Goal: Complete application form: Complete application form

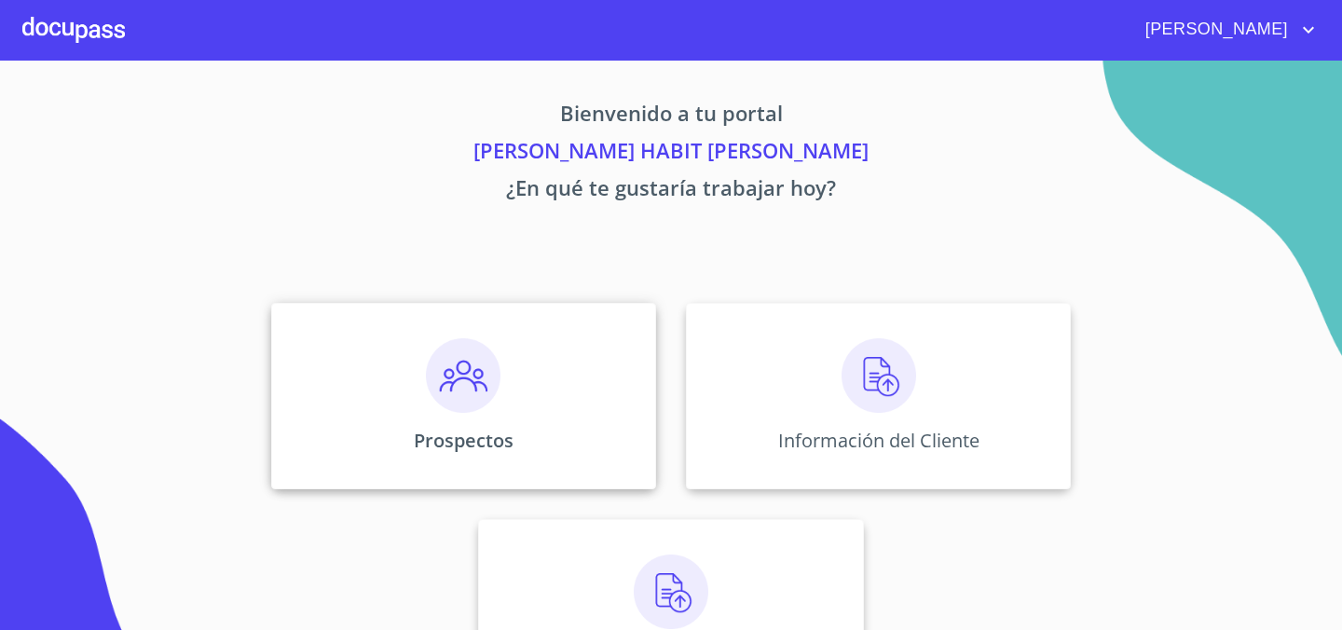
click at [535, 451] on div "Prospectos" at bounding box center [463, 396] width 385 height 186
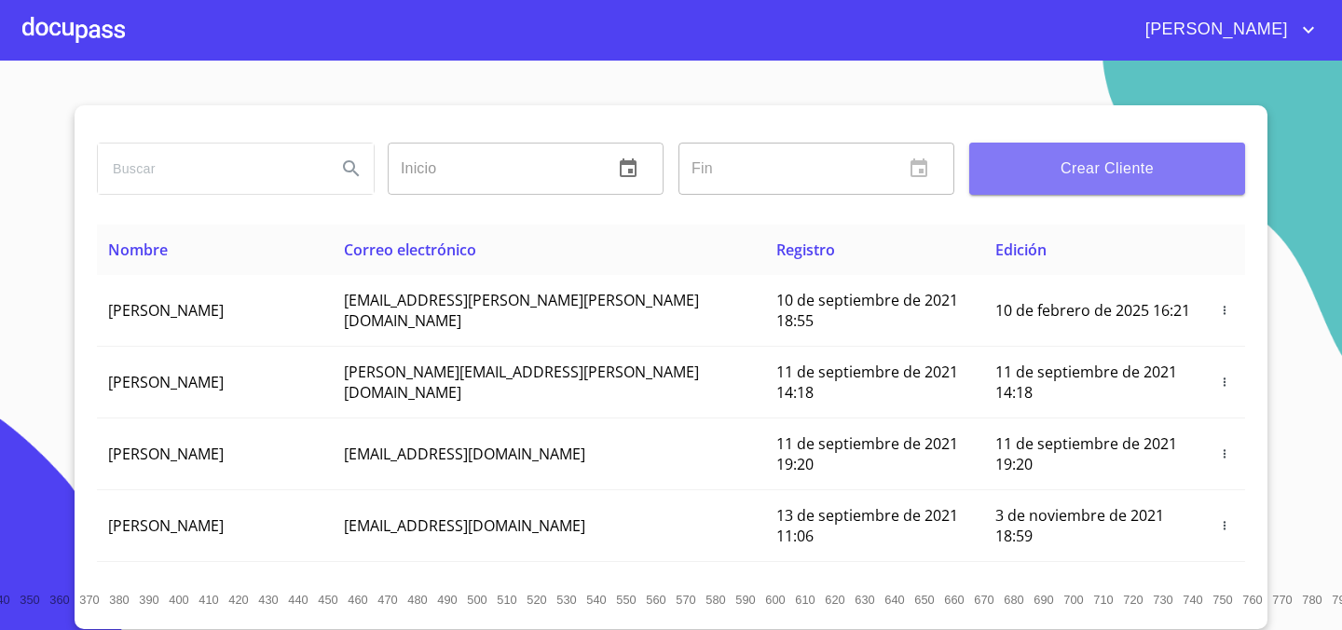
click at [1118, 170] on span "Crear Cliente" at bounding box center [1107, 169] width 246 height 26
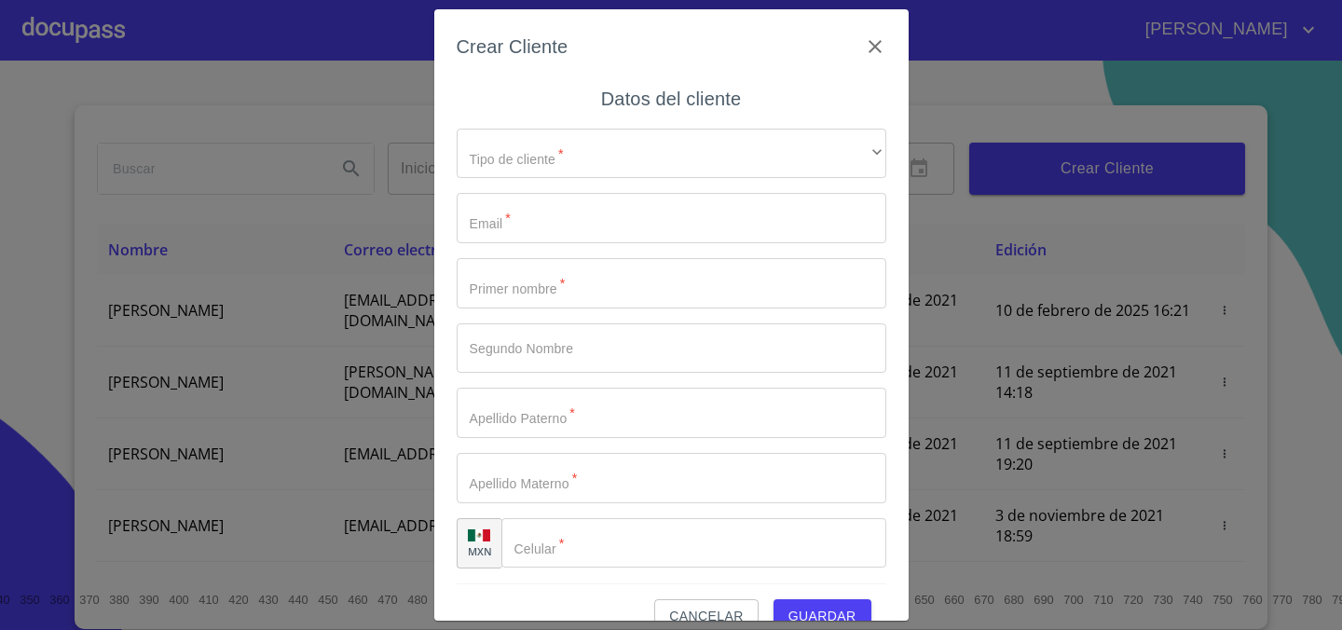
click at [590, 178] on div "​ ​" at bounding box center [671, 154] width 429 height 50
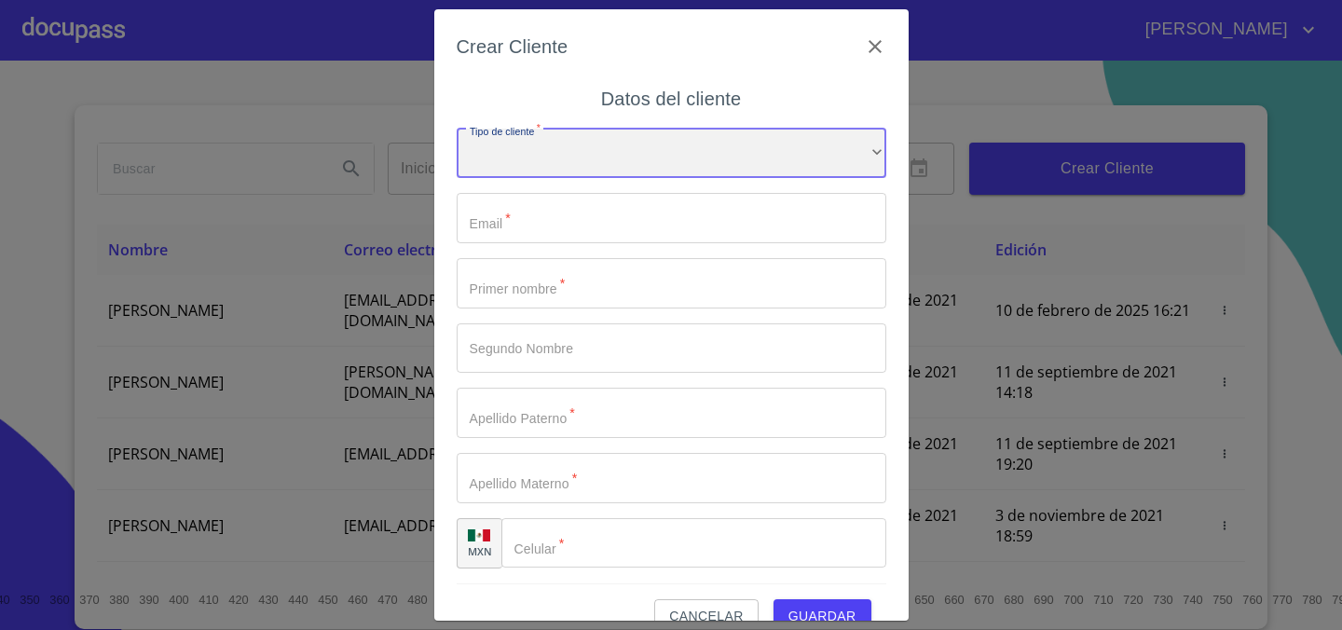
click at [590, 158] on div "​" at bounding box center [671, 154] width 429 height 50
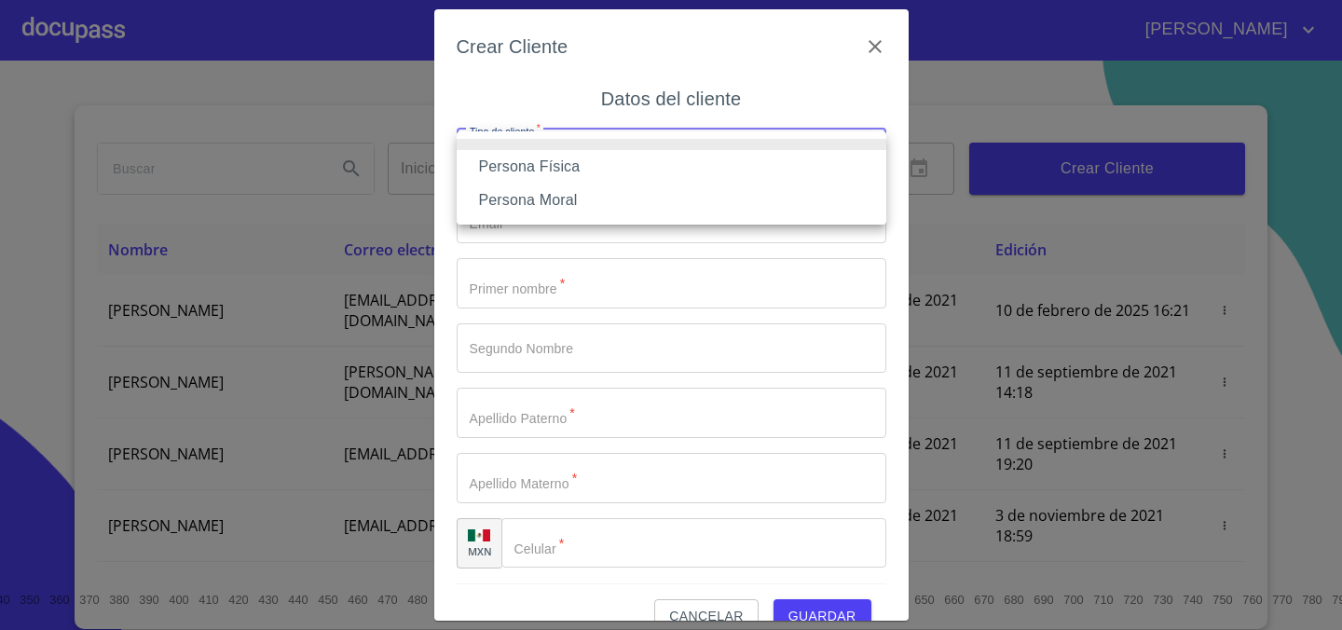
click at [591, 170] on li "Persona Física" at bounding box center [671, 167] width 429 height 34
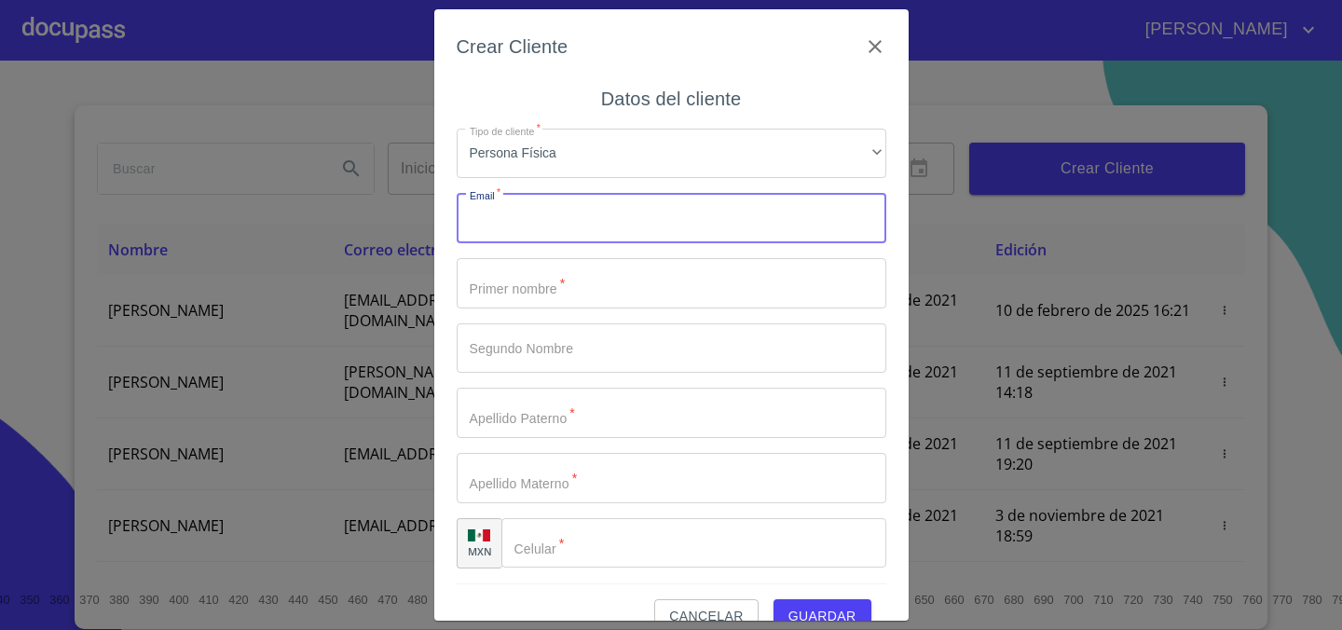
click at [557, 225] on input "Tipo de cliente   *" at bounding box center [671, 218] width 429 height 50
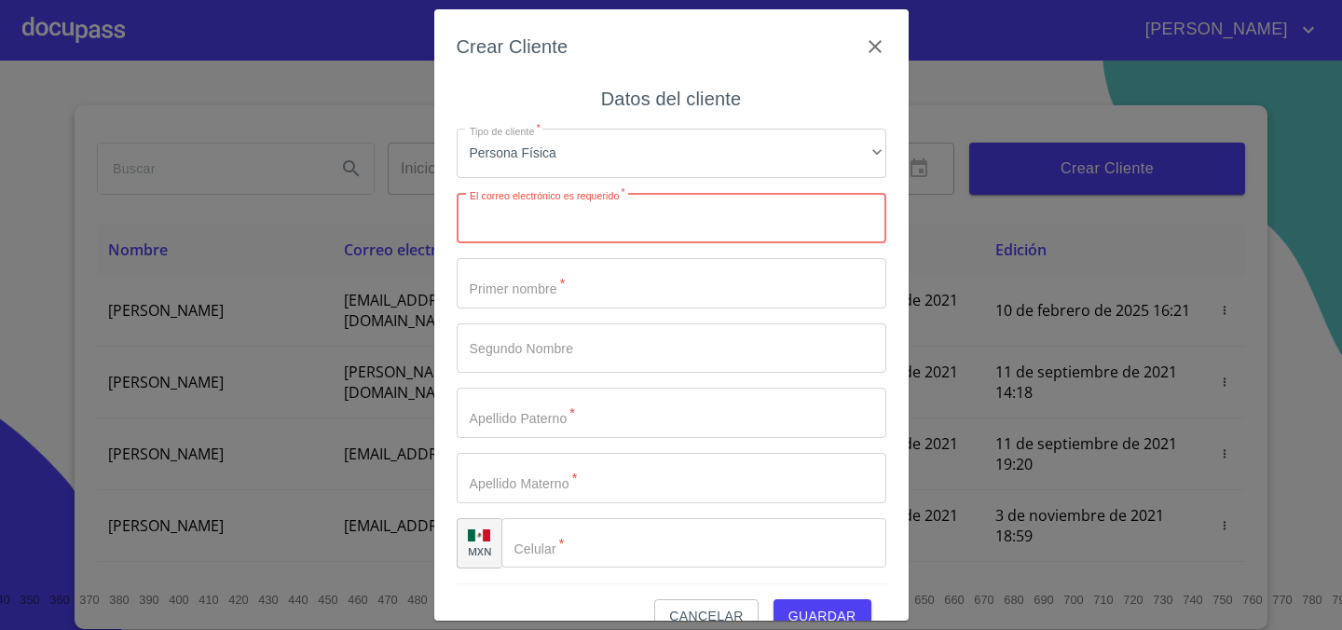
paste input "jimenacastaneda698@gmail.com"
type input "jimenacastaneda698@gmail.com"
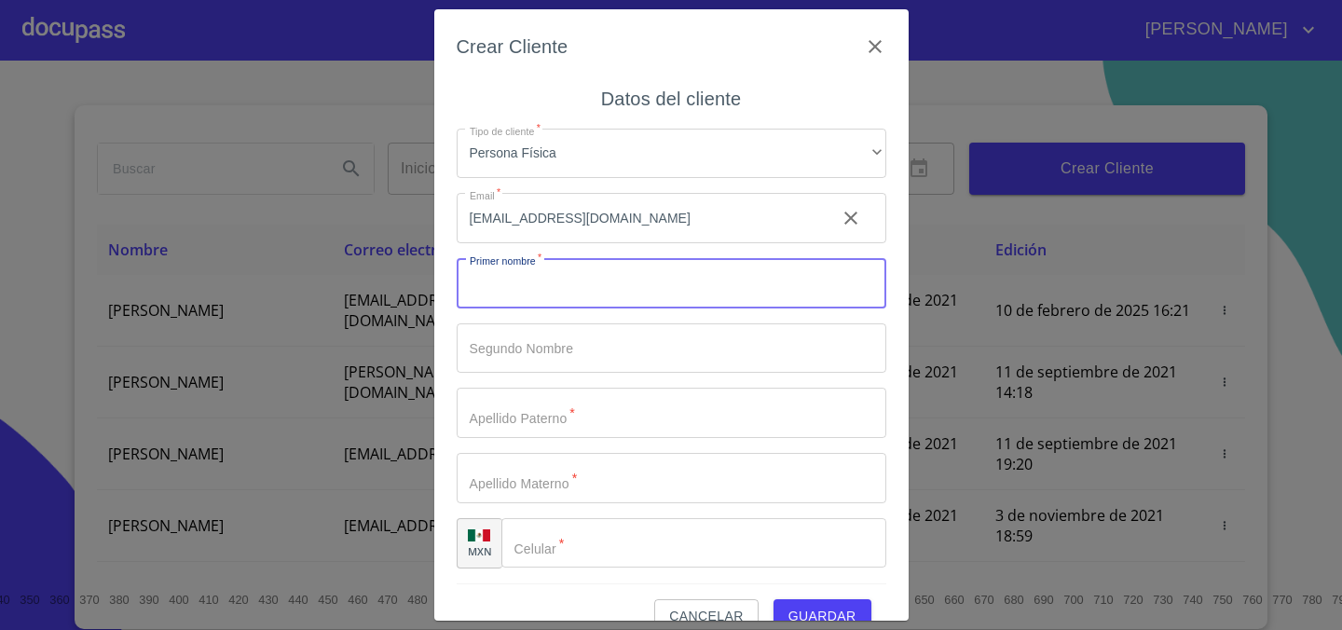
click at [578, 285] on input "Tipo de cliente   *" at bounding box center [671, 283] width 429 height 50
type input "[PERSON_NAME]"
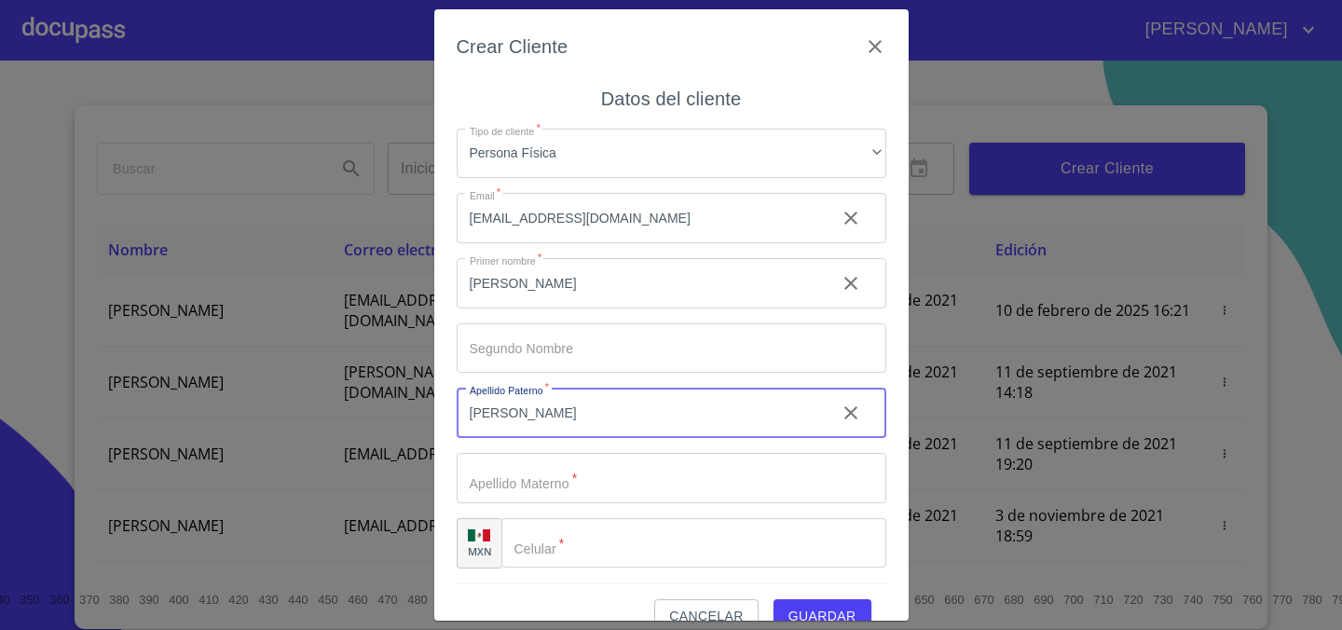
type input "[PERSON_NAME]"
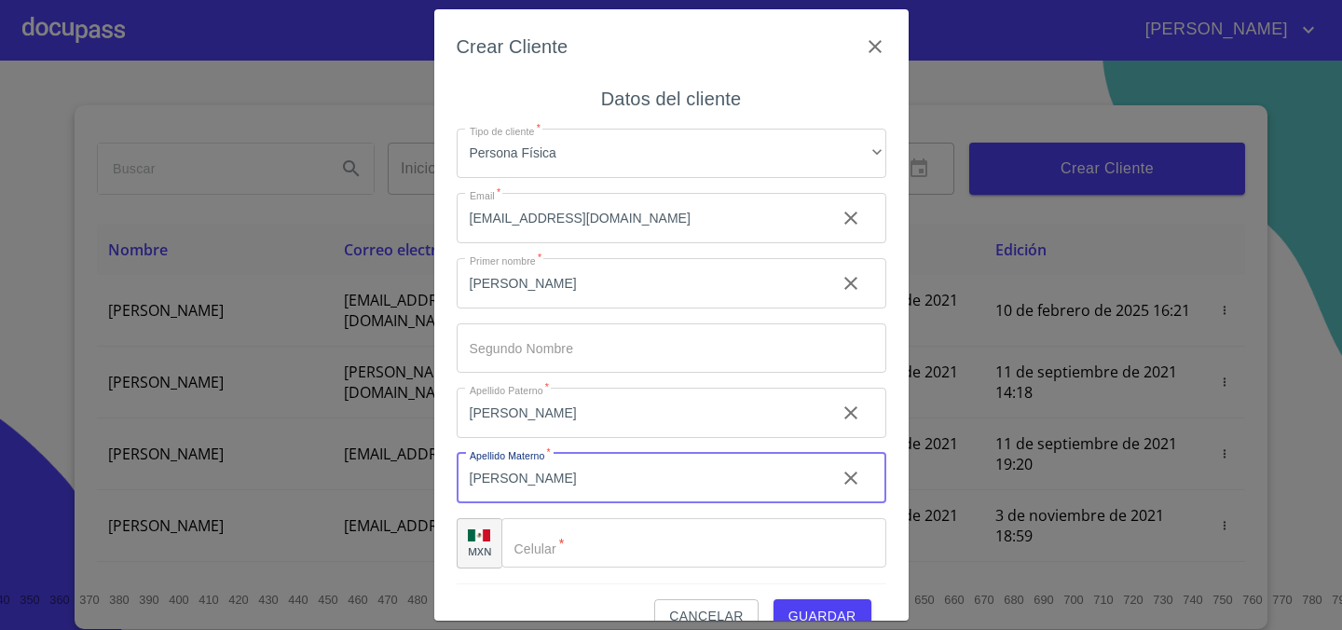
drag, startPoint x: 590, startPoint y: 473, endPoint x: 352, endPoint y: 493, distance: 238.4
click at [353, 493] on div "Crear Cliente Datos del cliente Tipo de cliente   * Persona Física ​ Email   * …" at bounding box center [671, 315] width 1342 height 630
type input "M"
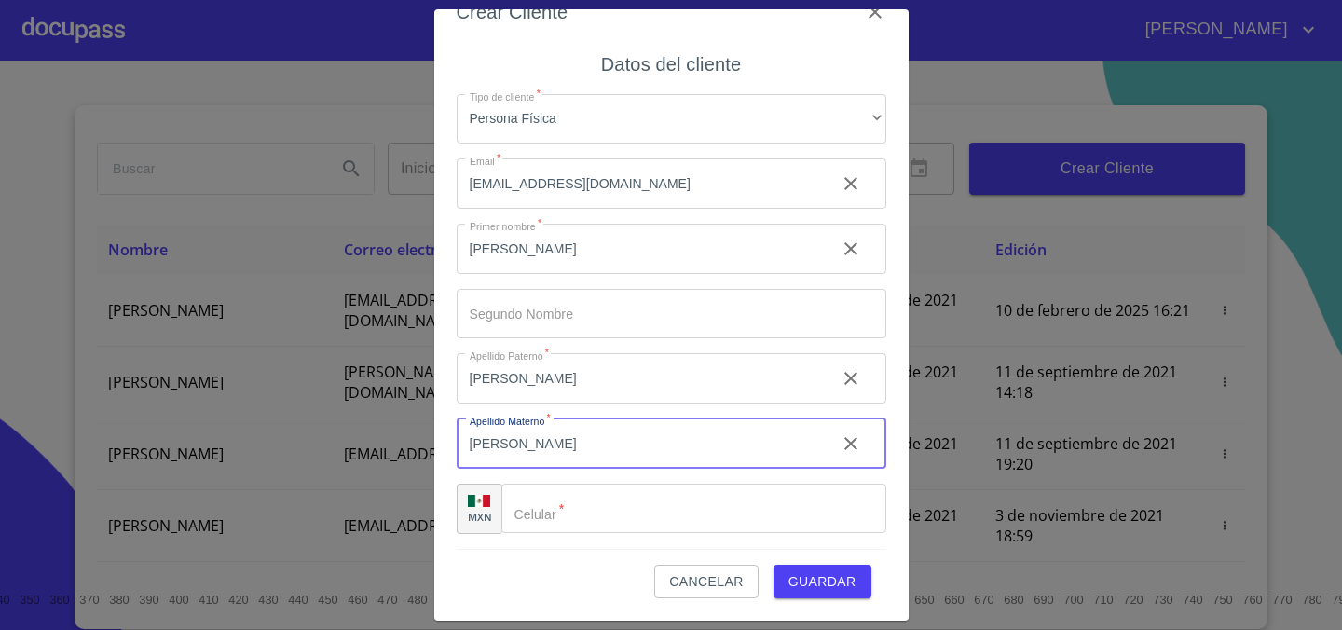
type input "[PERSON_NAME]"
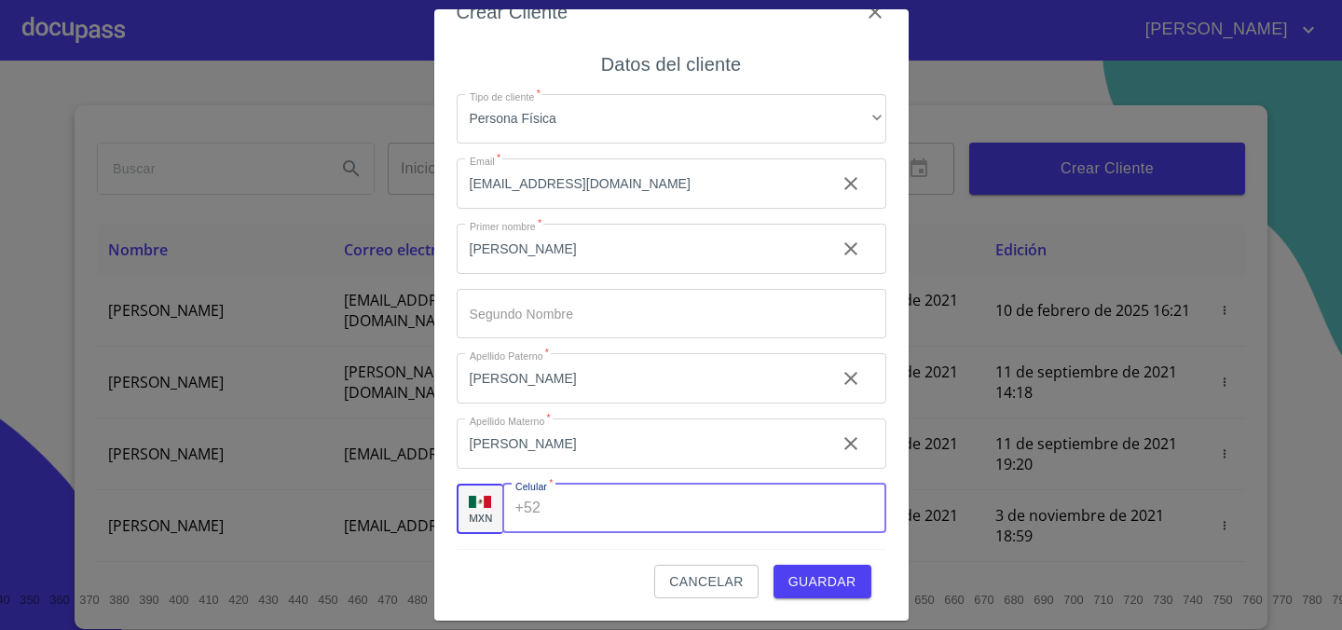
click at [607, 516] on input "Tipo de cliente   *" at bounding box center [716, 509] width 337 height 50
paste input "[PHONE_NUMBER]"
type input "[PHONE_NUMBER]"
click at [696, 549] on div "Cancelar Guardar" at bounding box center [671, 574] width 429 height 50
click at [810, 577] on span "Guardar" at bounding box center [822, 581] width 68 height 23
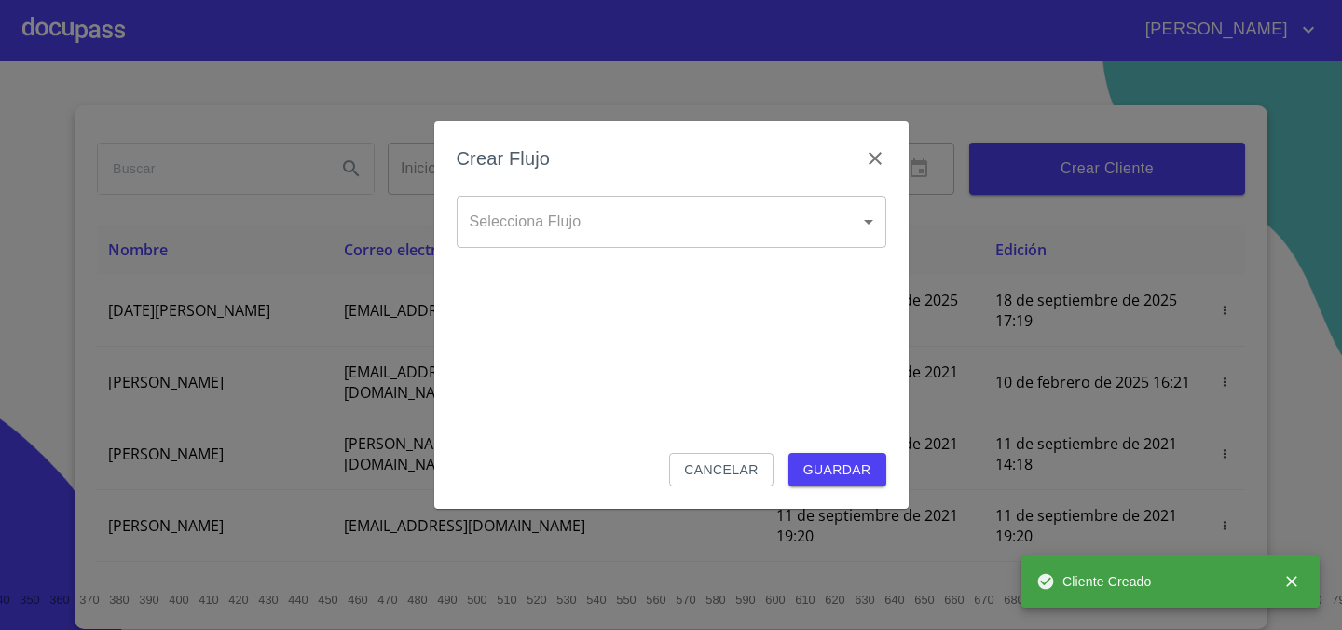
click at [783, 228] on body "DANIEL HABIT Inicio ​ Fin ​ Crear Cliente Nombre Correo electrónico Registro Ed…" at bounding box center [671, 315] width 1342 height 630
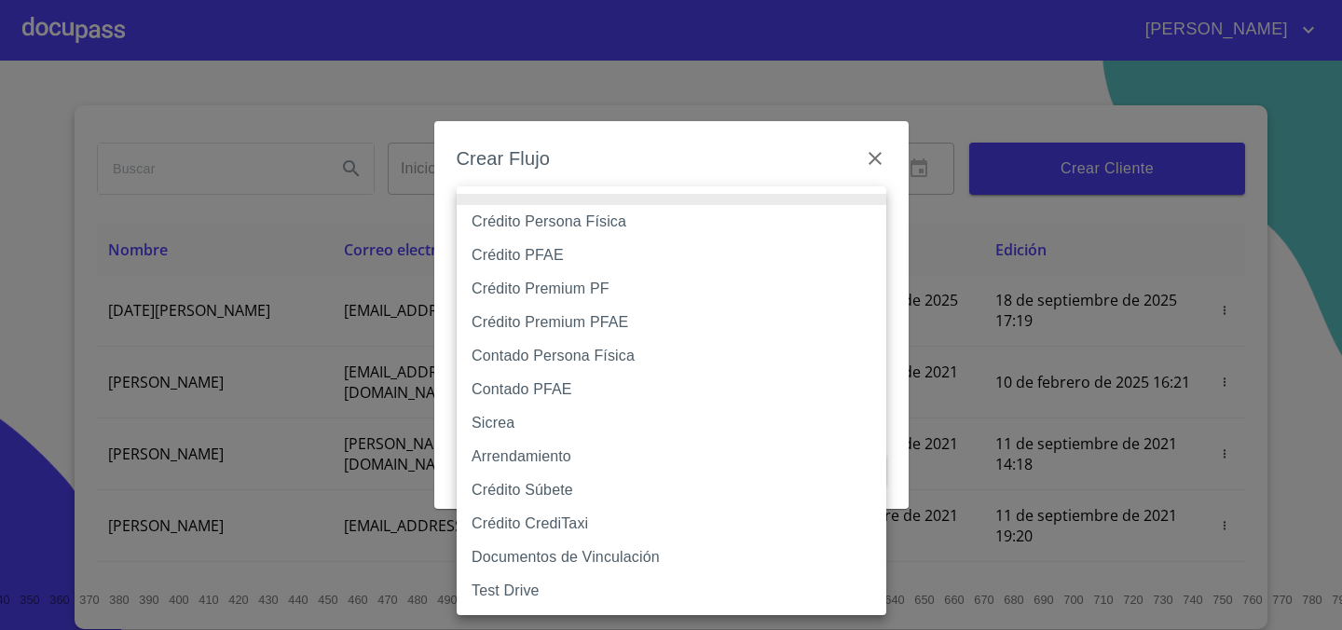
click at [783, 228] on li "Crédito Persona Física" at bounding box center [671, 222] width 429 height 34
type input "6009fb3c7d1714eb8809aa97"
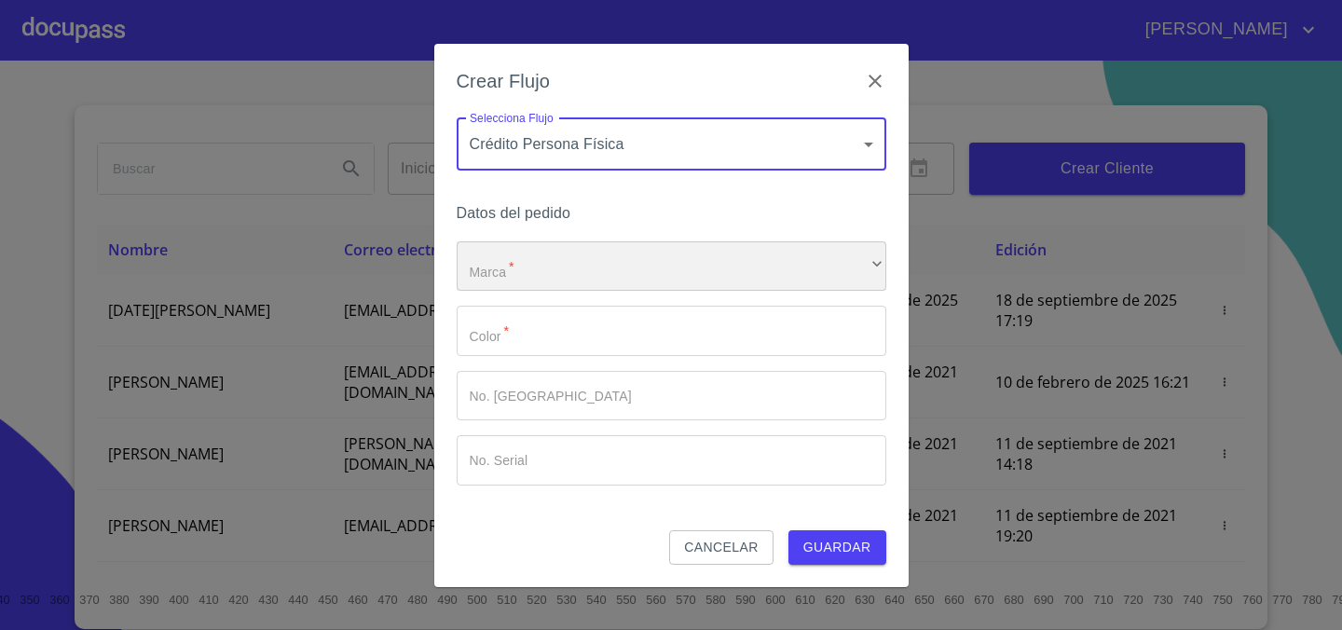
click at [715, 261] on div "​" at bounding box center [671, 266] width 429 height 50
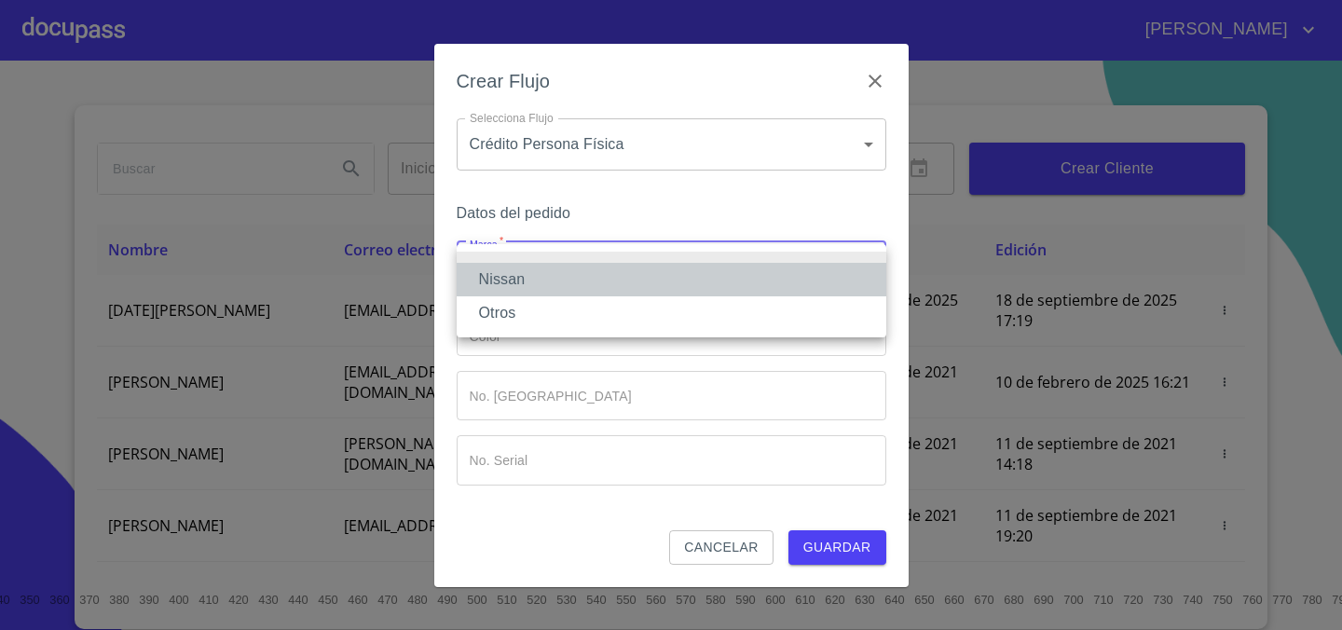
click at [702, 282] on li "Nissan" at bounding box center [671, 280] width 429 height 34
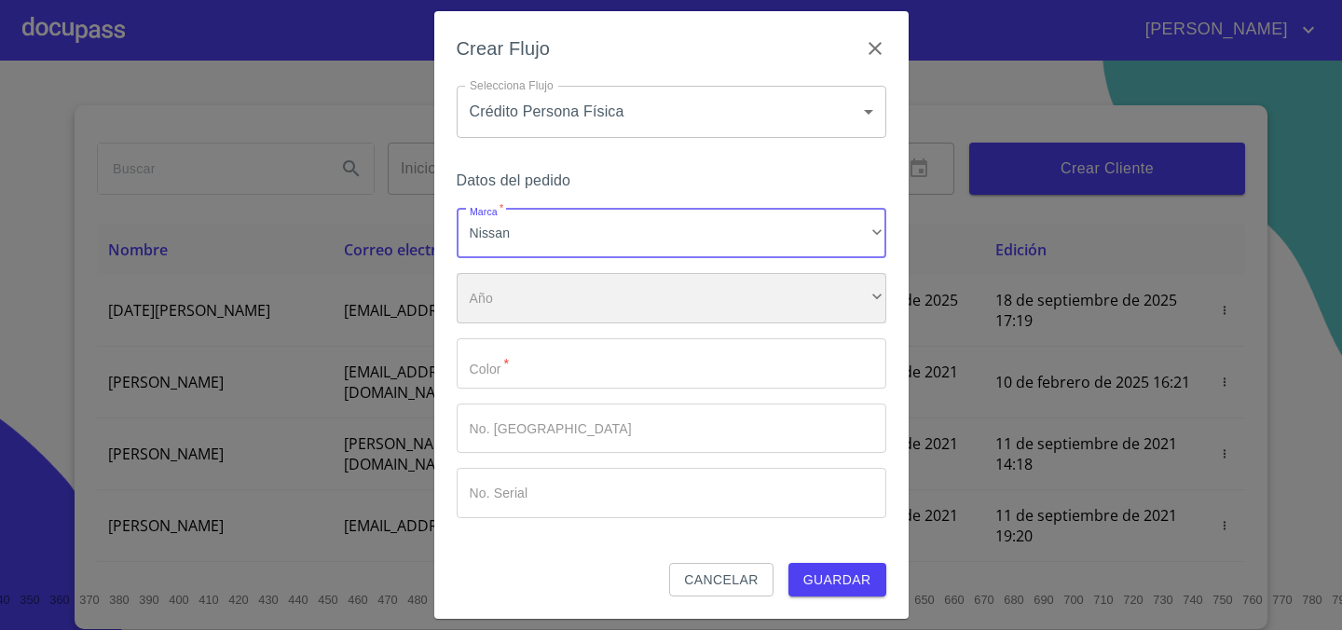
click at [681, 303] on div "​" at bounding box center [671, 298] width 429 height 50
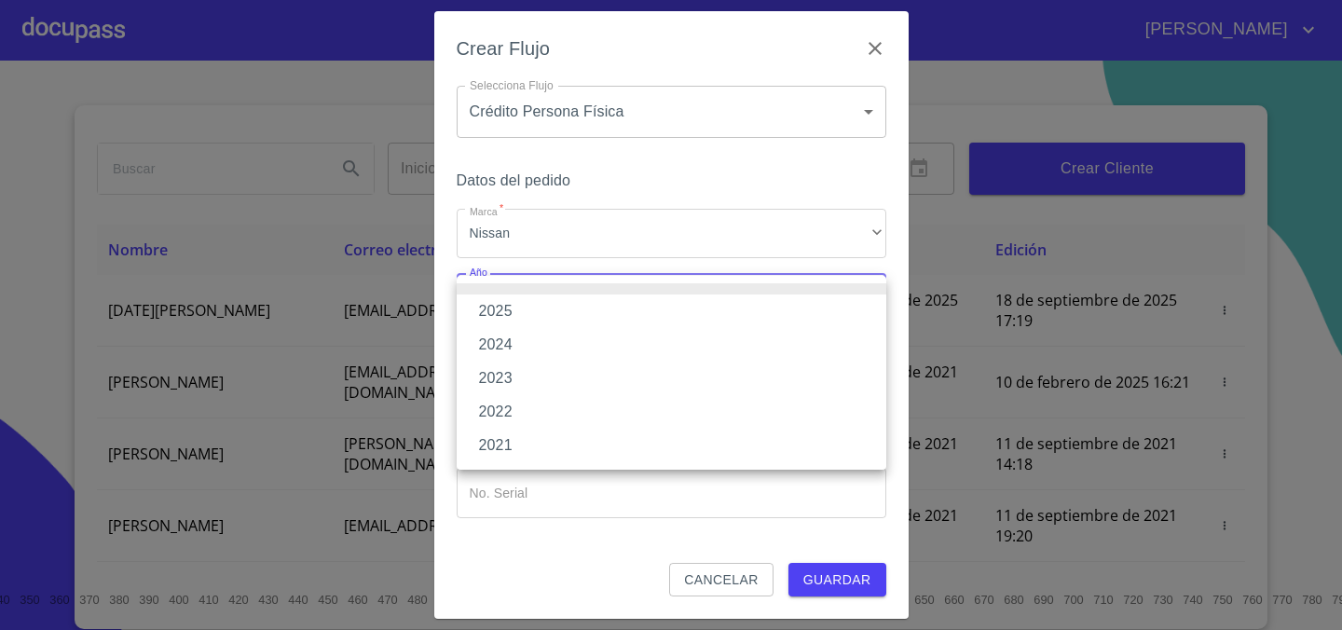
click at [678, 309] on li "2025" at bounding box center [671, 311] width 429 height 34
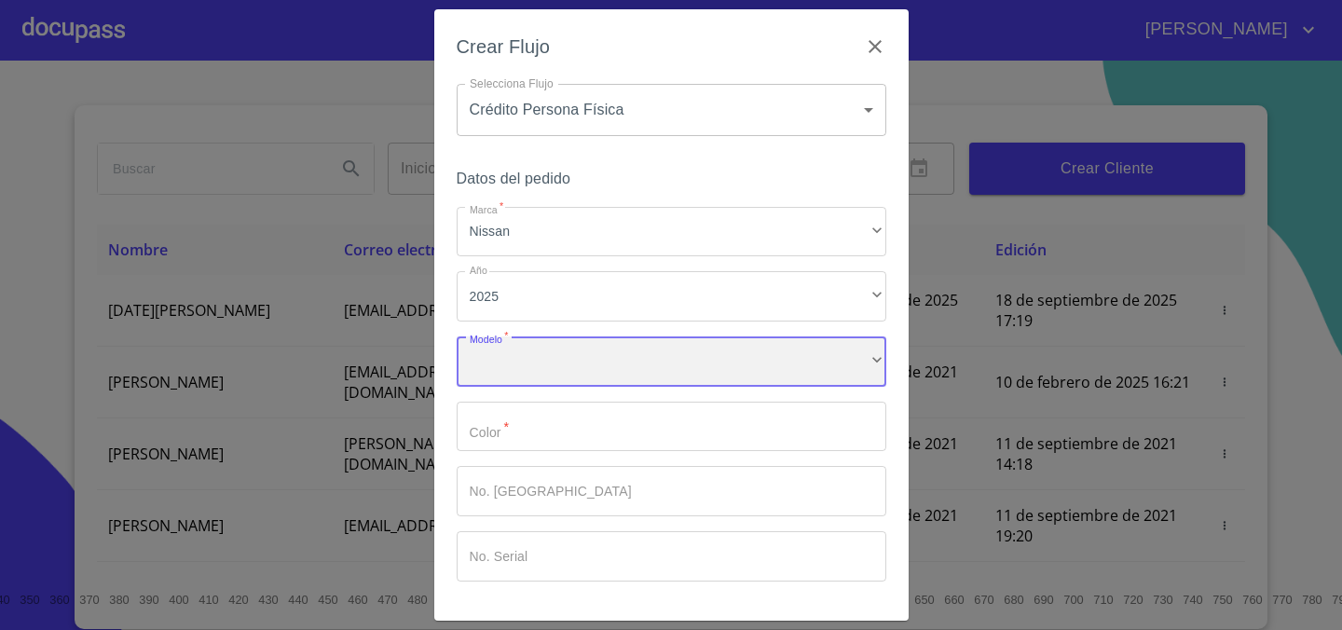
click at [647, 374] on div "​" at bounding box center [671, 361] width 429 height 50
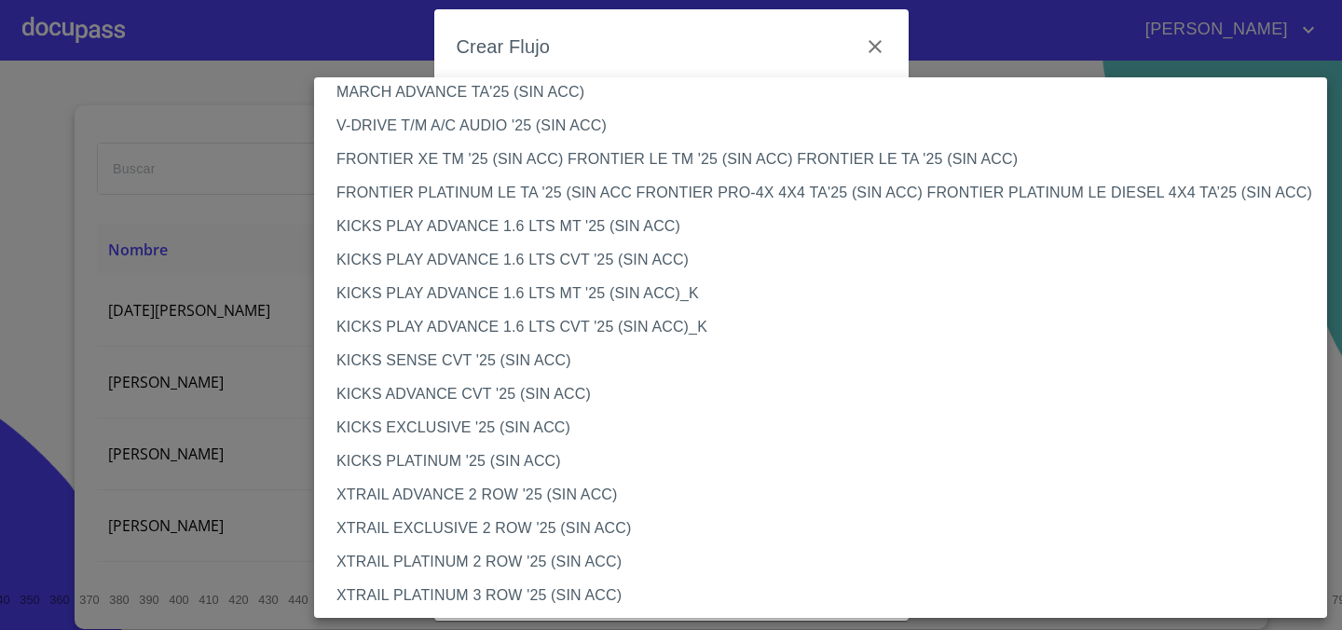
scroll to position [1466, 0]
click at [458, 393] on li "KICKS ADVANCE CVT '25 (SIN ACC)" at bounding box center [820, 392] width 1013 height 34
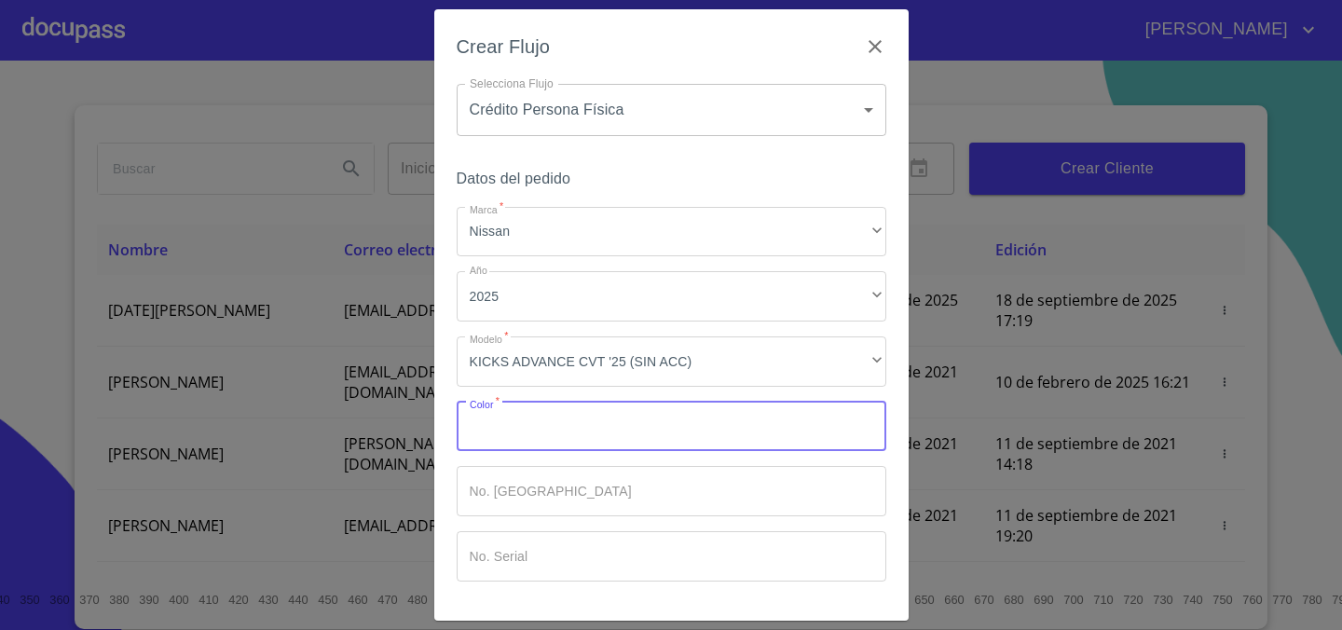
click at [564, 420] on input "Marca   *" at bounding box center [671, 427] width 429 height 50
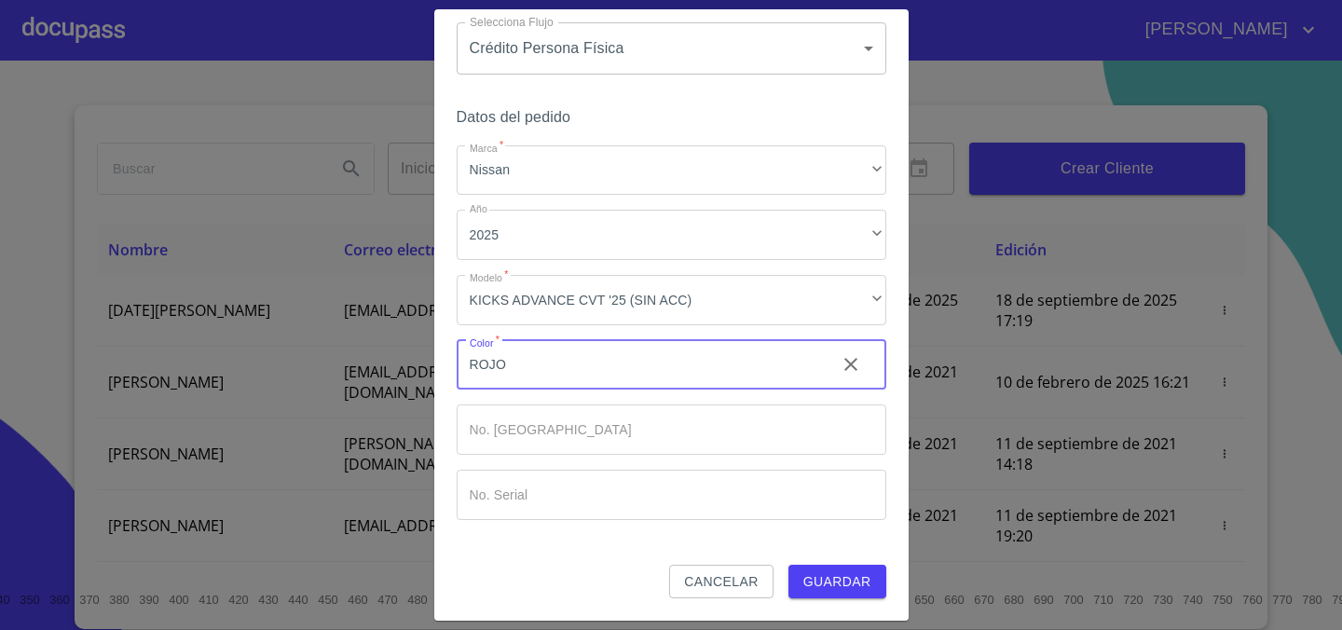
type input "ROJO"
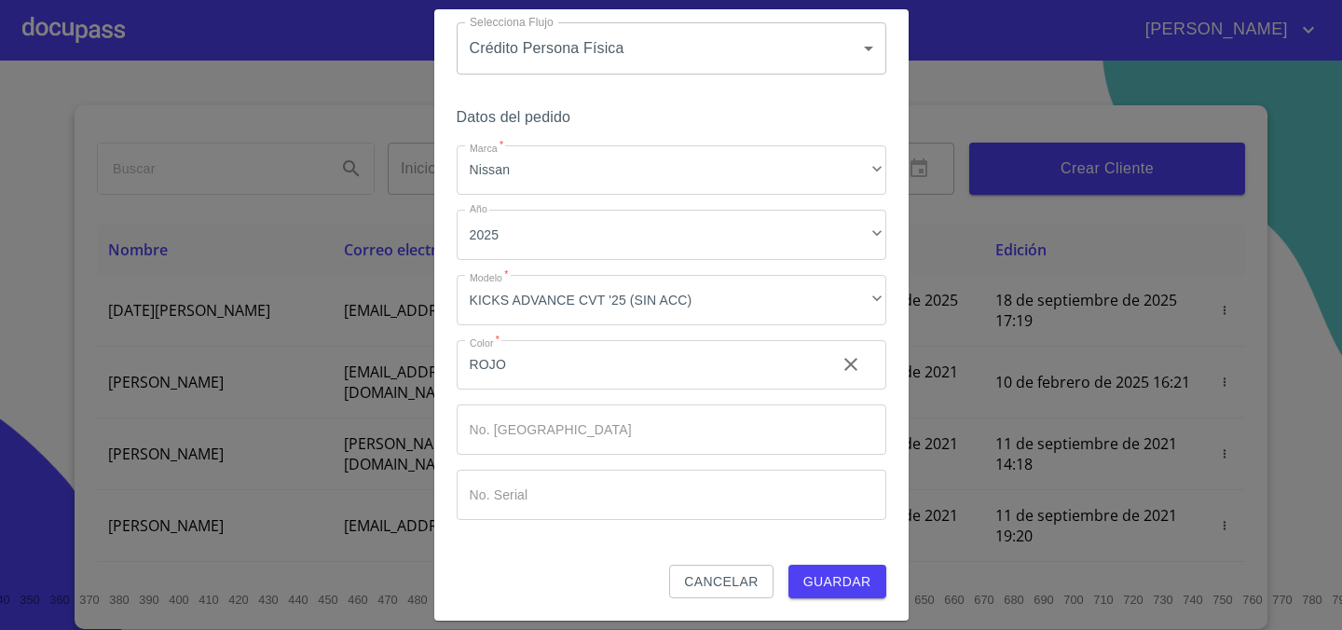
click at [728, 522] on div "Datos del pedido Marca   * Nissan ​ Año 2025 ​ Modelo   * KICKS ADVANCE CVT '25…" at bounding box center [671, 334] width 429 height 460
click at [821, 584] on span "Guardar" at bounding box center [837, 581] width 68 height 23
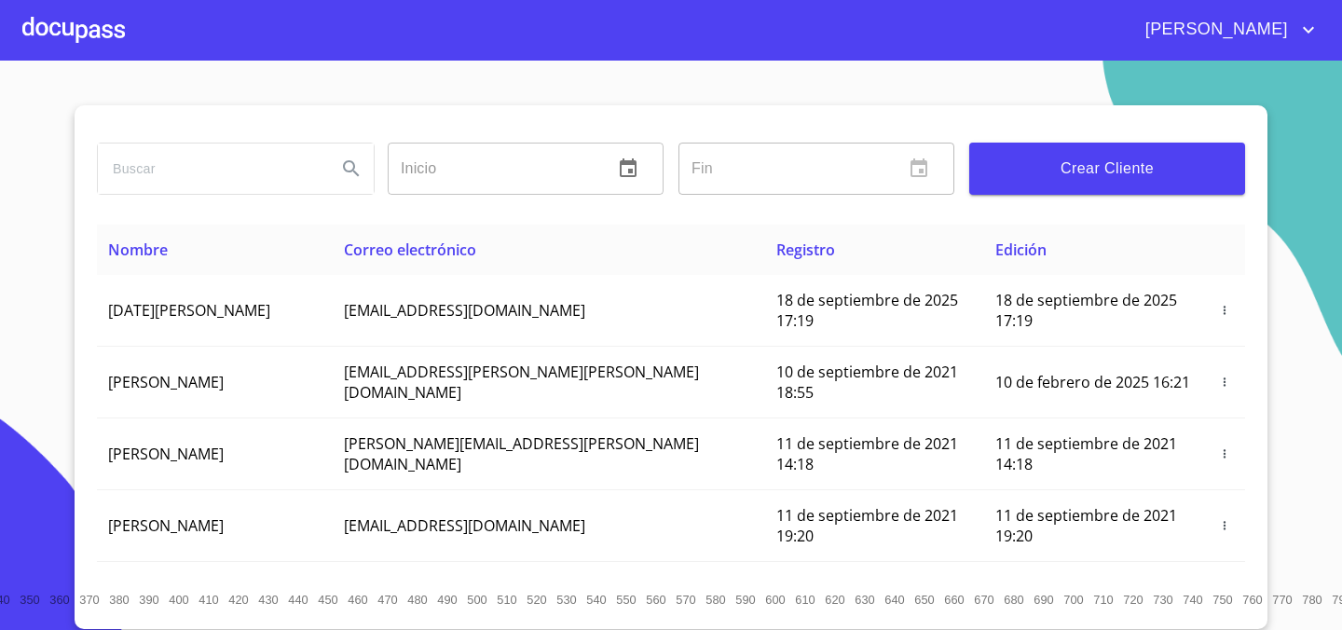
click at [70, 30] on div at bounding box center [73, 30] width 102 height 60
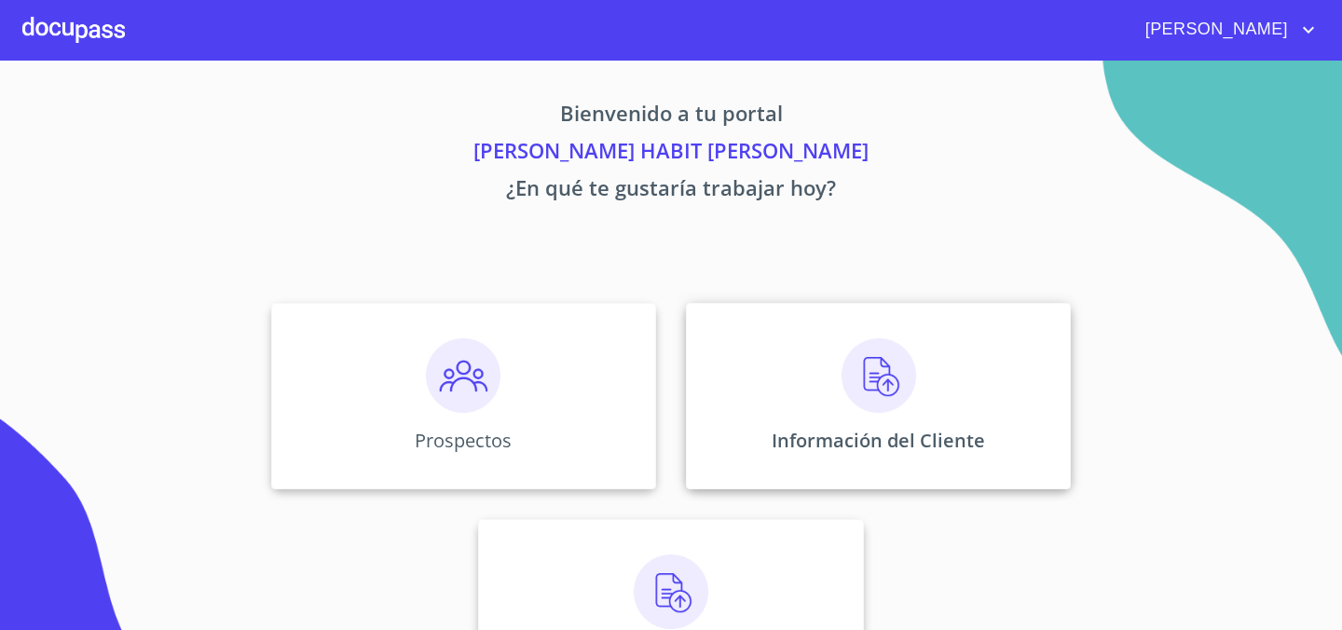
click at [849, 371] on img at bounding box center [878, 375] width 75 height 75
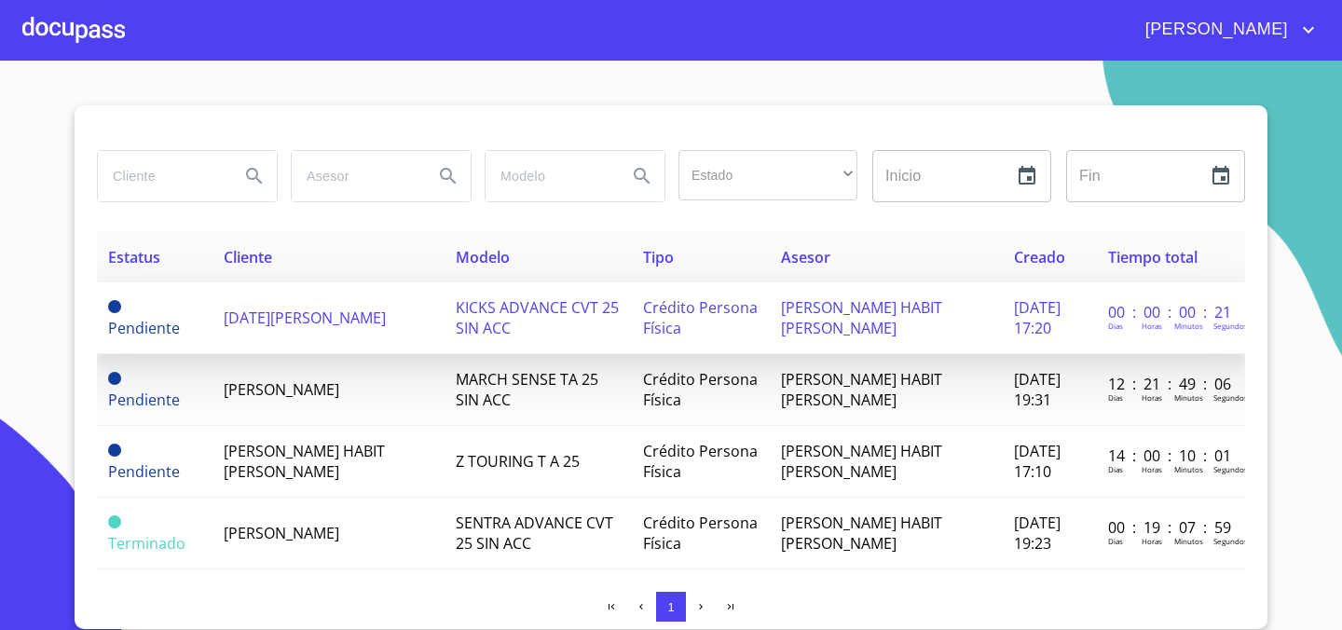
click at [1066, 327] on td "[DATE] 17:20" at bounding box center [1049, 318] width 94 height 72
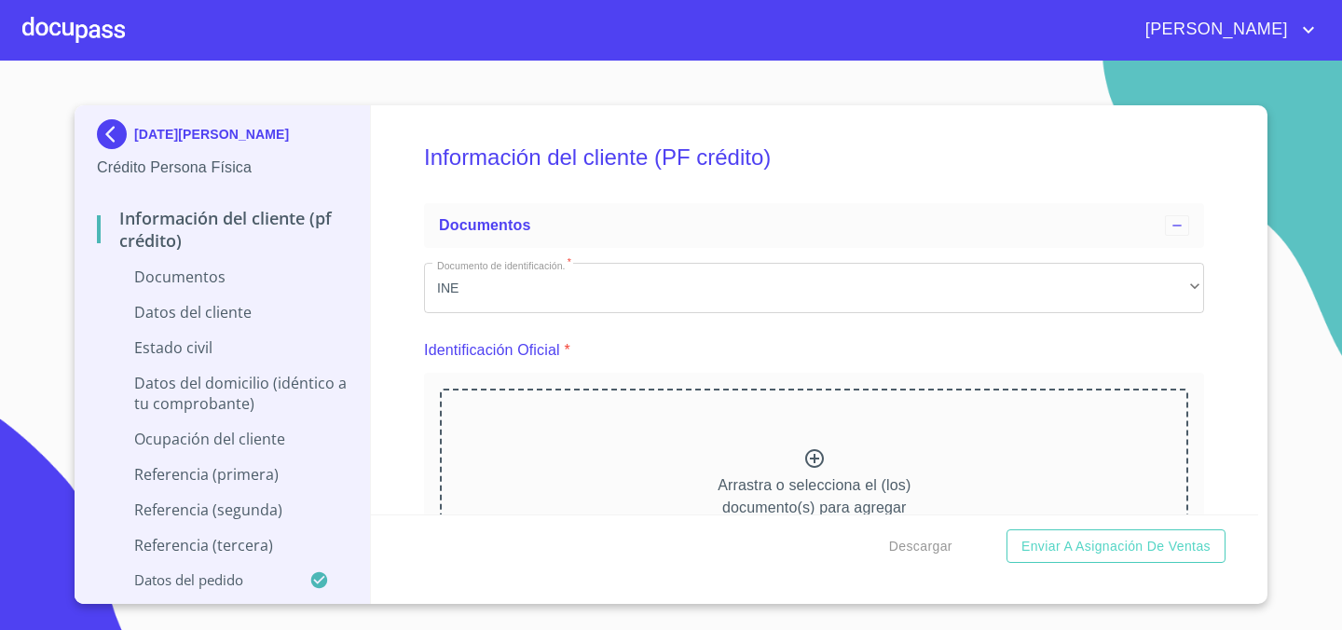
click at [810, 459] on icon at bounding box center [814, 458] width 19 height 19
click at [804, 470] on icon at bounding box center [814, 458] width 22 height 22
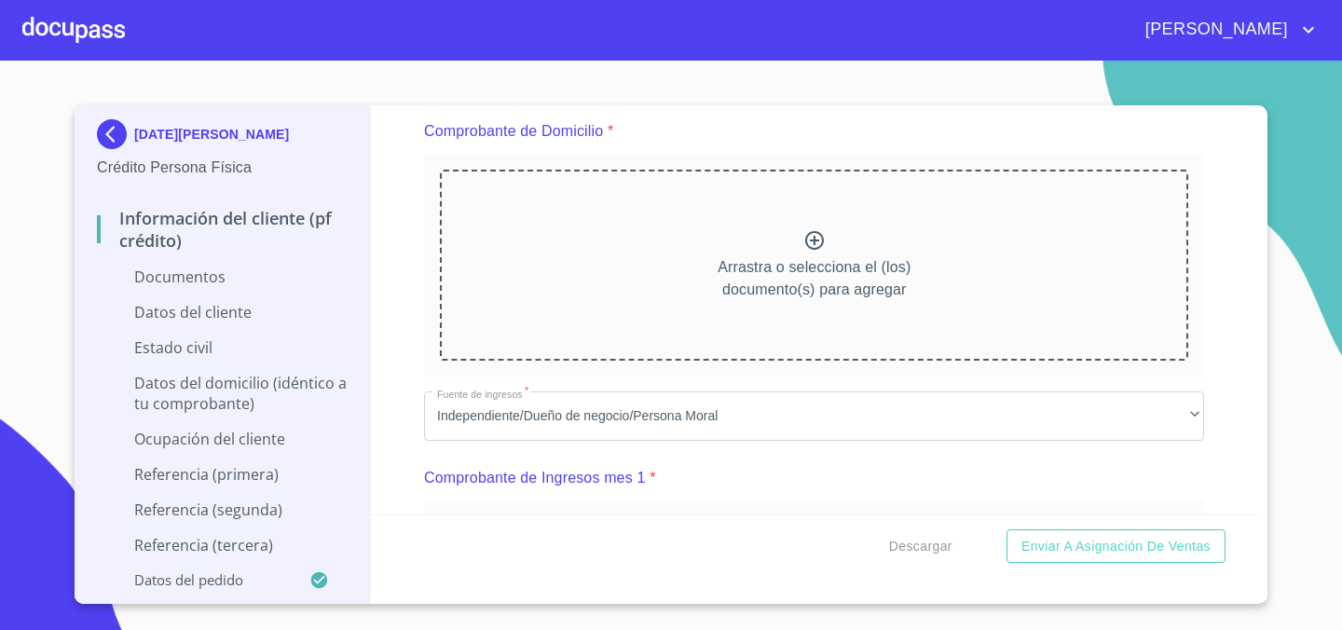
scroll to position [1013, 0]
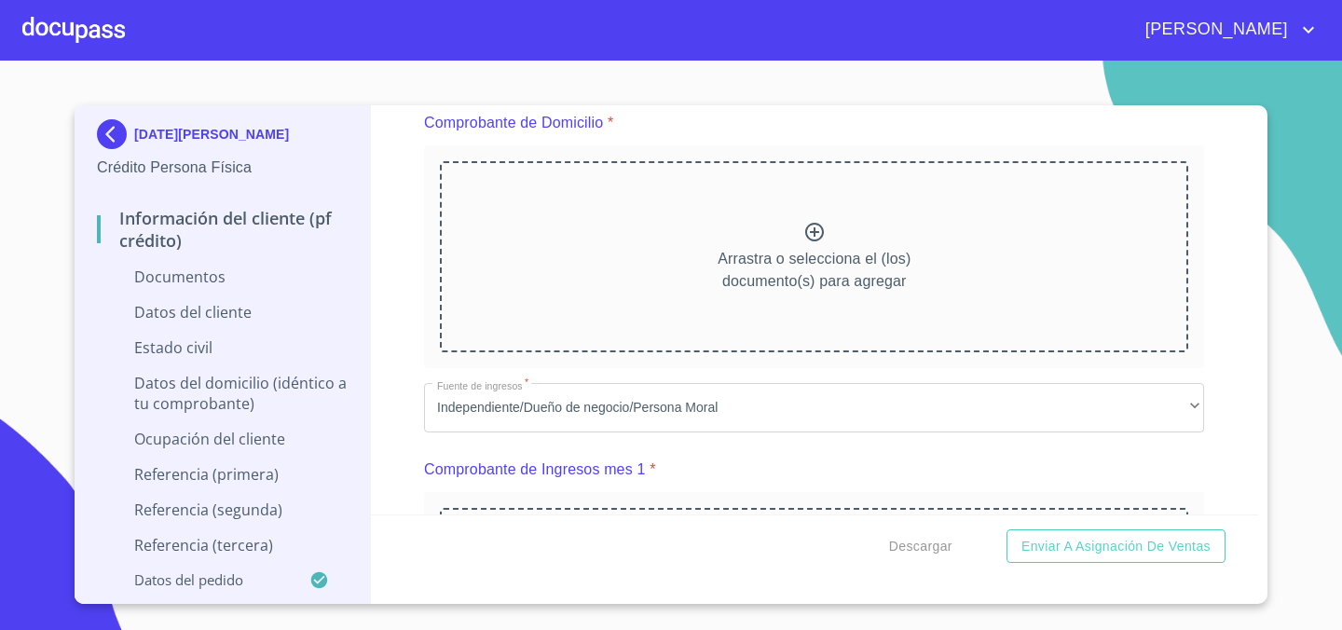
click at [810, 223] on icon at bounding box center [814, 232] width 22 height 22
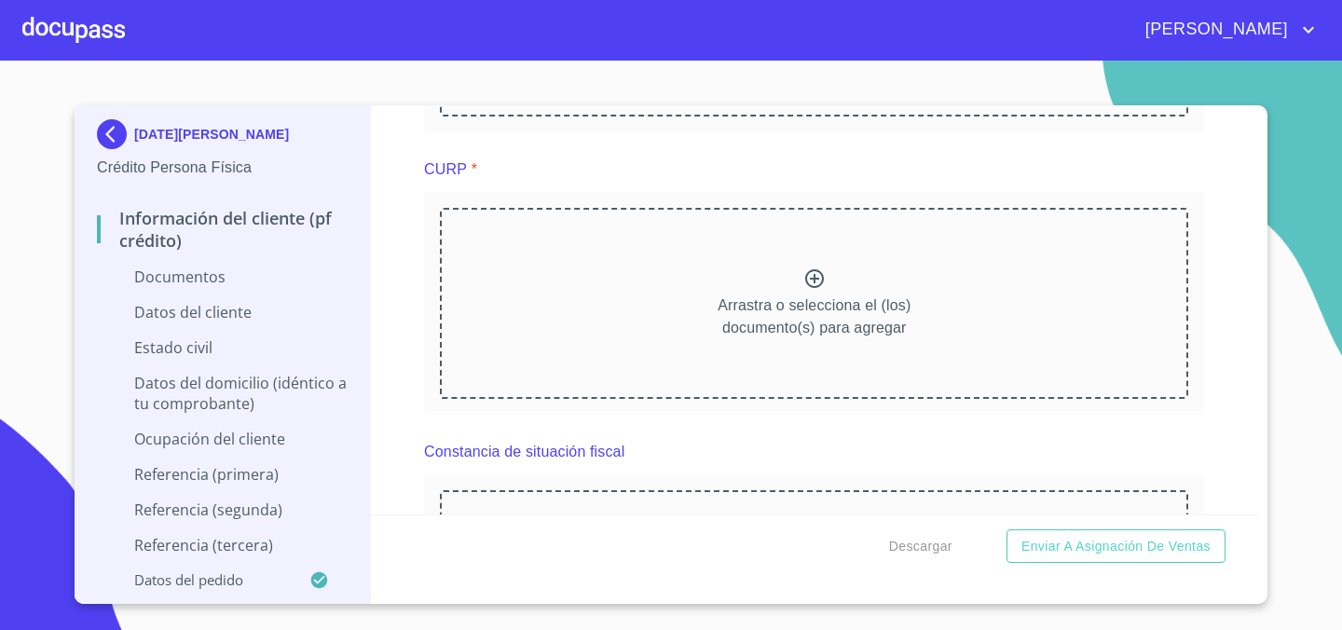
scroll to position [2683, 0]
click at [804, 280] on icon at bounding box center [814, 279] width 22 height 22
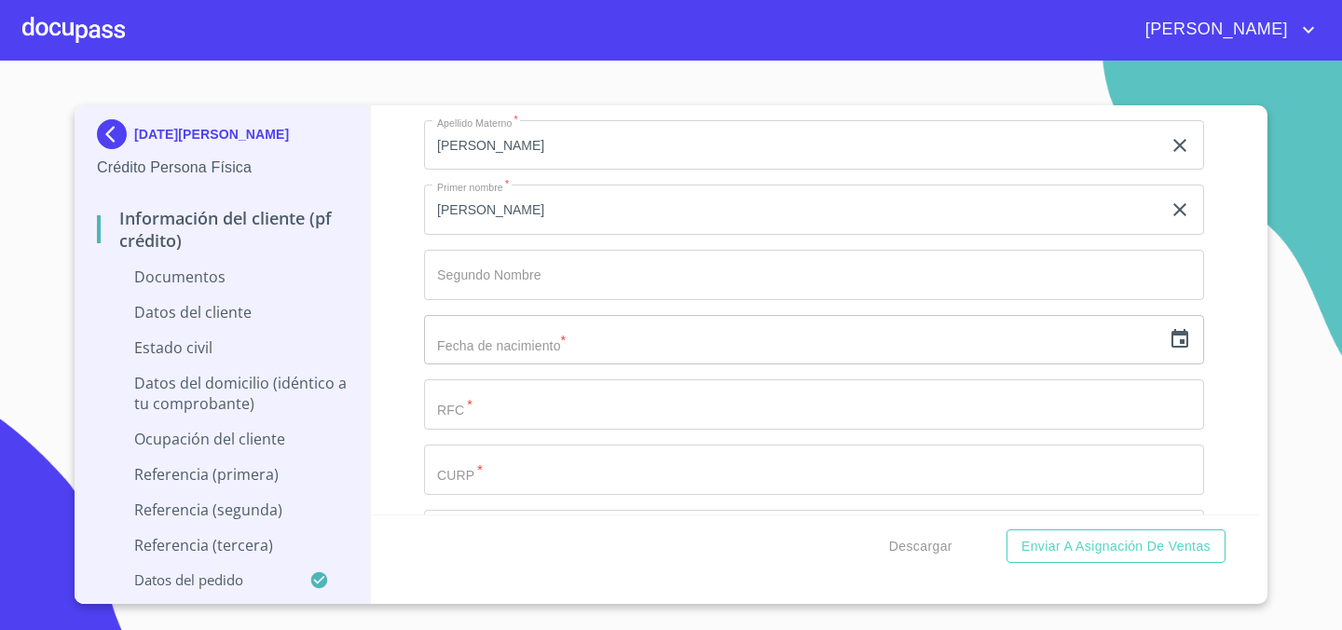
scroll to position [3937, 0]
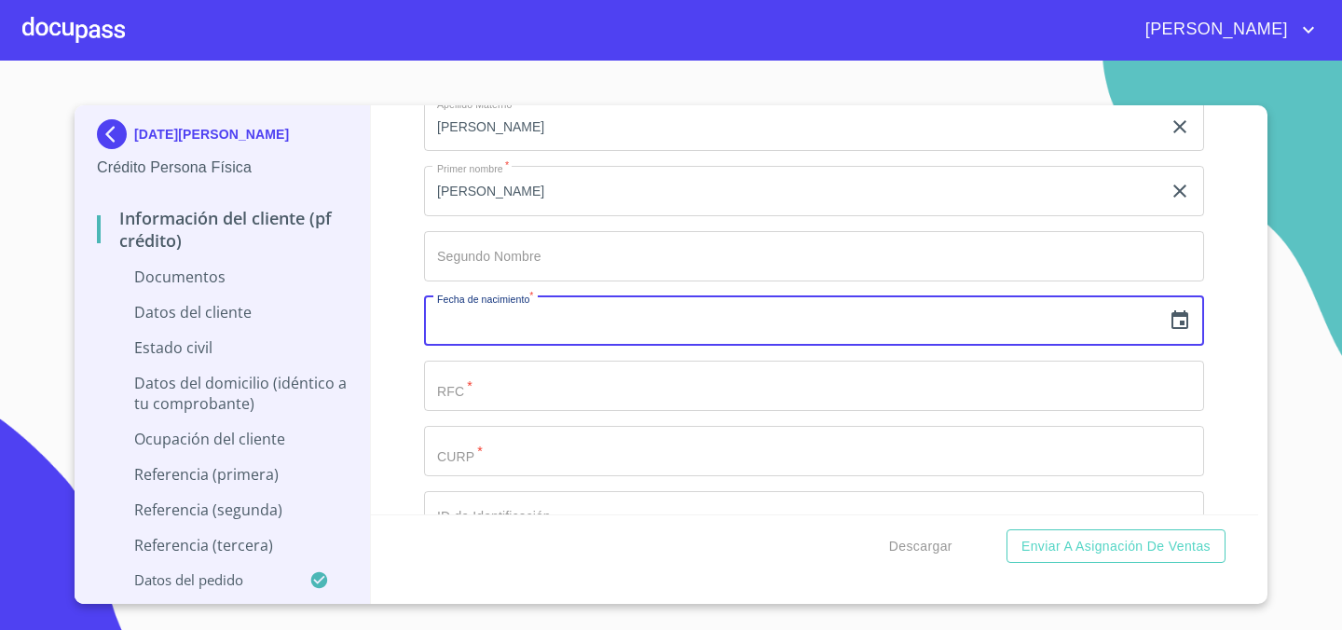
click at [593, 317] on input "text" at bounding box center [792, 321] width 737 height 50
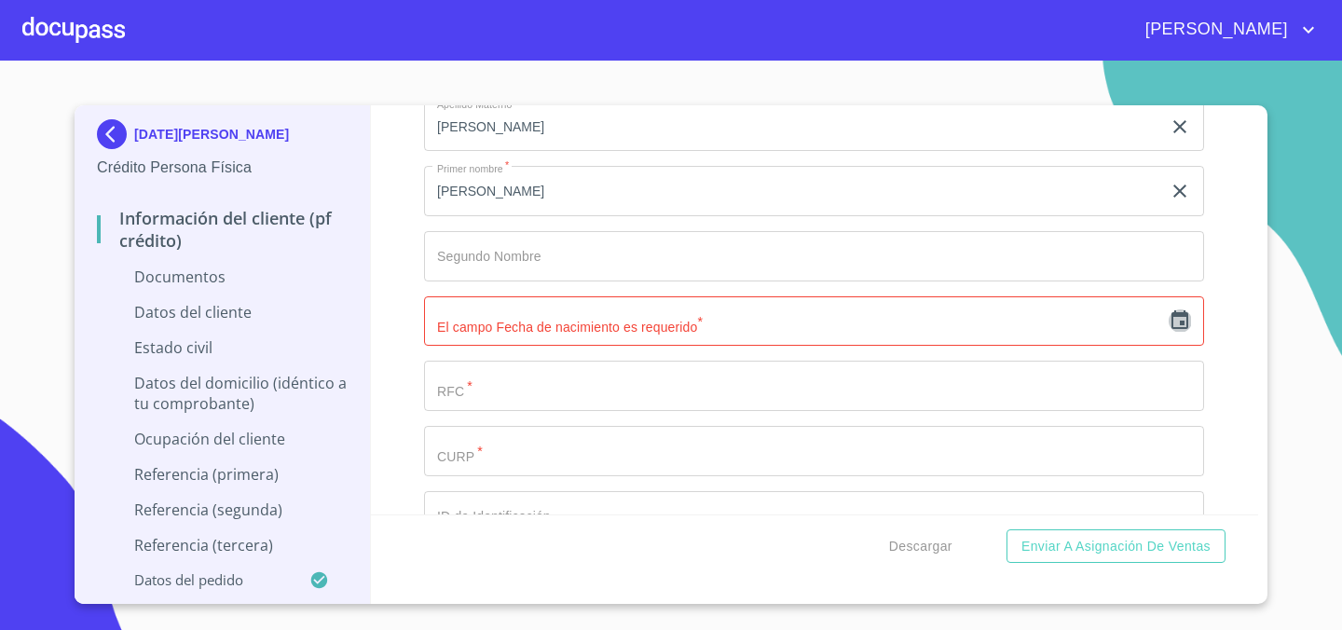
click at [1179, 320] on icon "button" at bounding box center [1179, 320] width 22 height 22
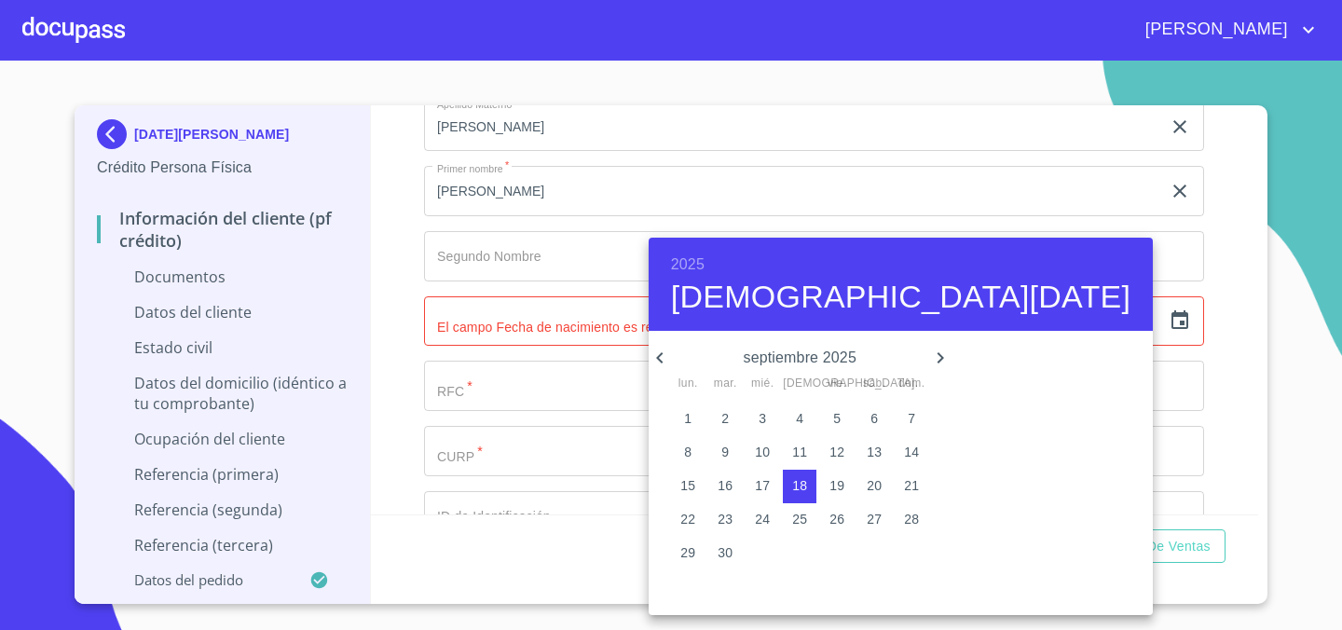
click at [689, 259] on h6 "2025" at bounding box center [688, 265] width 34 height 26
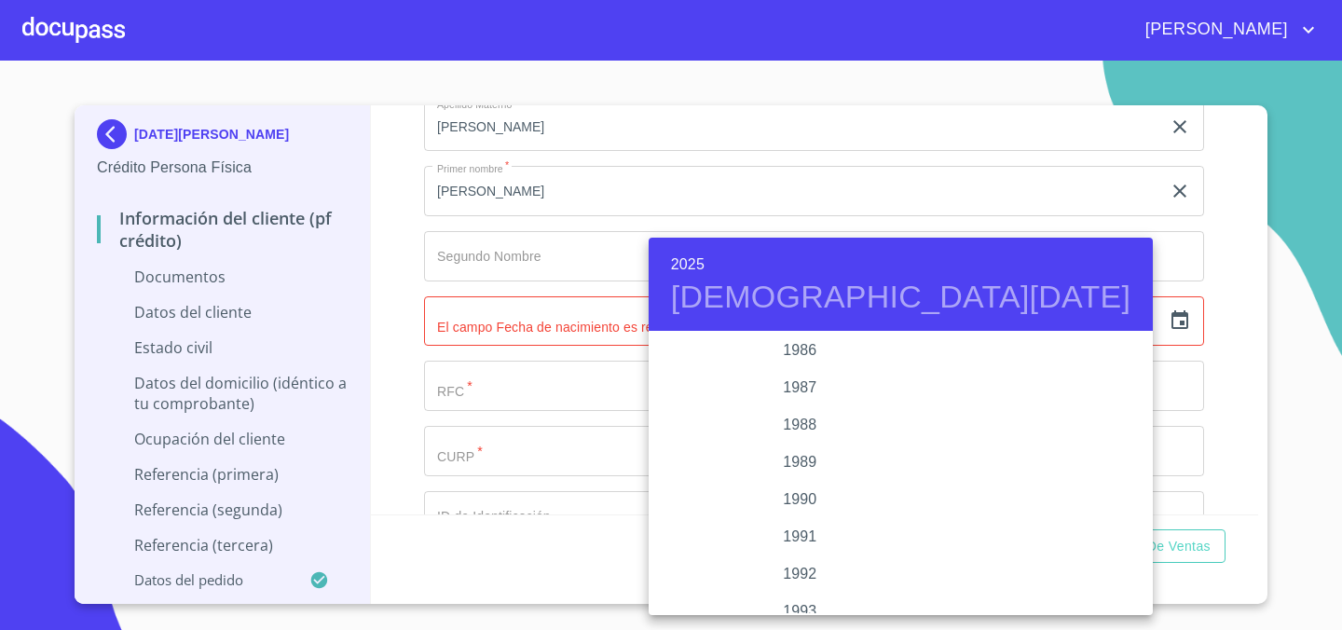
scroll to position [2262, 0]
click at [802, 356] on div "1986" at bounding box center [799, 363] width 303 height 37
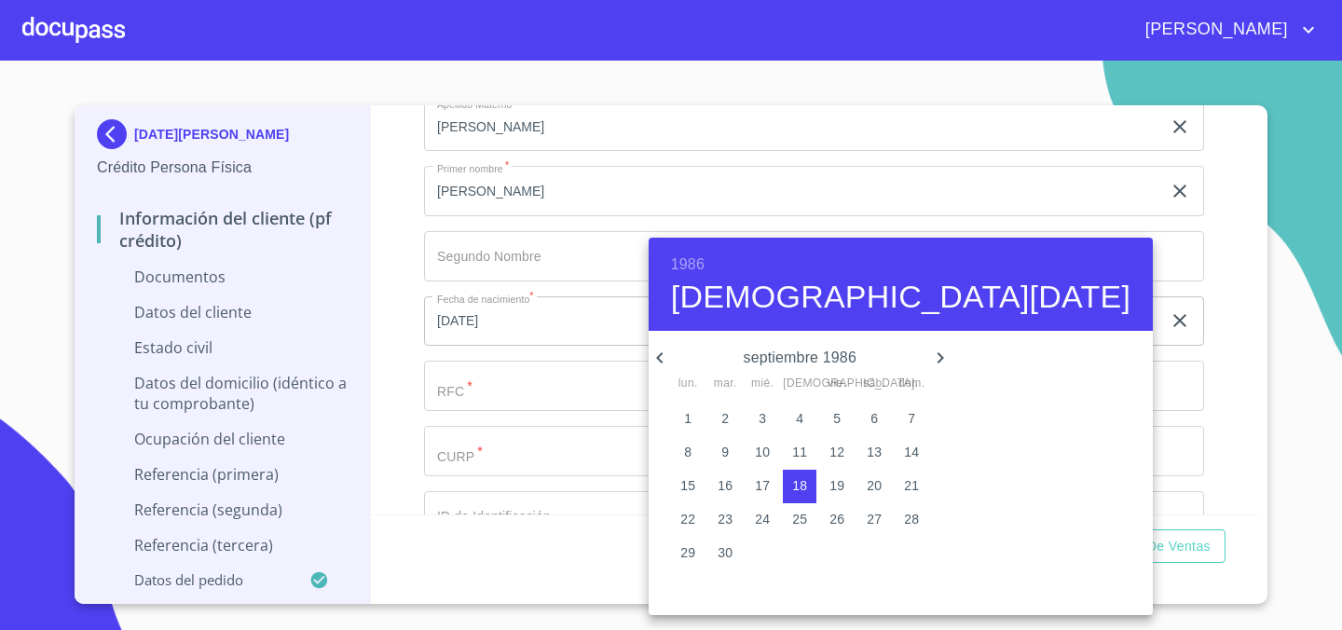
click at [936, 352] on icon "button" at bounding box center [939, 357] width 7 height 11
click at [758, 454] on p "7" at bounding box center [761, 452] width 7 height 19
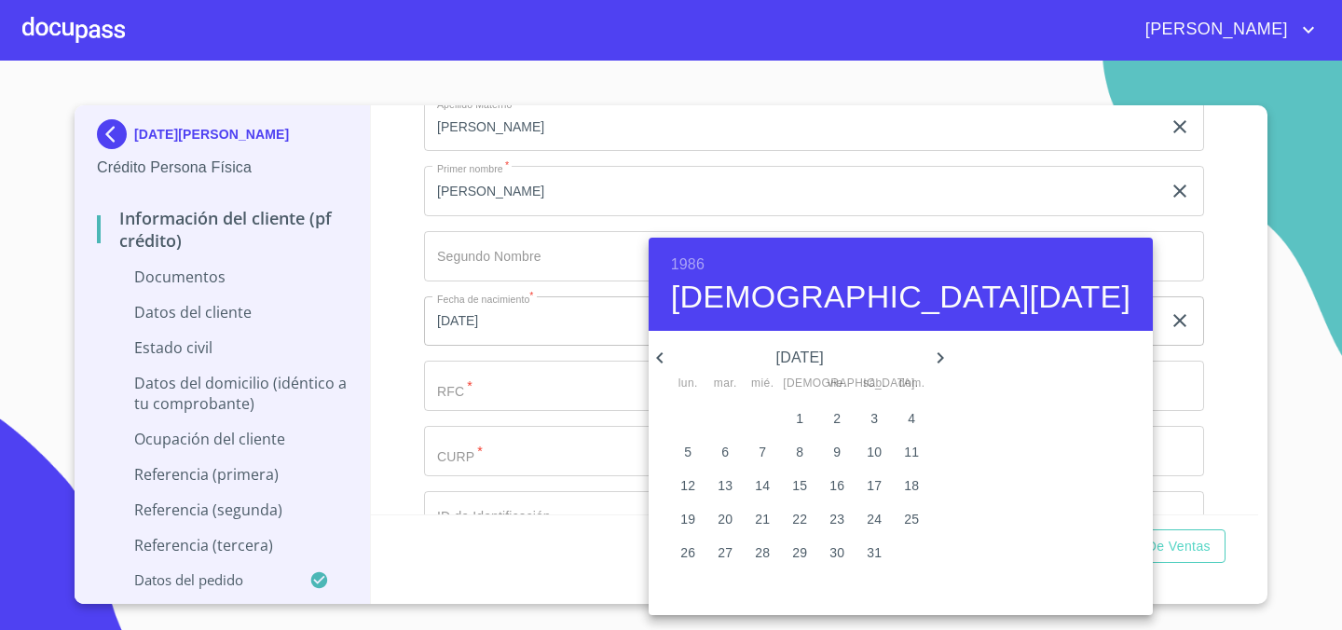
type input "7 de ene. de 1987"
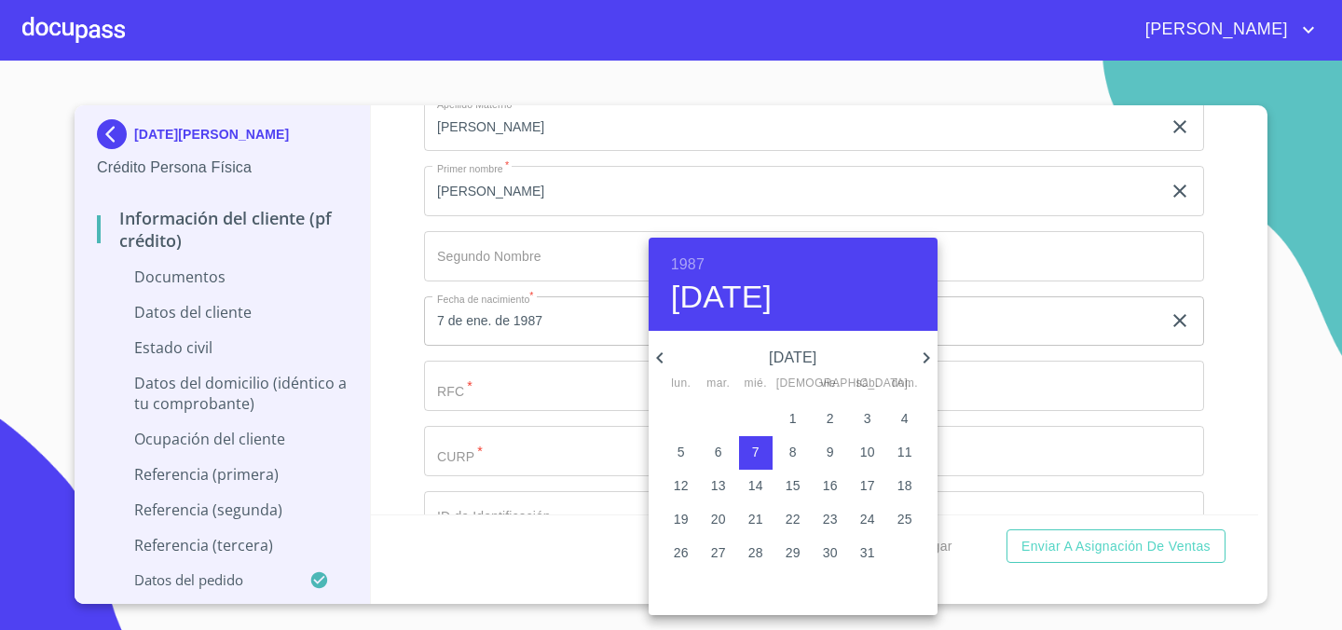
click at [403, 264] on div at bounding box center [671, 315] width 1342 height 630
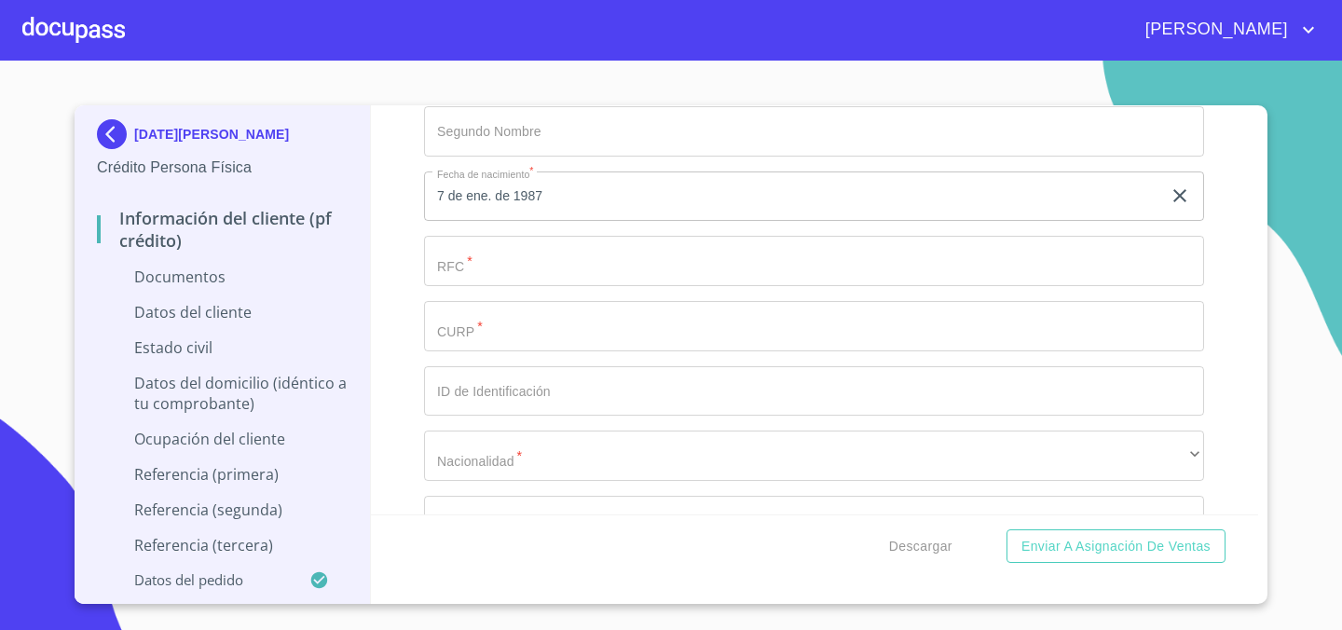
scroll to position [4088, 0]
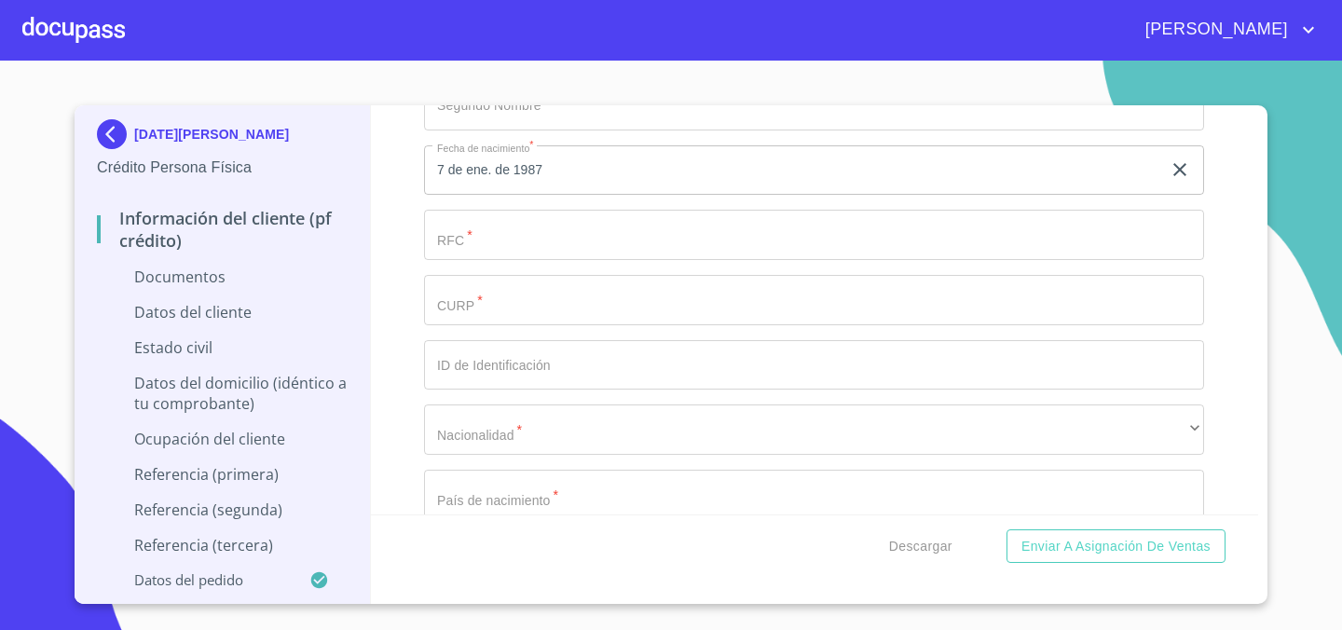
click at [558, 311] on input "Documento de identificación.   *" at bounding box center [814, 300] width 780 height 50
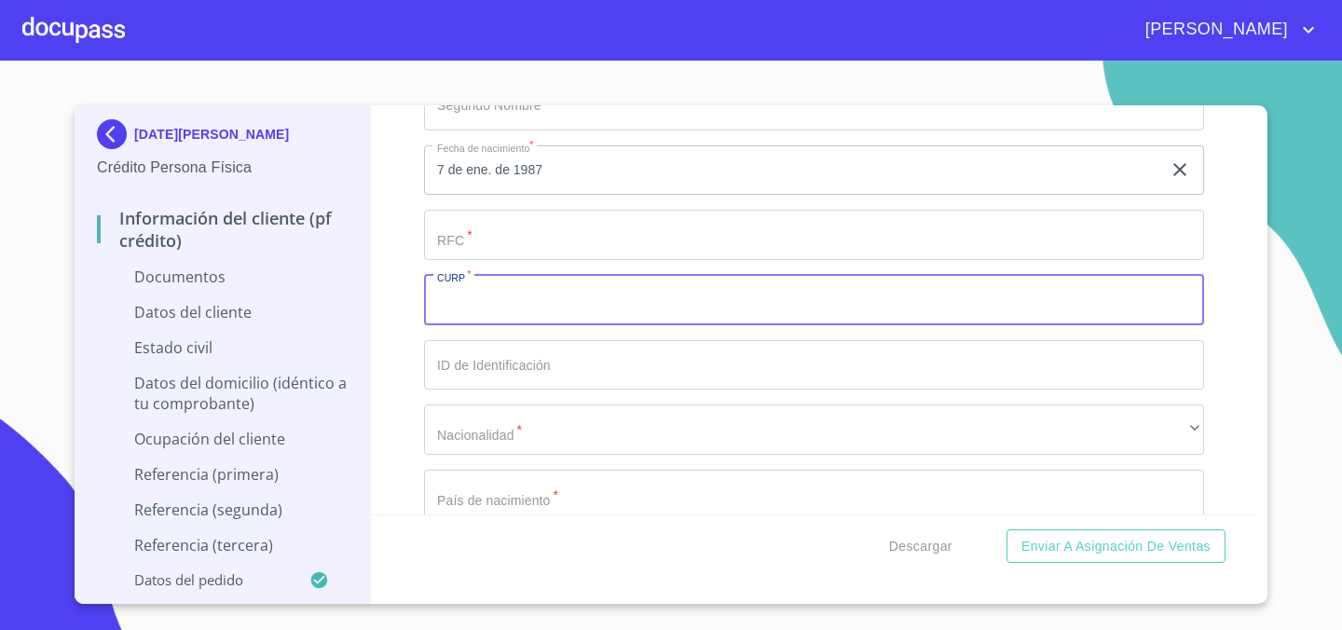
click at [571, 239] on input "Documento de identificación.   *" at bounding box center [814, 235] width 780 height 50
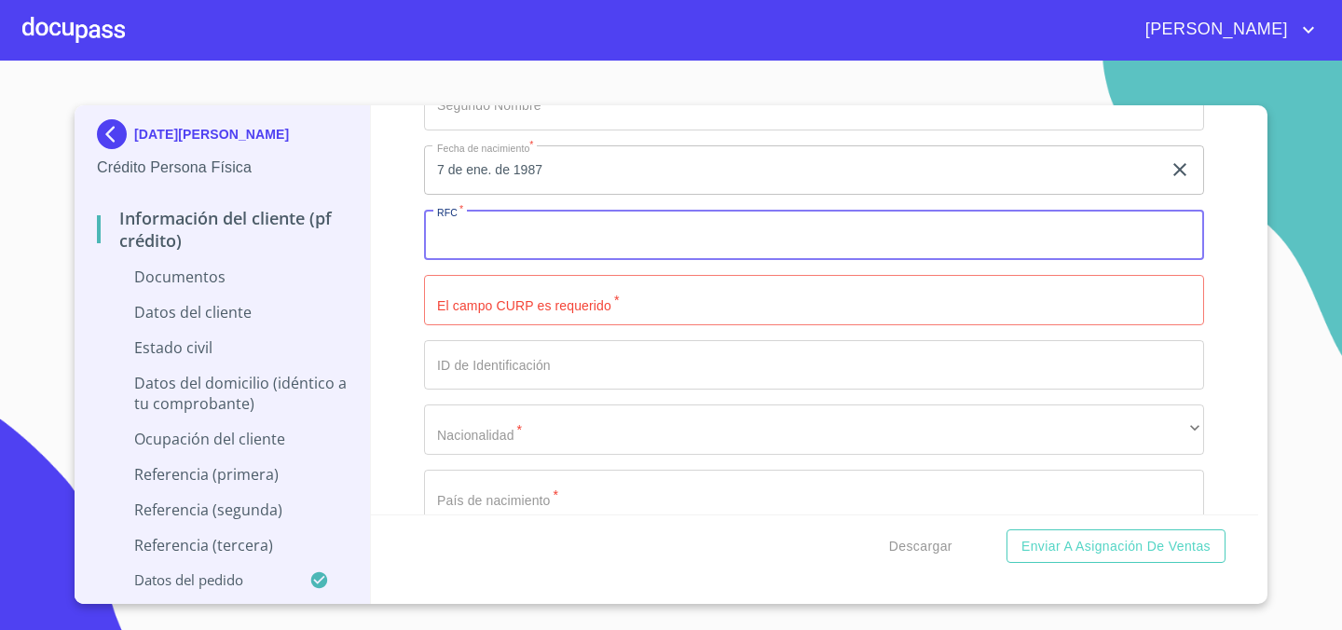
paste input "ROGL860107"
type input "ROGL860107K95"
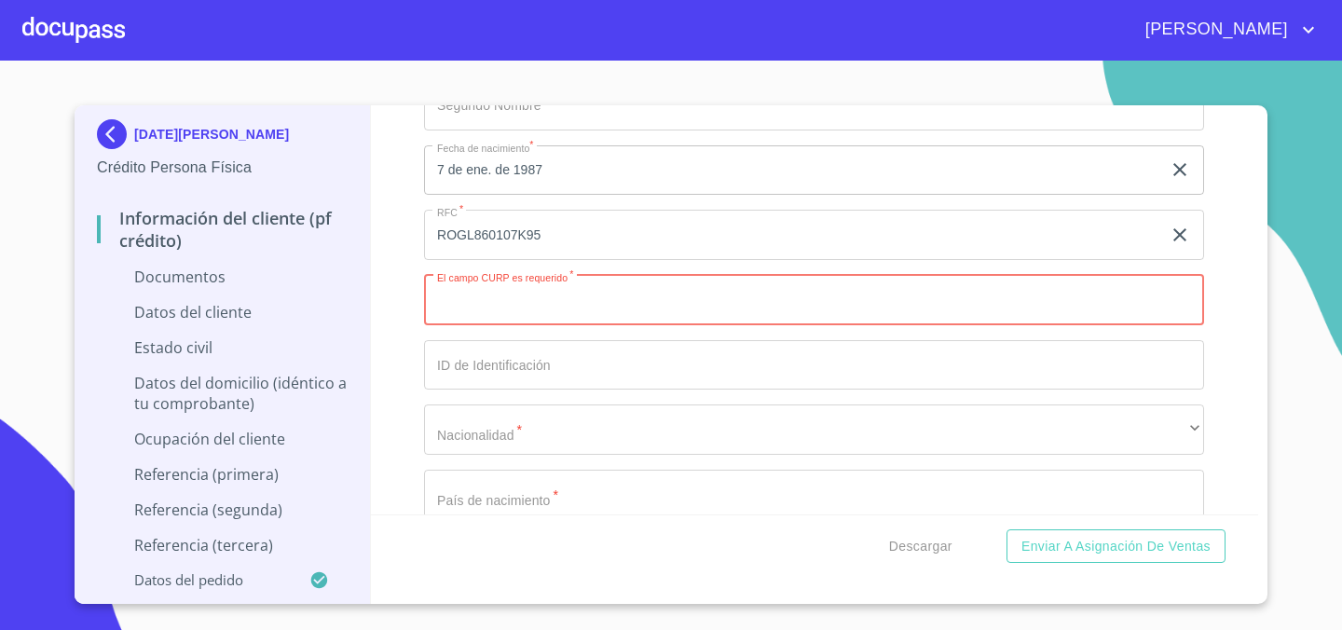
click at [653, 318] on input "Documento de identificación.   *" at bounding box center [814, 300] width 780 height 50
paste input "ROGL860107MJCCNC07"
type input "ROGL860107MJCCNC07"
click at [480, 358] on input "Documento de identificación.   *" at bounding box center [814, 365] width 780 height 50
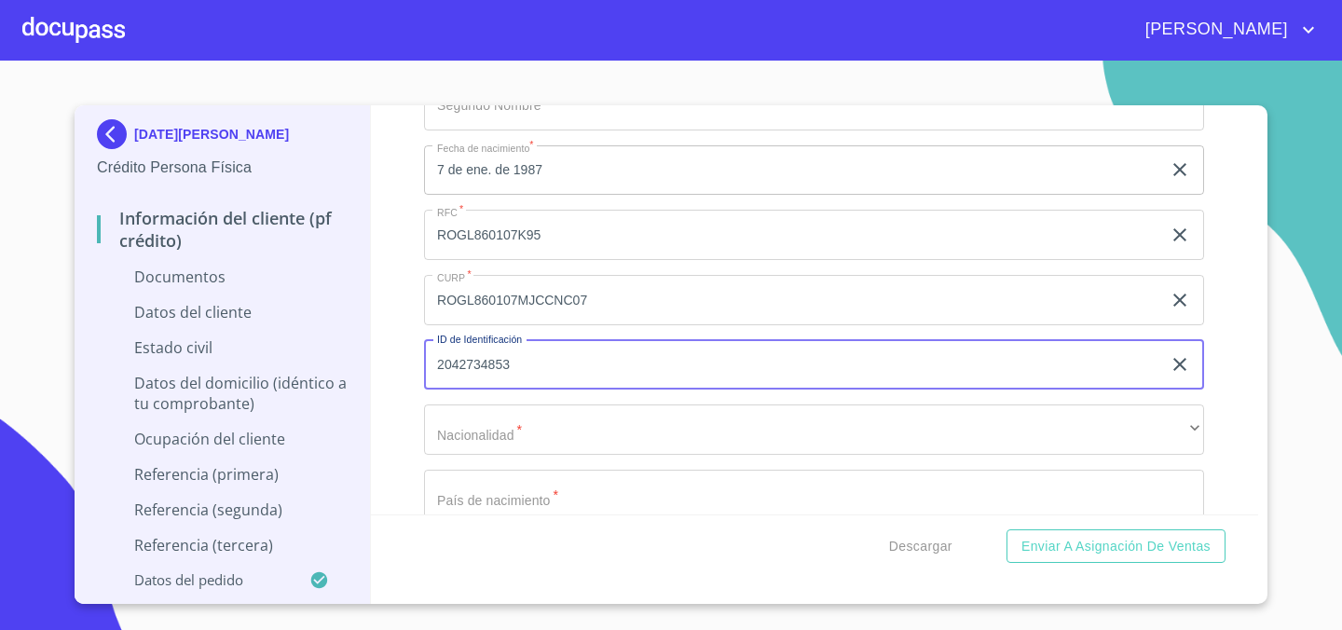
type input "2042734853"
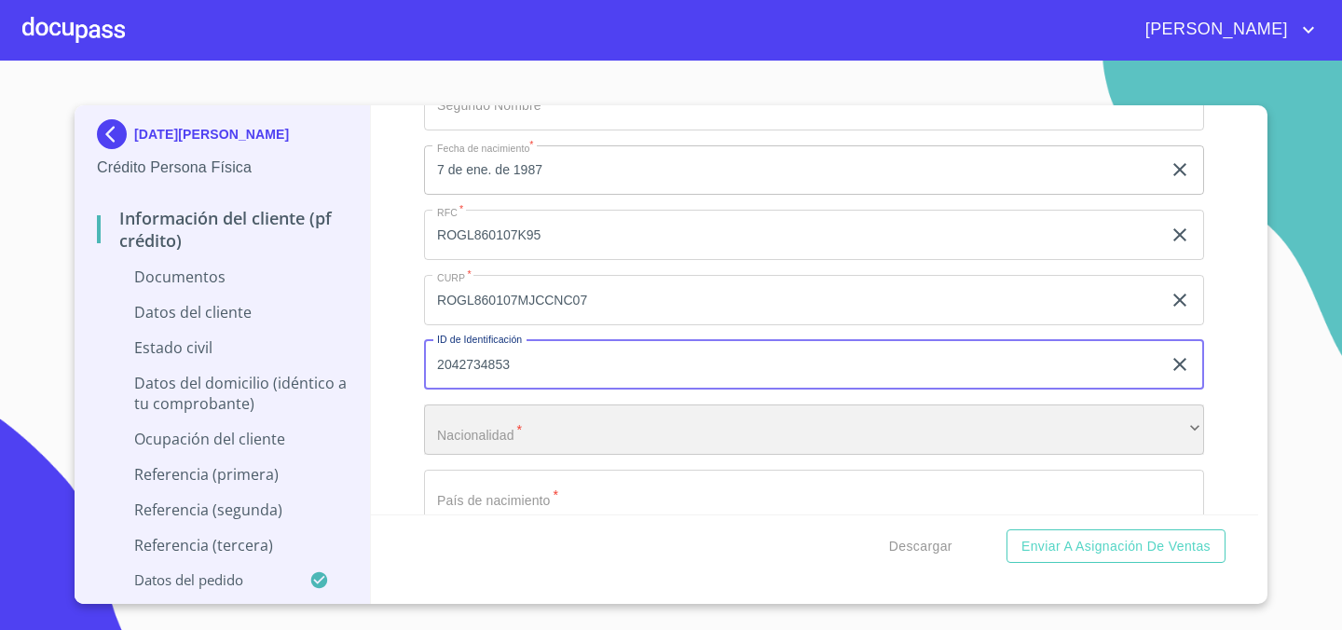
click at [582, 428] on div "​" at bounding box center [814, 429] width 780 height 50
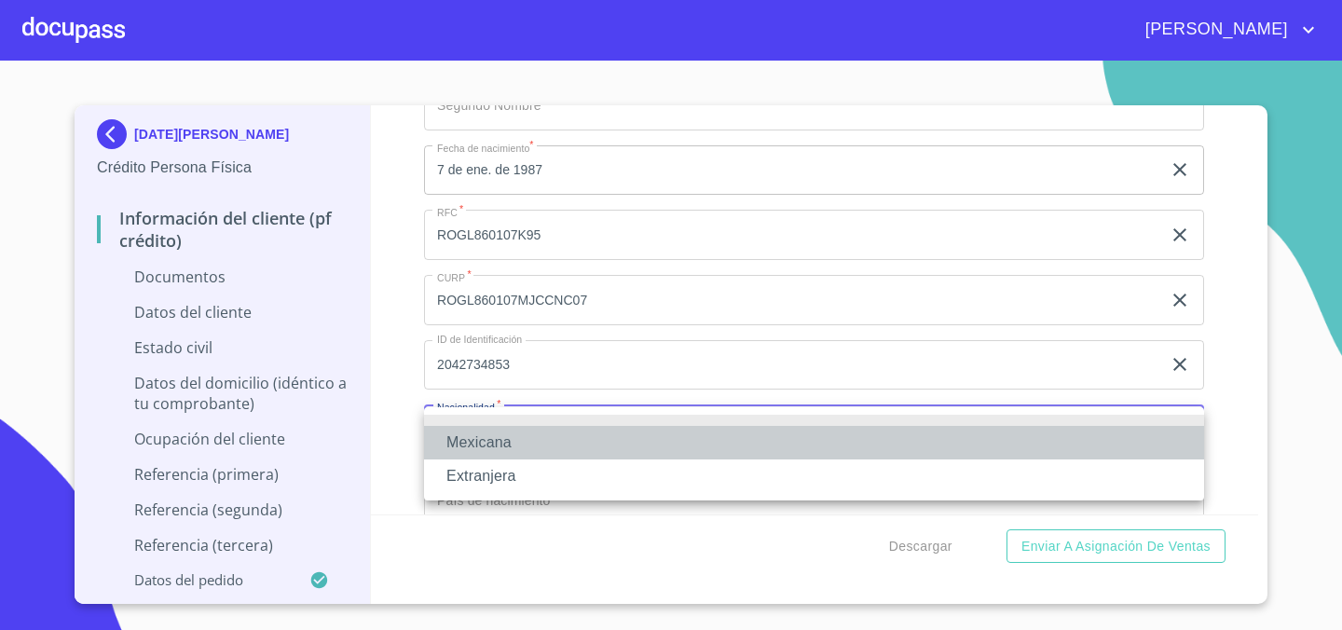
click at [582, 428] on li "Mexicana" at bounding box center [814, 443] width 780 height 34
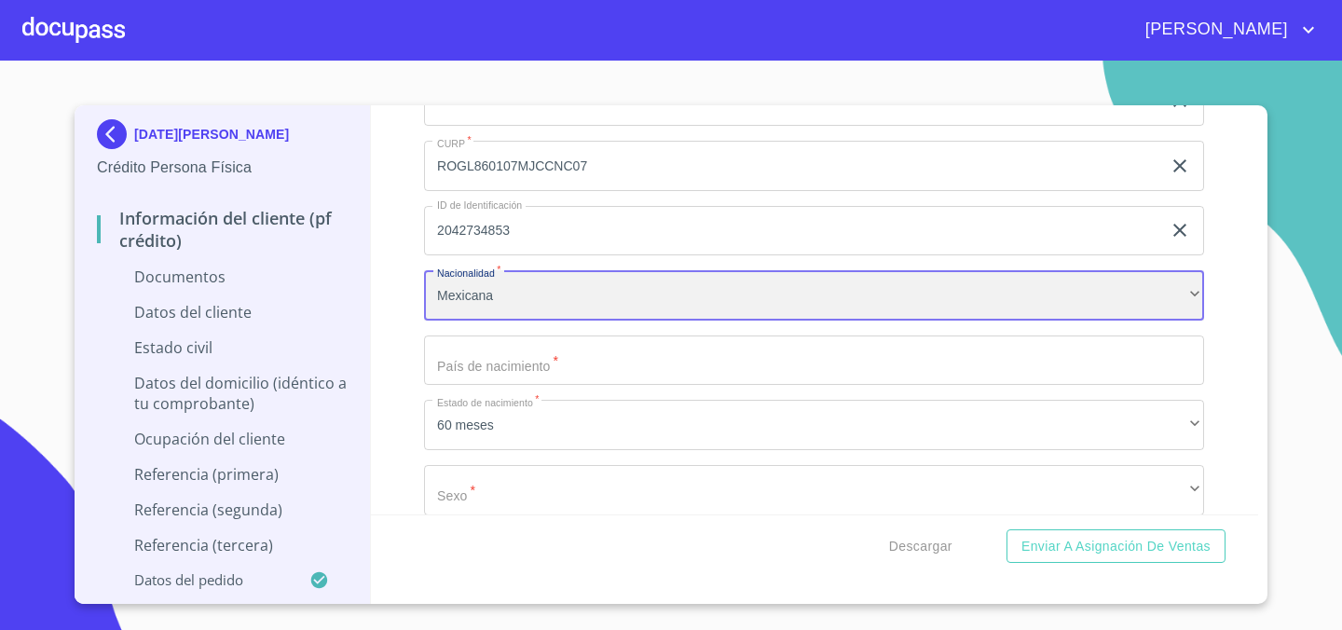
scroll to position [4237, 0]
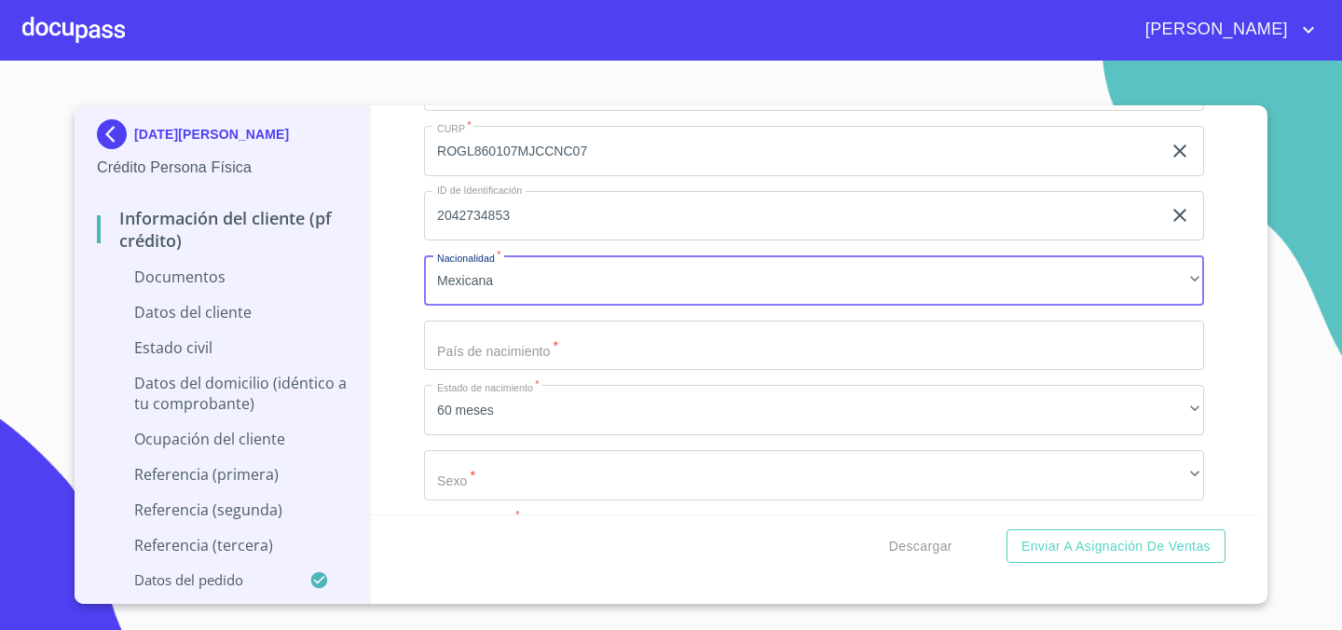
click at [556, 316] on div "Apellido Paterno   * ROCHA ​ Apellido Materno   * GONZALEZ ​ Primer nombre   * …" at bounding box center [814, 150] width 780 height 859
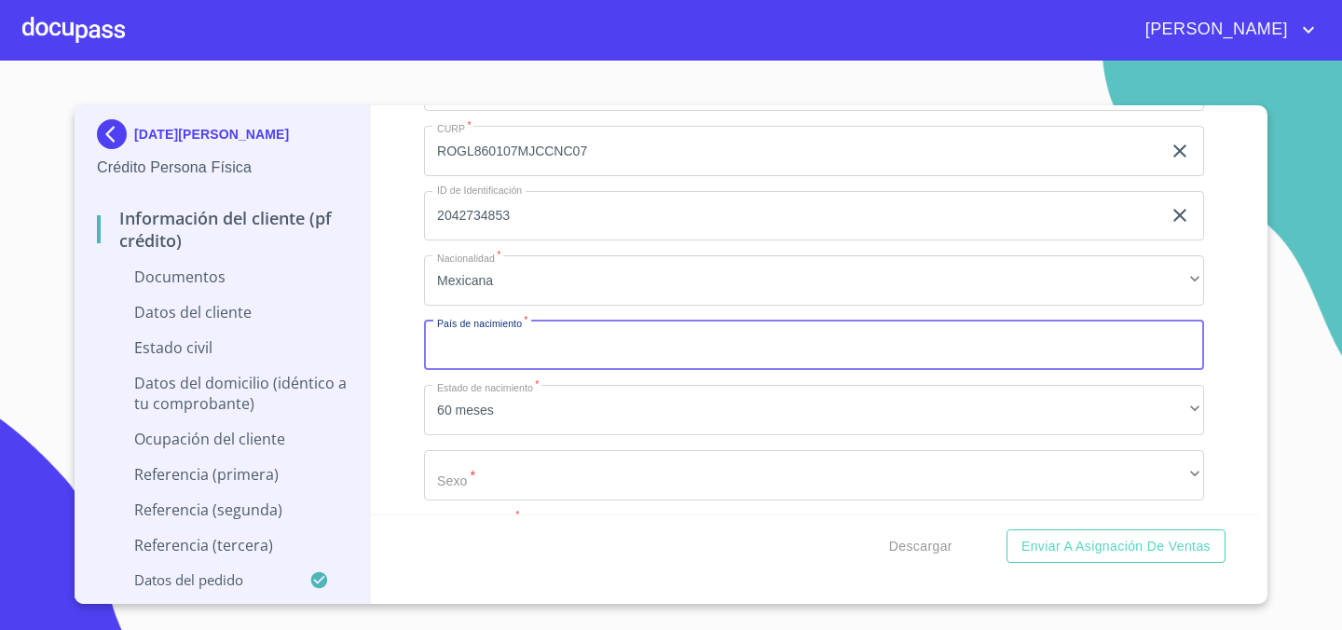
click at [541, 340] on input "Documento de identificación.   *" at bounding box center [814, 345] width 780 height 50
type input "[GEOGRAPHIC_DATA]"
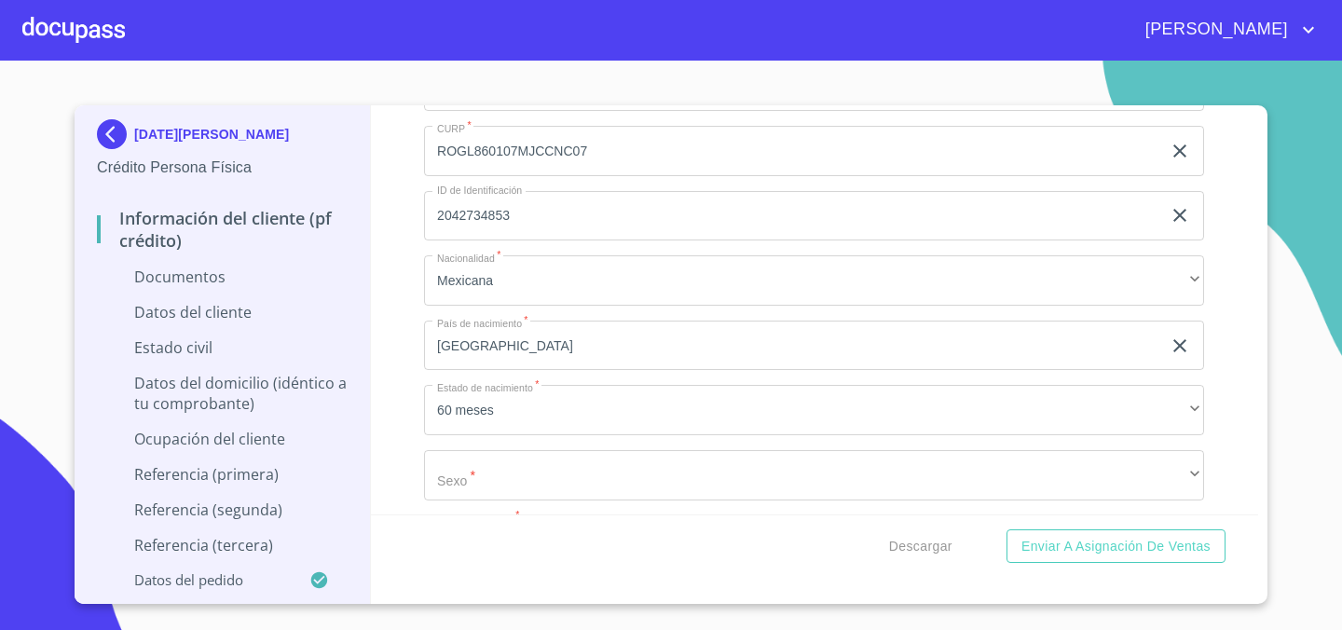
click at [408, 449] on div "Información del cliente (PF crédito) Documentos Documento de identificación.   …" at bounding box center [815, 309] width 888 height 409
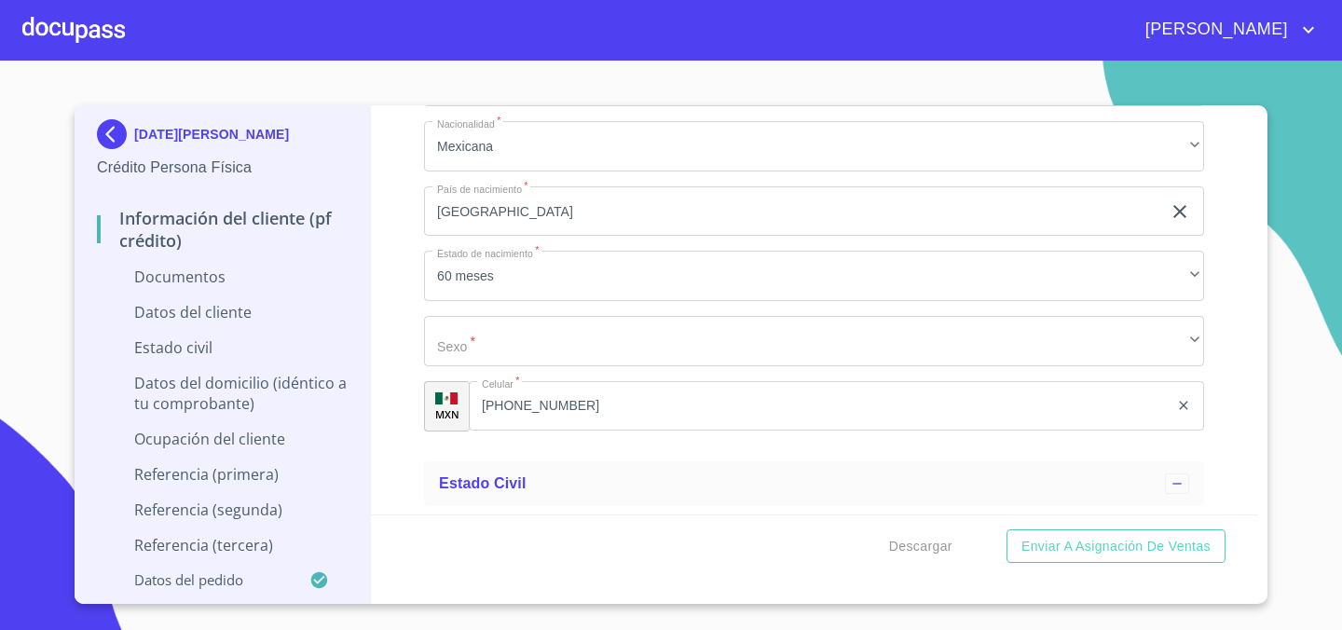
scroll to position [4403, 0]
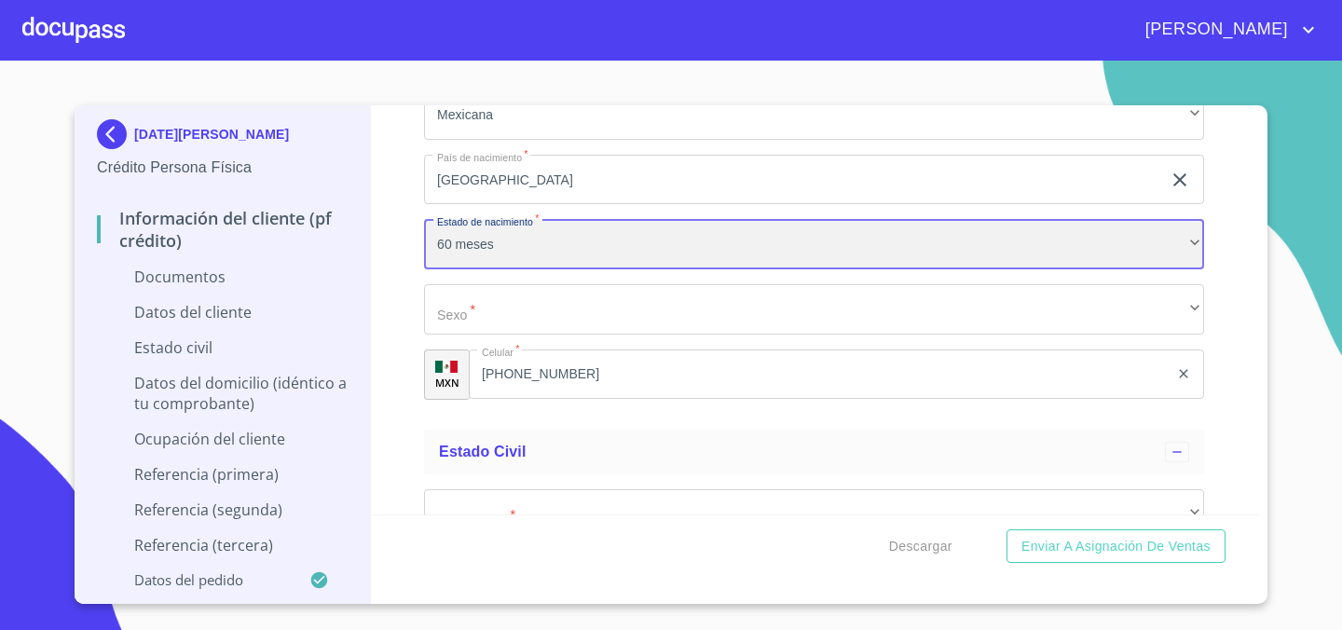
click at [570, 242] on div "60 meses" at bounding box center [814, 244] width 780 height 50
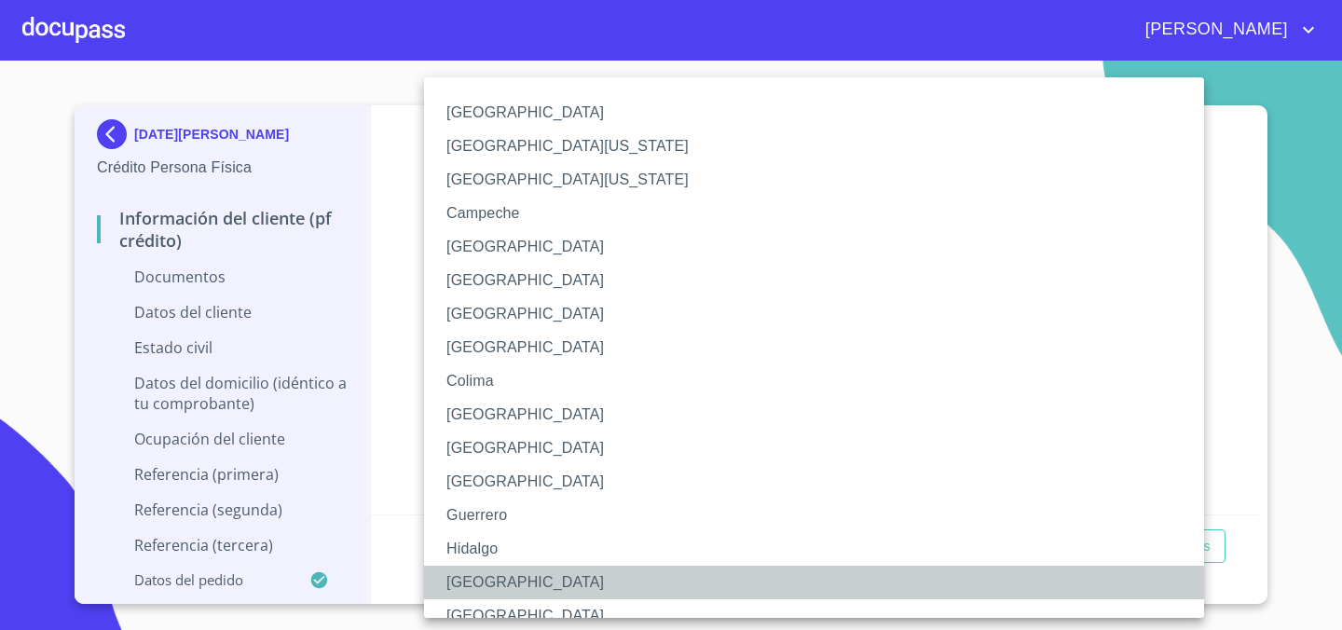
click at [530, 579] on li "[GEOGRAPHIC_DATA]" at bounding box center [814, 583] width 780 height 34
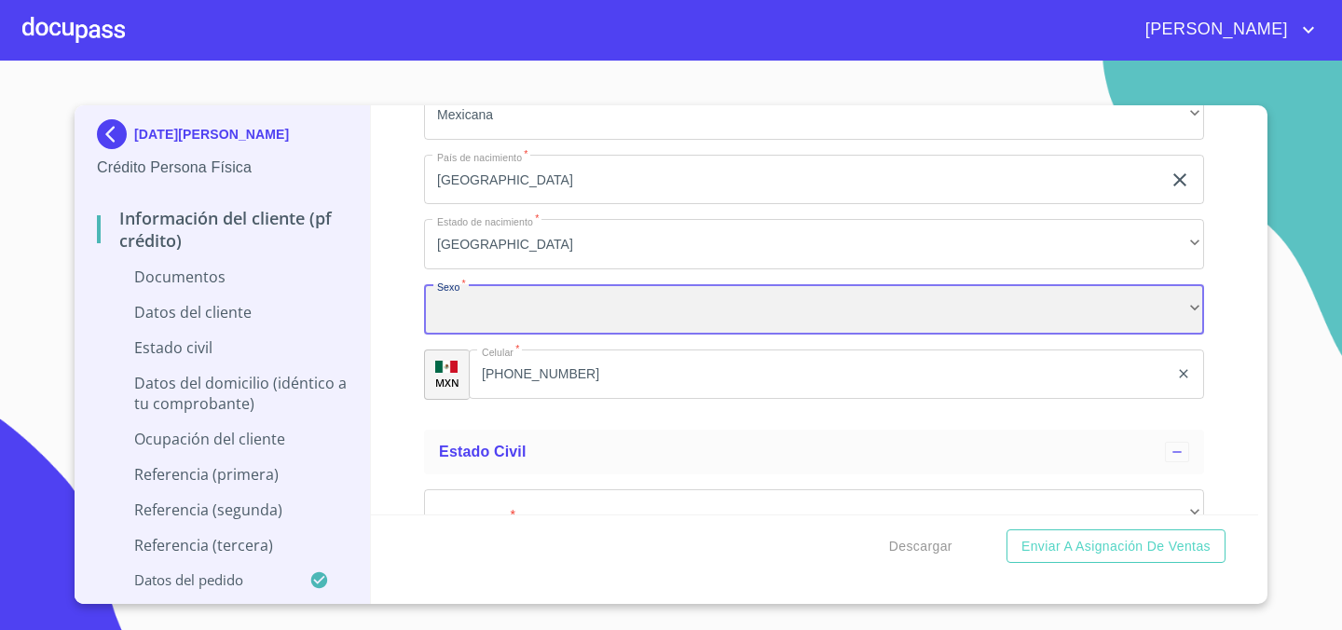
click at [599, 315] on div "​" at bounding box center [814, 309] width 780 height 50
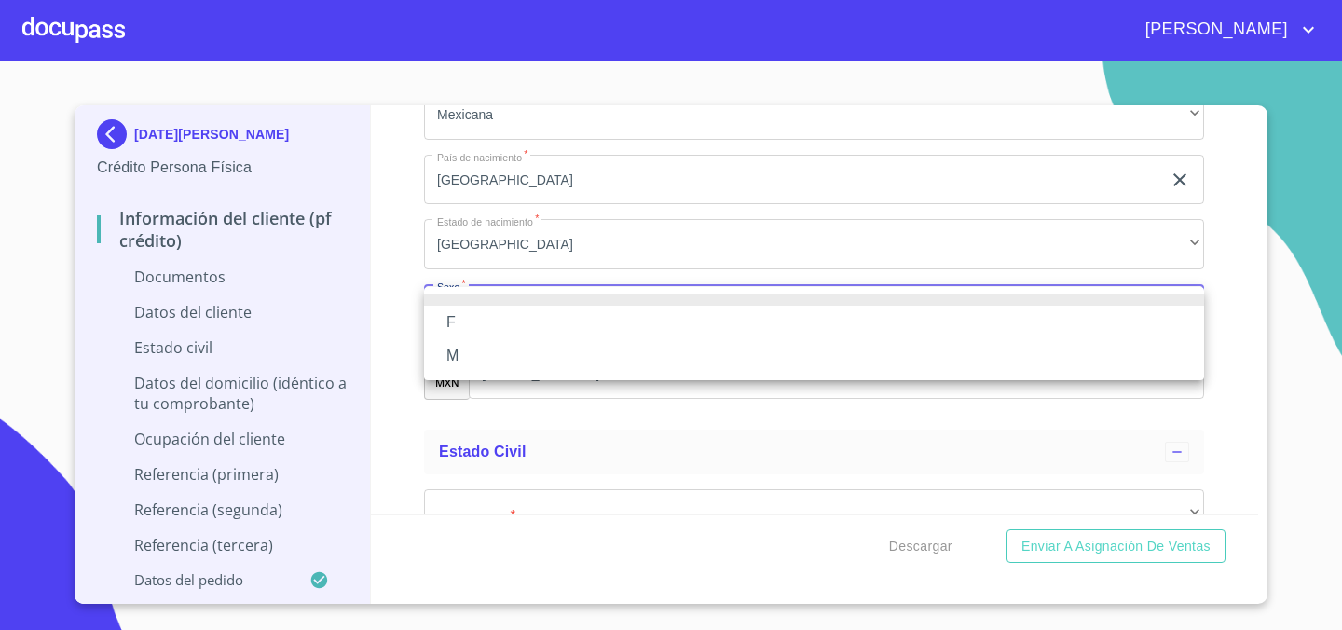
click at [575, 318] on li "F" at bounding box center [814, 323] width 780 height 34
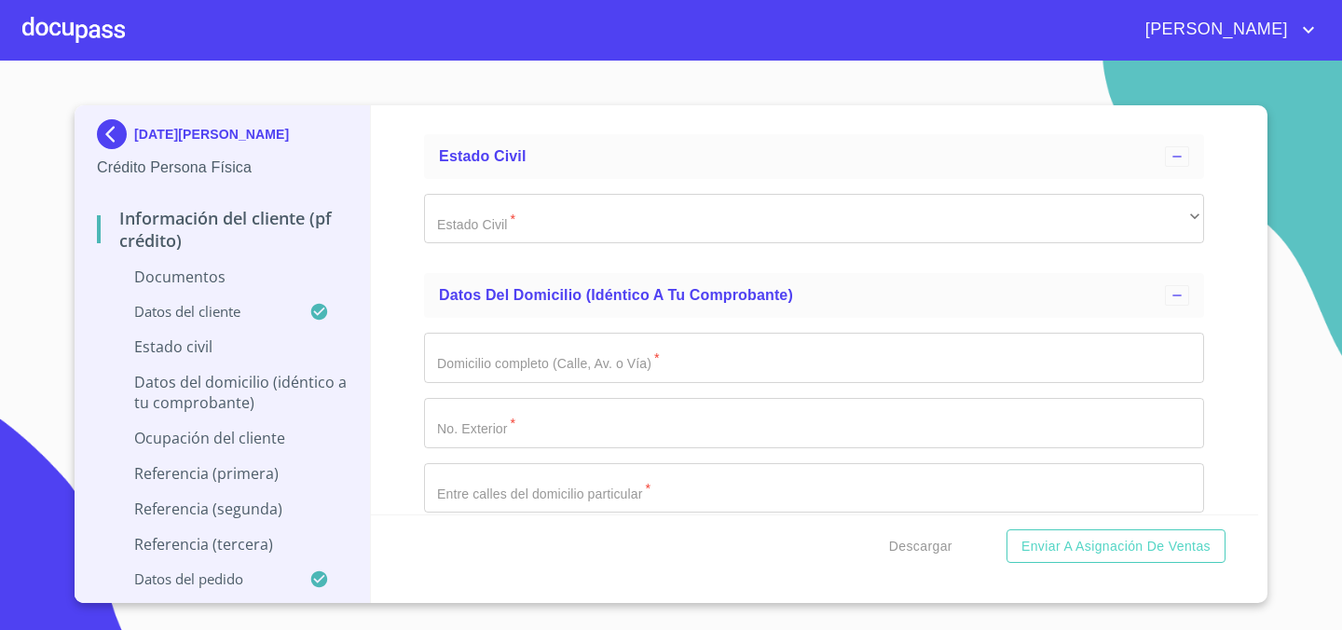
scroll to position [4699, 0]
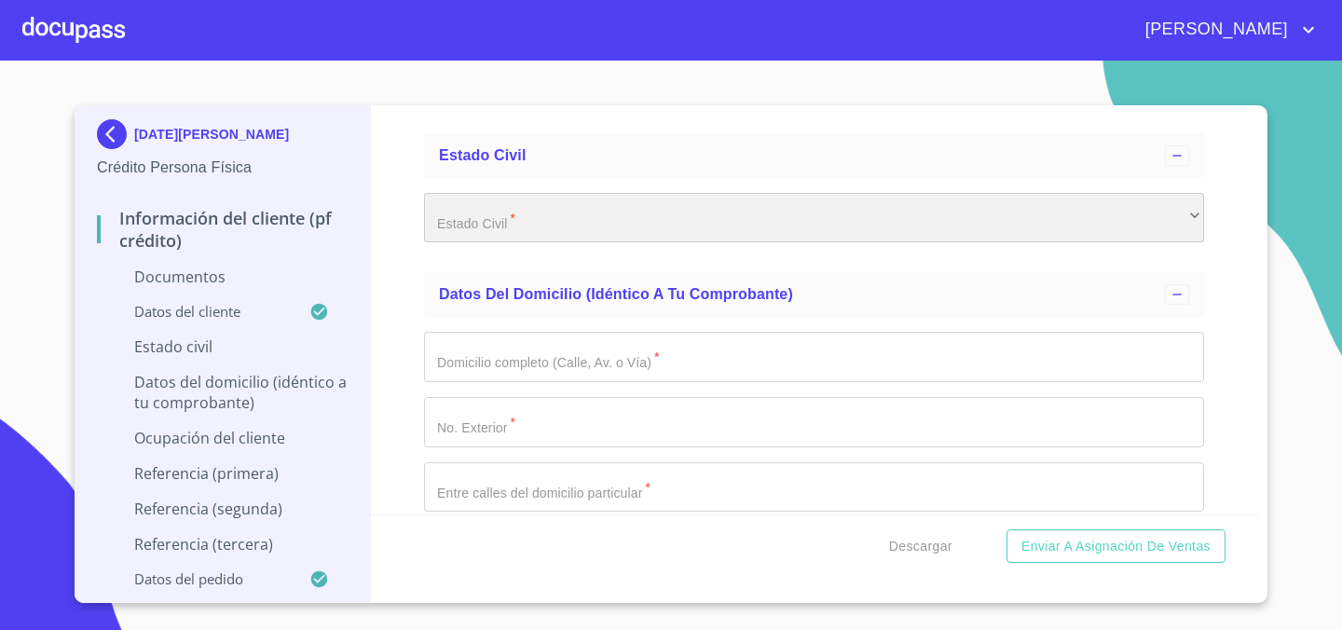
click at [578, 224] on div "​" at bounding box center [814, 218] width 780 height 50
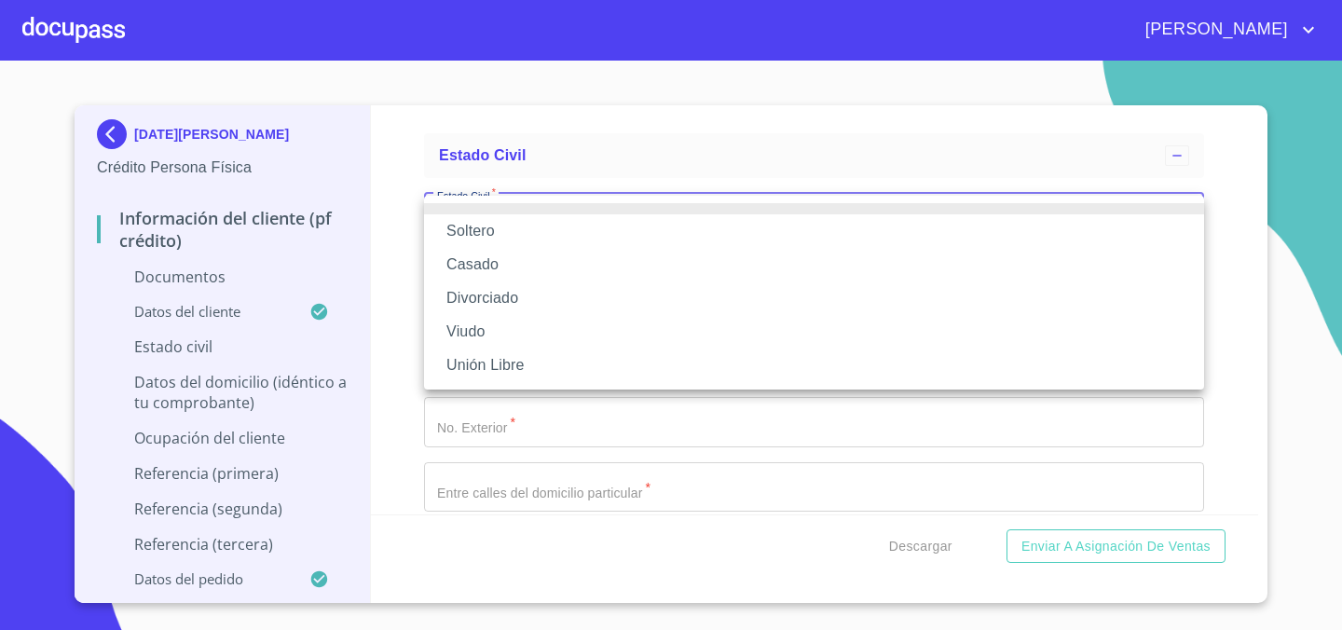
click at [563, 225] on li "Soltero" at bounding box center [814, 231] width 780 height 34
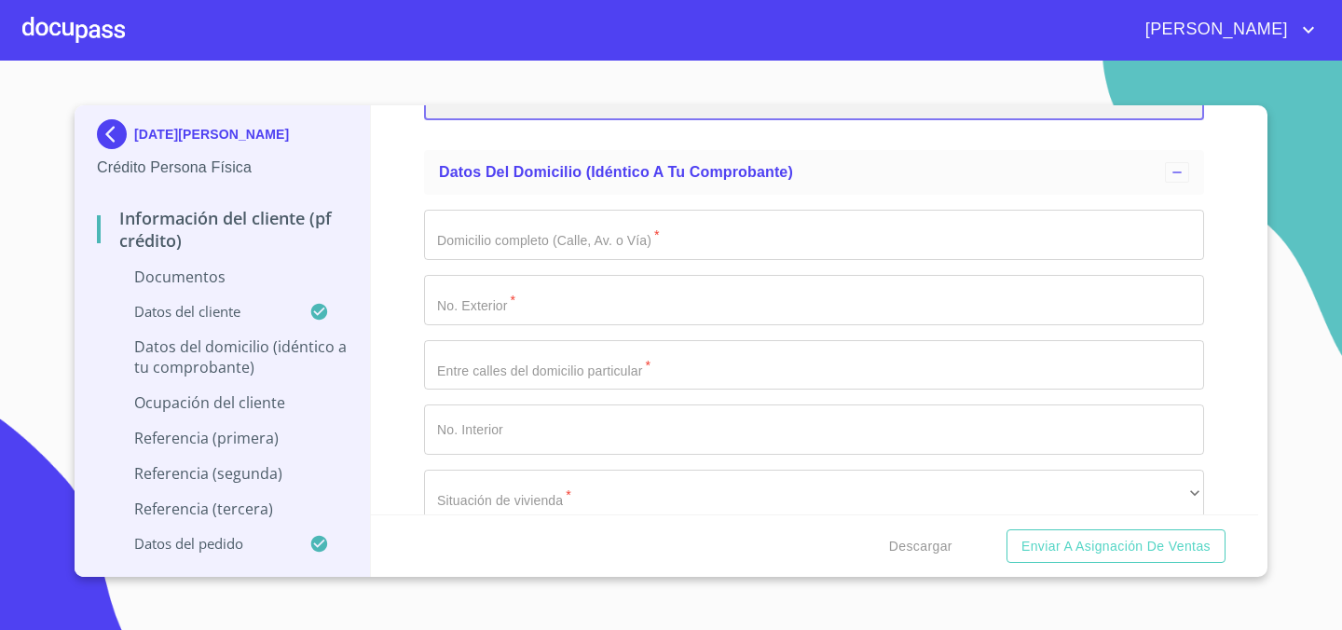
scroll to position [4839, 0]
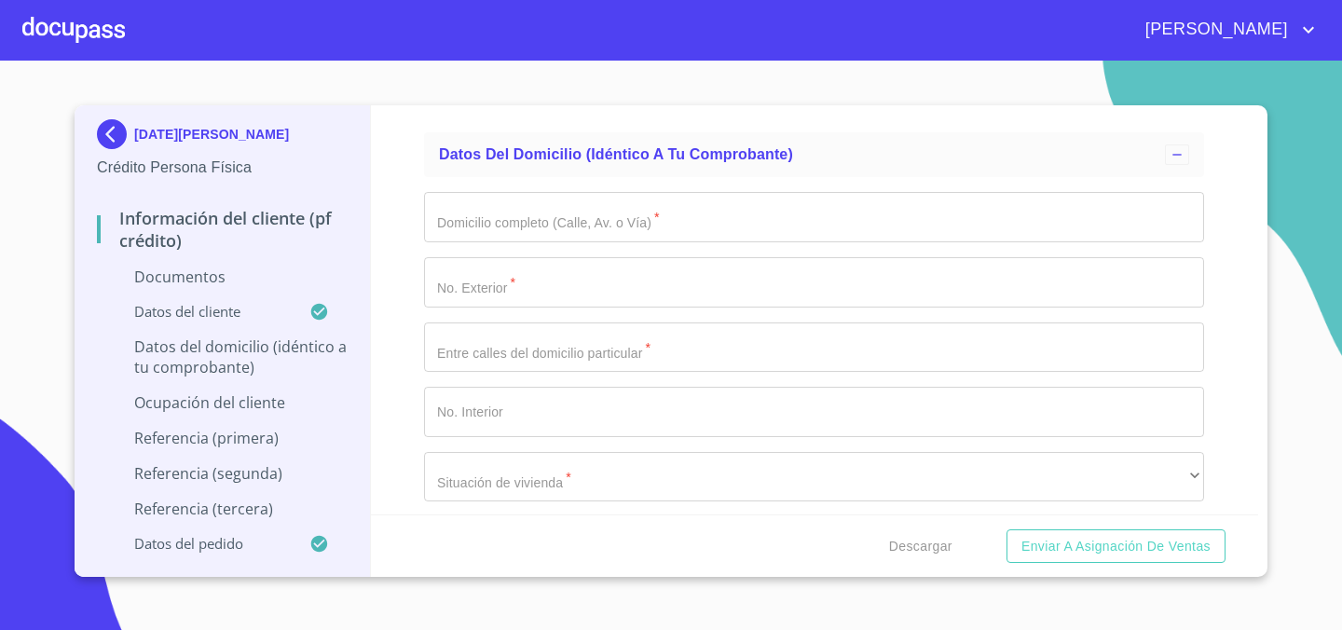
click at [547, 219] on input "Documento de identificación.   *" at bounding box center [814, 217] width 780 height 50
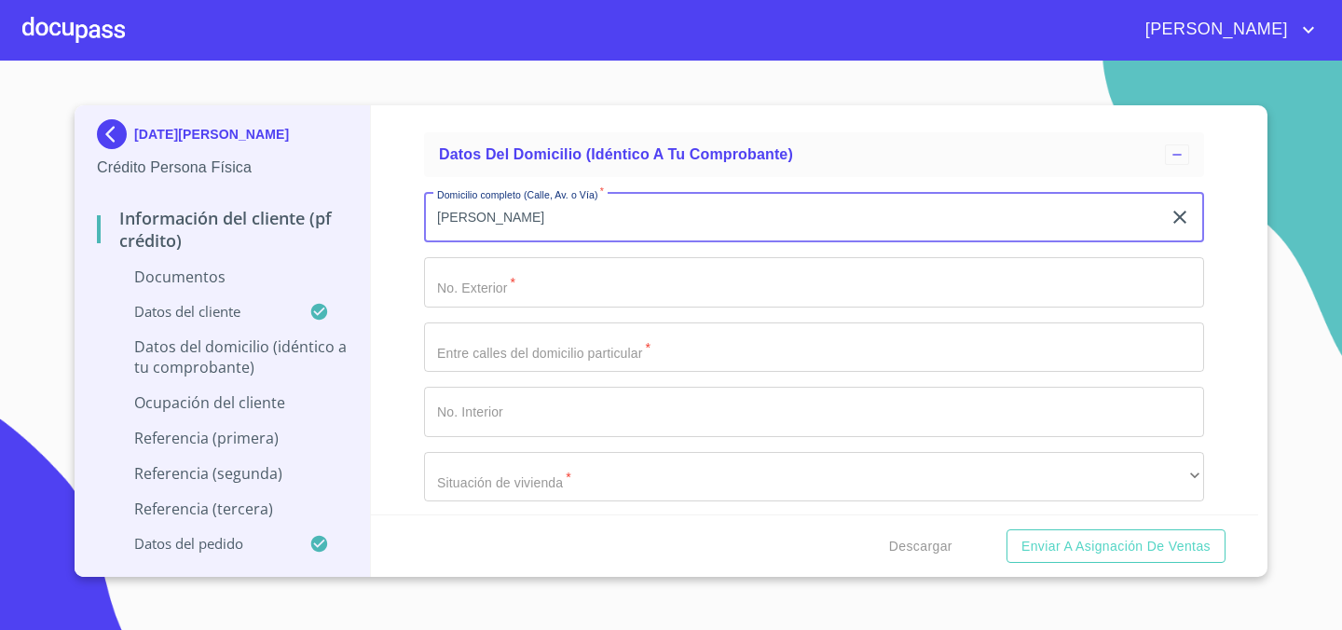
type input "[PERSON_NAME]"
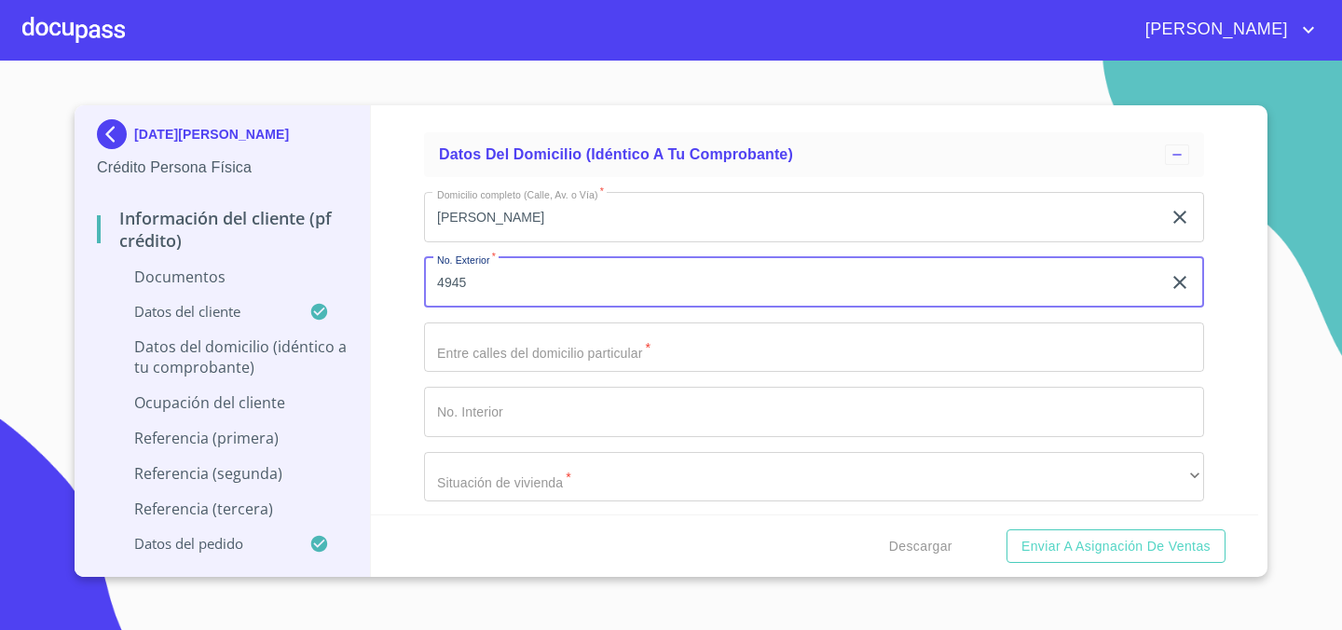
type input "4945"
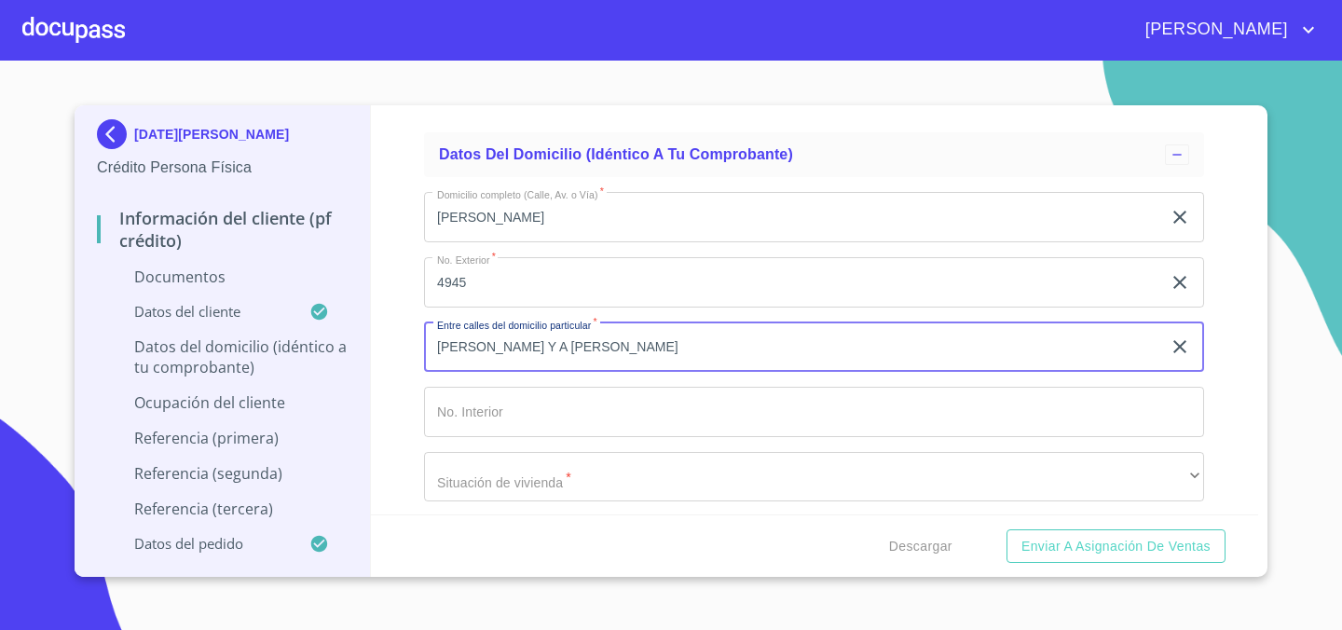
type input "[PERSON_NAME] Y A [PERSON_NAME]"
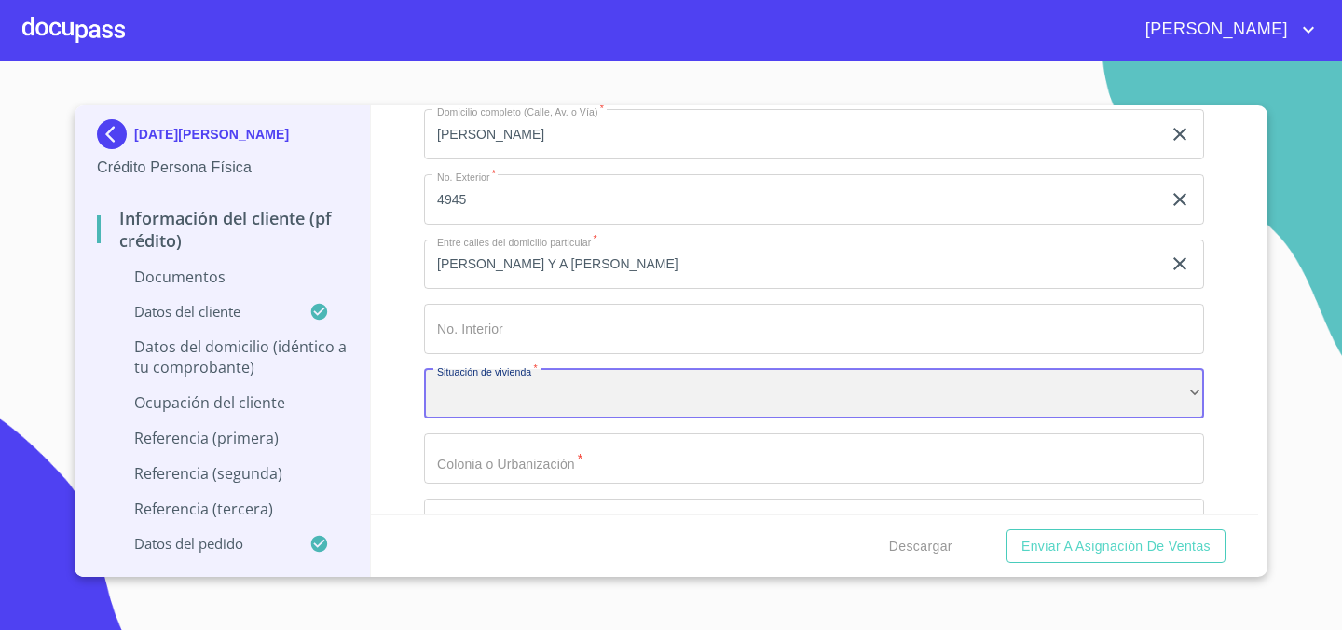
scroll to position [4924, 0]
click at [661, 384] on div "​" at bounding box center [814, 392] width 780 height 50
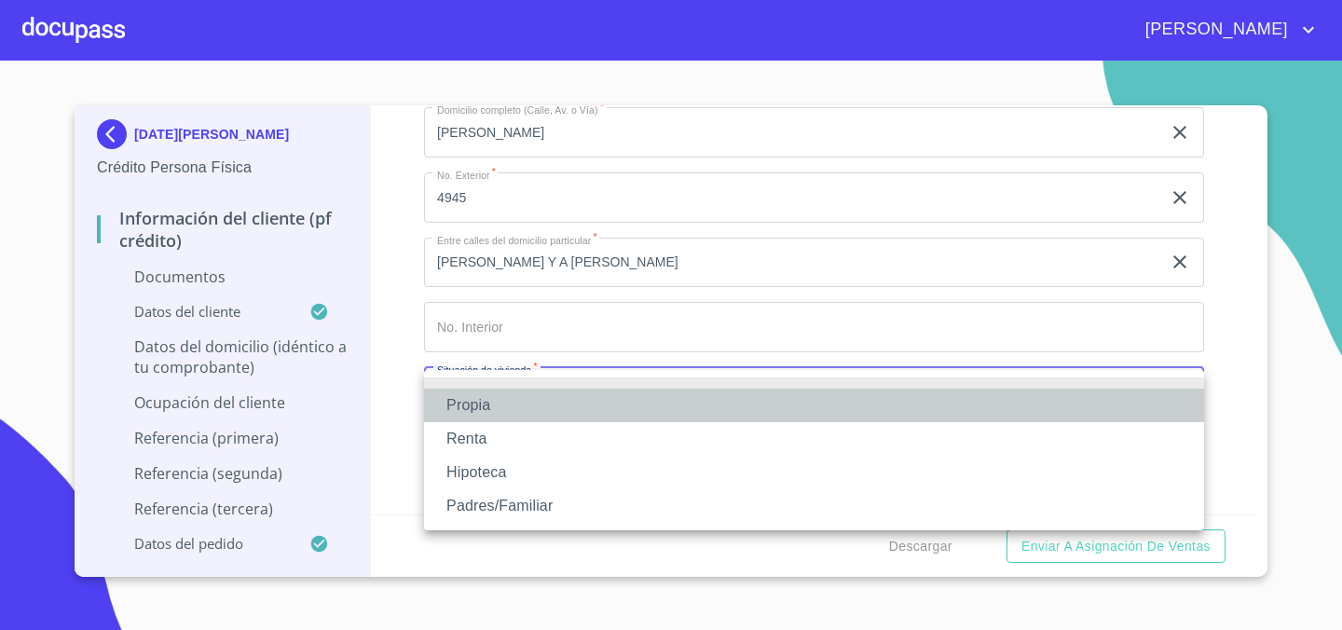
click at [608, 395] on li "Propia" at bounding box center [814, 406] width 780 height 34
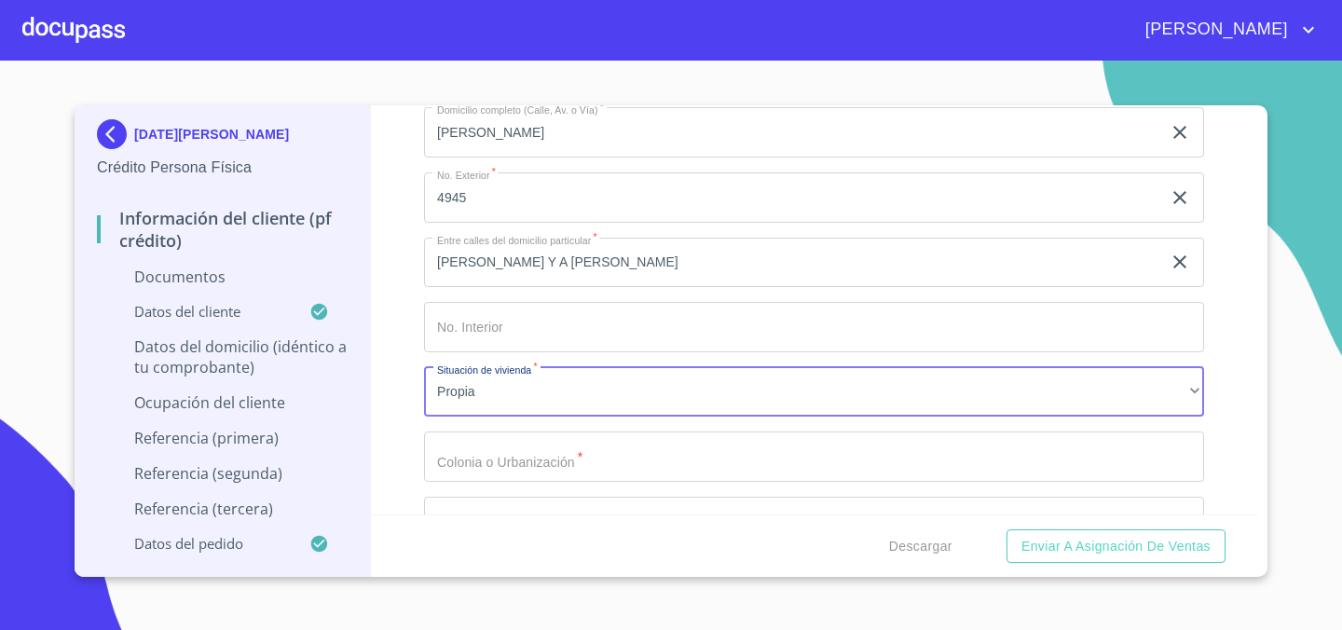
click at [572, 458] on input "Documento de identificación.   *" at bounding box center [814, 456] width 780 height 50
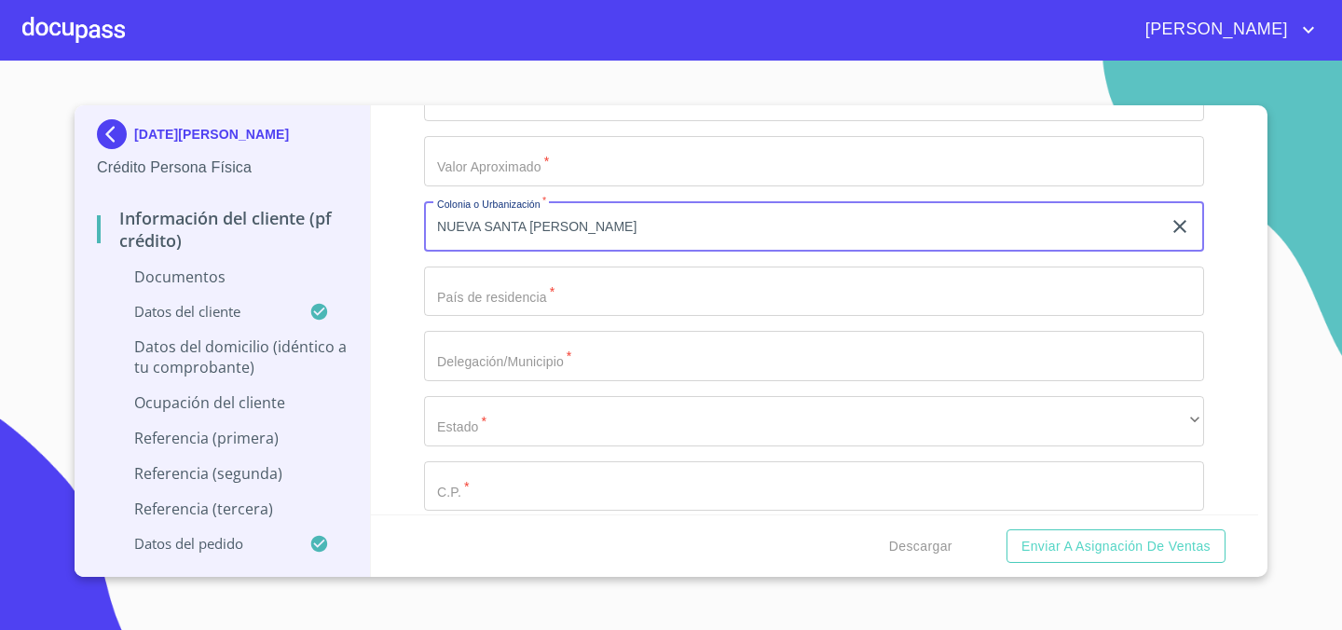
scroll to position [5225, 0]
type input "NUEVA SANTA [PERSON_NAME]"
click at [565, 295] on input "Documento de identificación.   *" at bounding box center [814, 286] width 780 height 50
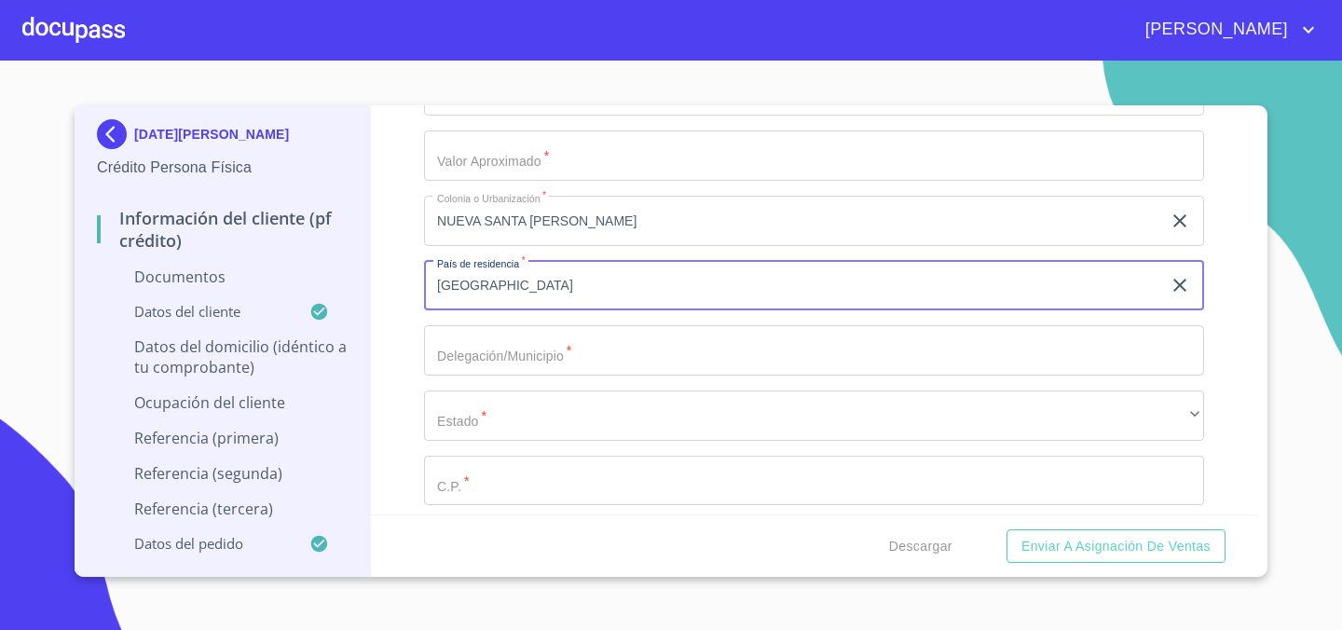
type input "[GEOGRAPHIC_DATA]"
click at [481, 351] on input "Documento de identificación.   *" at bounding box center [814, 350] width 780 height 50
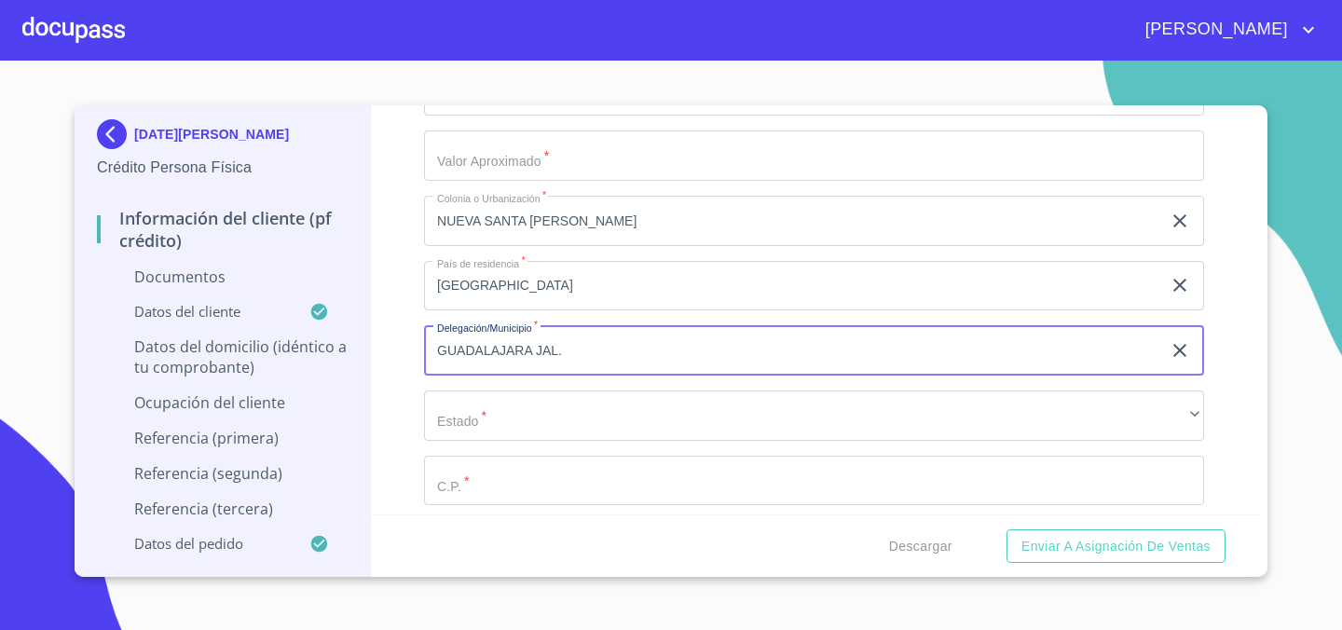
type input "GUADALAJARA JAL."
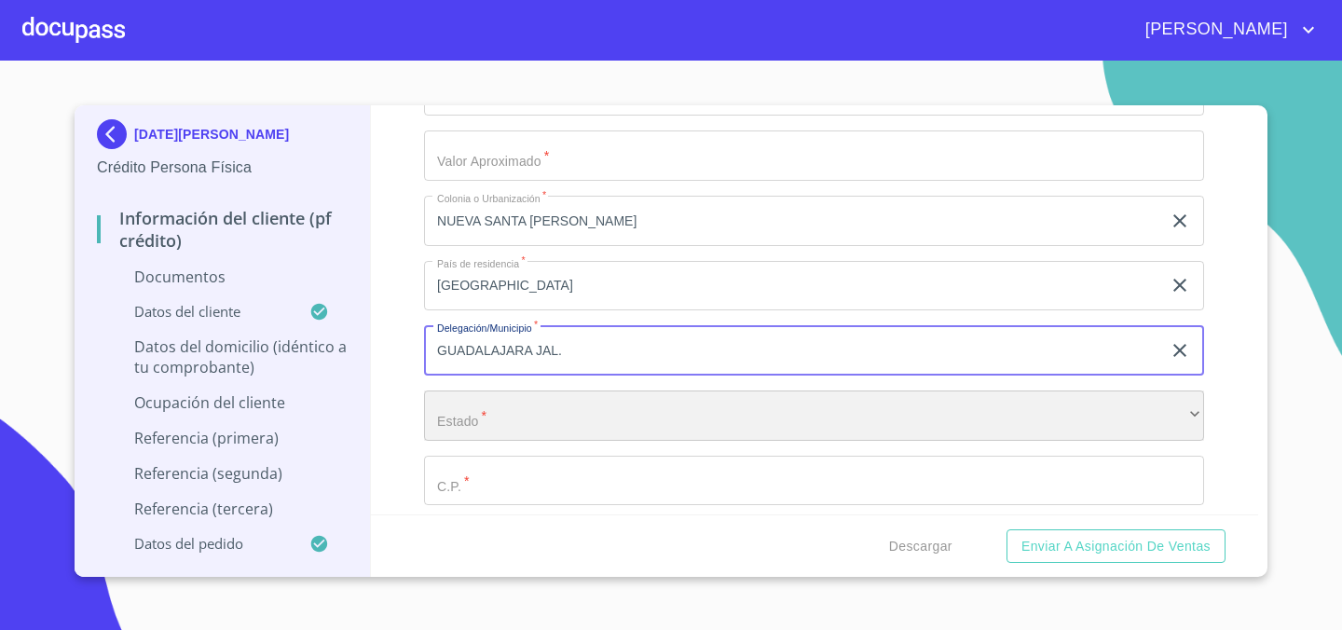
click at [524, 408] on div "​" at bounding box center [814, 415] width 780 height 50
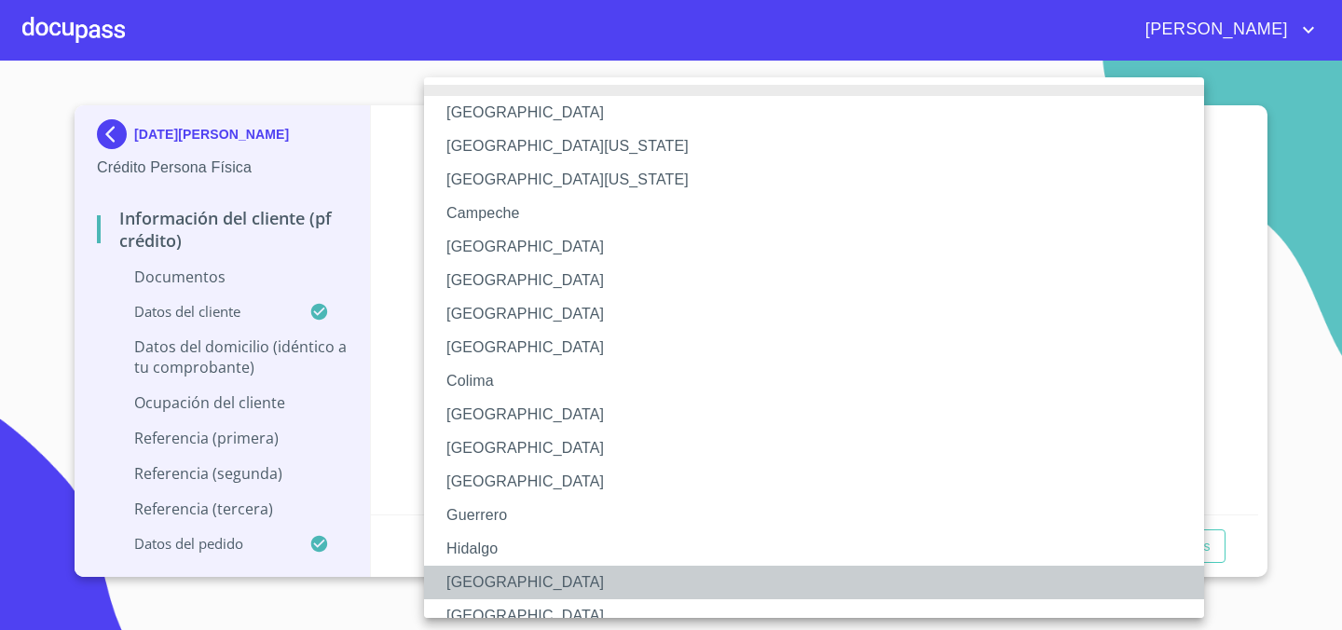
click at [497, 566] on li "[GEOGRAPHIC_DATA]" at bounding box center [814, 583] width 780 height 34
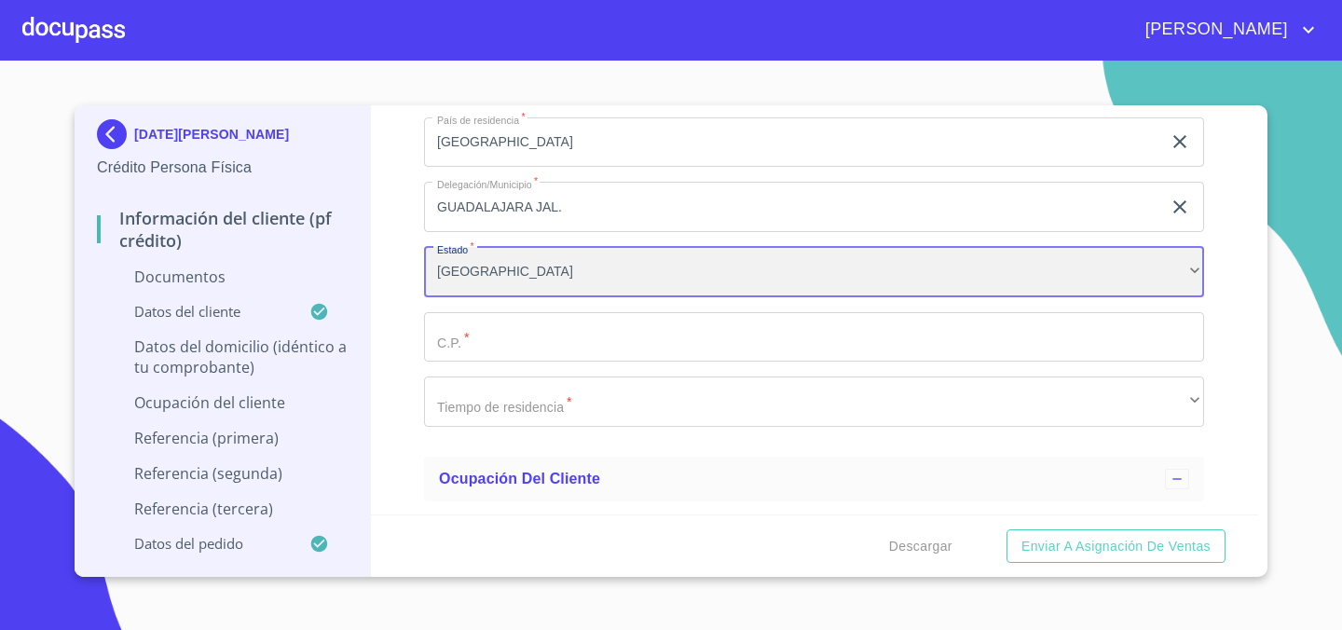
scroll to position [5382, 0]
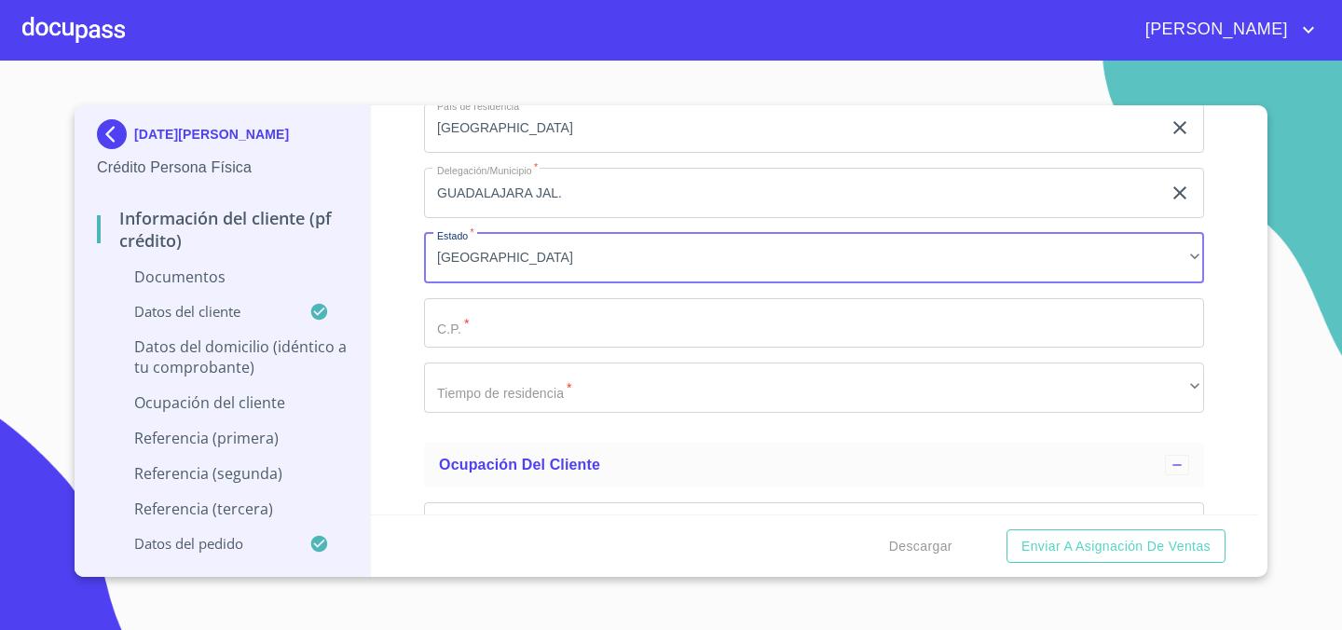
click at [532, 325] on input "Documento de identificación.   *" at bounding box center [814, 323] width 780 height 50
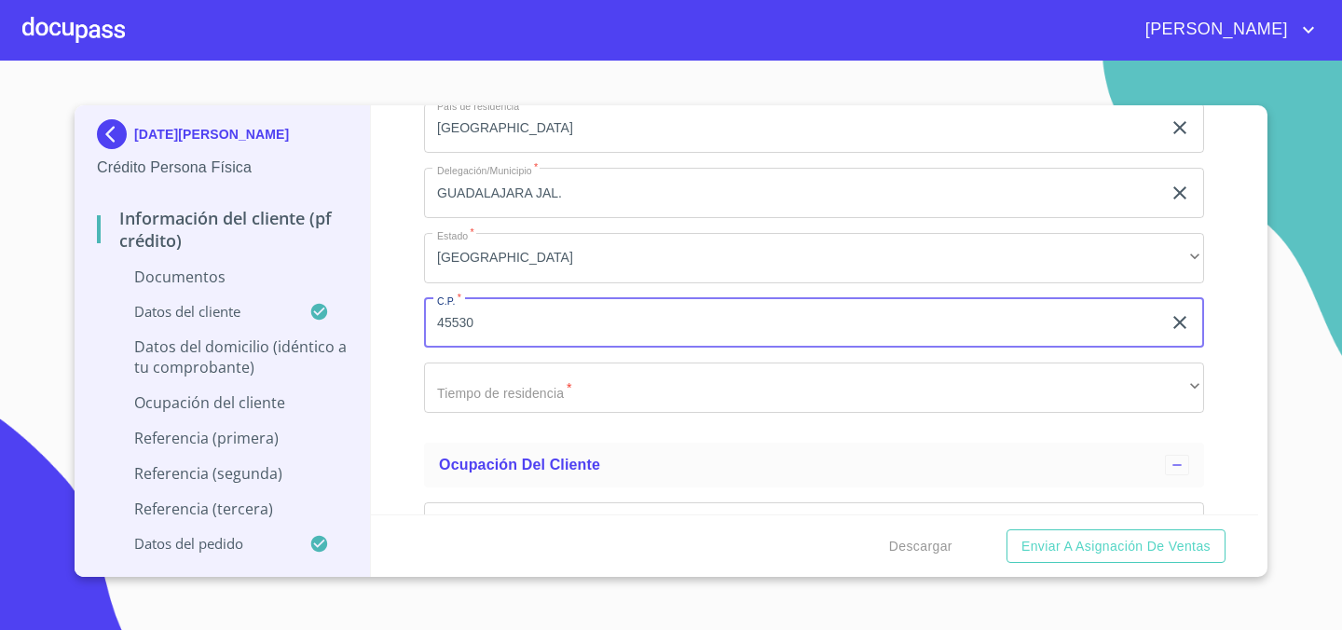
type input "45530"
click at [389, 349] on div "Información del cliente (PF crédito) Documentos Documento de identificación.   …" at bounding box center [815, 309] width 888 height 409
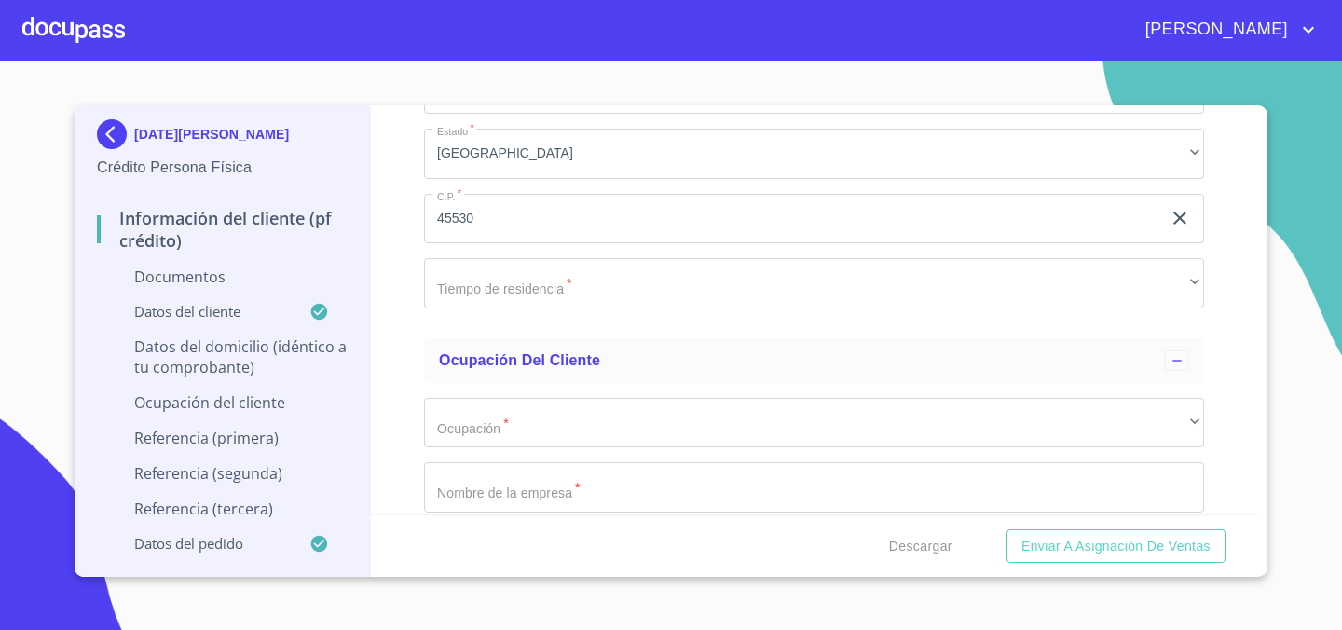
scroll to position [5501, 0]
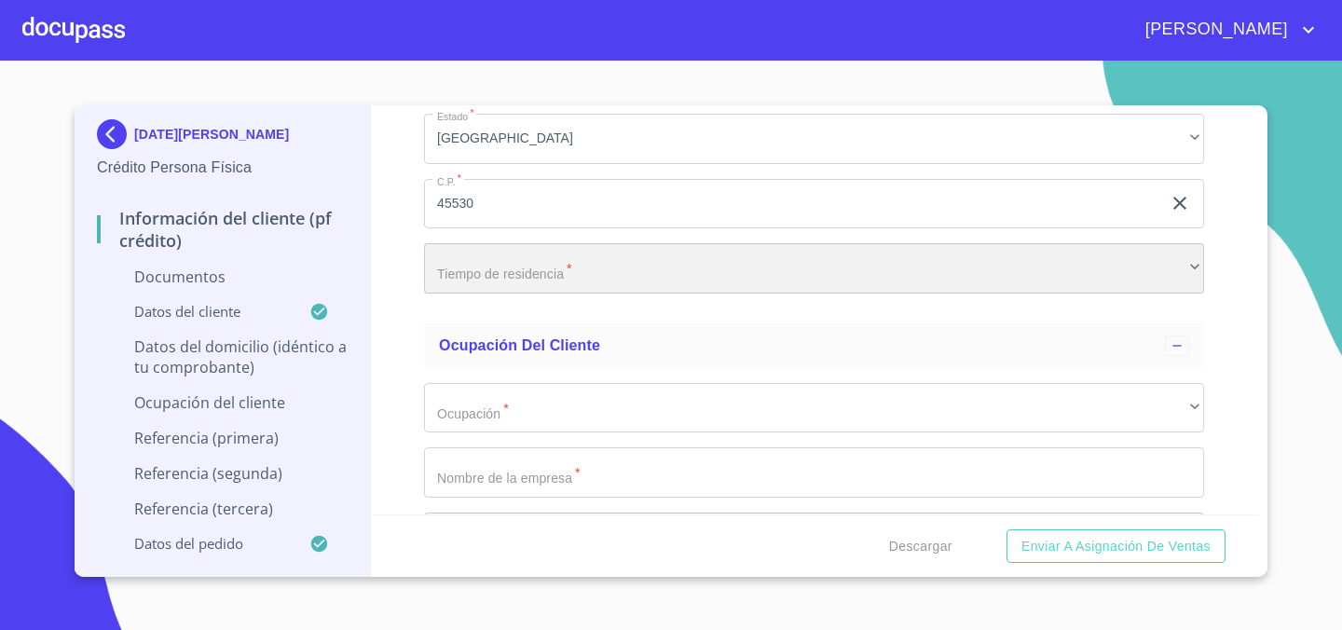
click at [541, 264] on div "​" at bounding box center [814, 268] width 780 height 50
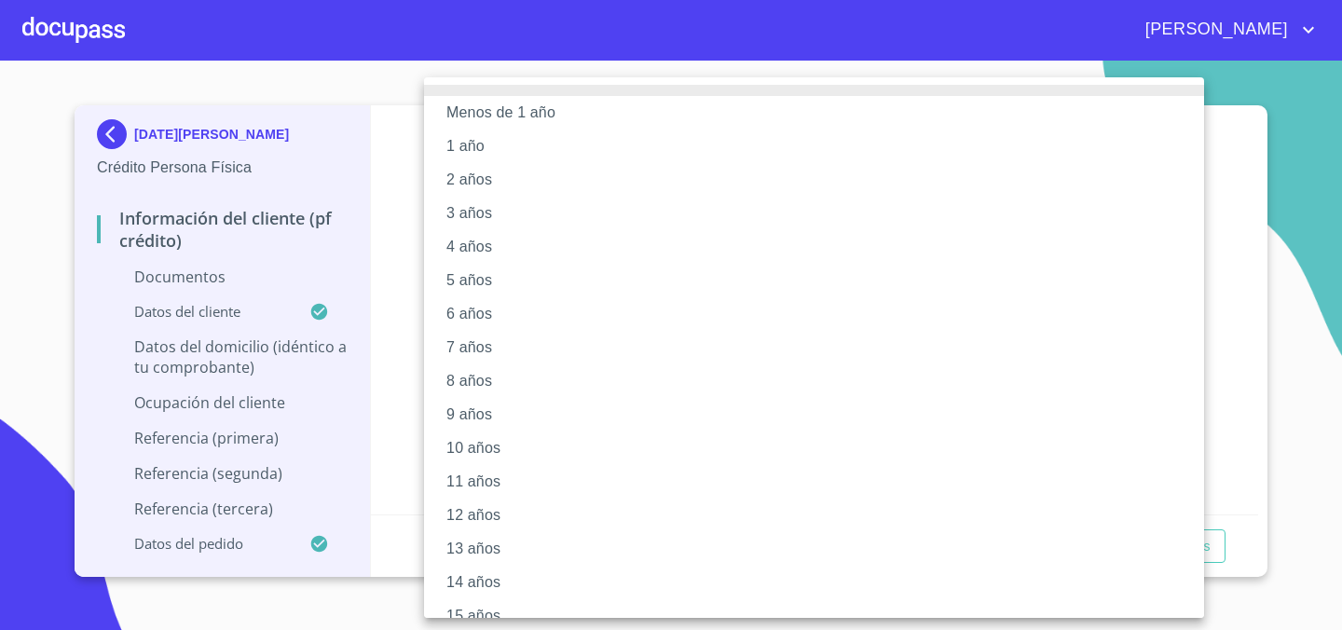
click at [539, 248] on li "4 años" at bounding box center [814, 247] width 780 height 34
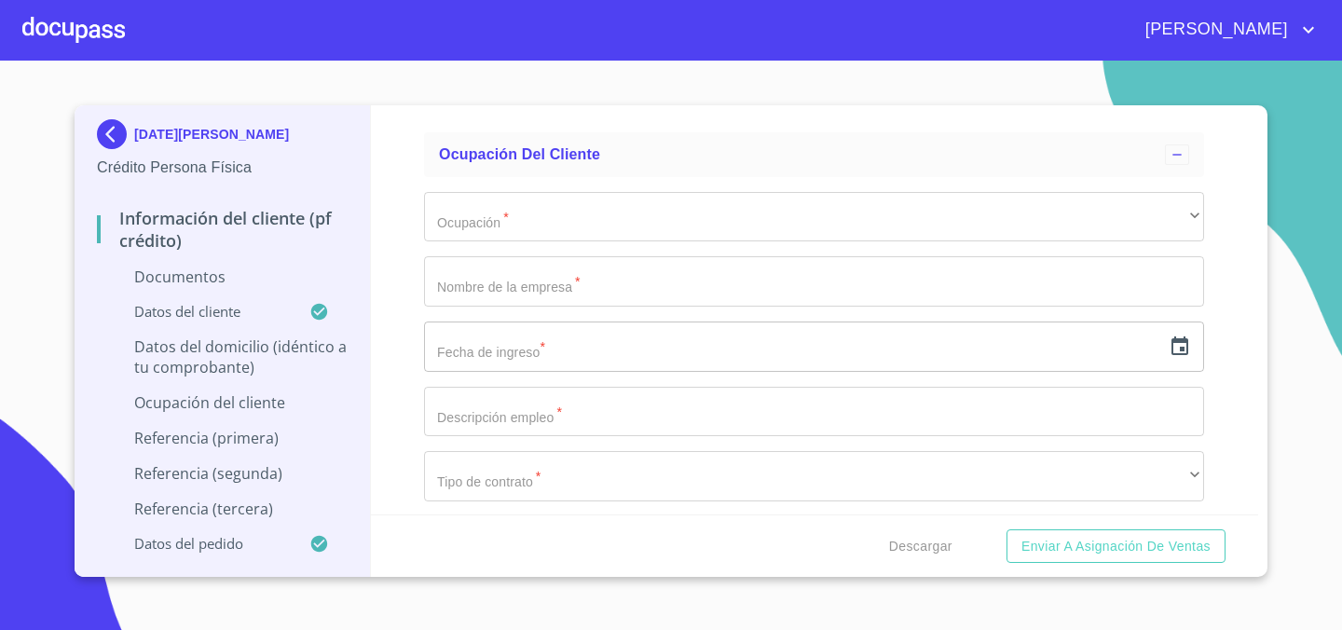
scroll to position [5701, 0]
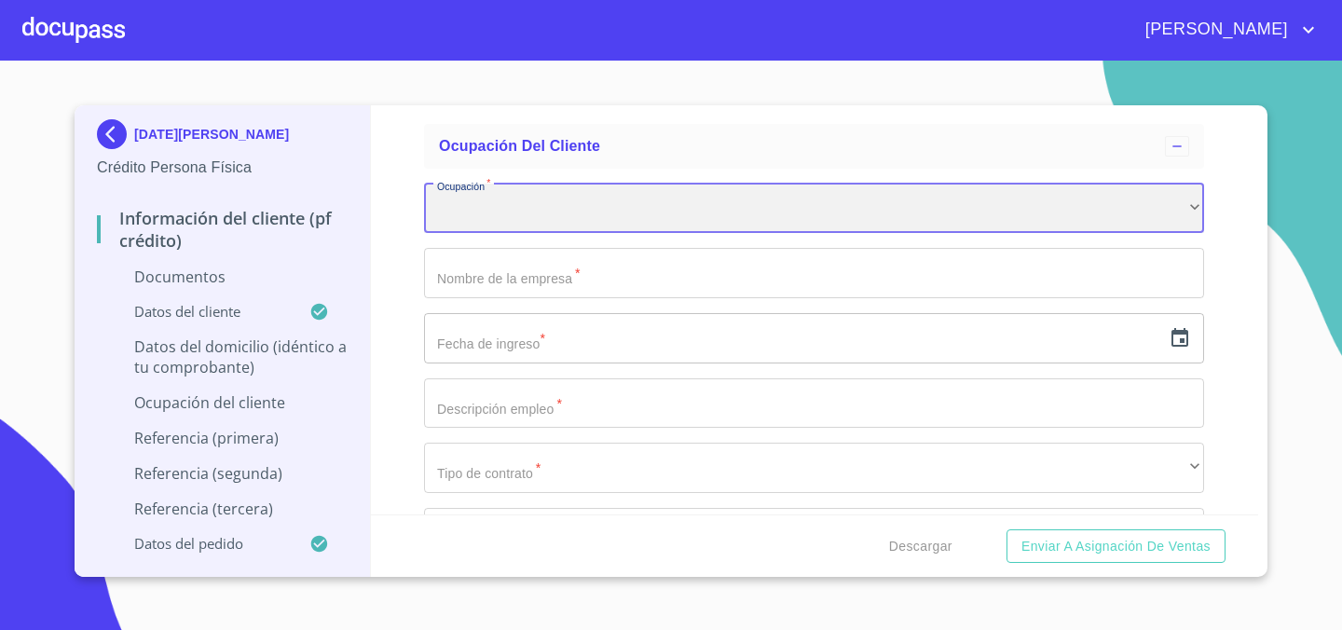
click at [552, 207] on div "​" at bounding box center [814, 209] width 780 height 50
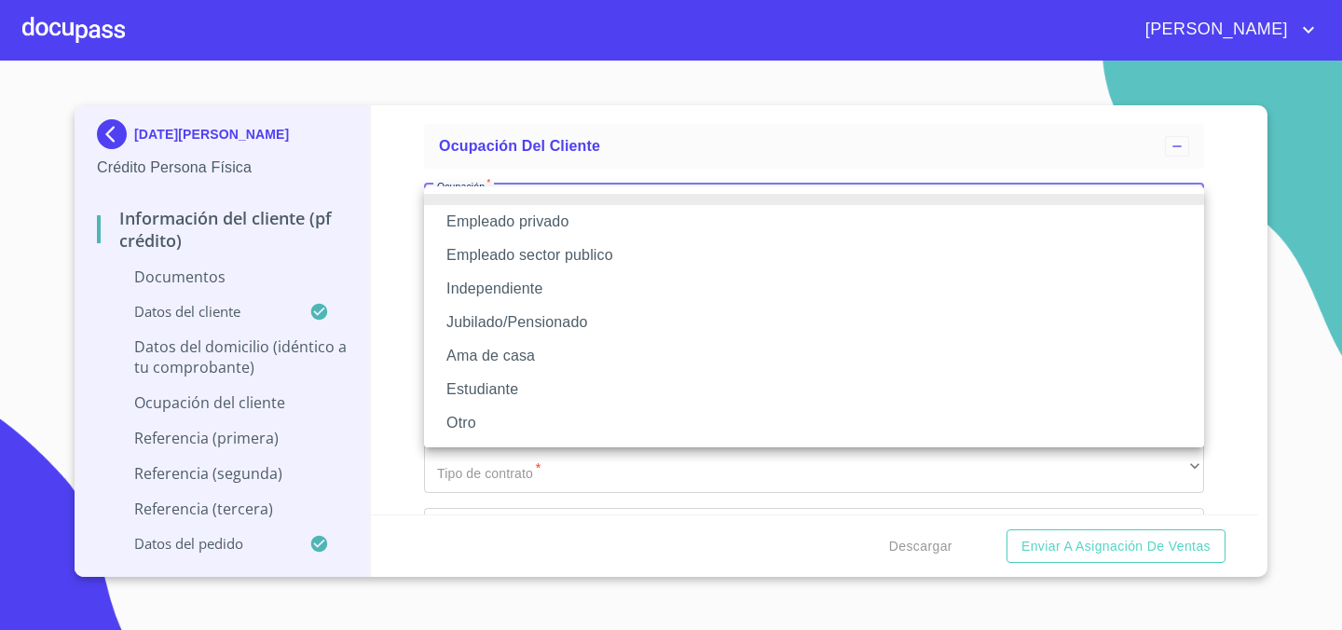
click at [584, 293] on li "Independiente" at bounding box center [814, 289] width 780 height 34
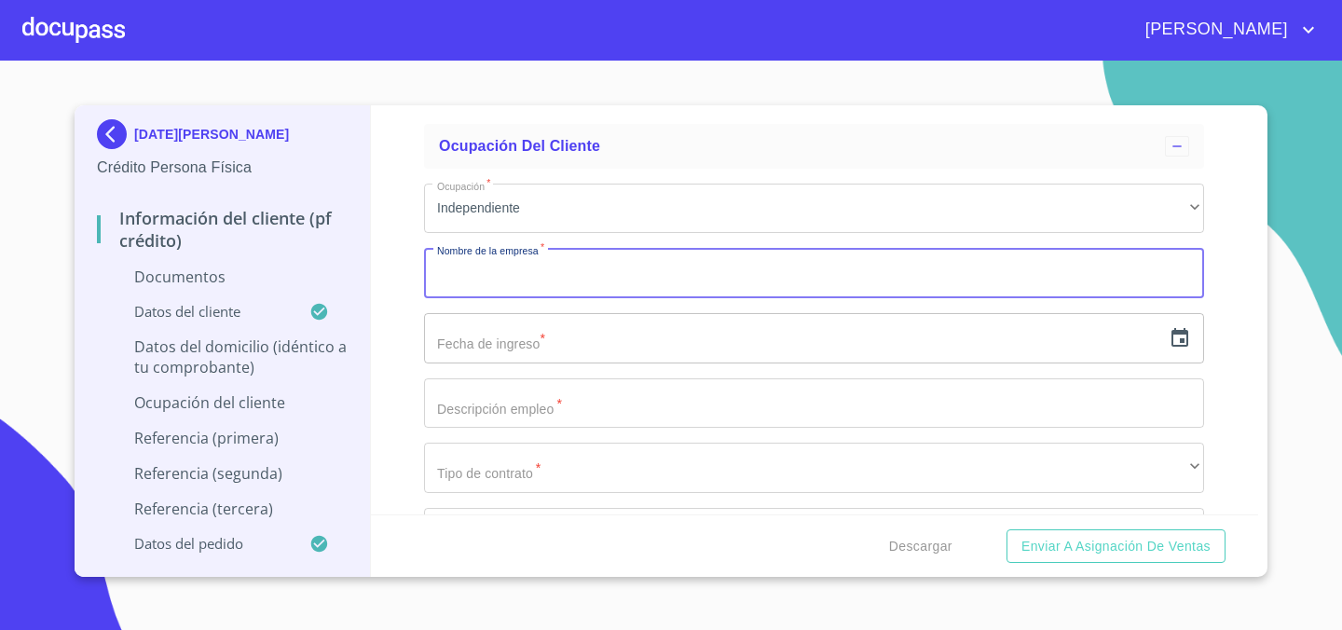
click at [552, 281] on input "Documento de identificación.   *" at bounding box center [814, 273] width 780 height 50
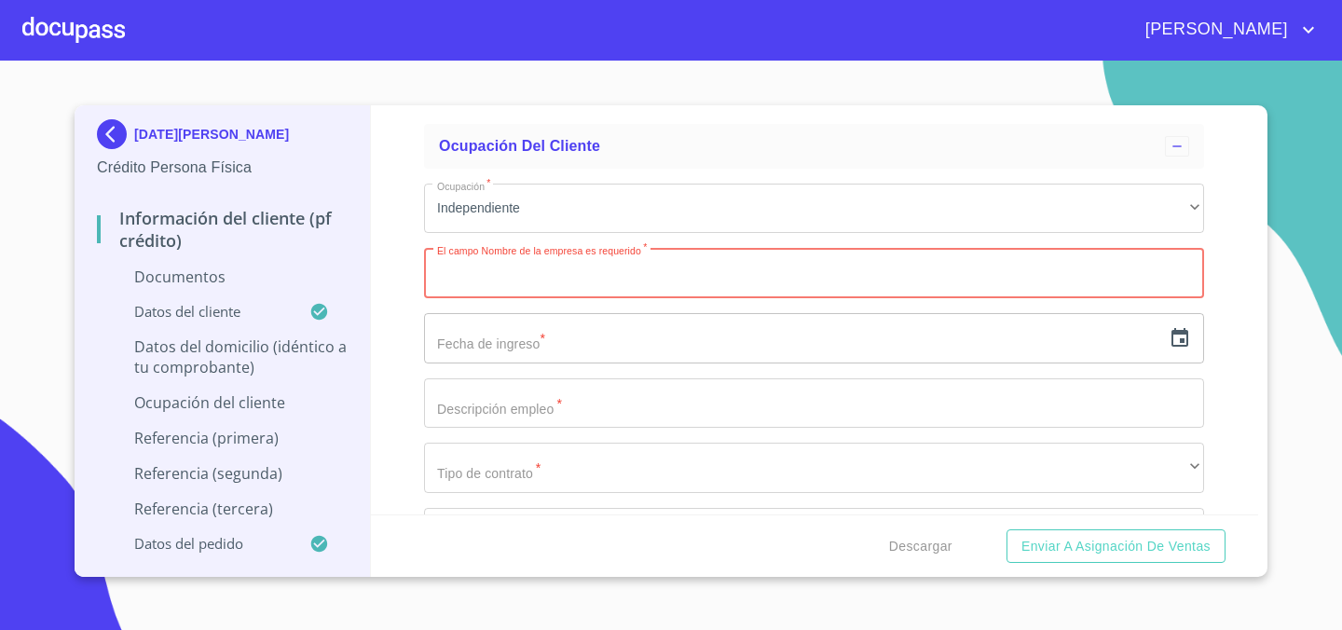
paste input "WINSYHAMS"
type input "WINSYHAMS"
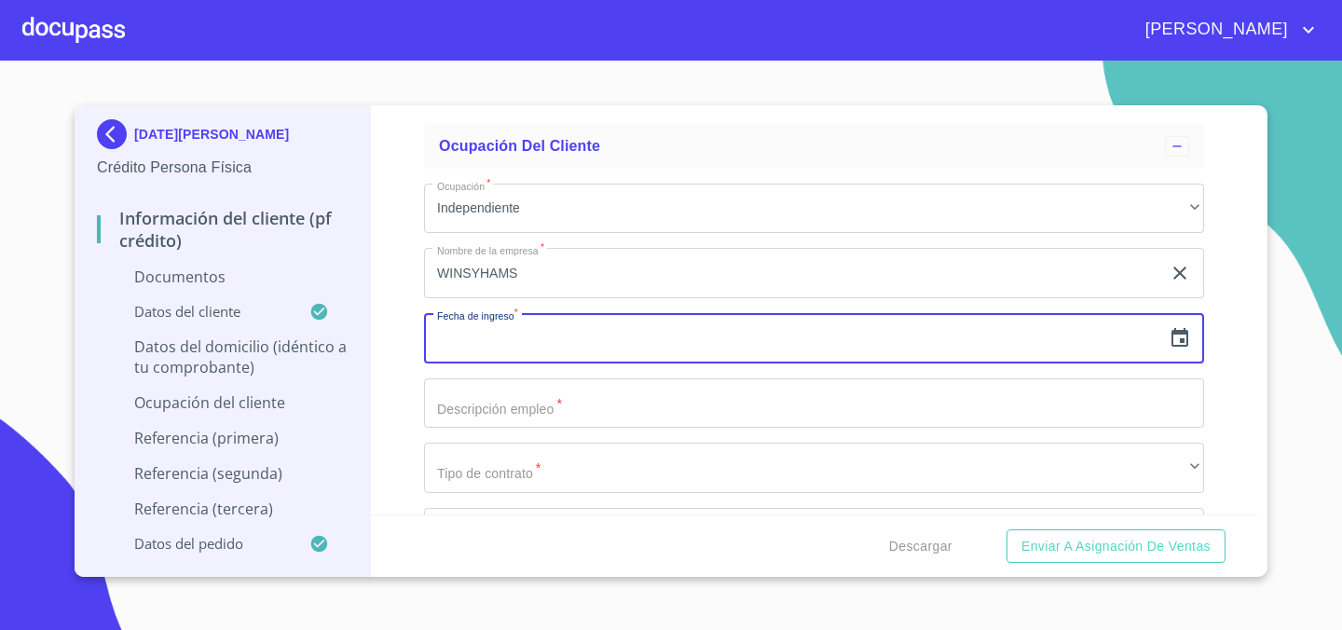
click at [539, 350] on input "text" at bounding box center [792, 338] width 737 height 50
click at [1179, 344] on icon "button" at bounding box center [1179, 338] width 22 height 22
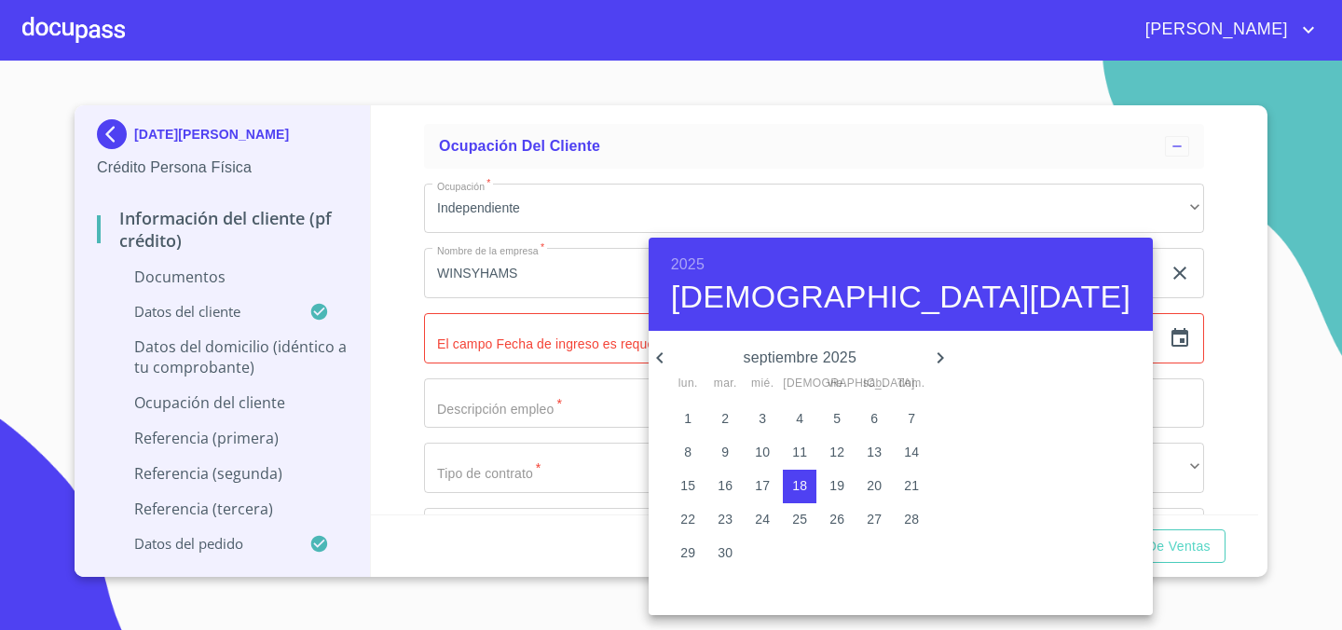
click at [683, 252] on h6 "2025" at bounding box center [688, 265] width 34 height 26
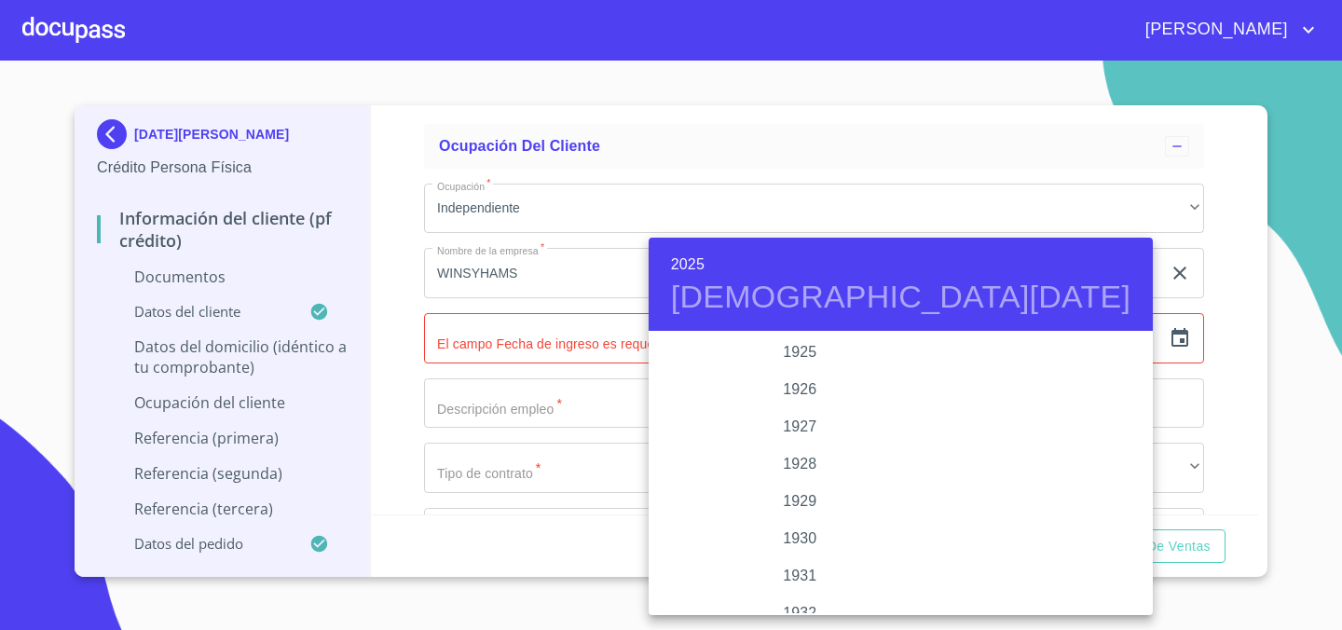
scroll to position [3615, 0]
click at [800, 386] on div "2023" at bounding box center [799, 389] width 303 height 37
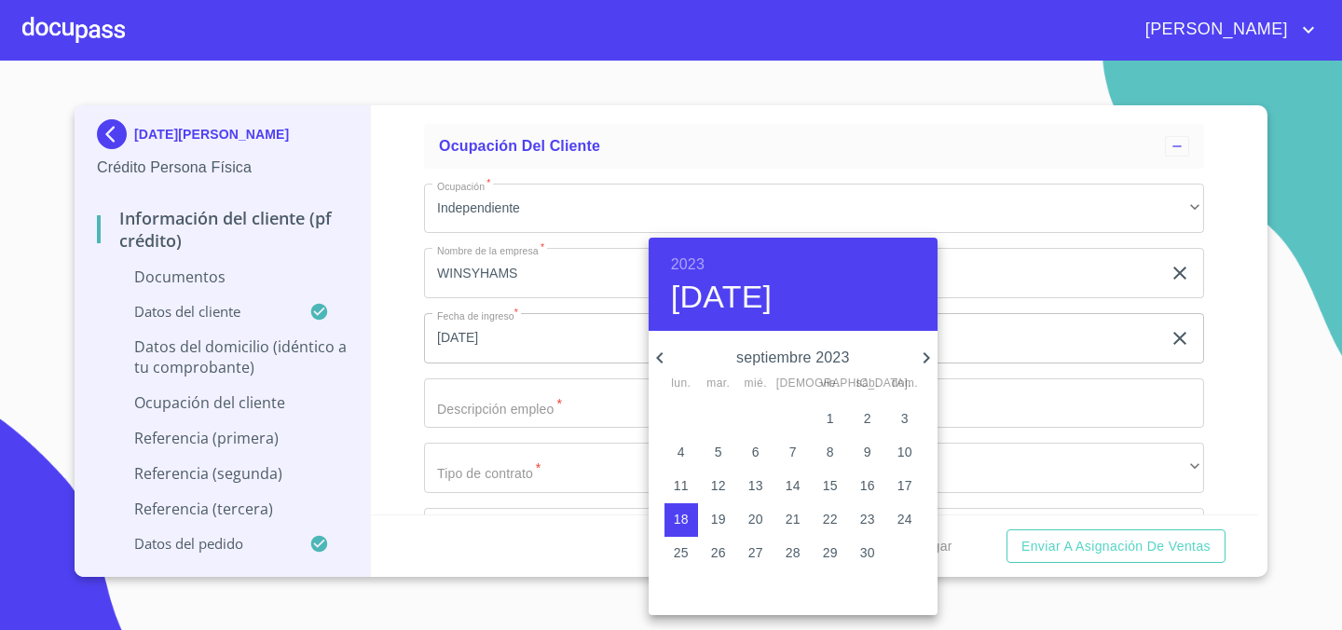
click at [923, 347] on icon "button" at bounding box center [926, 358] width 22 height 22
click at [918, 348] on icon "button" at bounding box center [926, 358] width 22 height 22
click at [830, 424] on p "1" at bounding box center [829, 418] width 7 height 19
type input "1 de dic. de 2023"
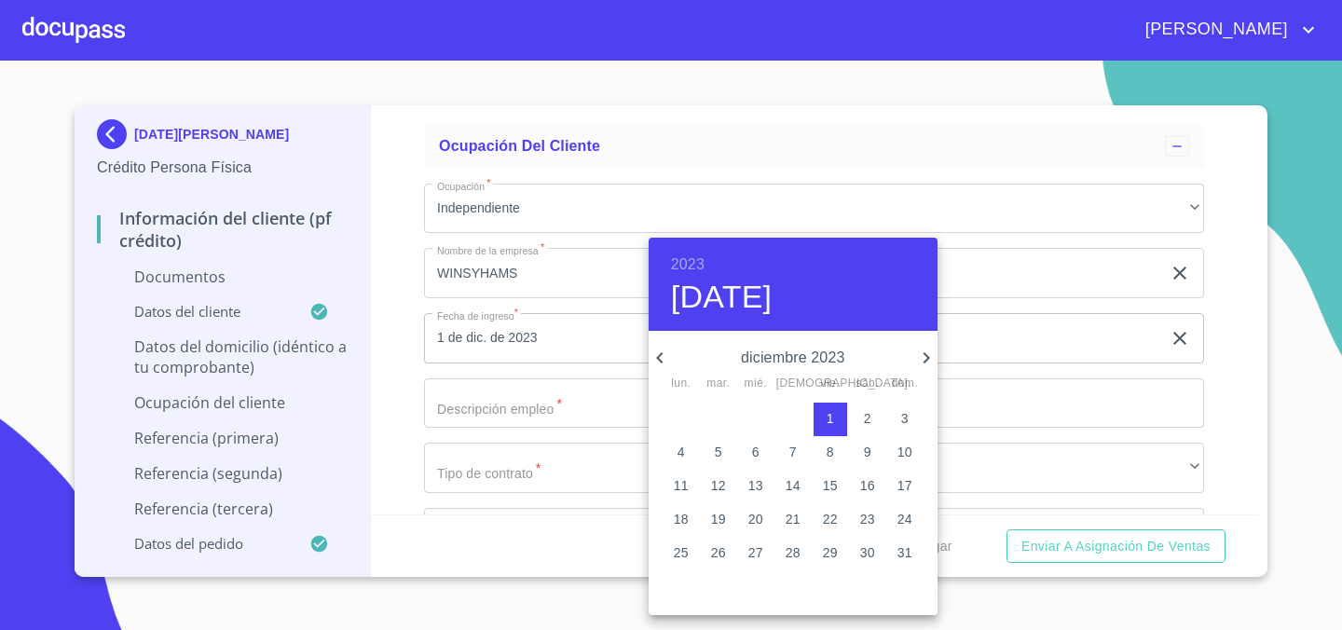
click at [402, 388] on div at bounding box center [671, 315] width 1342 height 630
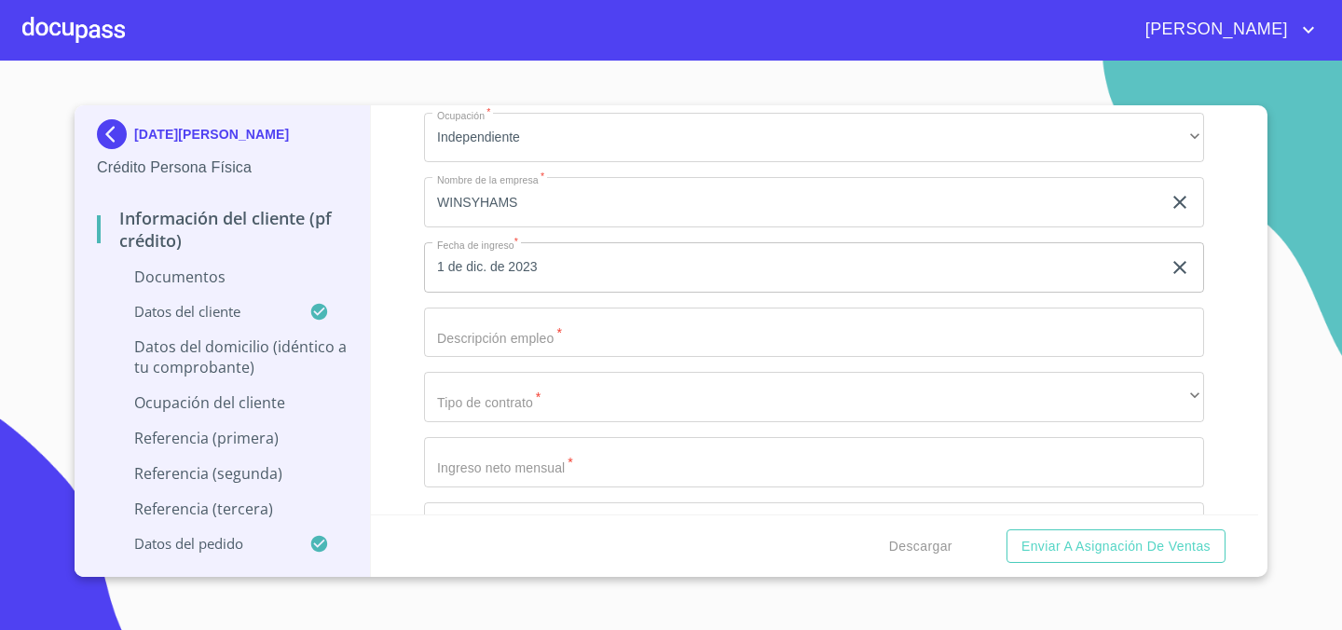
scroll to position [5774, 0]
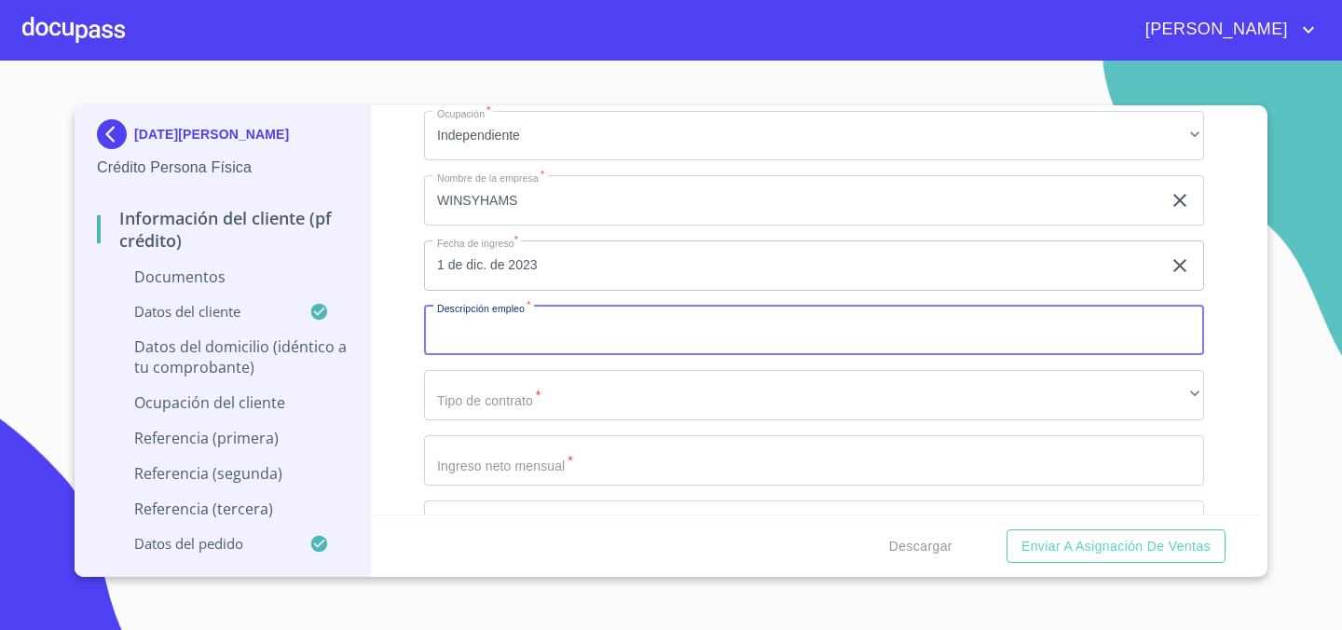
click at [465, 336] on input "Documento de identificación.   *" at bounding box center [814, 331] width 780 height 50
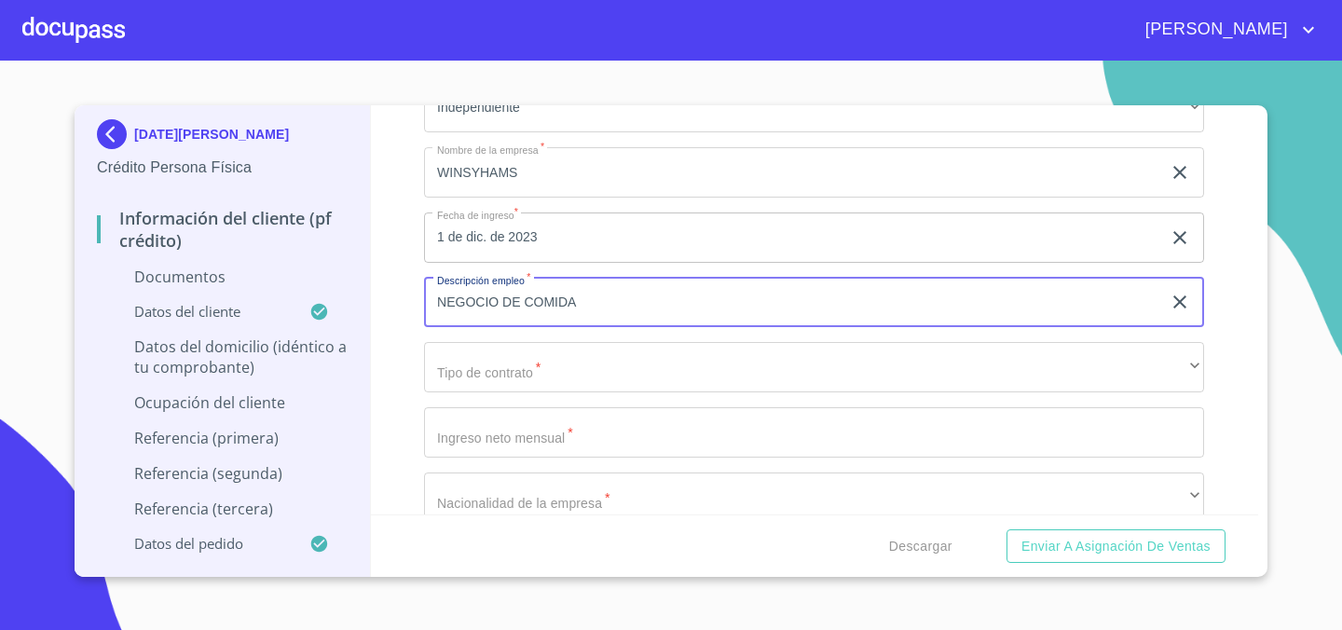
scroll to position [5817, 0]
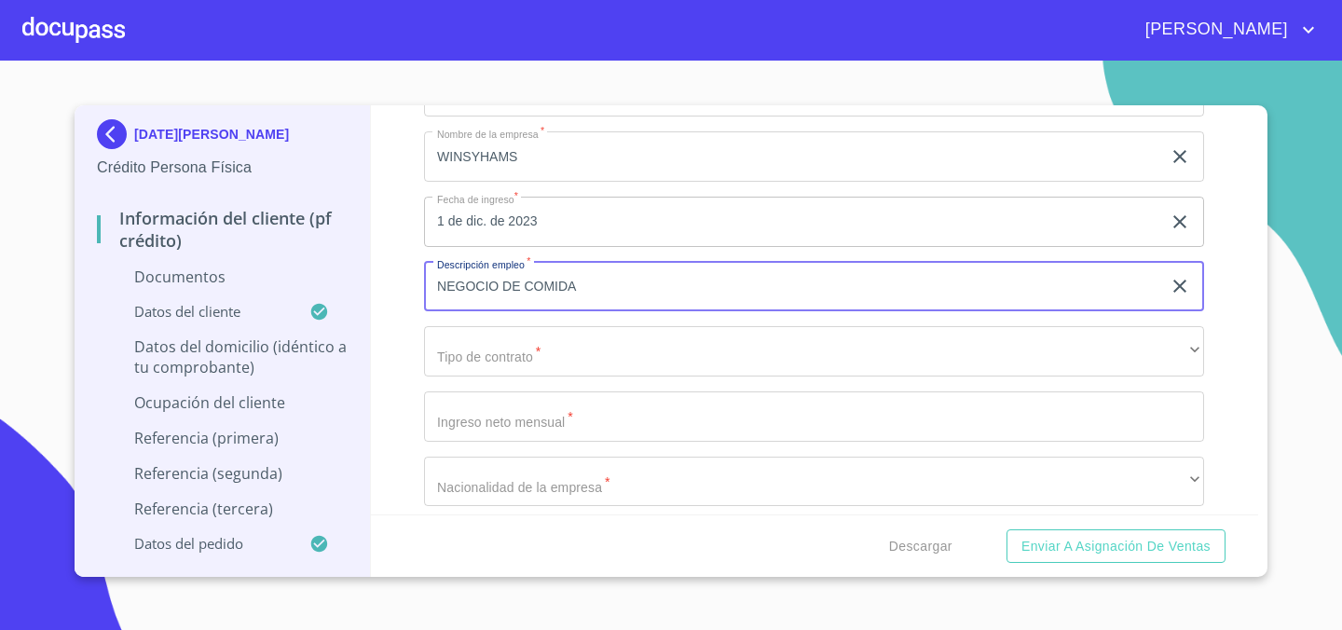
type input "NEGOCIO DE COMIDA"
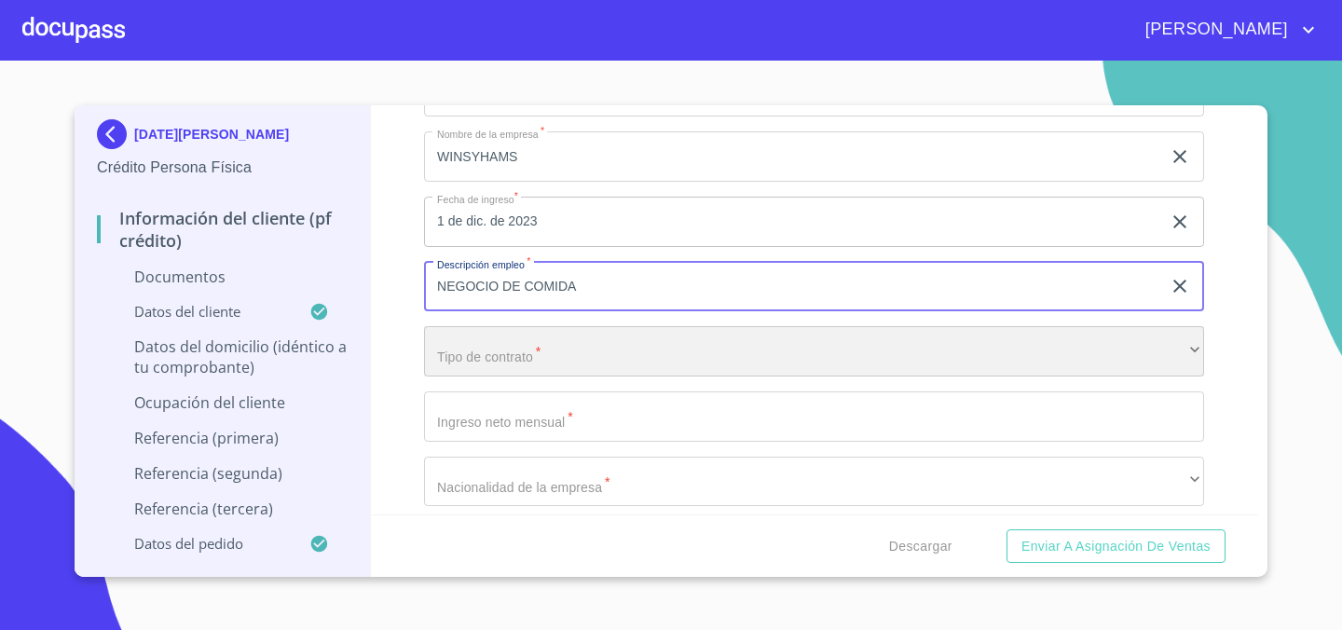
click at [473, 352] on div "​" at bounding box center [814, 351] width 780 height 50
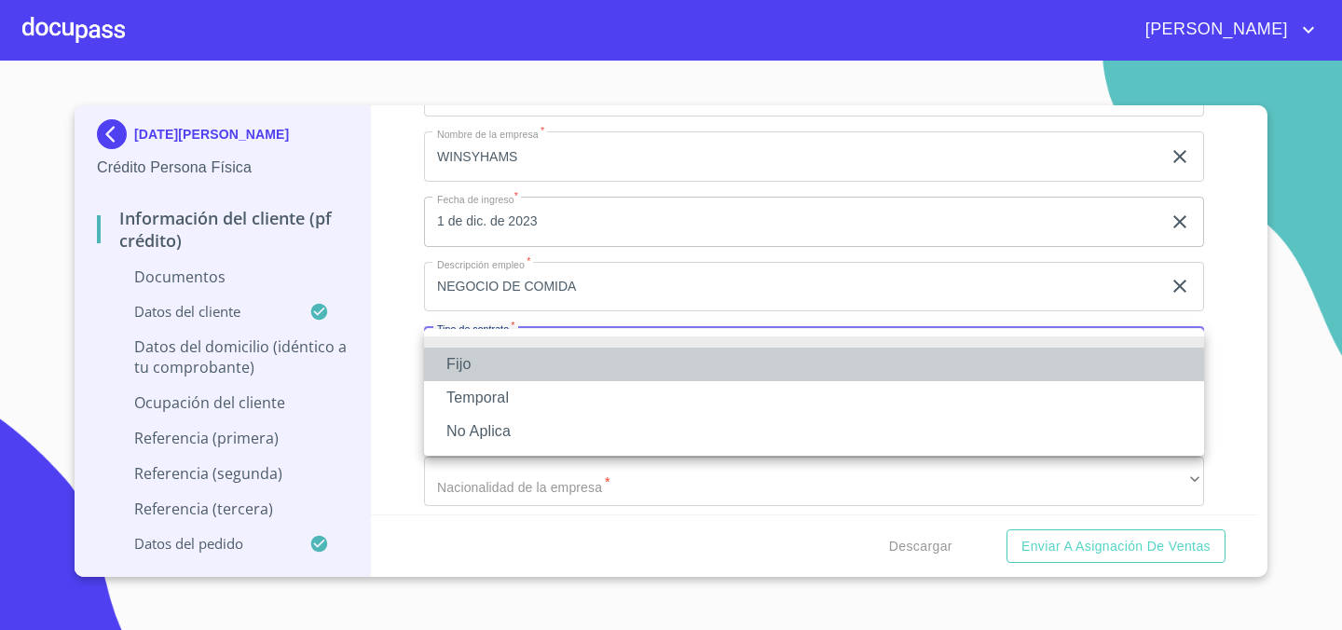
click at [496, 361] on li "Fijo" at bounding box center [814, 365] width 780 height 34
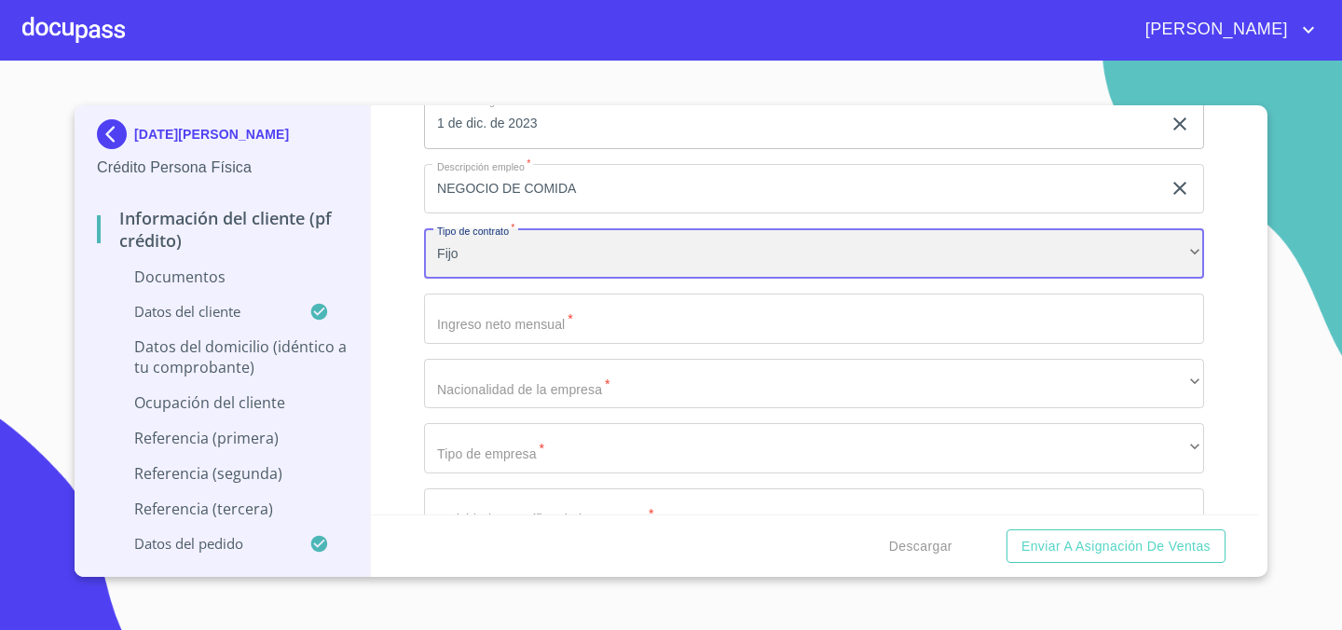
scroll to position [5923, 0]
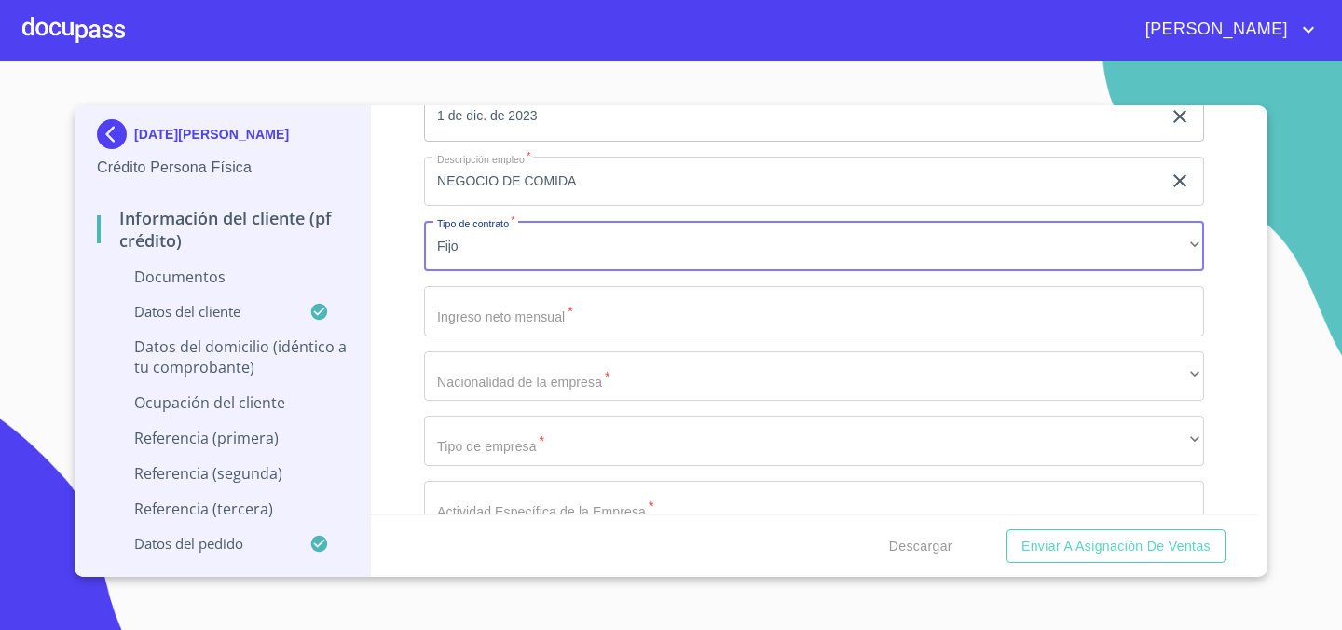
click at [538, 322] on input "Documento de identificación.   *" at bounding box center [814, 311] width 780 height 50
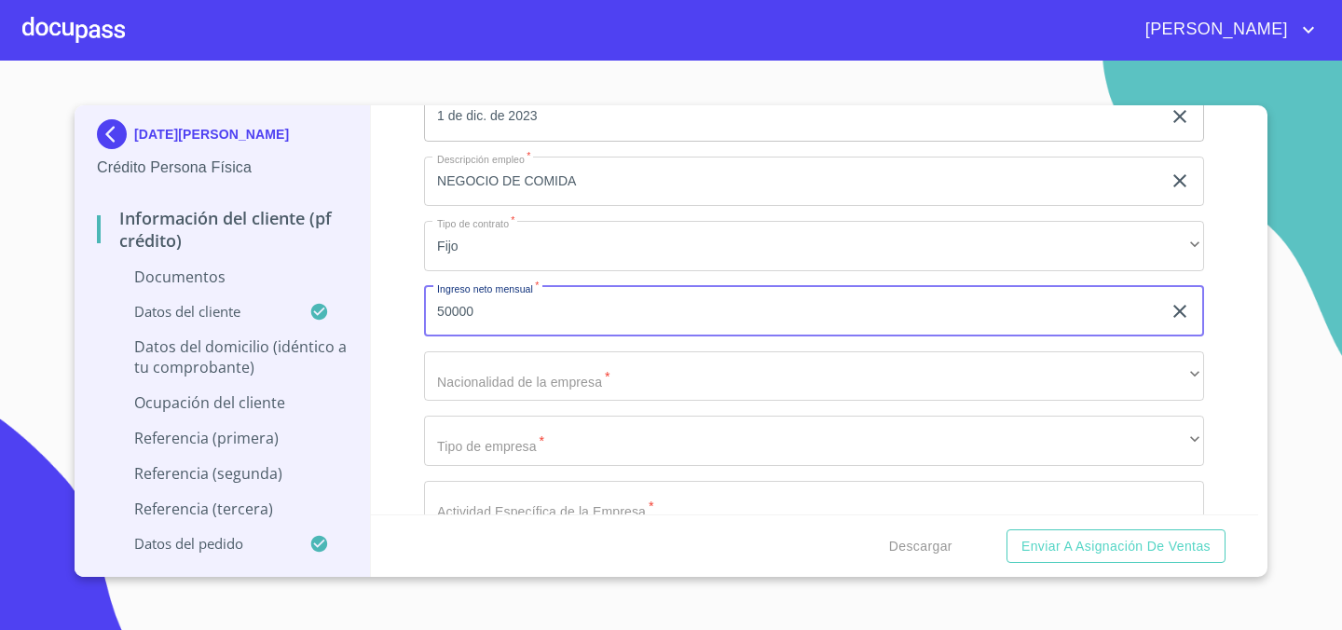
type input "50000"
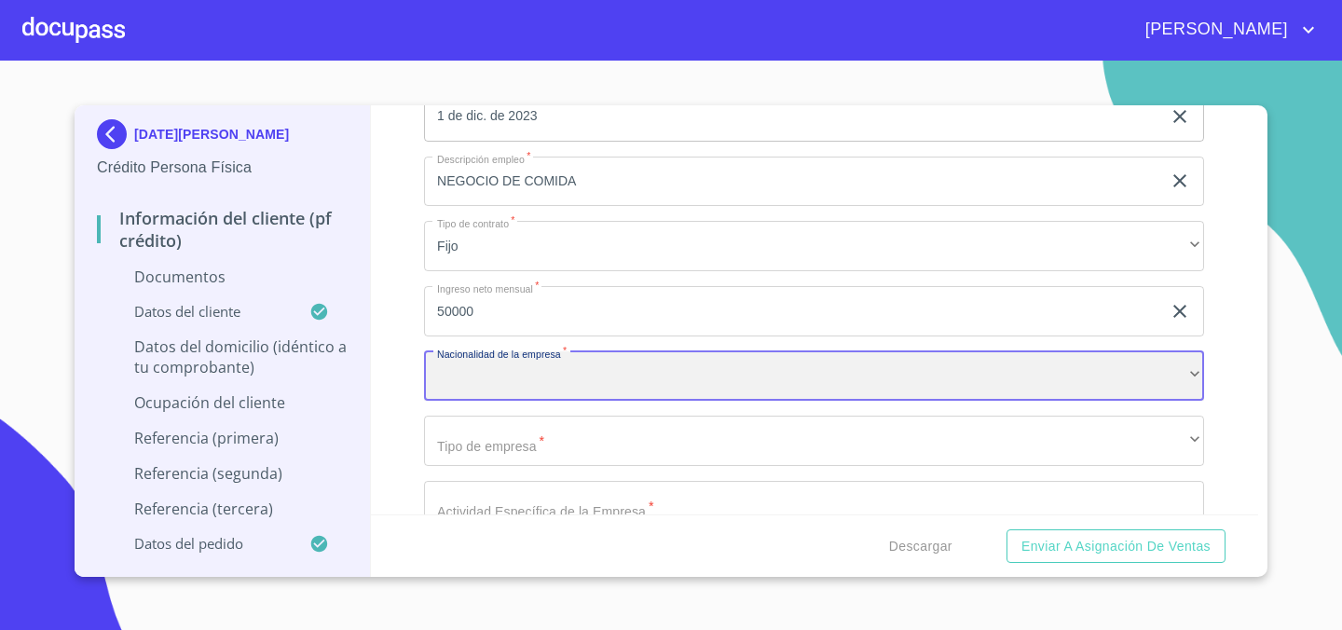
click at [477, 383] on div "​" at bounding box center [814, 376] width 780 height 50
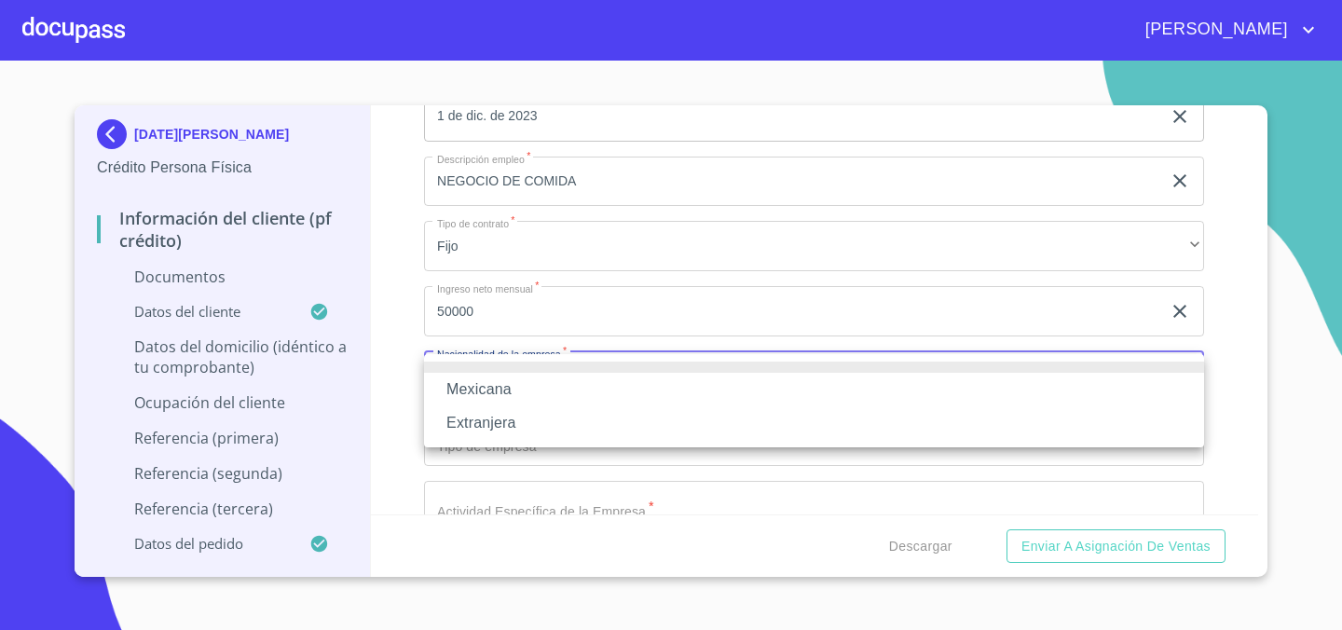
click at [487, 388] on li "Mexicana" at bounding box center [814, 390] width 780 height 34
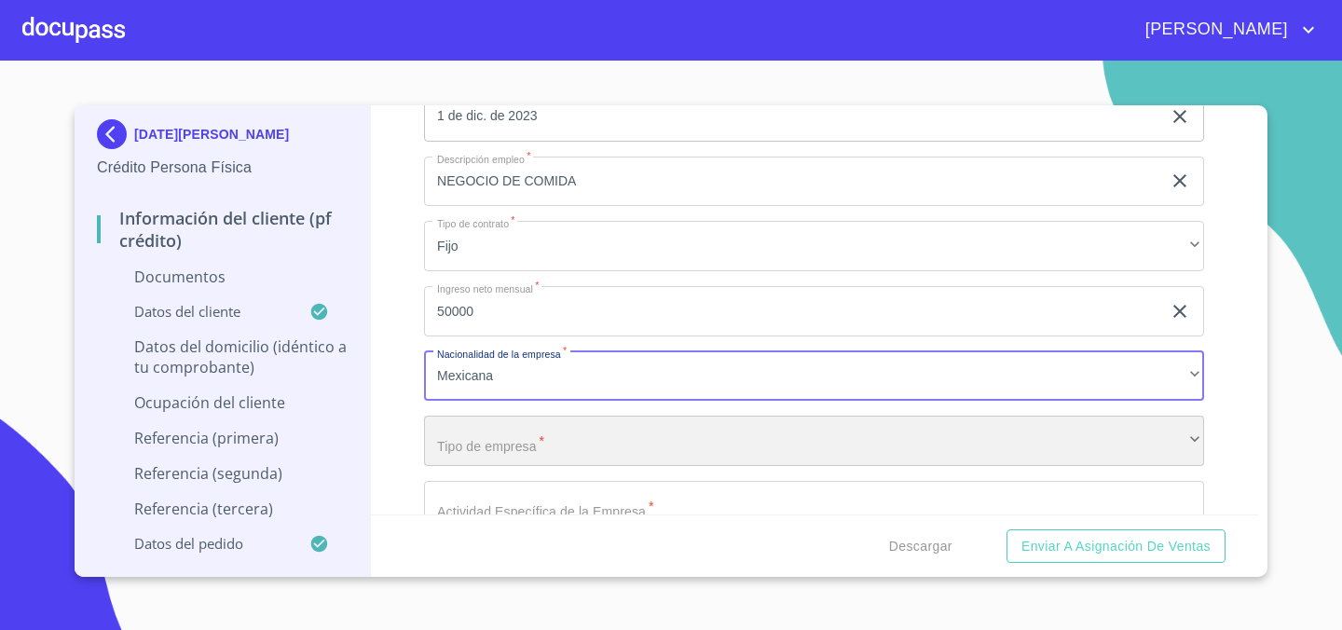
click at [536, 450] on div "​" at bounding box center [814, 441] width 780 height 50
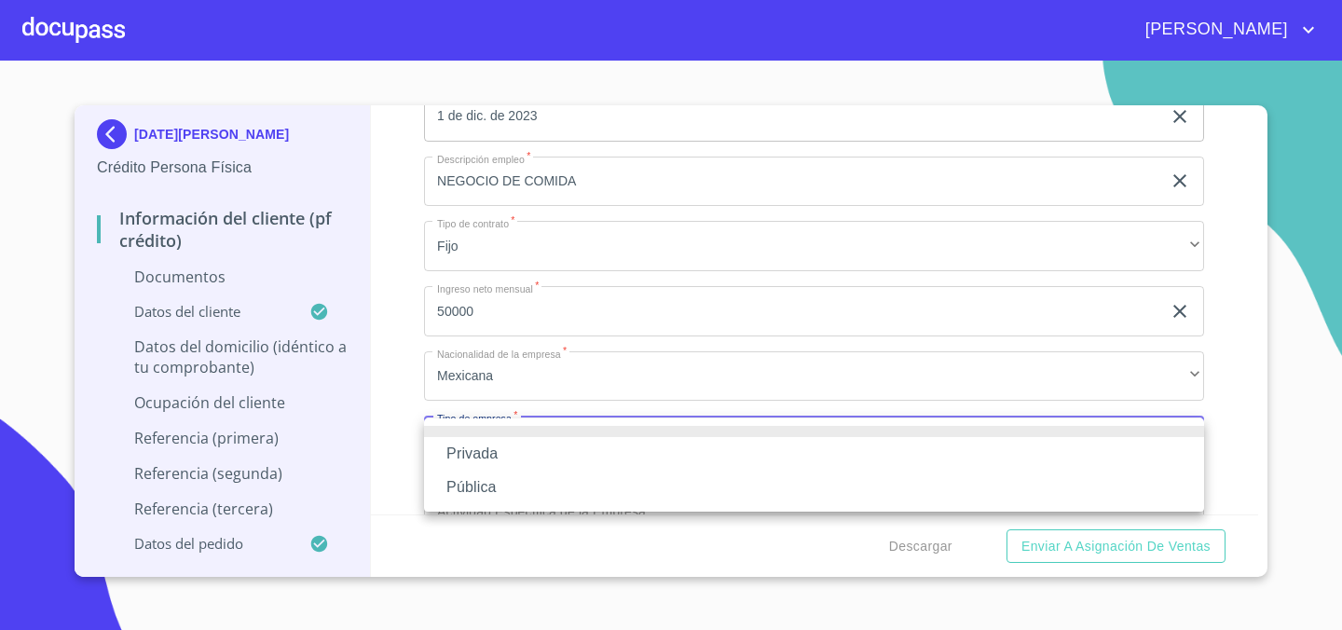
click at [536, 450] on li "Privada" at bounding box center [814, 454] width 780 height 34
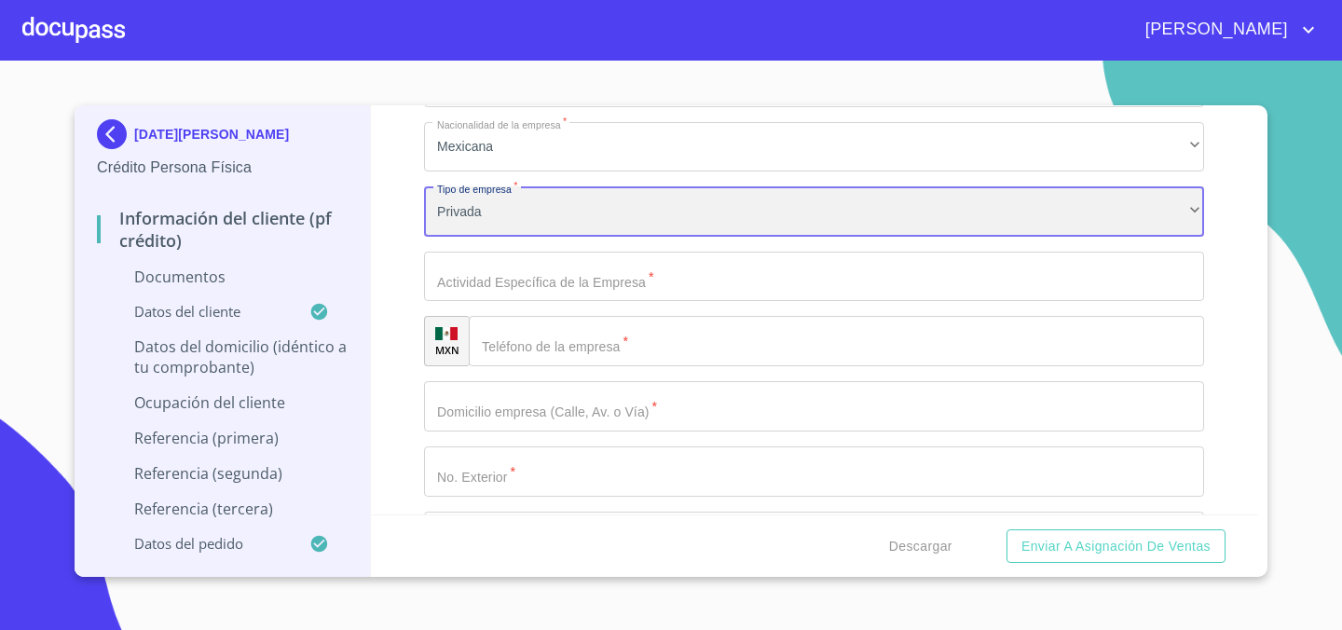
scroll to position [6160, 0]
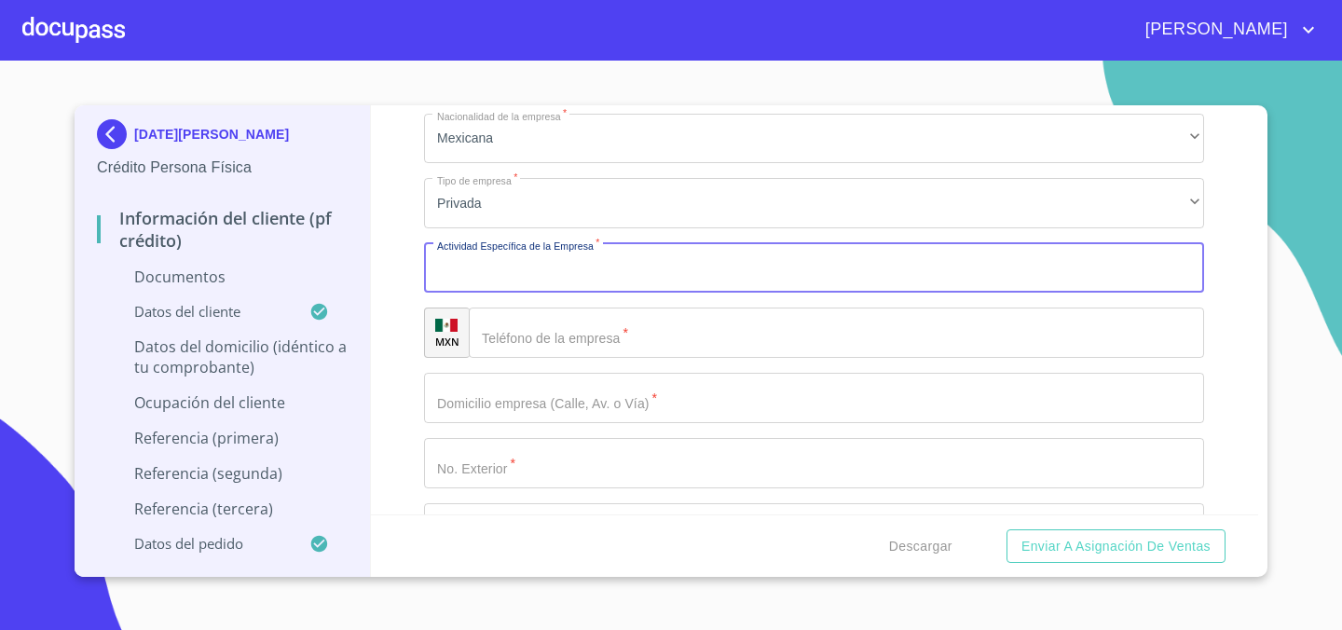
click at [548, 274] on input "Documento de identificación.   *" at bounding box center [814, 268] width 780 height 50
type input "A"
type input "SERVICIO DE ALIMENTOS Y BEBIDAS"
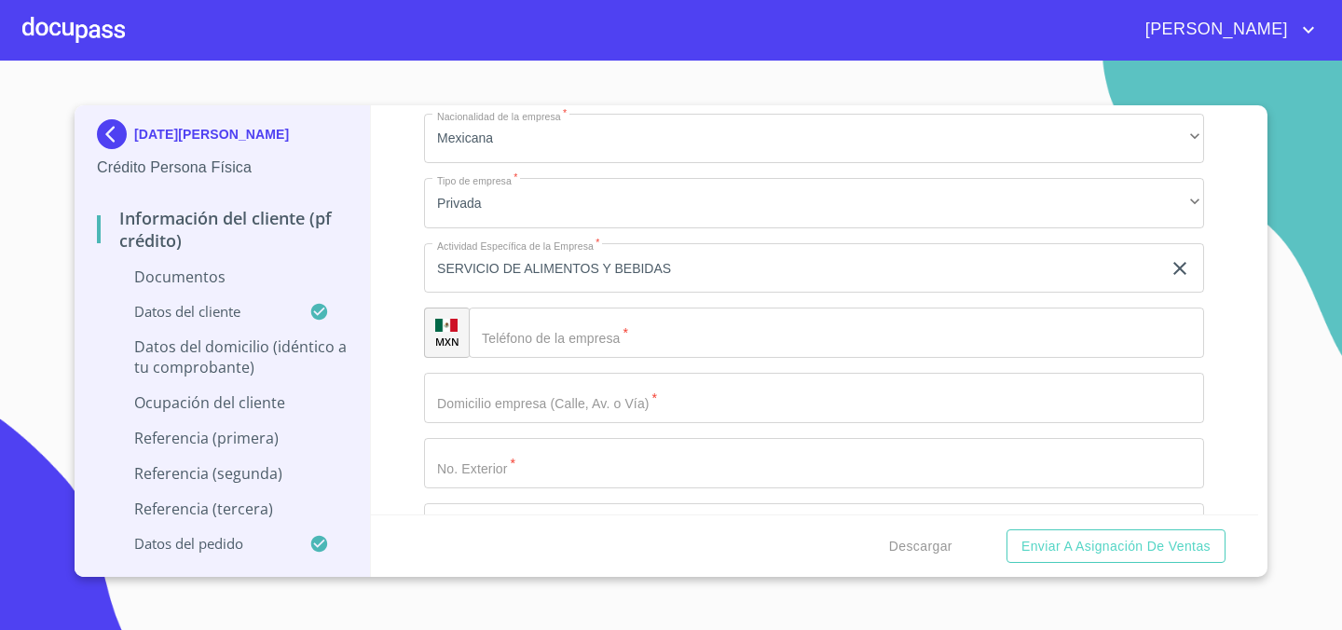
click at [402, 329] on div "Información del cliente (PF crédito) Documentos Documento de identificación.   …" at bounding box center [815, 309] width 888 height 409
click at [521, 334] on input "Documento de identificación.   *" at bounding box center [836, 332] width 735 height 50
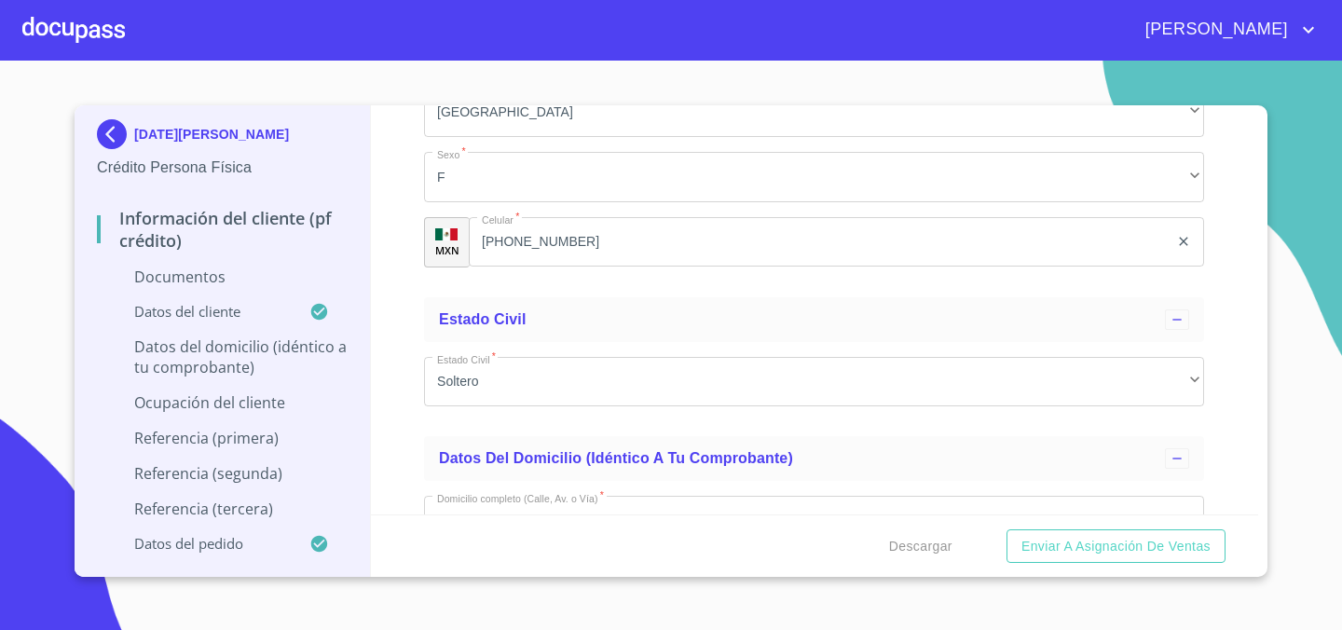
scroll to position [4532, 0]
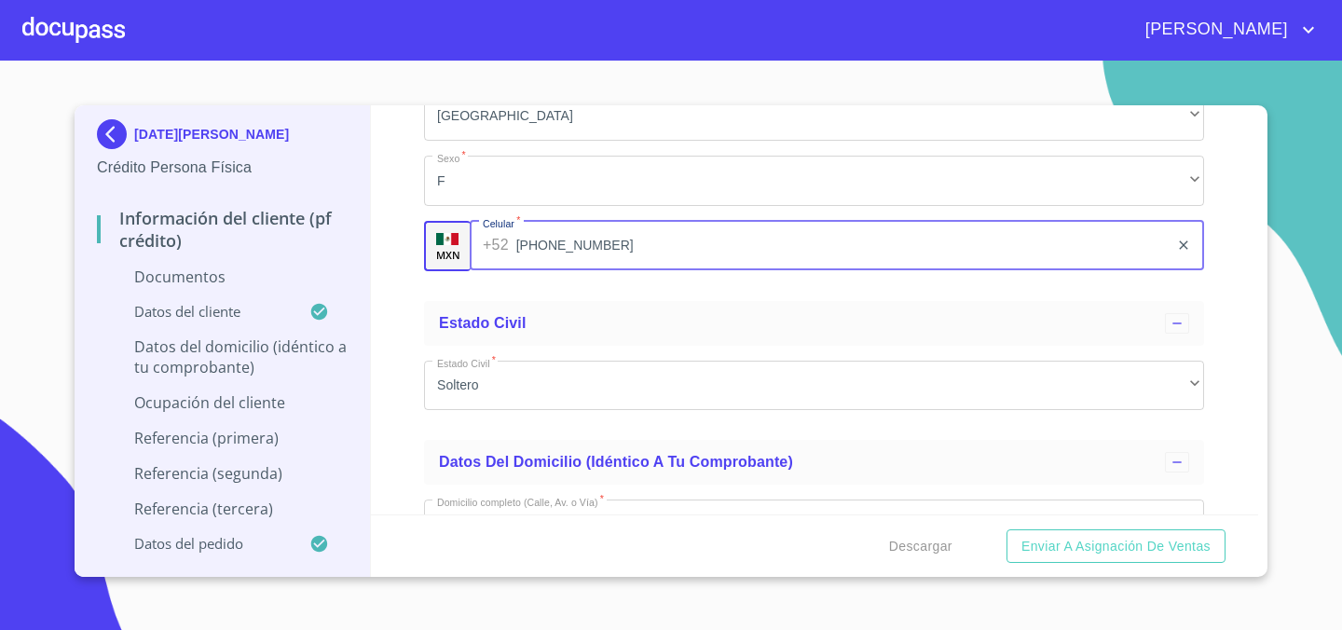
drag, startPoint x: 554, startPoint y: 245, endPoint x: 533, endPoint y: 245, distance: 21.4
click at [483, 245] on div "+52 (33)20659778 ​" at bounding box center [837, 246] width 734 height 50
drag, startPoint x: 610, startPoint y: 251, endPoint x: 525, endPoint y: 252, distance: 84.8
click at [516, 251] on input "[PHONE_NUMBER]" at bounding box center [842, 246] width 653 height 50
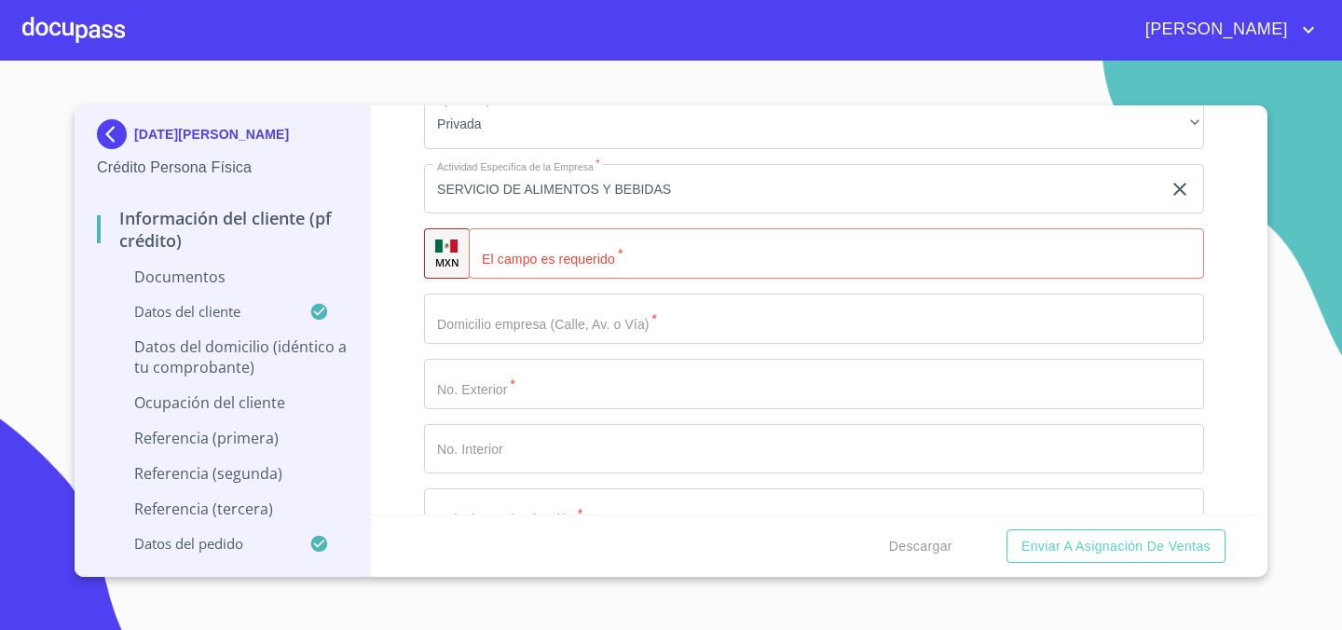
scroll to position [6225, 0]
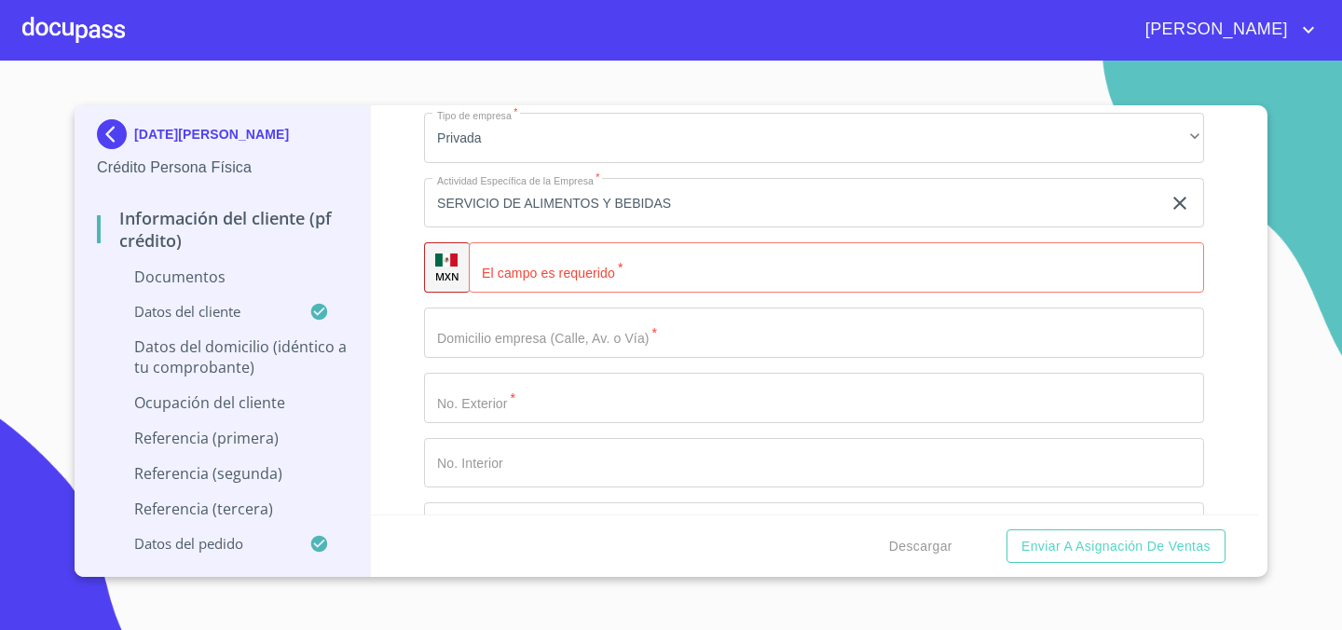
click at [604, 288] on input "Documento de identificación.   *" at bounding box center [836, 267] width 735 height 50
paste input "[PHONE_NUMBER]"
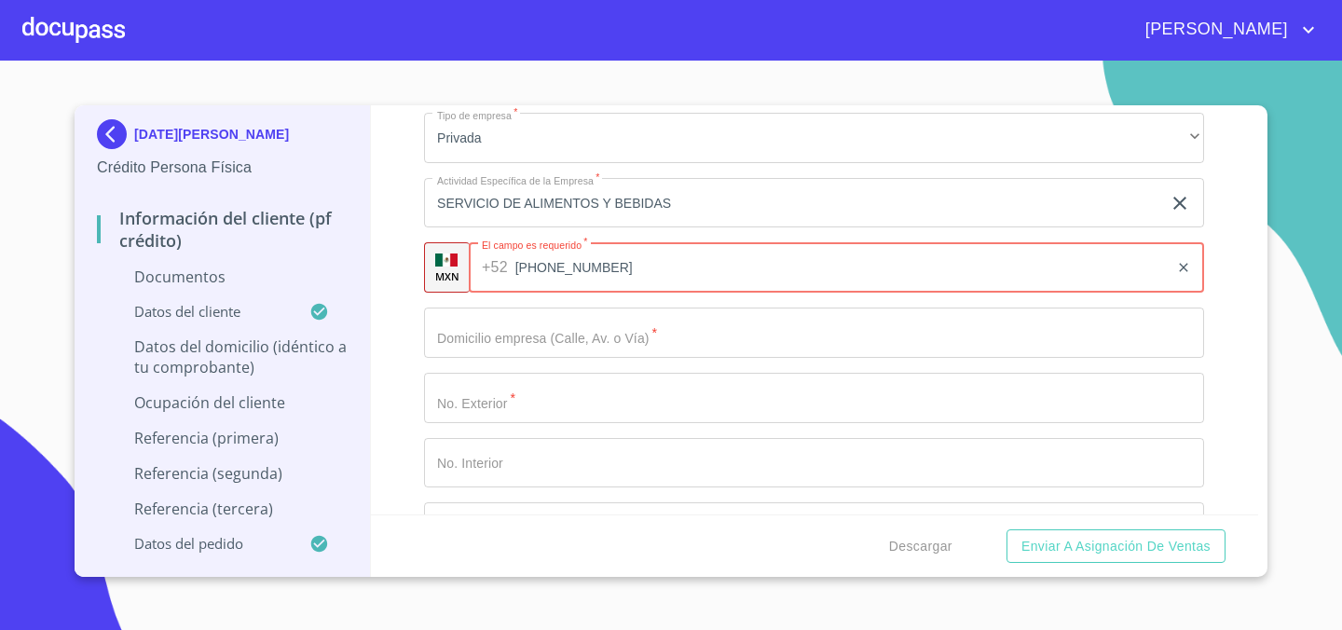
type input "[PHONE_NUMBER]"
click at [389, 275] on div "Información del cliente (PF crédito) Documentos Documento de identificación.   …" at bounding box center [815, 309] width 888 height 409
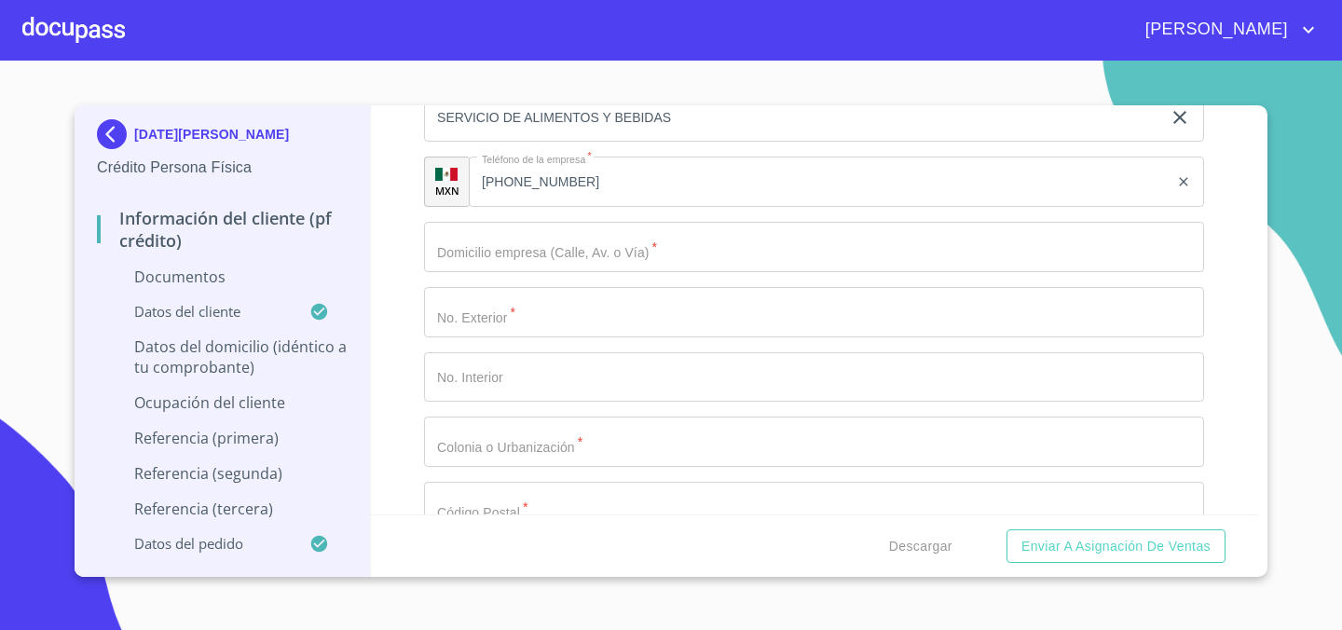
scroll to position [6318, 0]
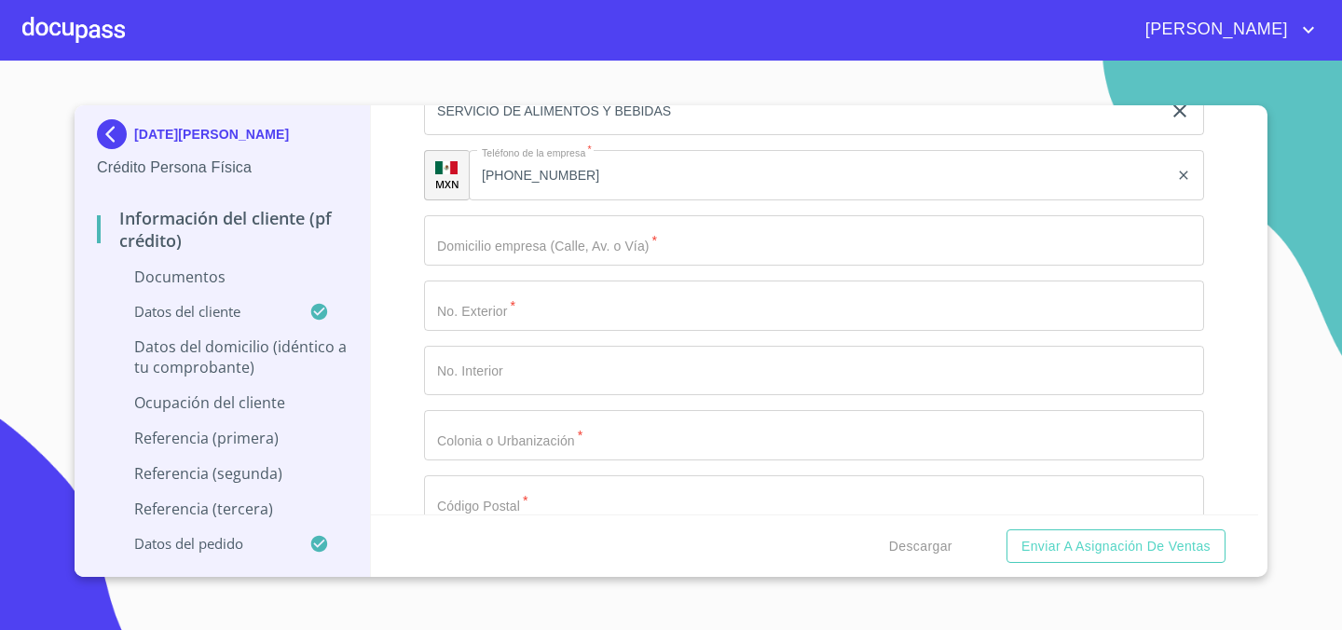
click at [521, 260] on input "Documento de identificación.   *" at bounding box center [814, 240] width 780 height 50
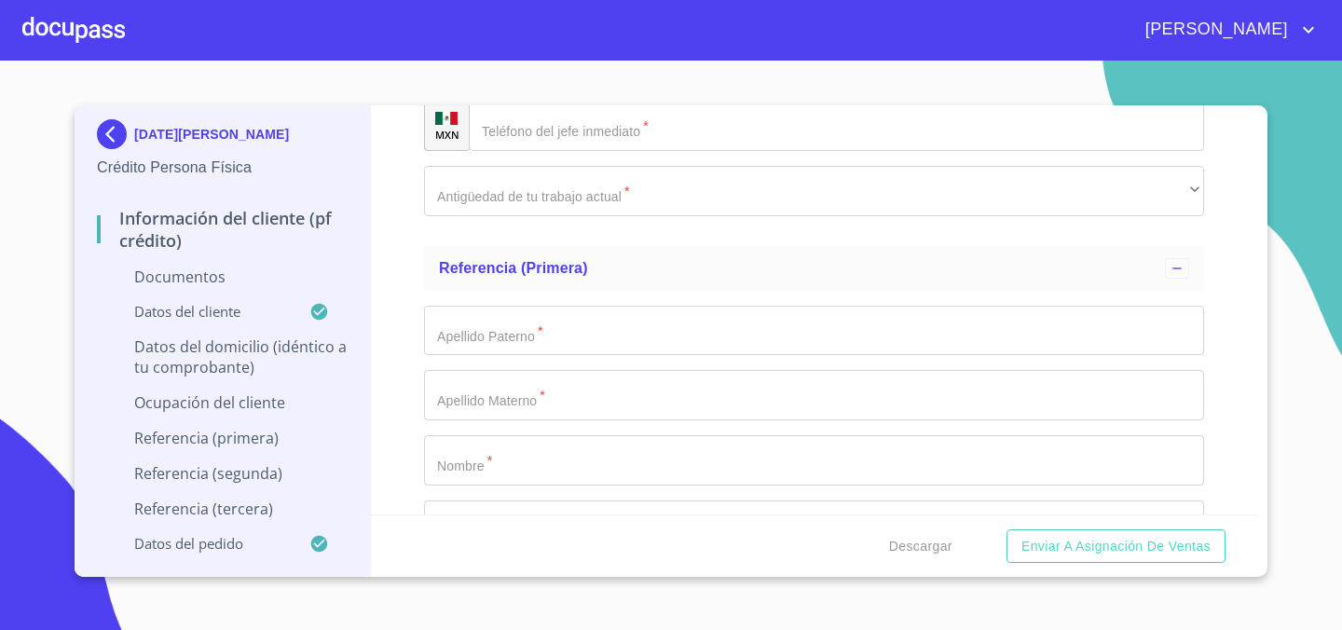
scroll to position [7065, 0]
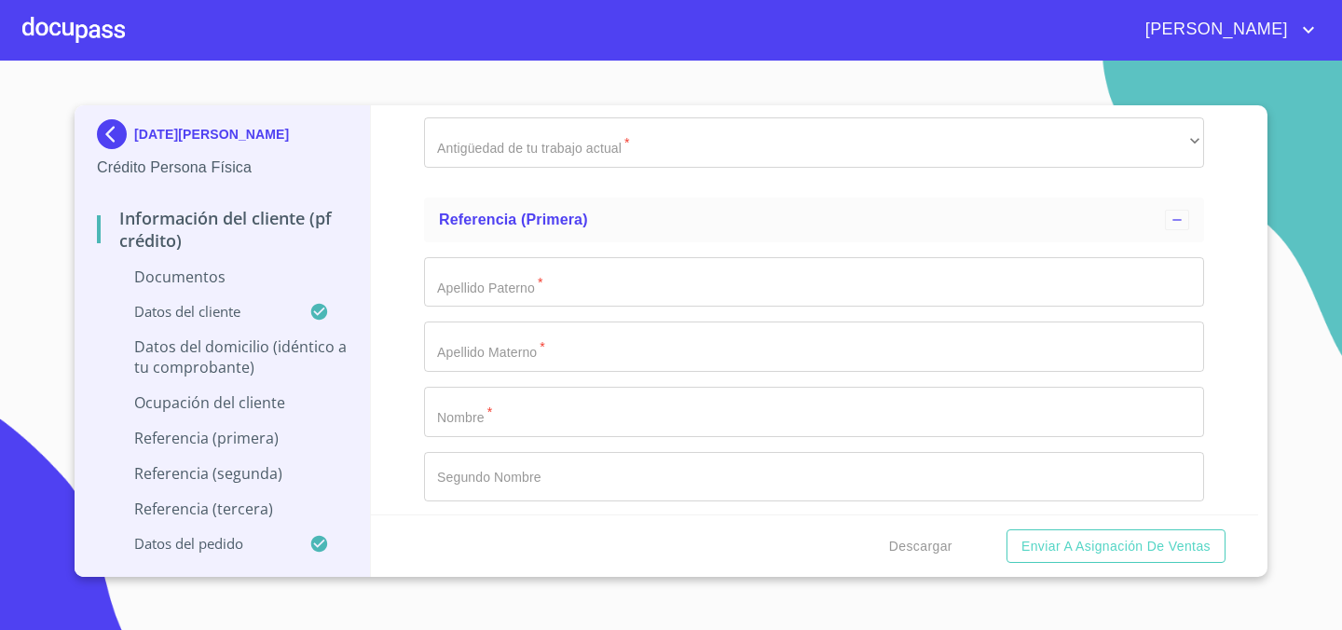
click at [667, 289] on input "Documento de identificación.   *" at bounding box center [814, 282] width 780 height 50
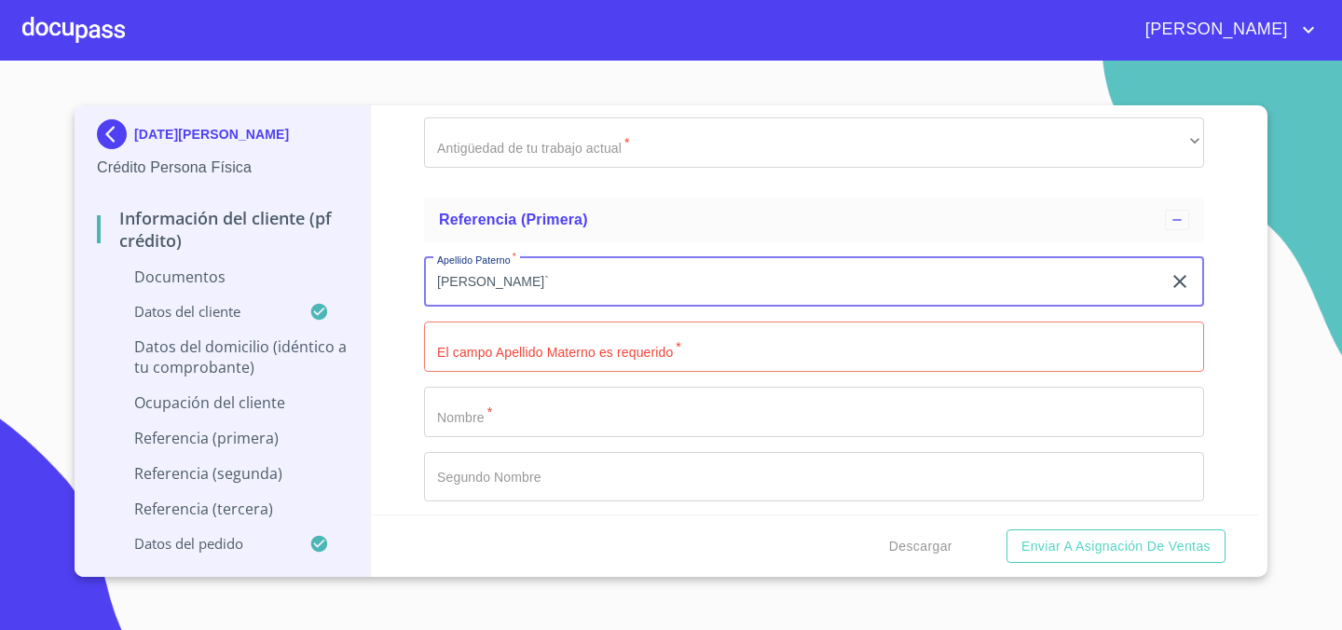
click at [716, 271] on input "CASTAÑEDA`" at bounding box center [792, 282] width 737 height 50
click at [708, 284] on input "CASTAÑEDA`" at bounding box center [792, 282] width 737 height 50
type input "[PERSON_NAME]"
click at [675, 355] on input "Documento de identificación.   *" at bounding box center [814, 346] width 780 height 50
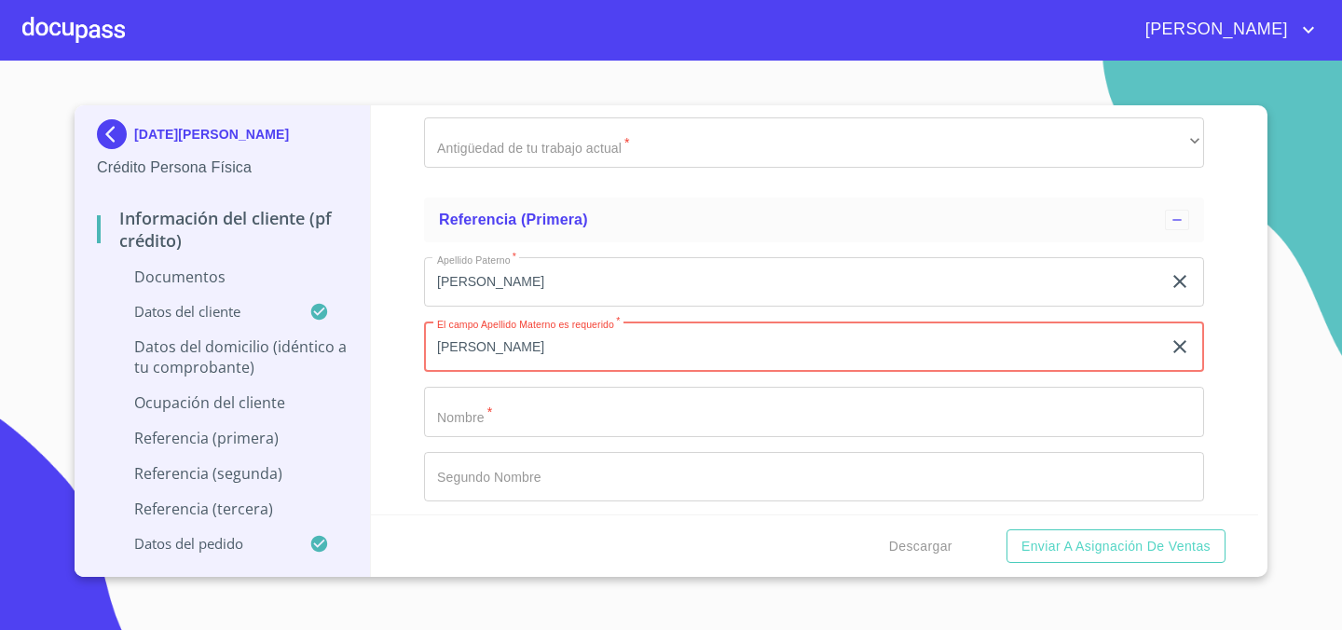
type input "[PERSON_NAME]"
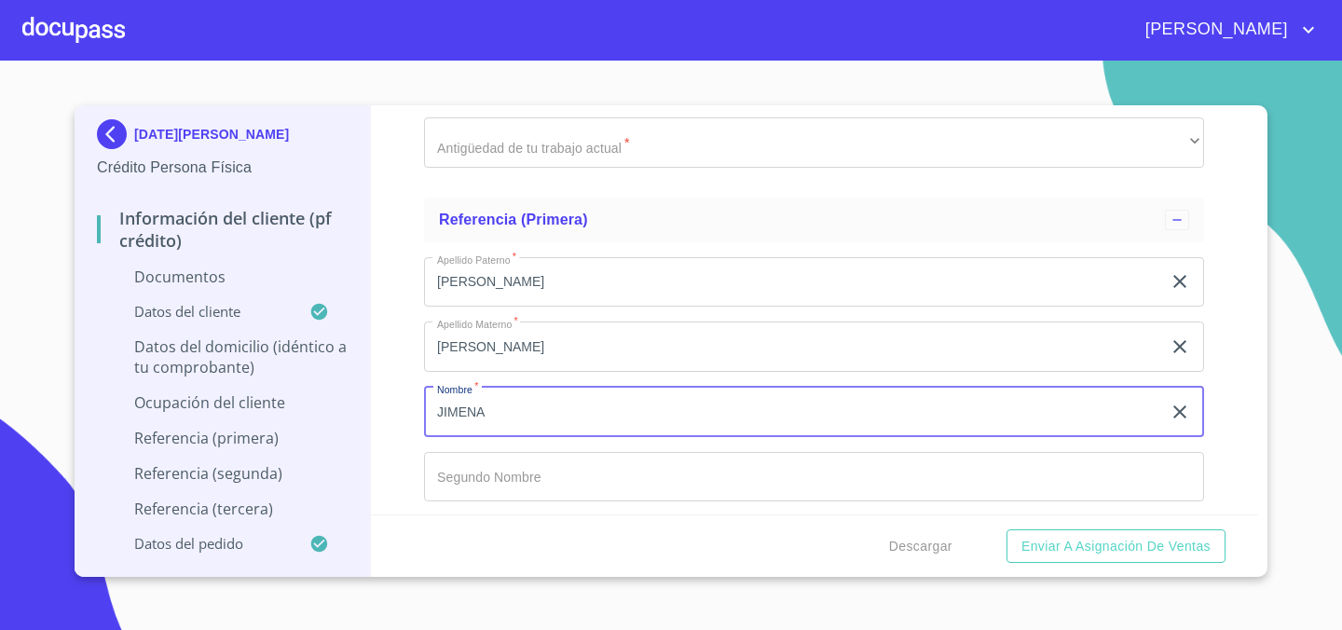
type input "JIMENA"
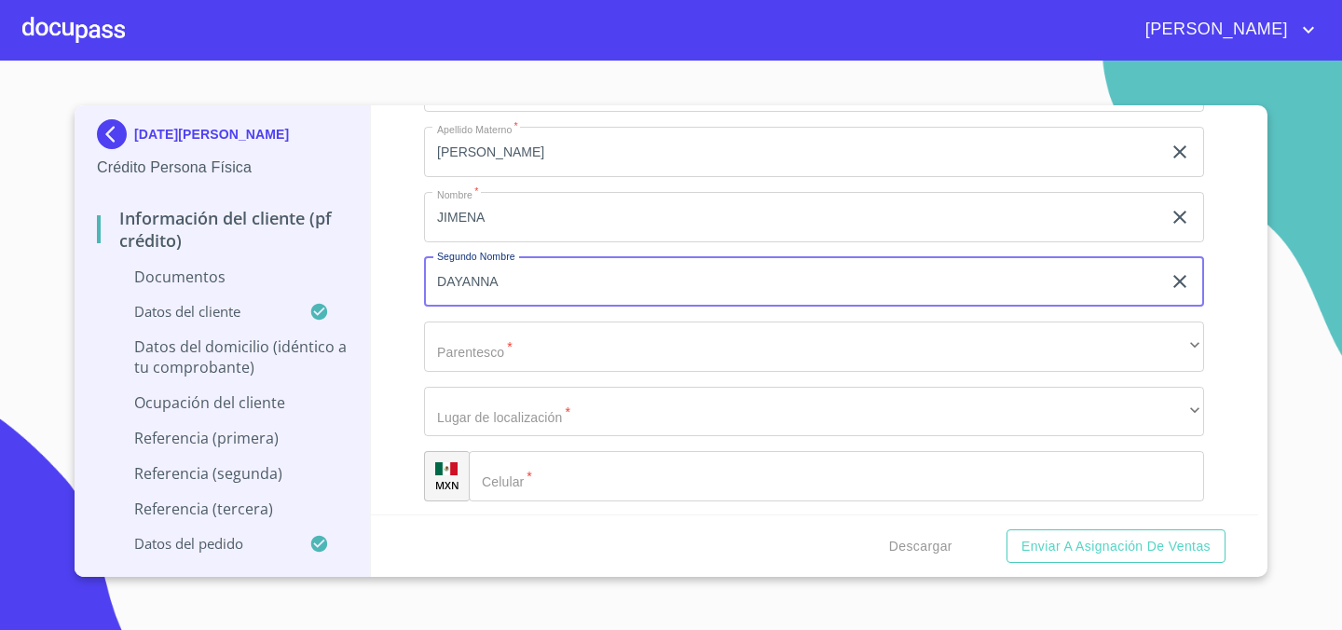
scroll to position [7265, 0]
type input "DAYANNA"
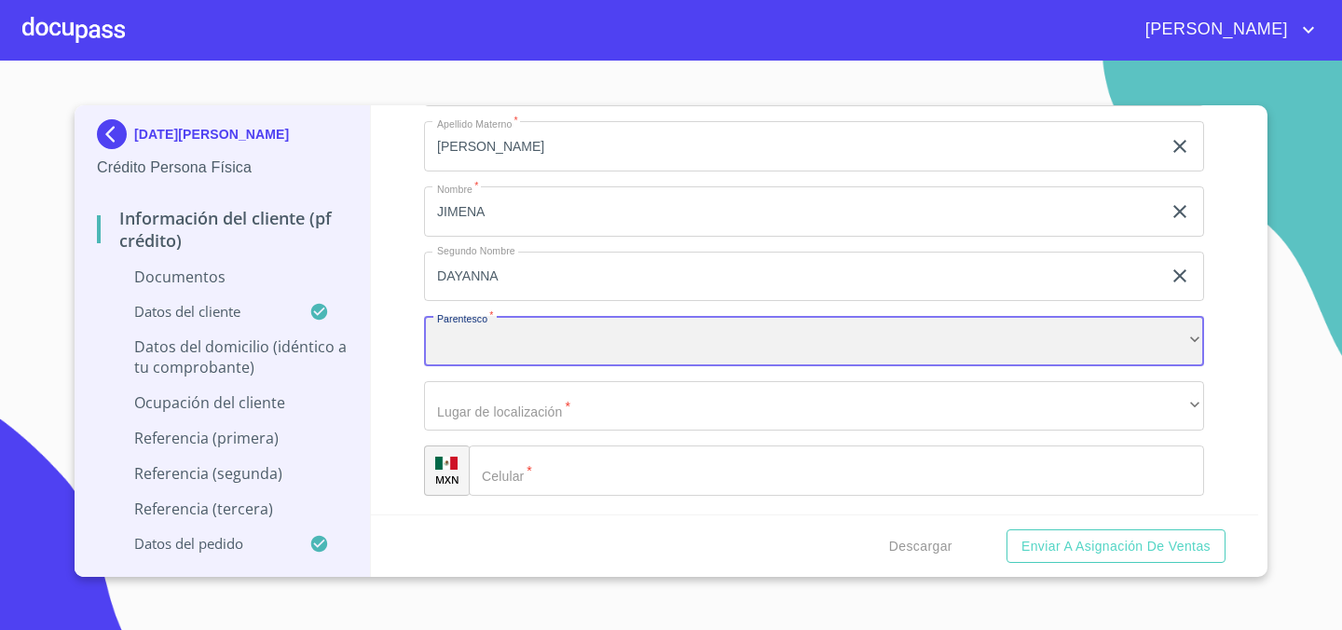
click at [795, 344] on div "​" at bounding box center [814, 341] width 780 height 50
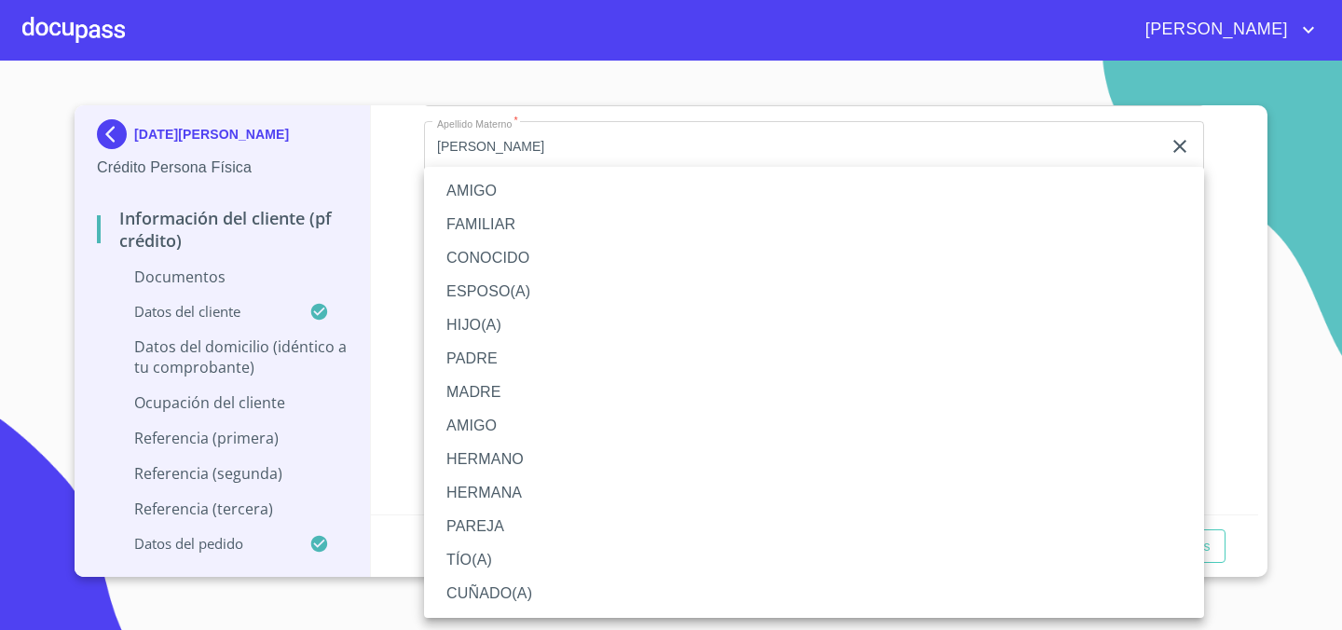
click at [620, 320] on li "HIJO(A)" at bounding box center [814, 325] width 780 height 34
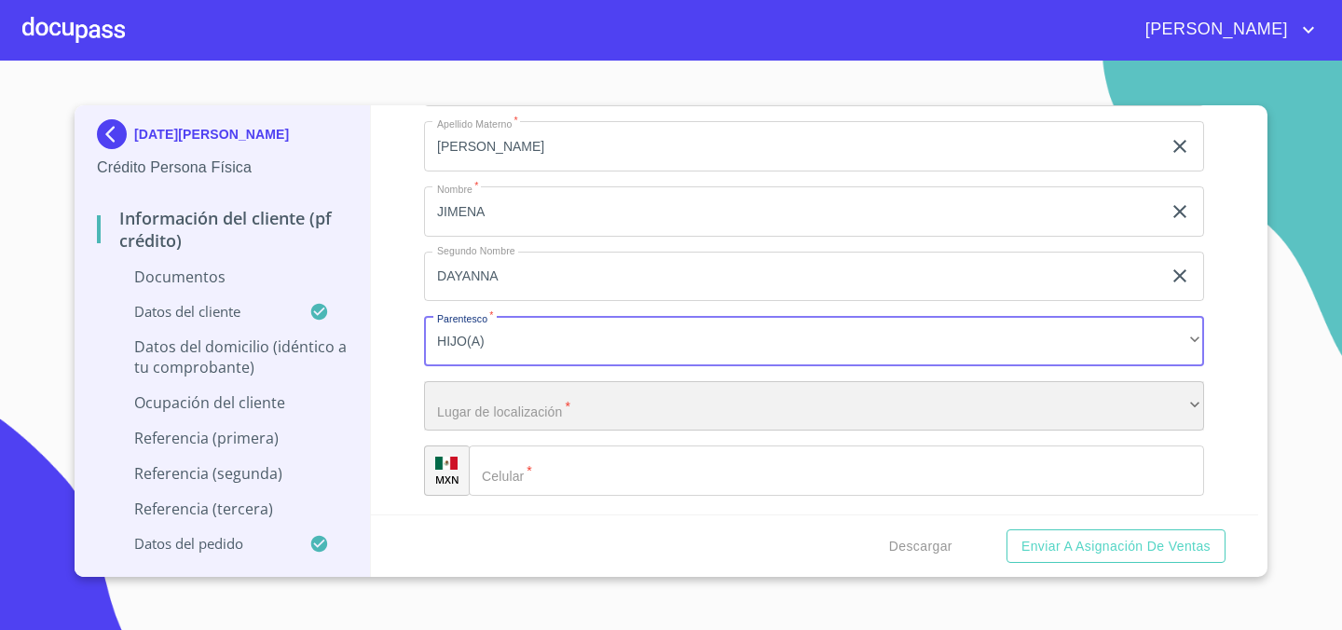
click at [531, 411] on div "​" at bounding box center [814, 406] width 780 height 50
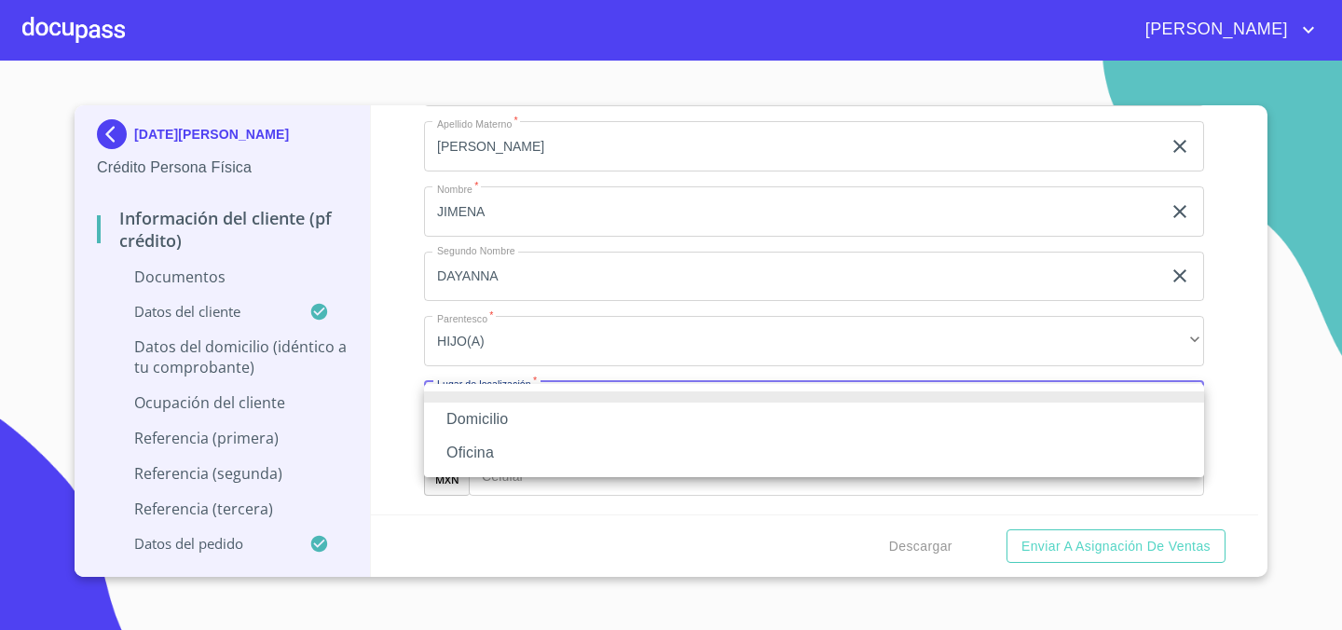
click at [512, 455] on li "Oficina" at bounding box center [814, 453] width 780 height 34
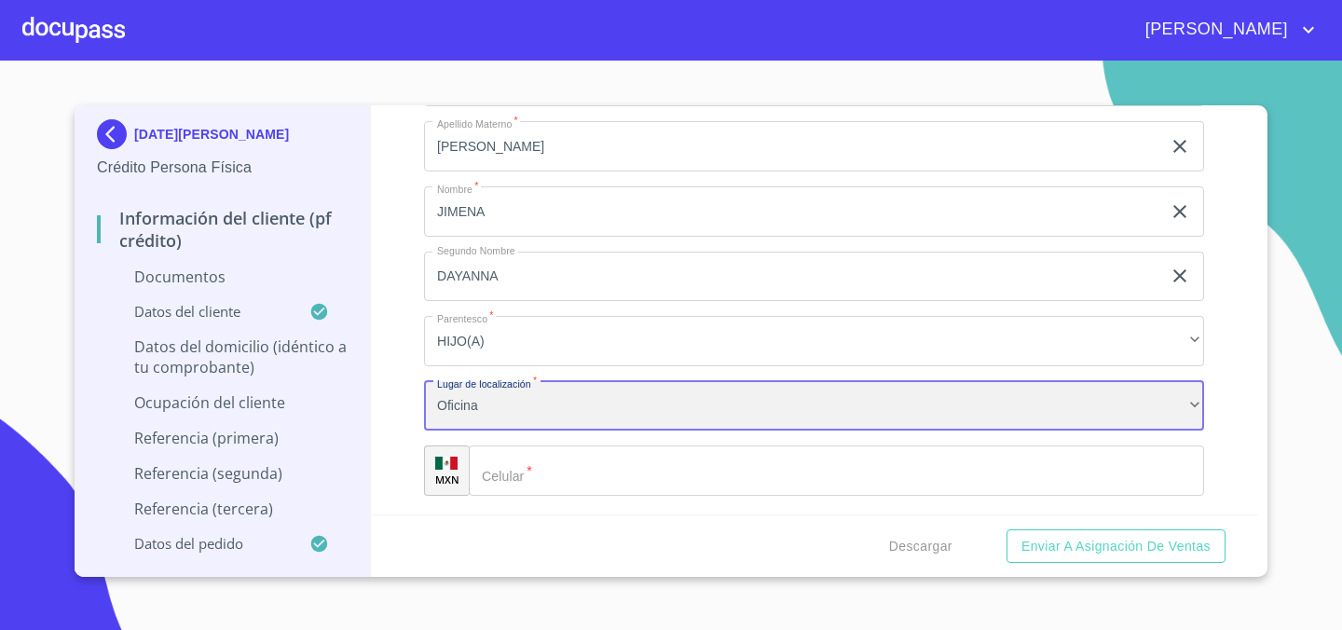
click at [544, 390] on div "Oficina" at bounding box center [814, 406] width 780 height 50
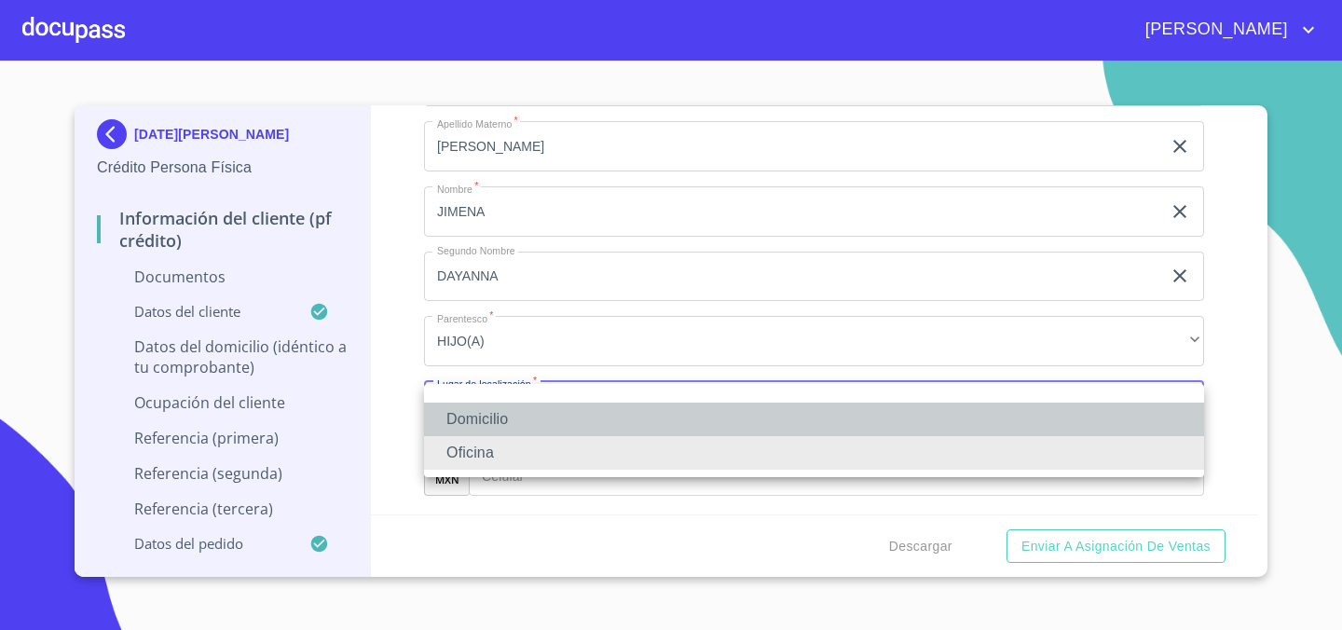
click at [547, 407] on li "Domicilio" at bounding box center [814, 419] width 780 height 34
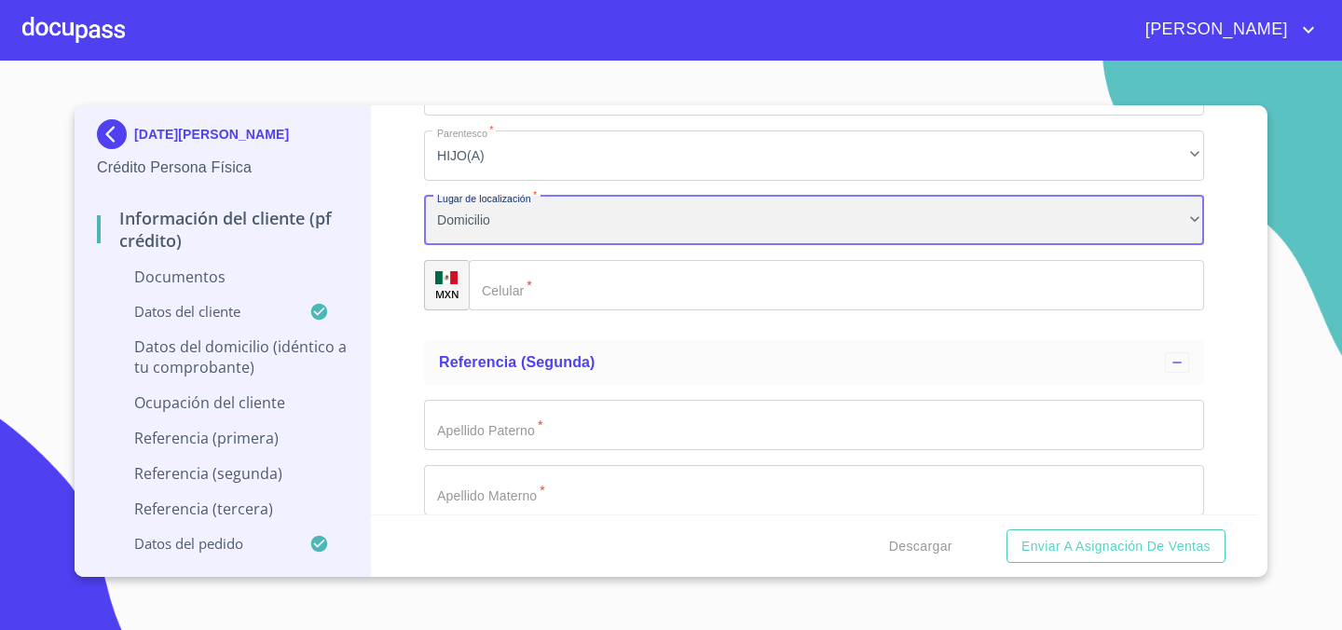
scroll to position [7457, 0]
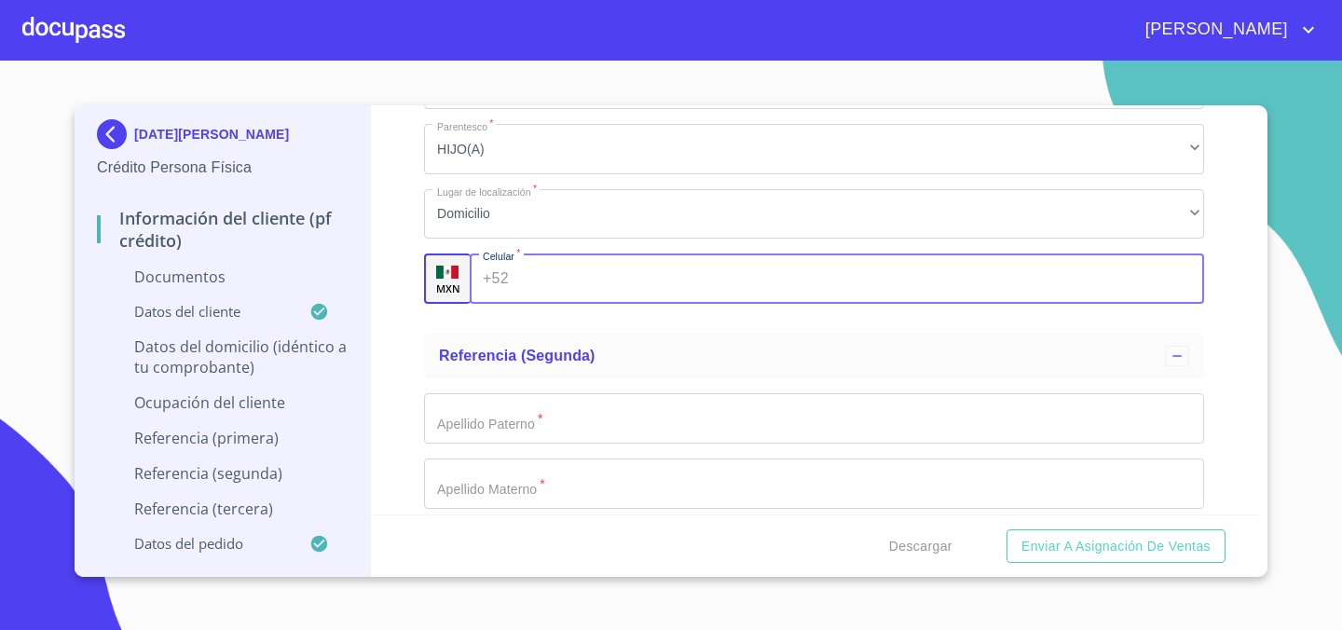
click at [616, 279] on input "Documento de identificación.   *" at bounding box center [860, 278] width 689 height 50
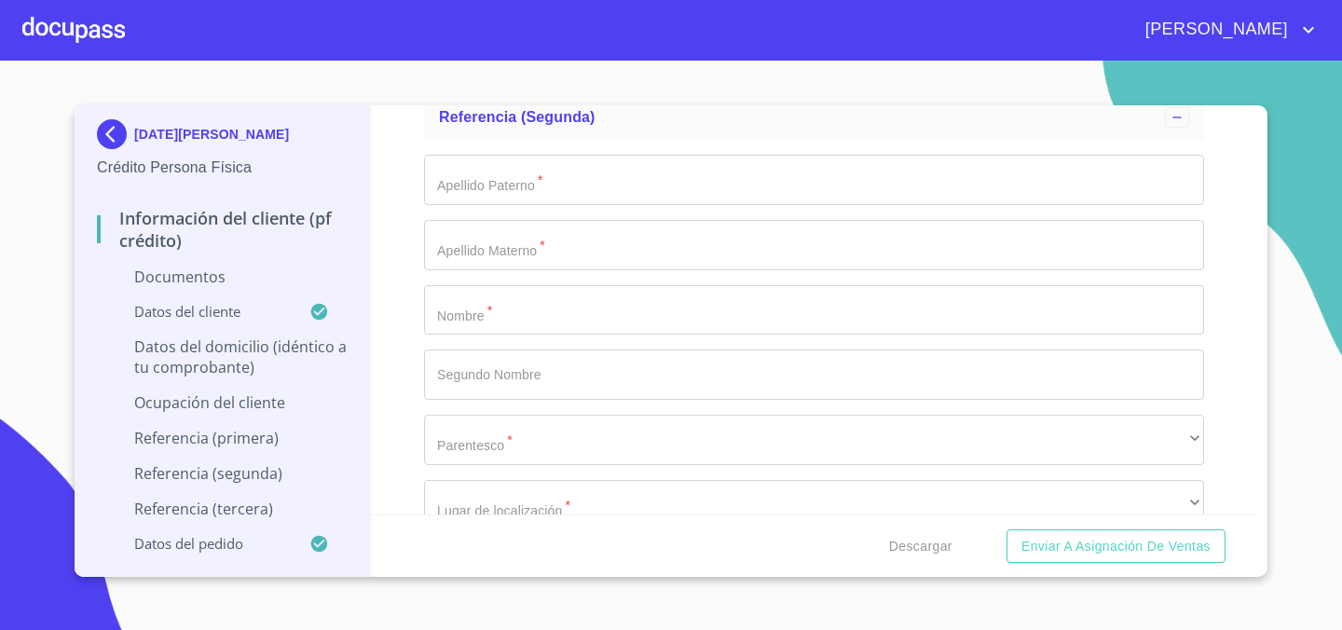
scroll to position [7708, 0]
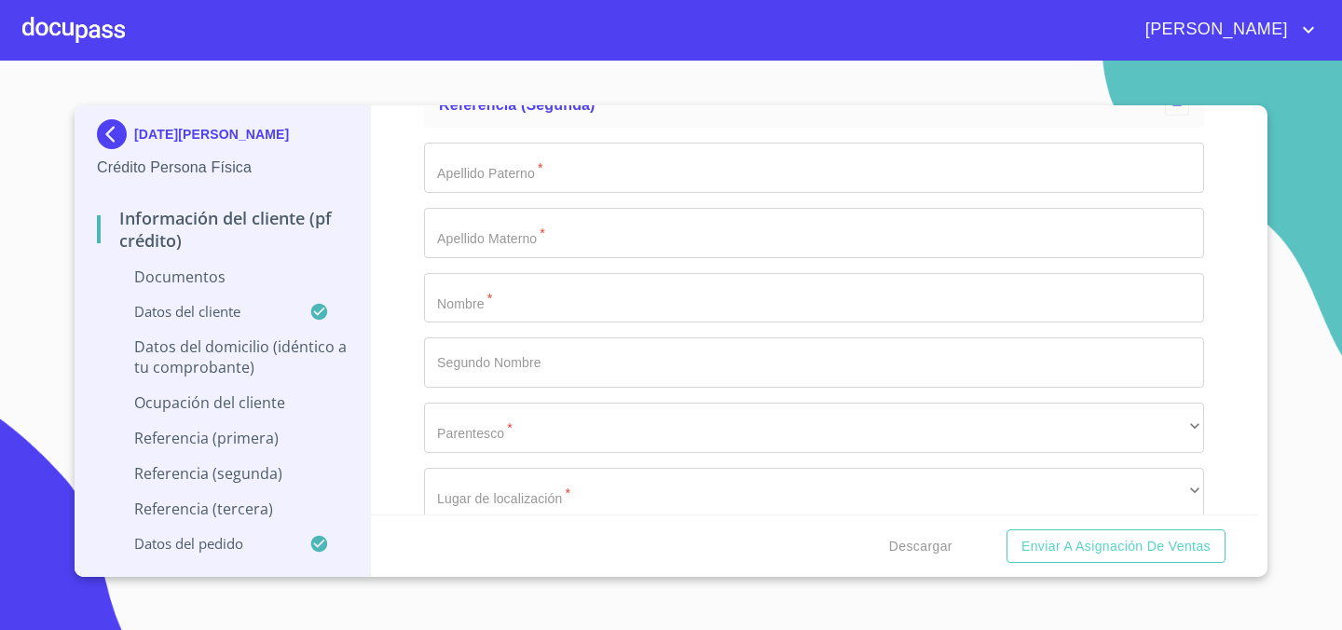
type input "[PHONE_NUMBER]"
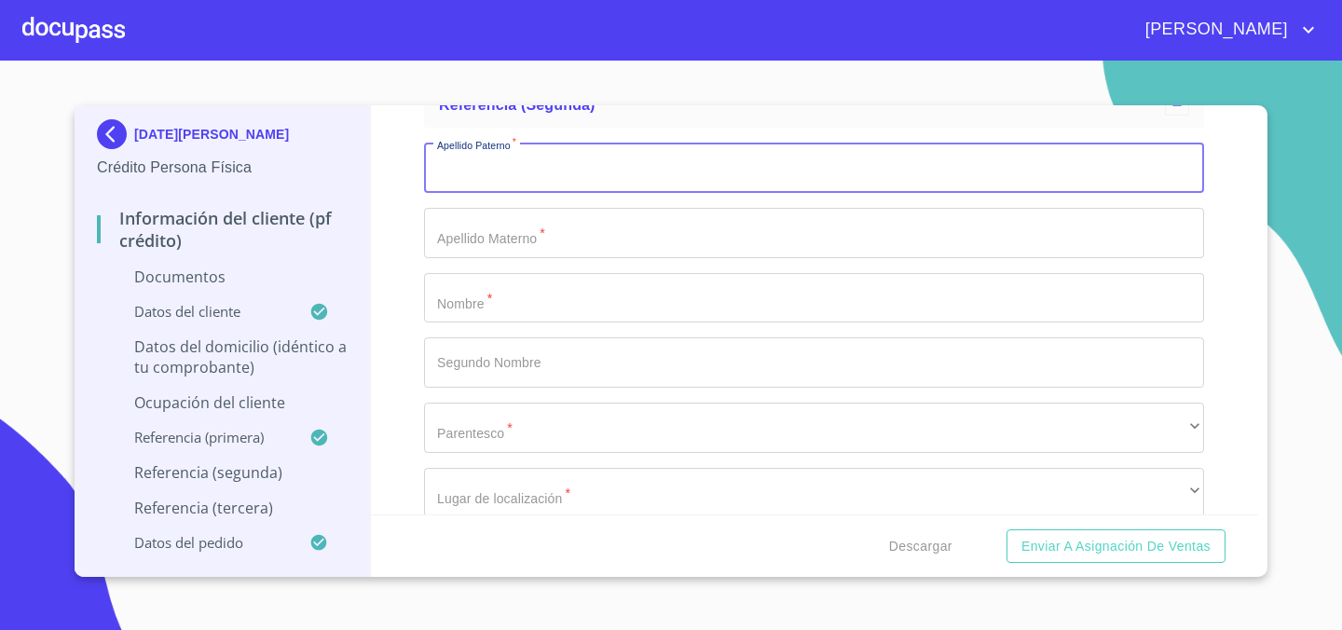
click at [544, 176] on input "Documento de identificación.   *" at bounding box center [814, 168] width 780 height 50
type input "CADENA"
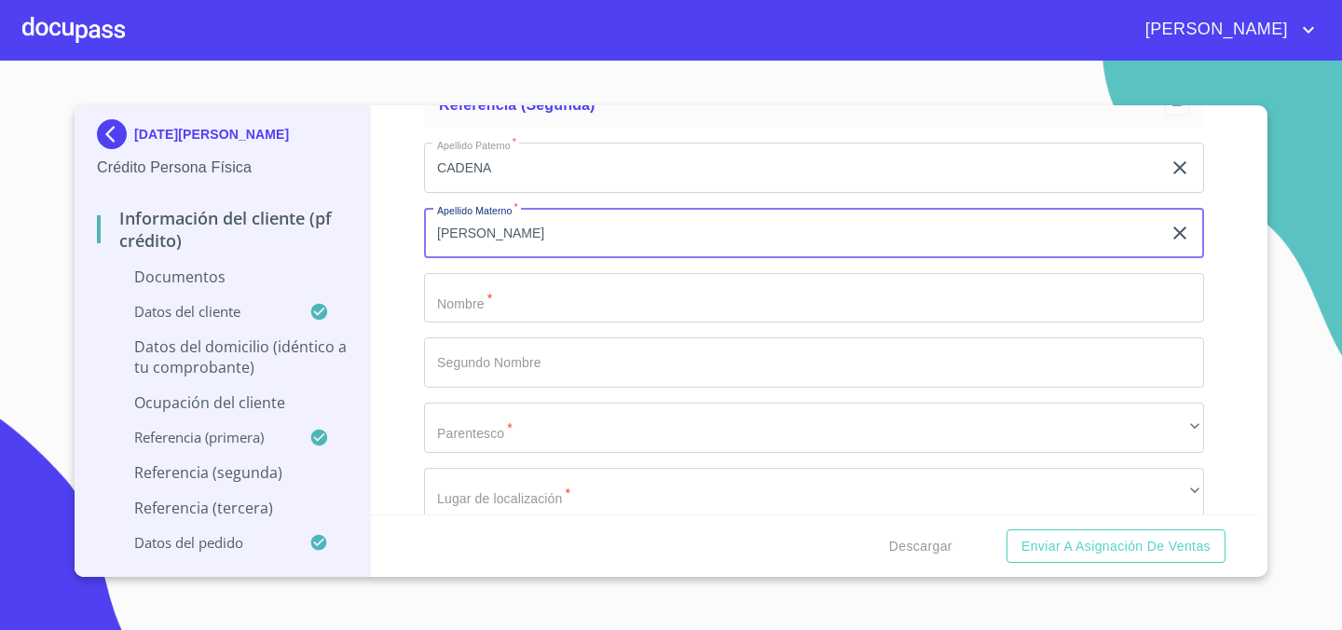
type input "[PERSON_NAME]"
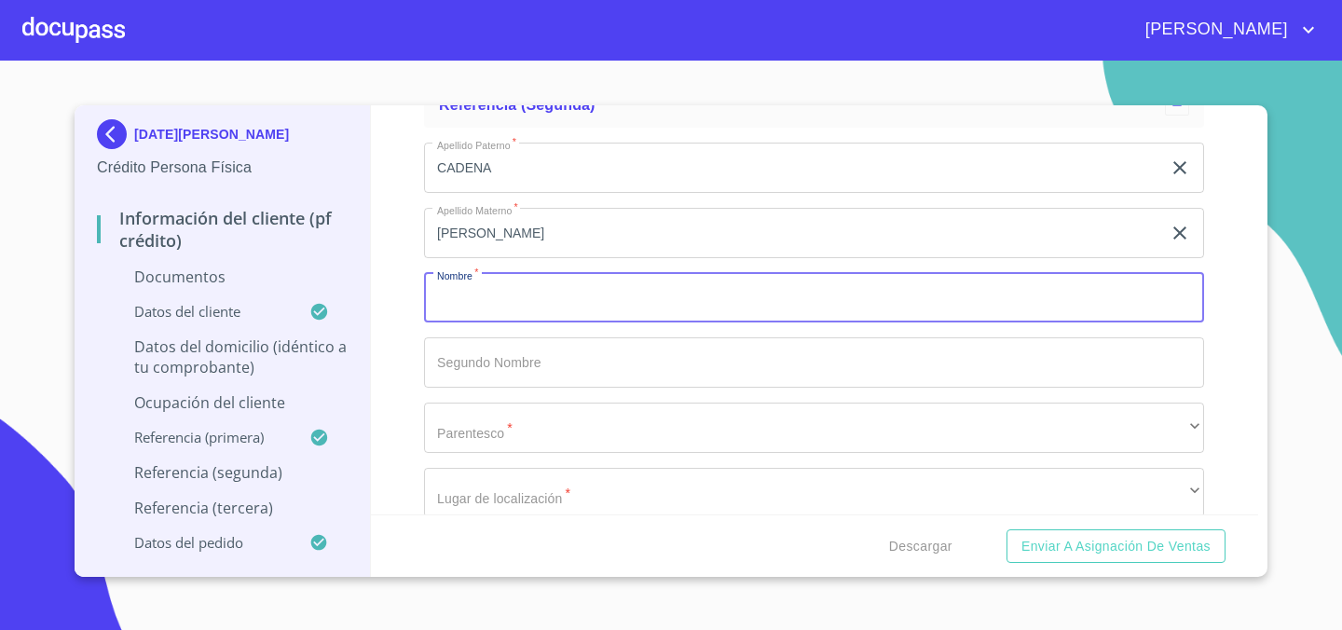
click at [548, 305] on input "Documento de identificación.   *" at bounding box center [814, 298] width 780 height 50
type input "[PERSON_NAME]"
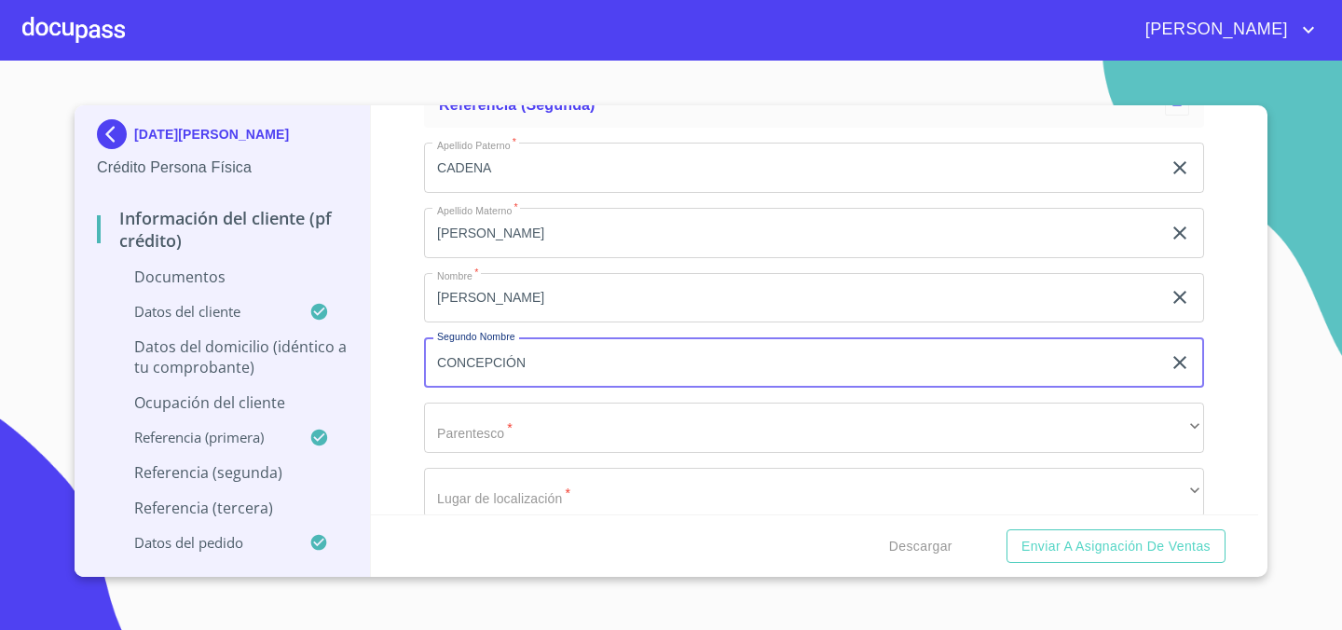
type input "CONCEPCIÓN"
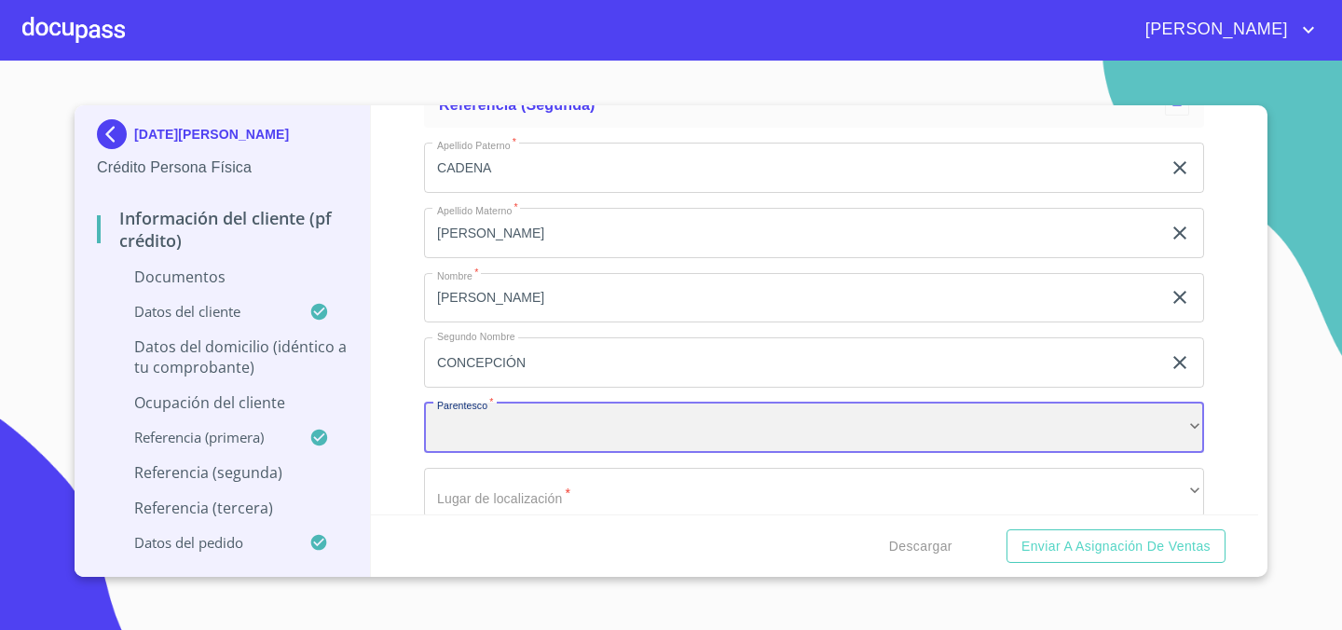
click at [641, 420] on div "​" at bounding box center [814, 427] width 780 height 50
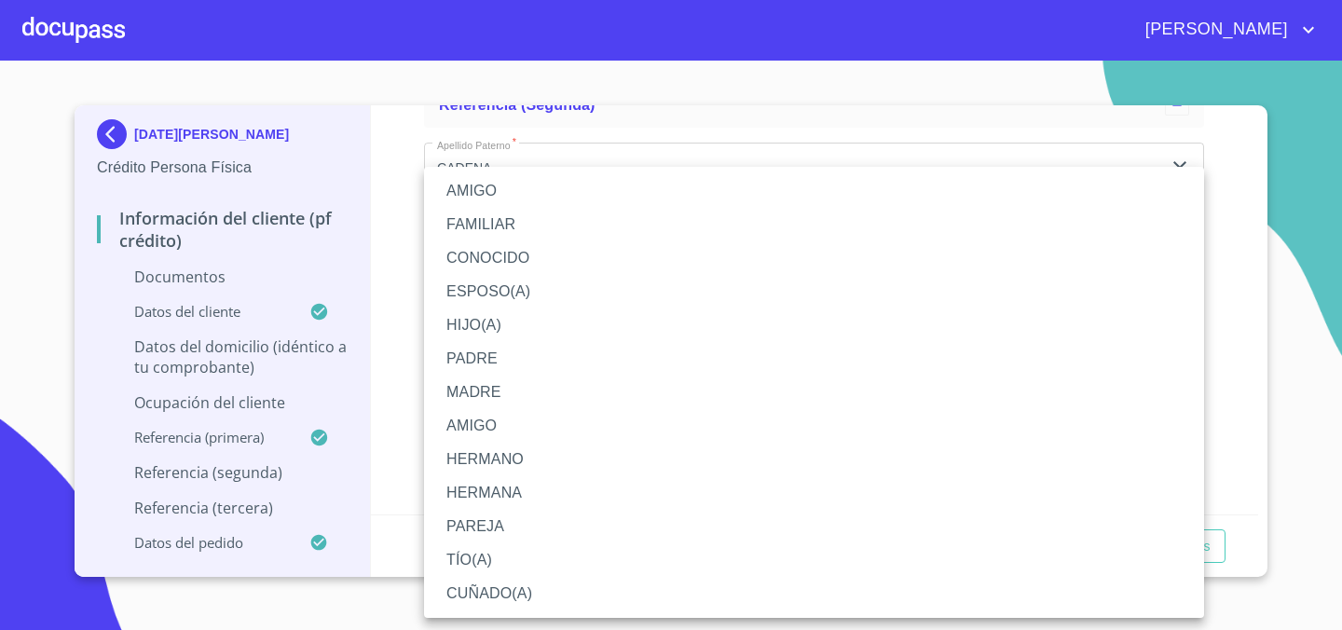
click at [565, 231] on li "FAMILIAR" at bounding box center [814, 225] width 780 height 34
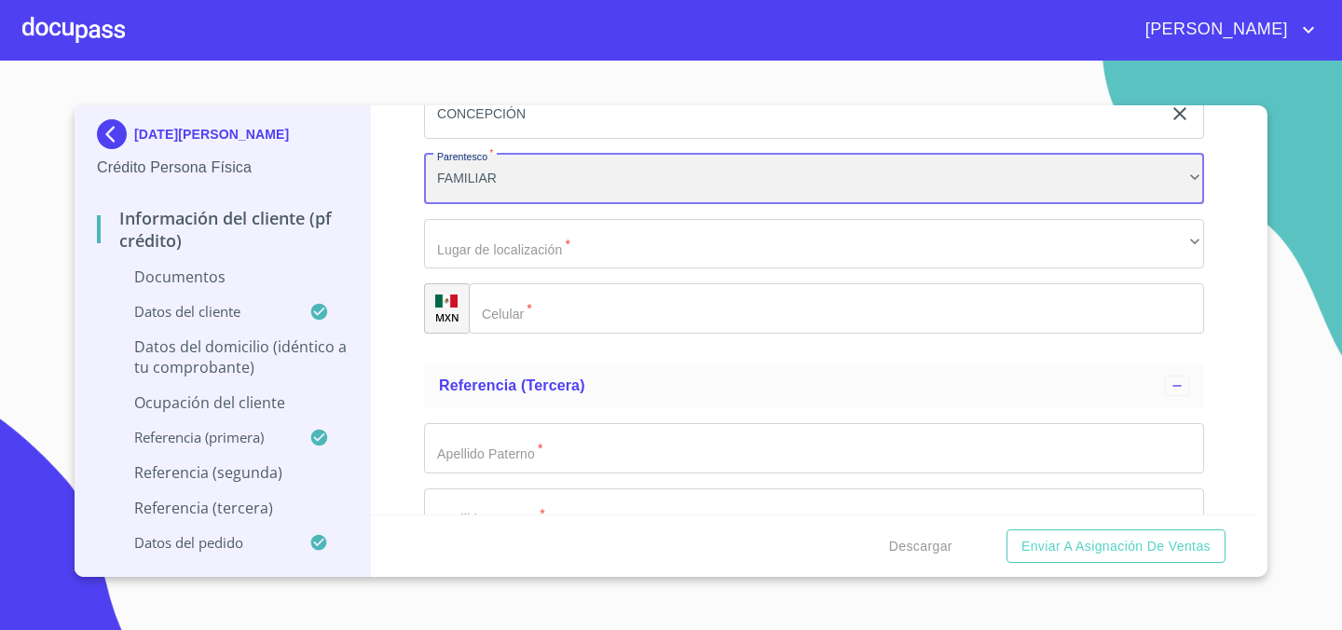
scroll to position [7959, 0]
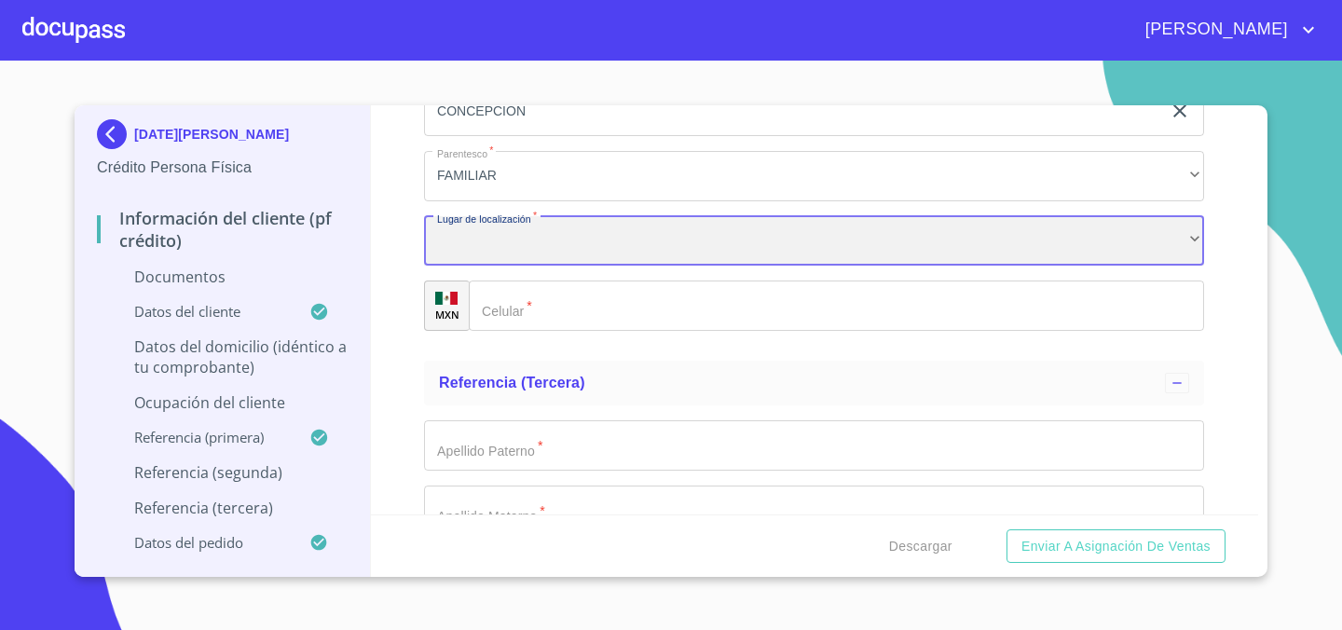
click at [576, 238] on div "​" at bounding box center [814, 241] width 780 height 50
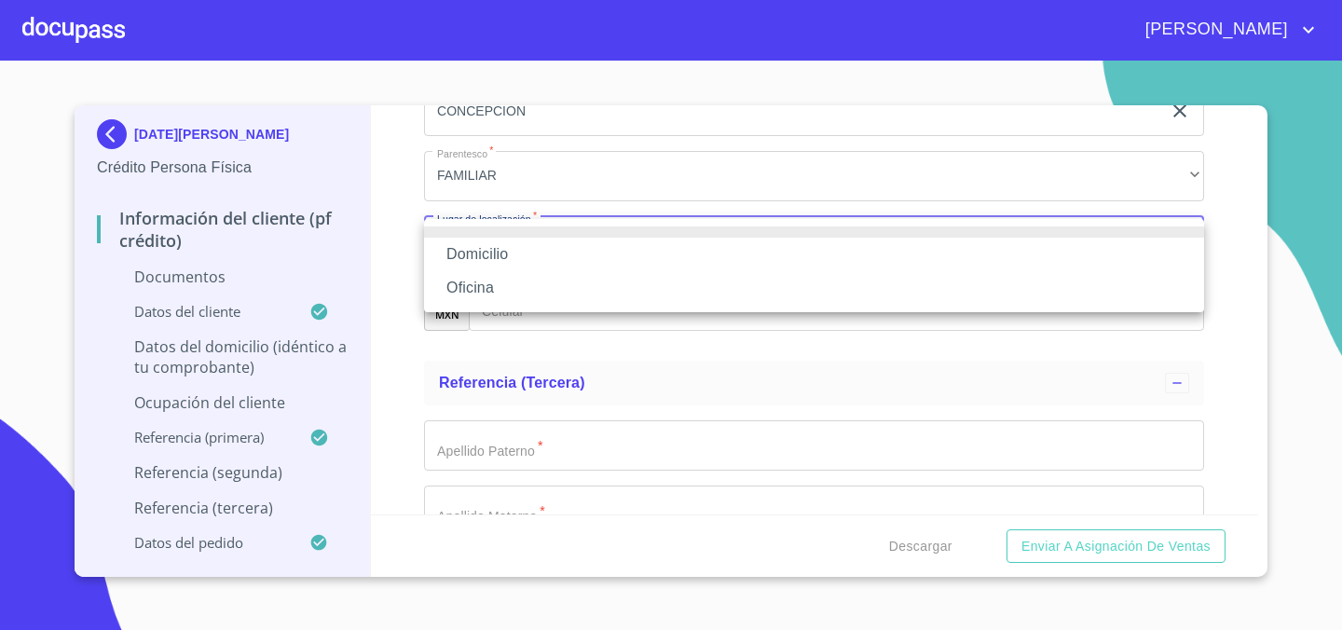
click at [566, 258] on li "Domicilio" at bounding box center [814, 255] width 780 height 34
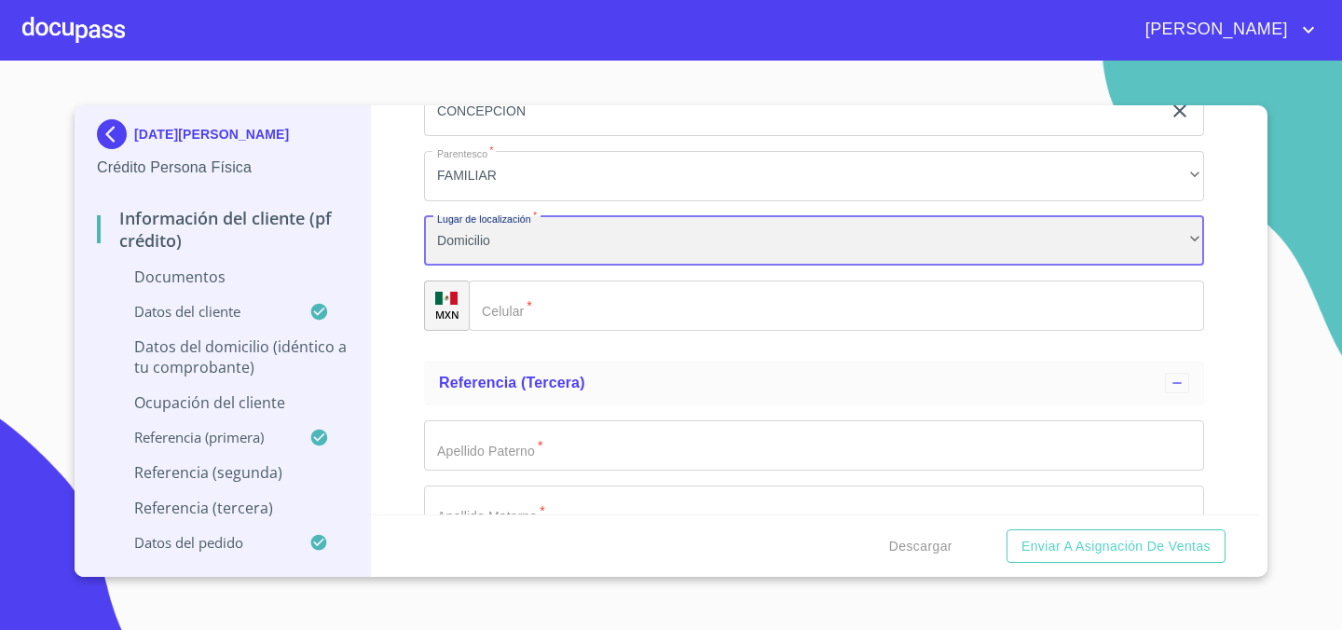
click at [559, 250] on div "Domicilio" at bounding box center [814, 241] width 780 height 50
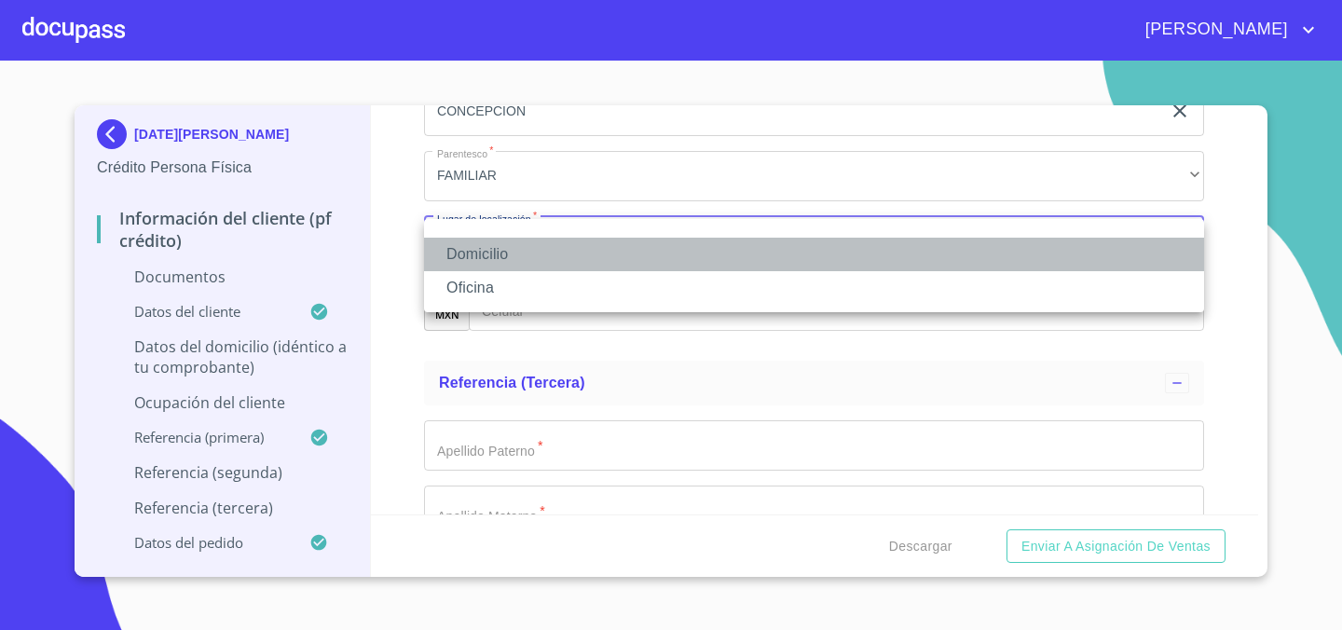
click at [559, 247] on li "Domicilio" at bounding box center [814, 255] width 780 height 34
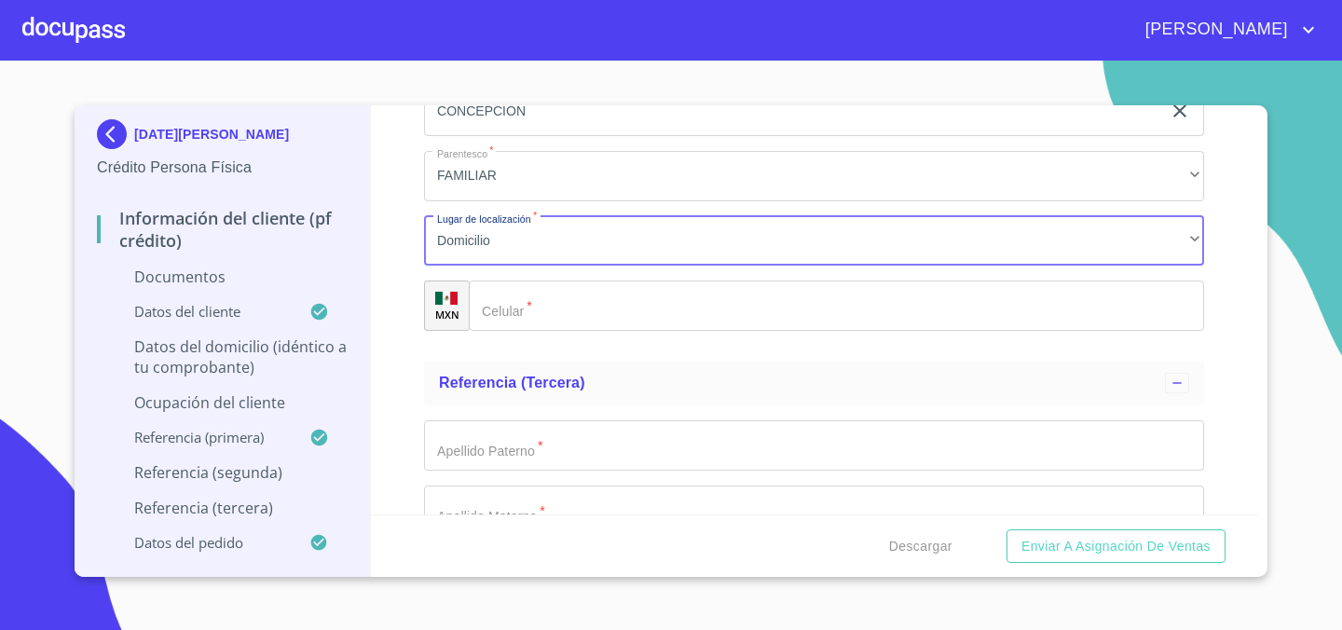
click at [556, 294] on input "Documento de identificación.   *" at bounding box center [836, 305] width 735 height 50
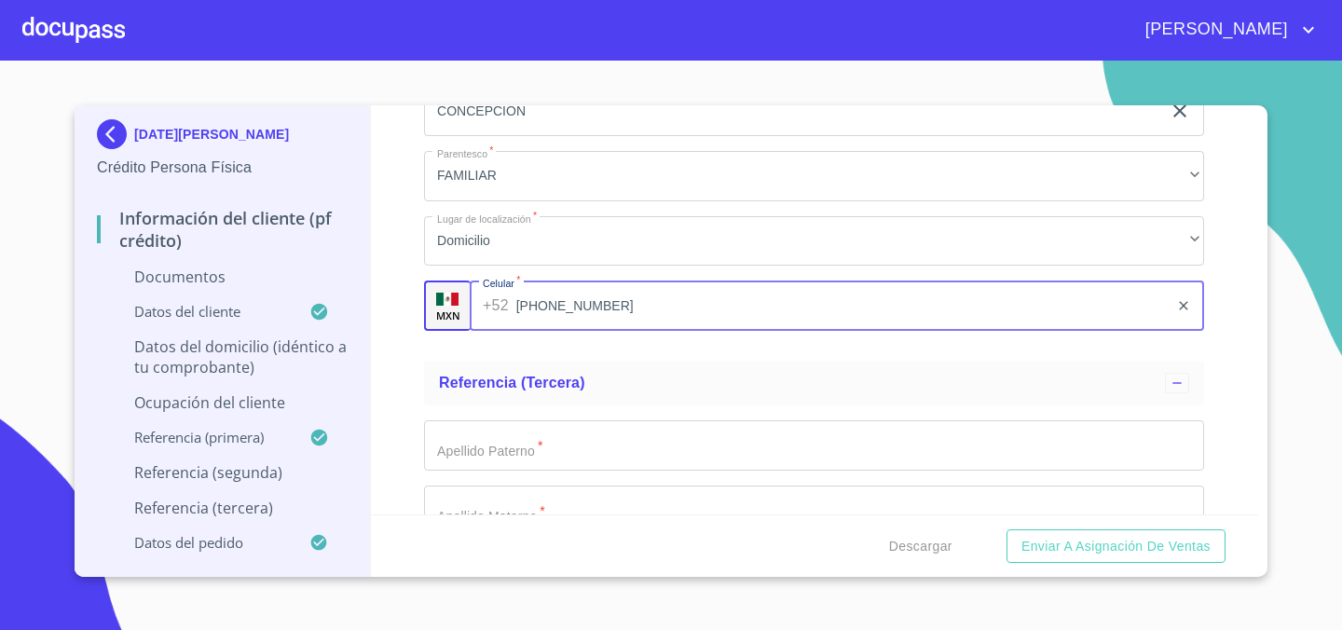
type input "[PHONE_NUMBER]"
click at [395, 355] on div "Información del cliente (PF crédito) Documentos Documento de identificación.   …" at bounding box center [815, 309] width 888 height 409
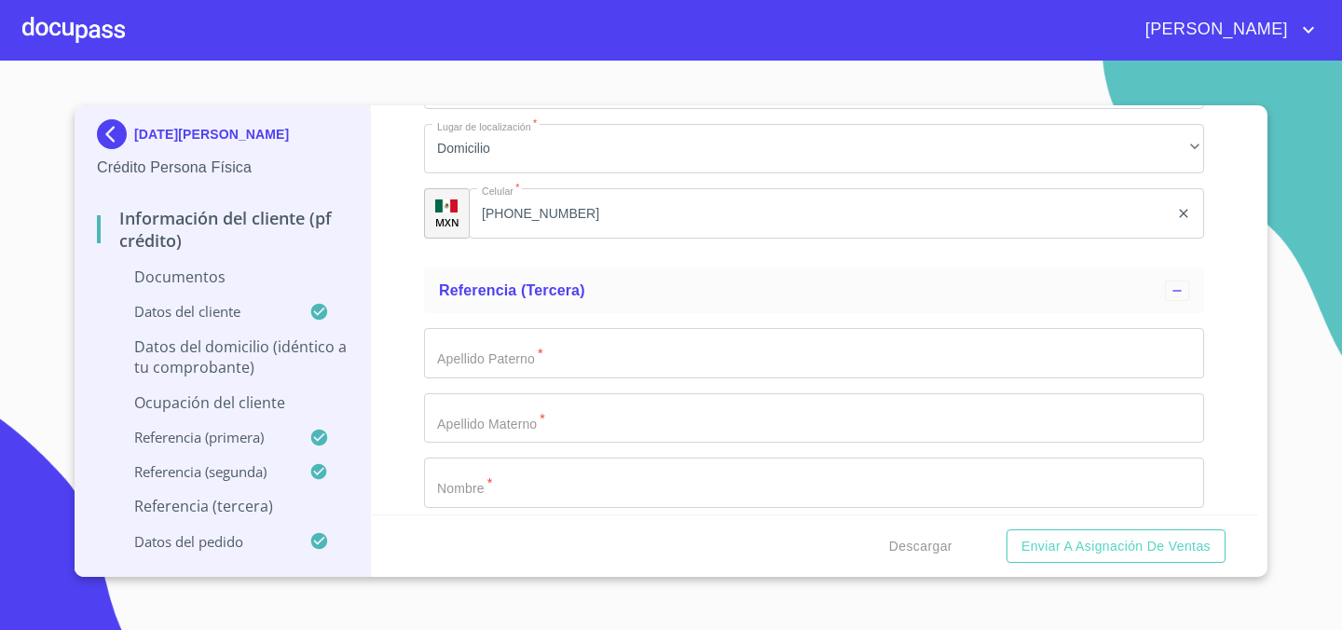
scroll to position [8052, 0]
click at [582, 348] on input "Documento de identificación.   *" at bounding box center [814, 352] width 780 height 50
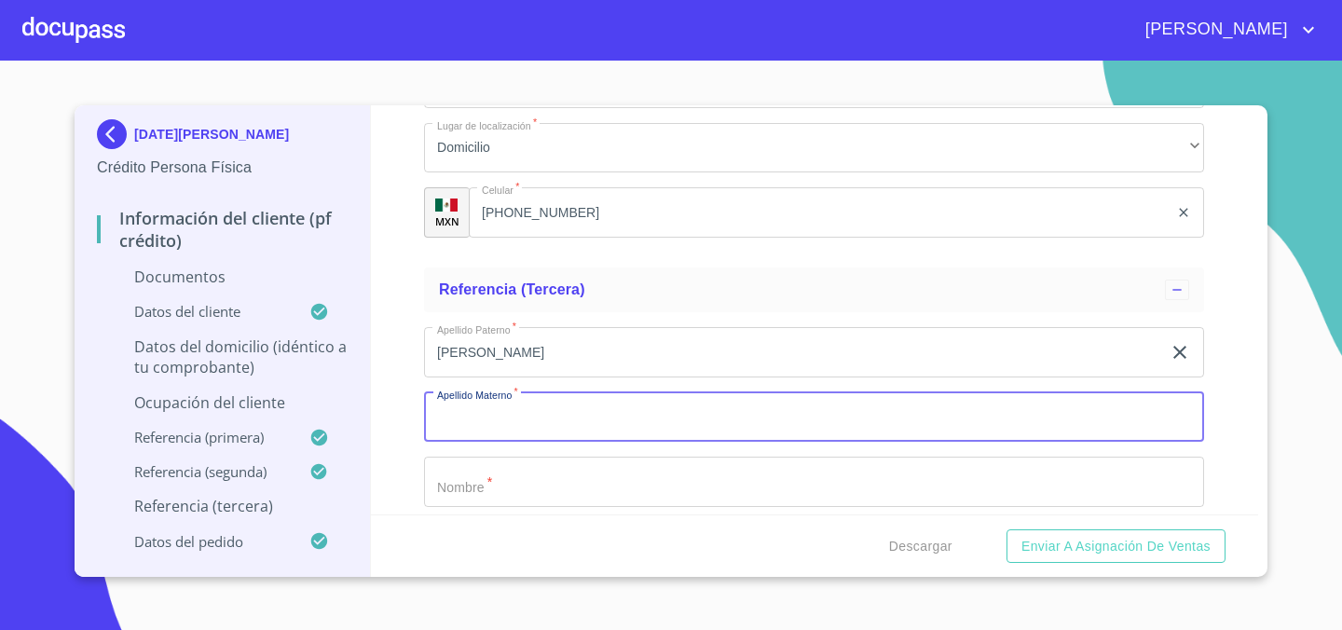
click at [573, 348] on input "[PERSON_NAME]" at bounding box center [792, 352] width 737 height 50
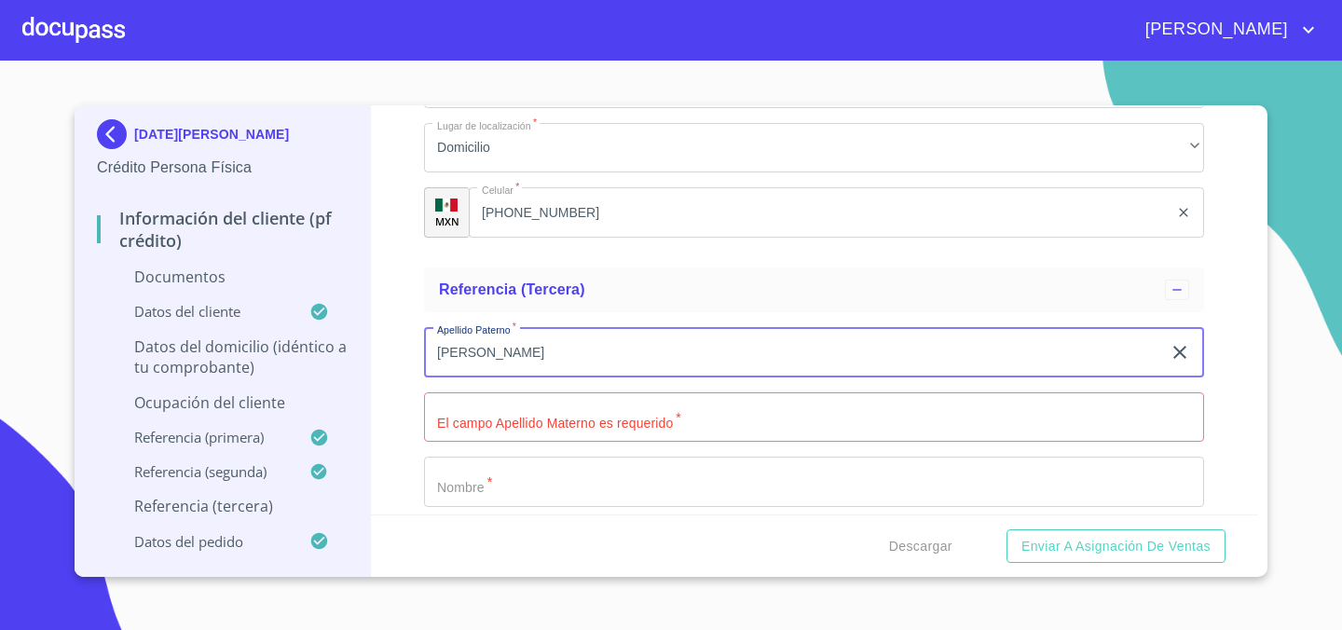
type input "[PERSON_NAME]"
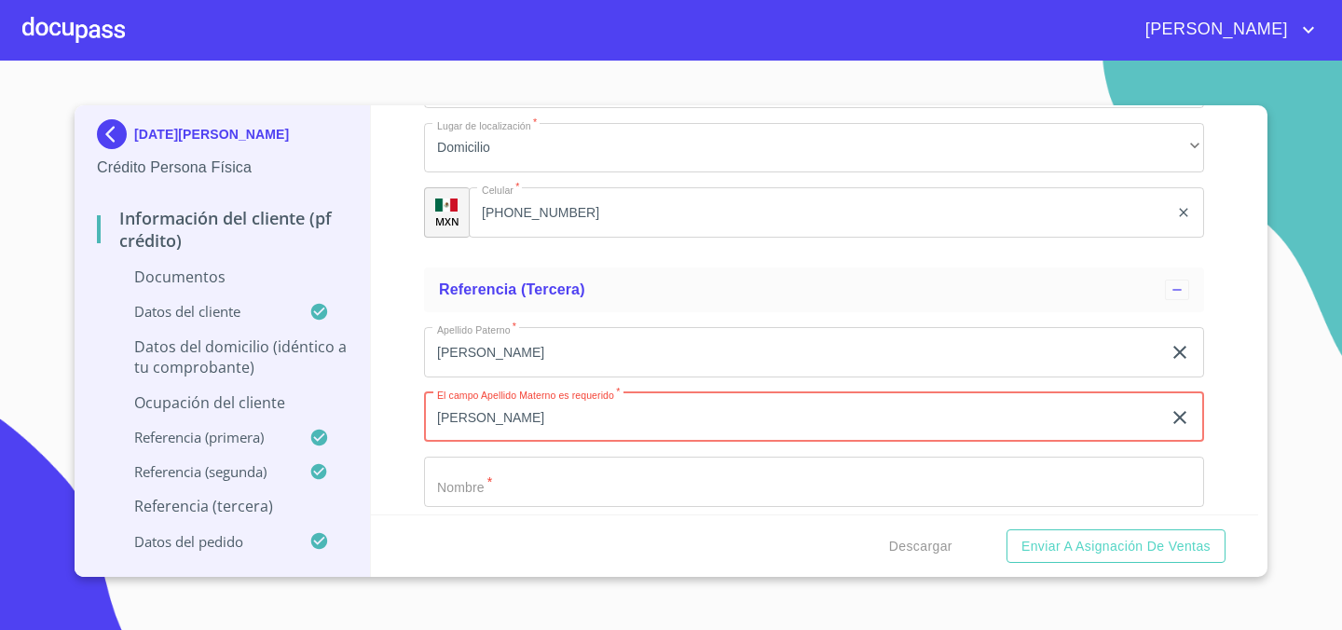
type input "[PERSON_NAME]"
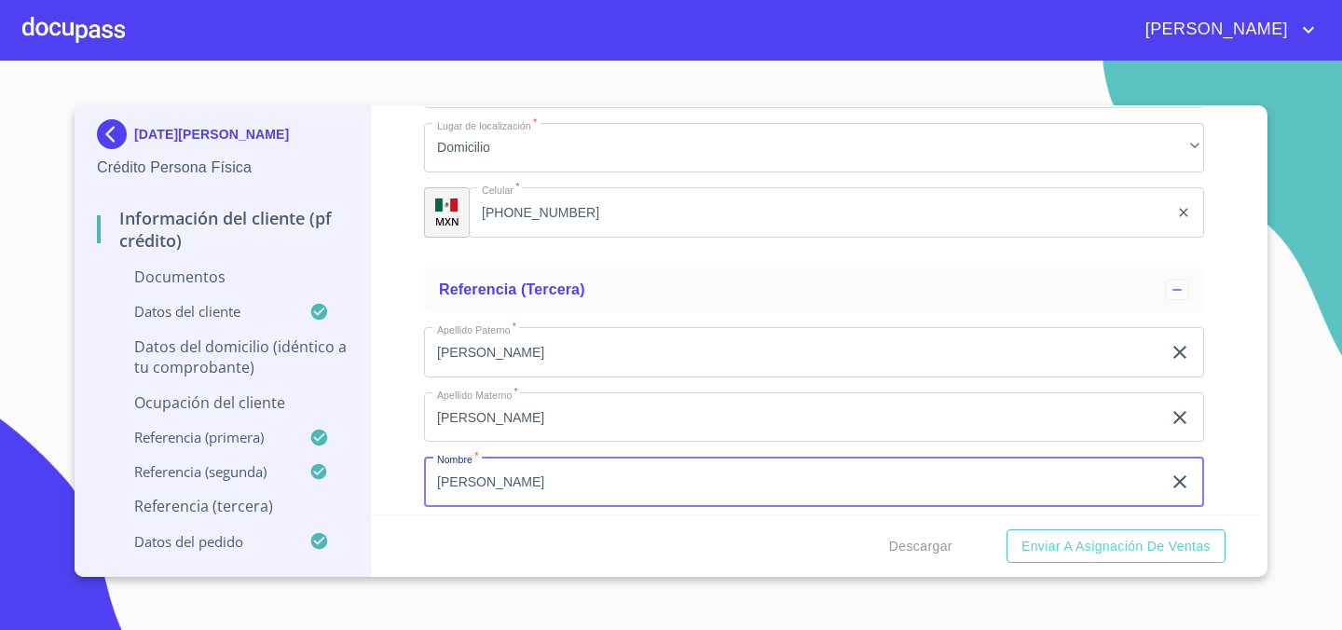
type input "[PERSON_NAME]"
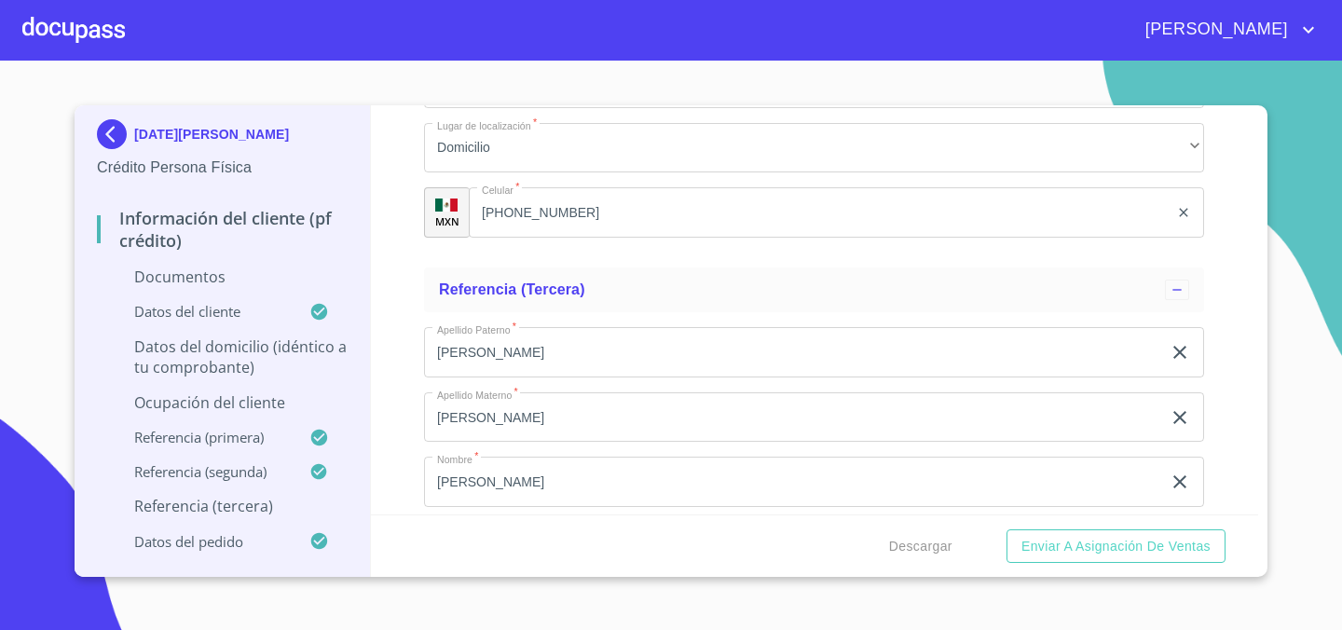
scroll to position [8290, 0]
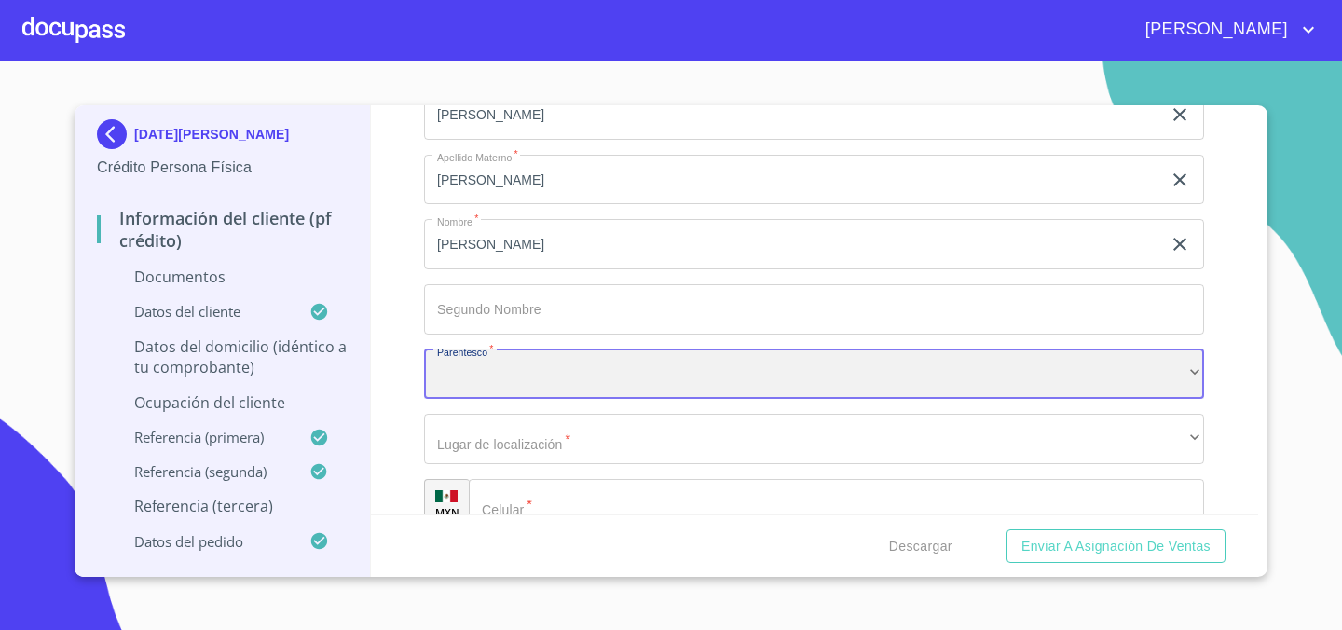
click at [611, 365] on div "​" at bounding box center [814, 374] width 780 height 50
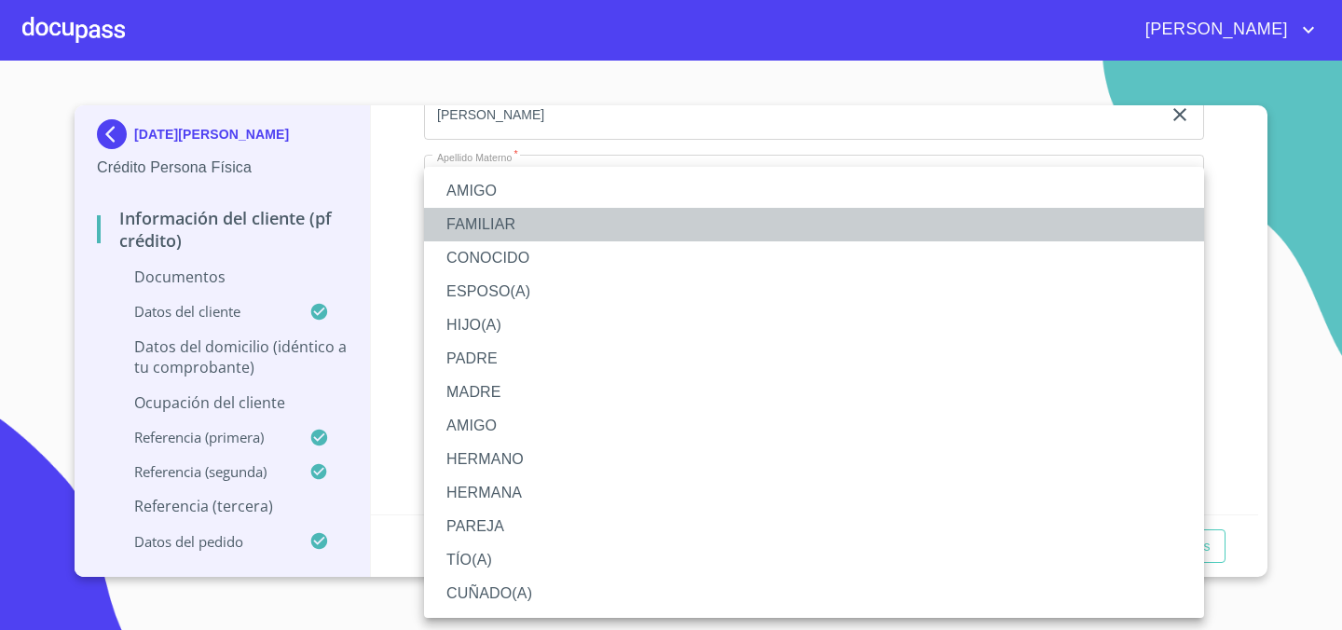
click at [607, 226] on li "FAMILIAR" at bounding box center [814, 225] width 780 height 34
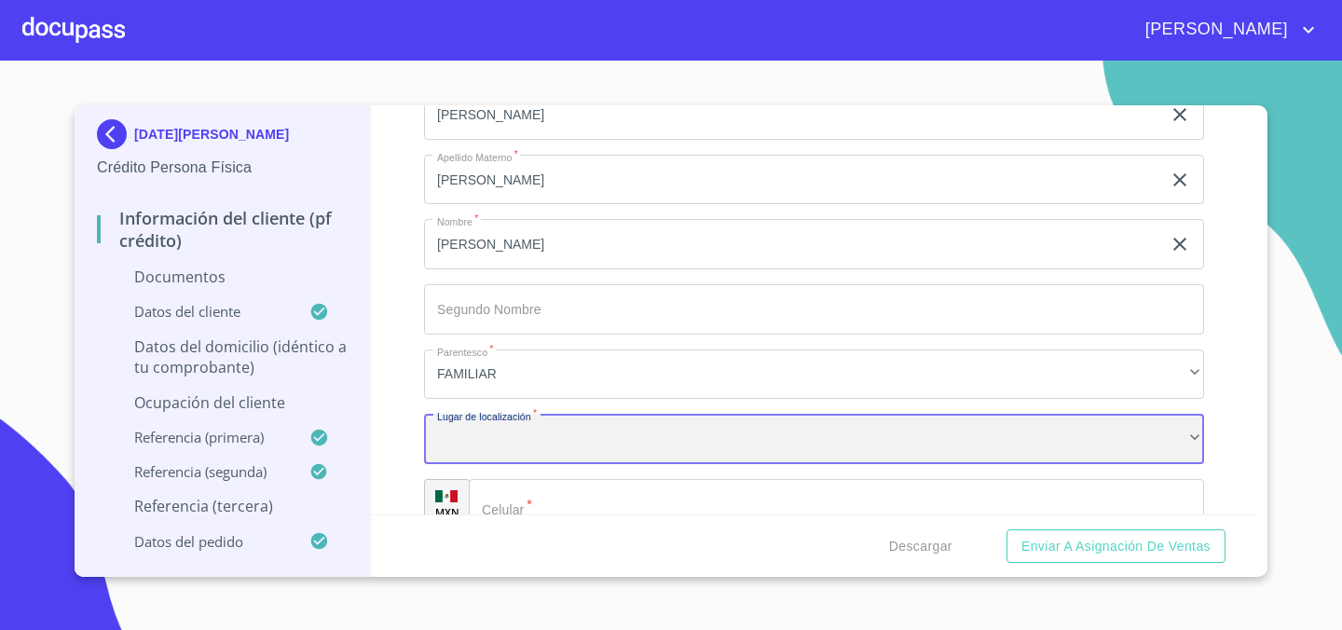
click at [552, 454] on div "​" at bounding box center [814, 439] width 780 height 50
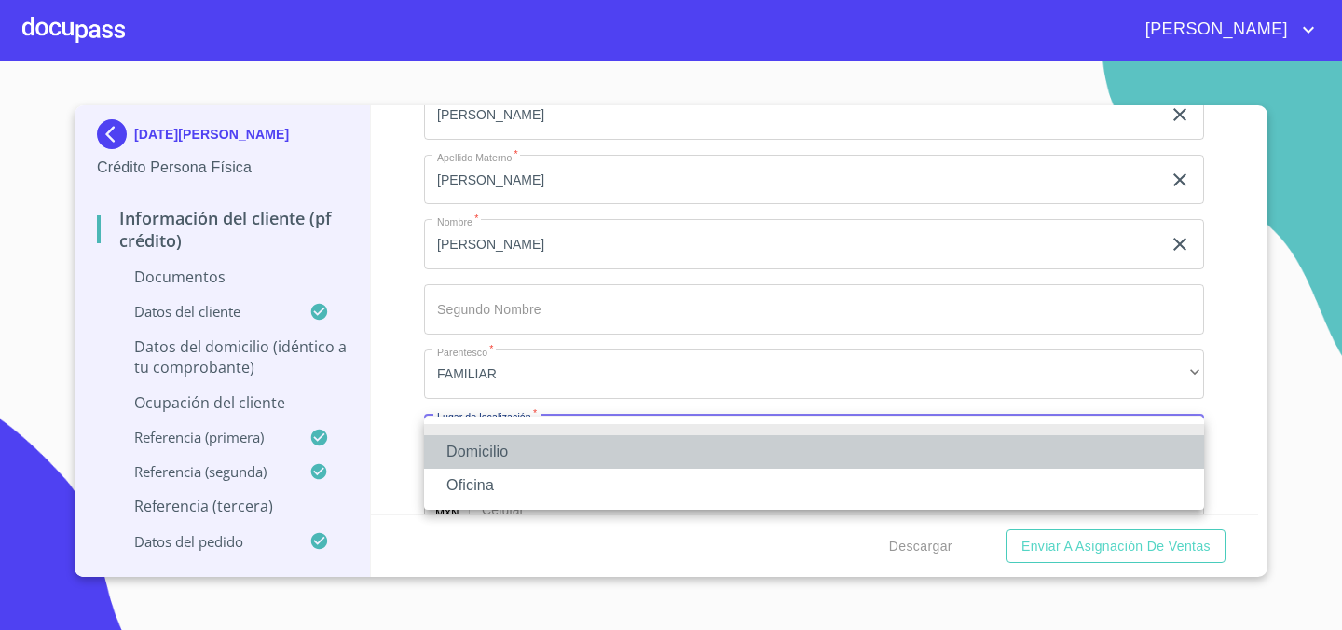
click at [551, 456] on li "Domicilio" at bounding box center [814, 452] width 780 height 34
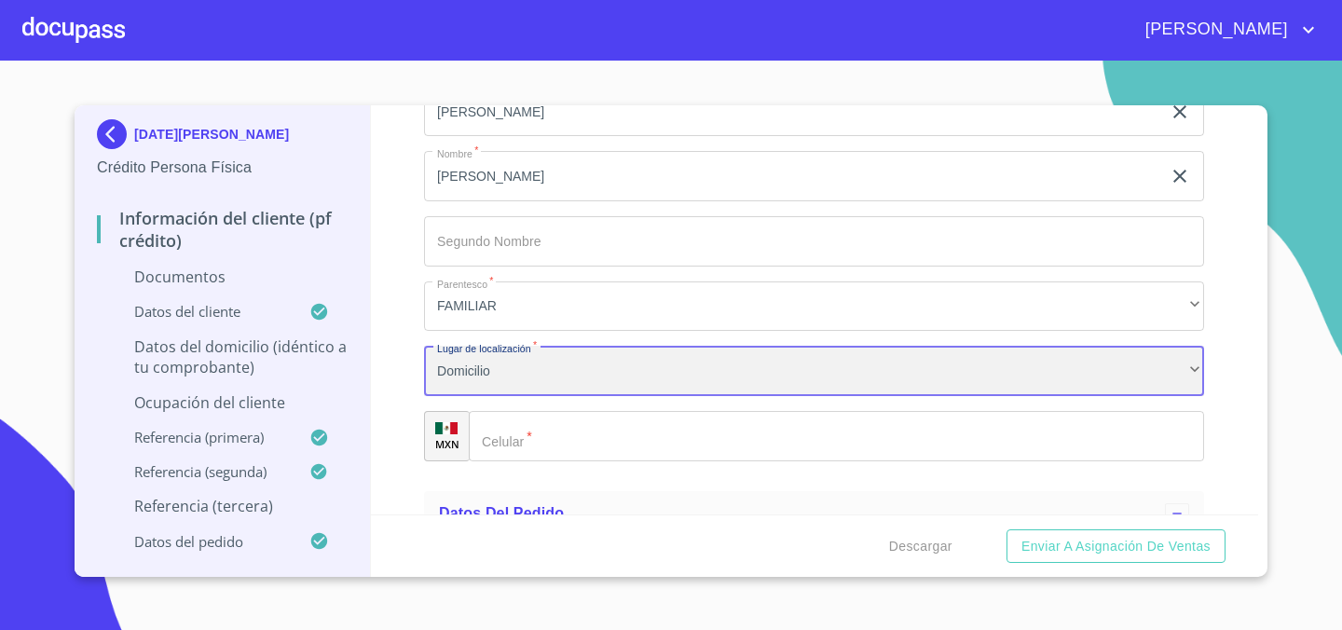
scroll to position [8395, 0]
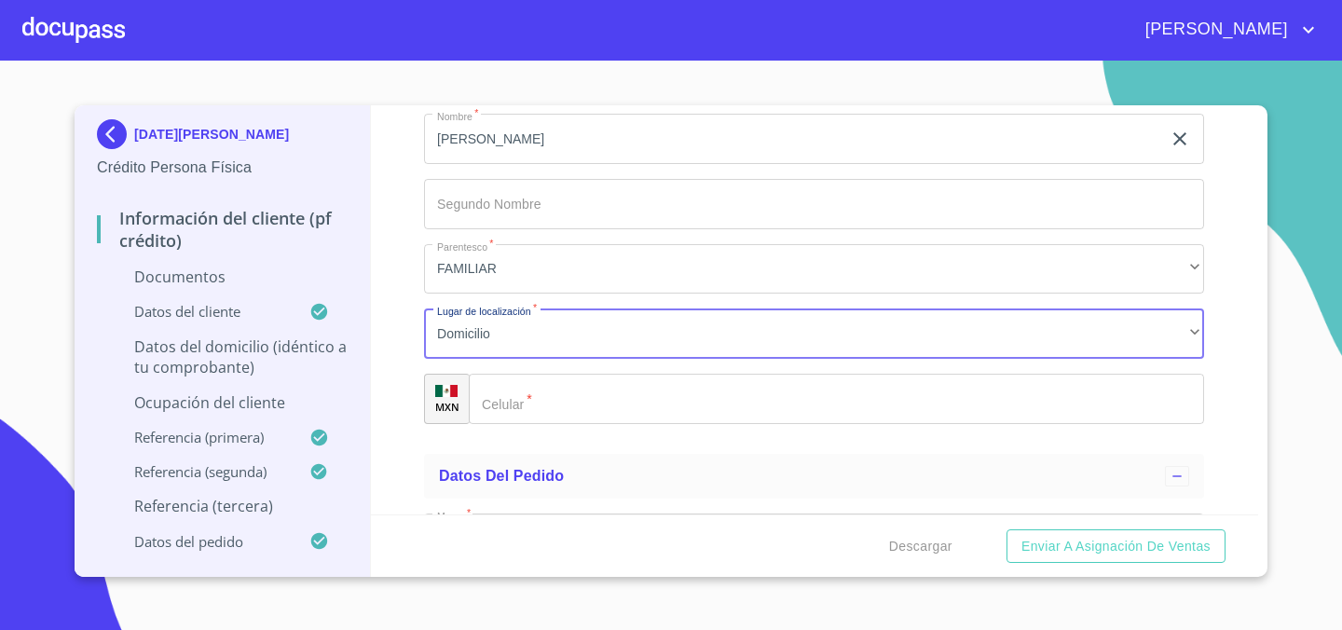
click at [583, 390] on input "Documento de identificación.   *" at bounding box center [836, 399] width 735 height 50
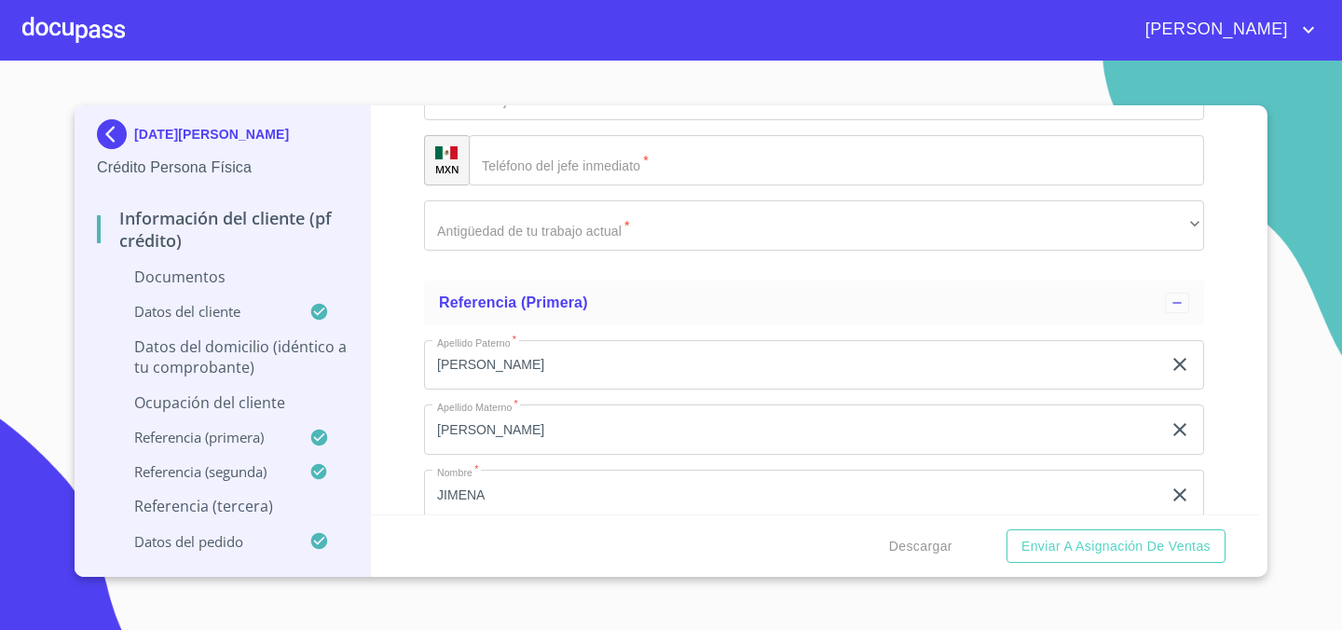
scroll to position [6976, 0]
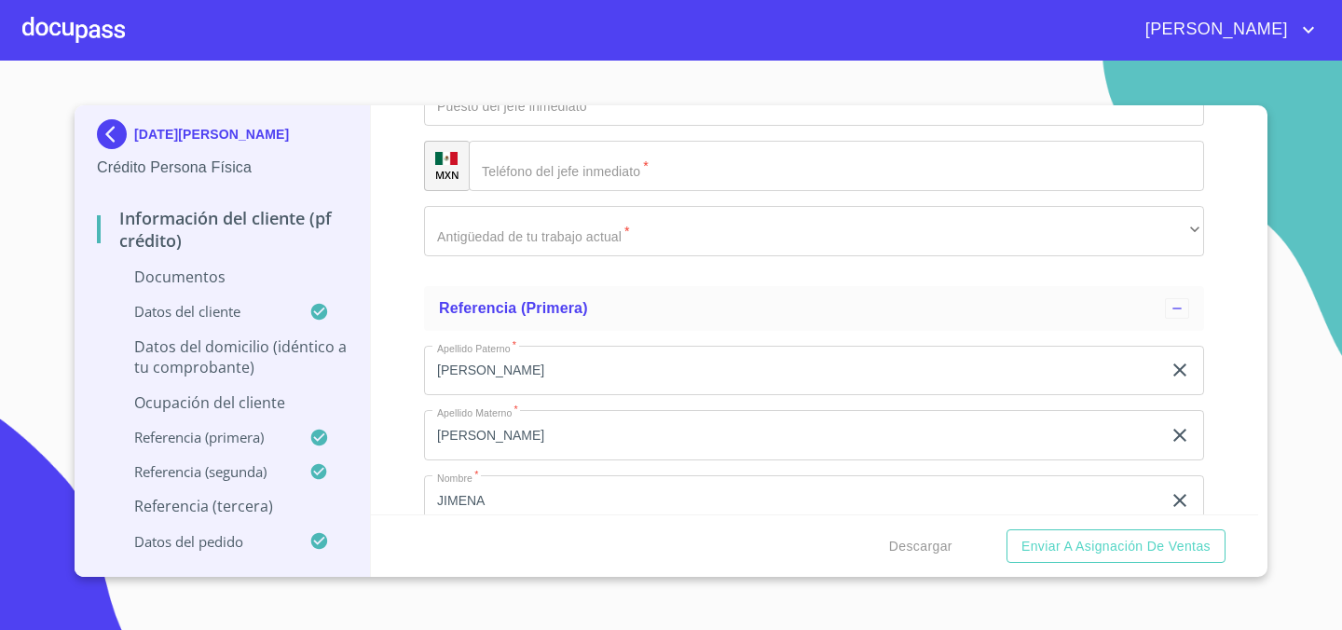
type input "[PHONE_NUMBER]"
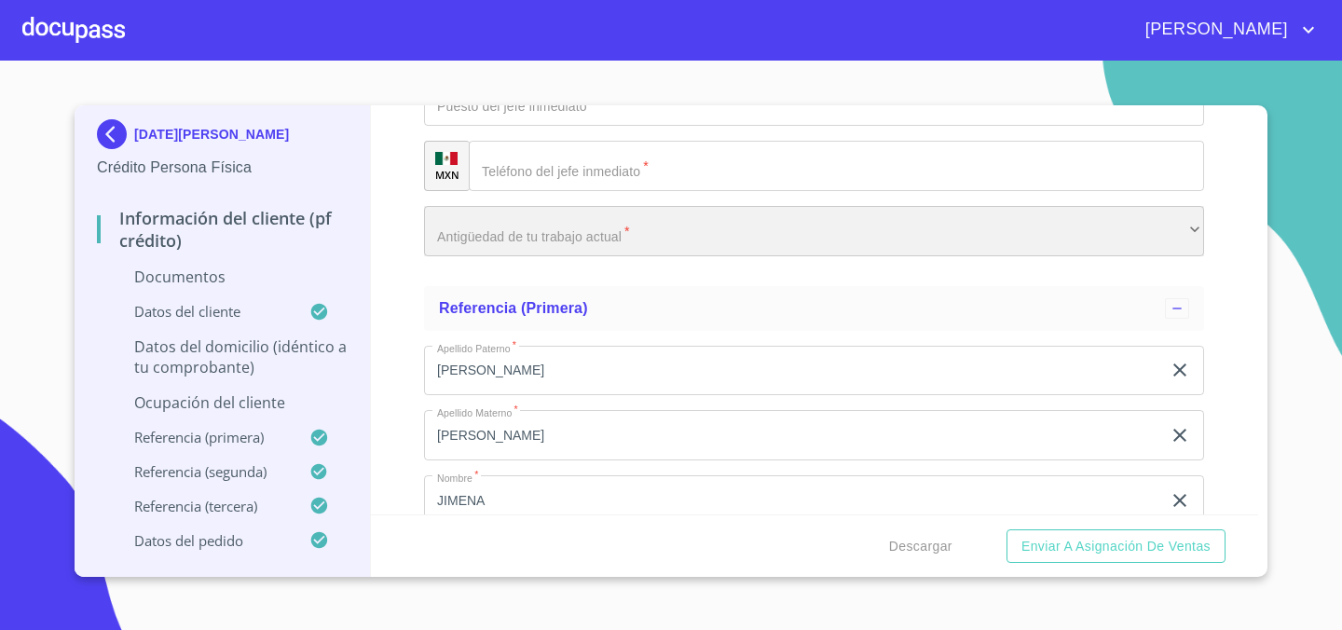
click at [598, 225] on div "​" at bounding box center [814, 231] width 780 height 50
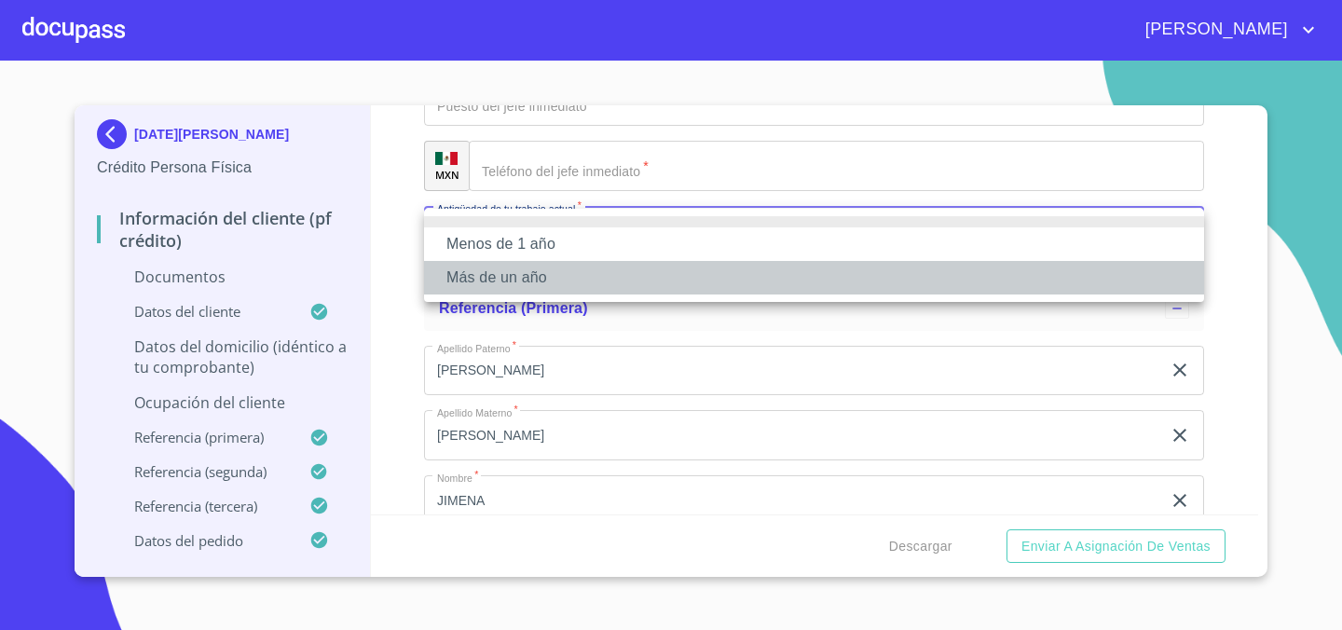
click at [587, 274] on li "Más de un año" at bounding box center [814, 278] width 780 height 34
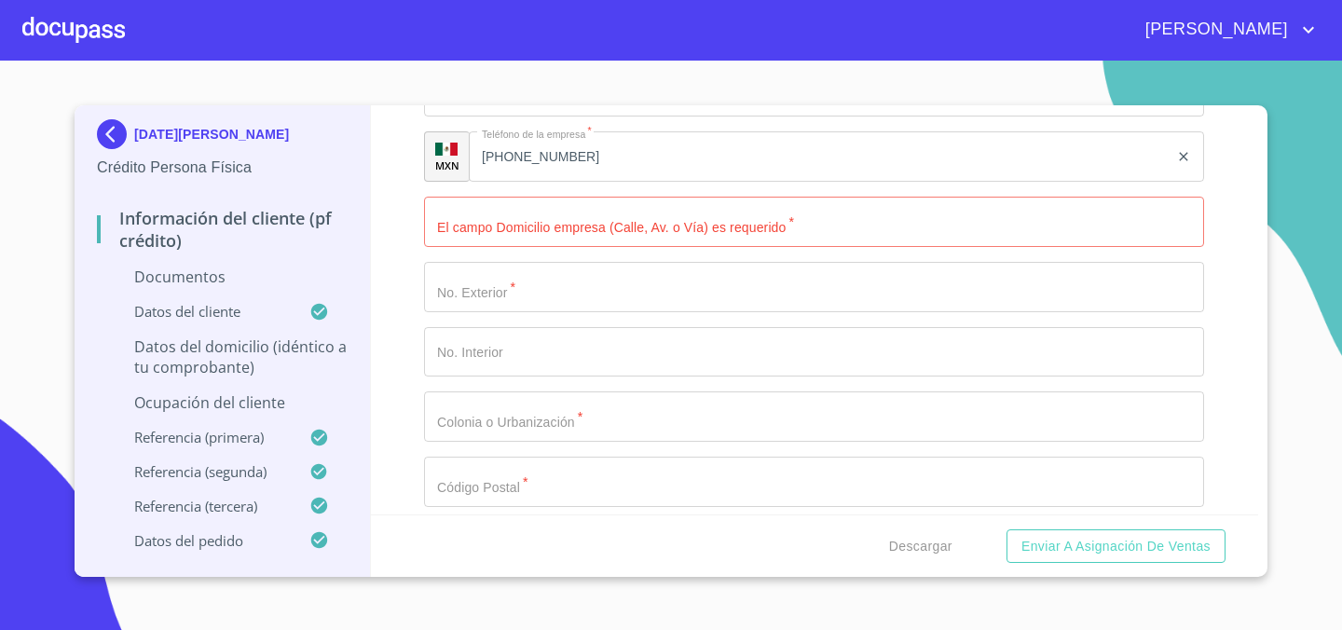
scroll to position [6332, 0]
click at [402, 227] on div "Información del cliente (PF crédito) Documentos Documento de identificación.   …" at bounding box center [815, 309] width 888 height 409
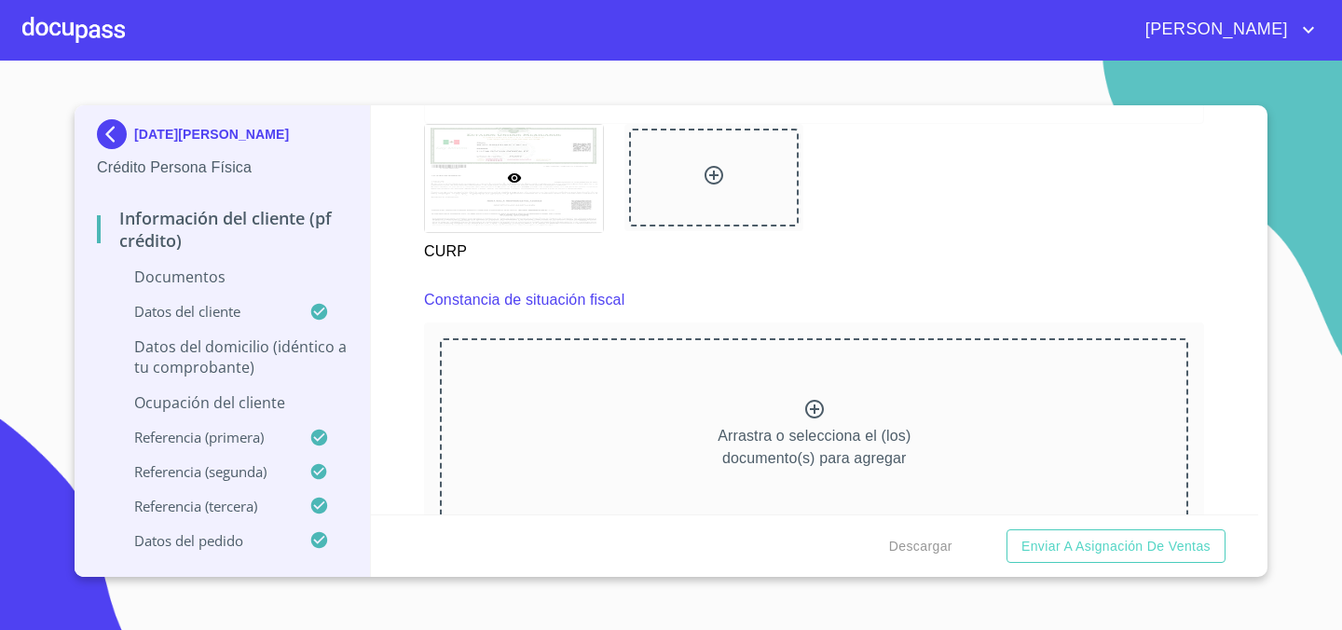
scroll to position [3338, 0]
click at [813, 410] on icon at bounding box center [814, 411] width 19 height 19
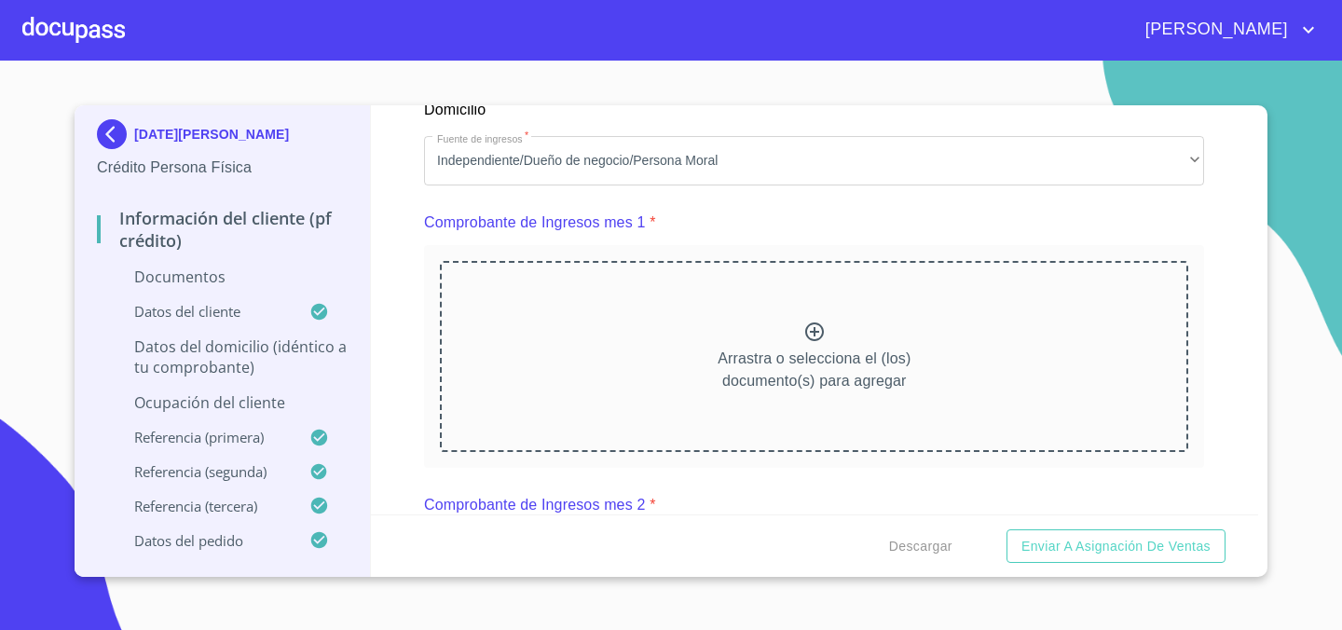
scroll to position [1794, 0]
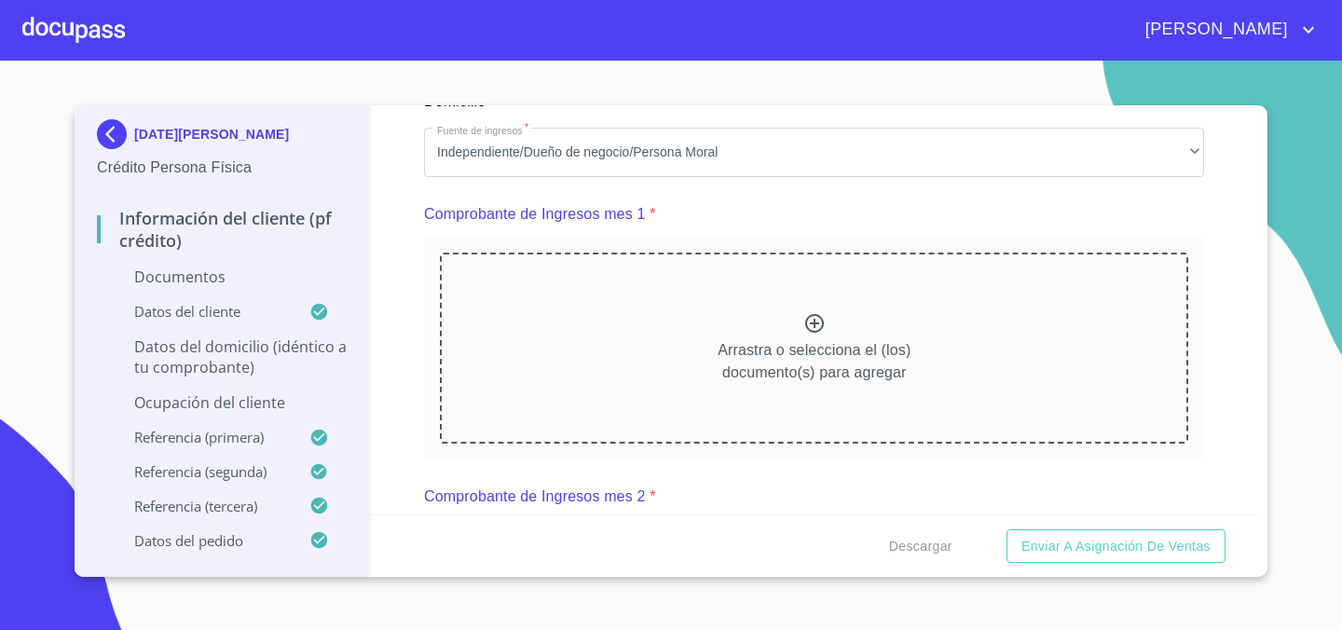
click at [817, 320] on icon at bounding box center [814, 323] width 22 height 22
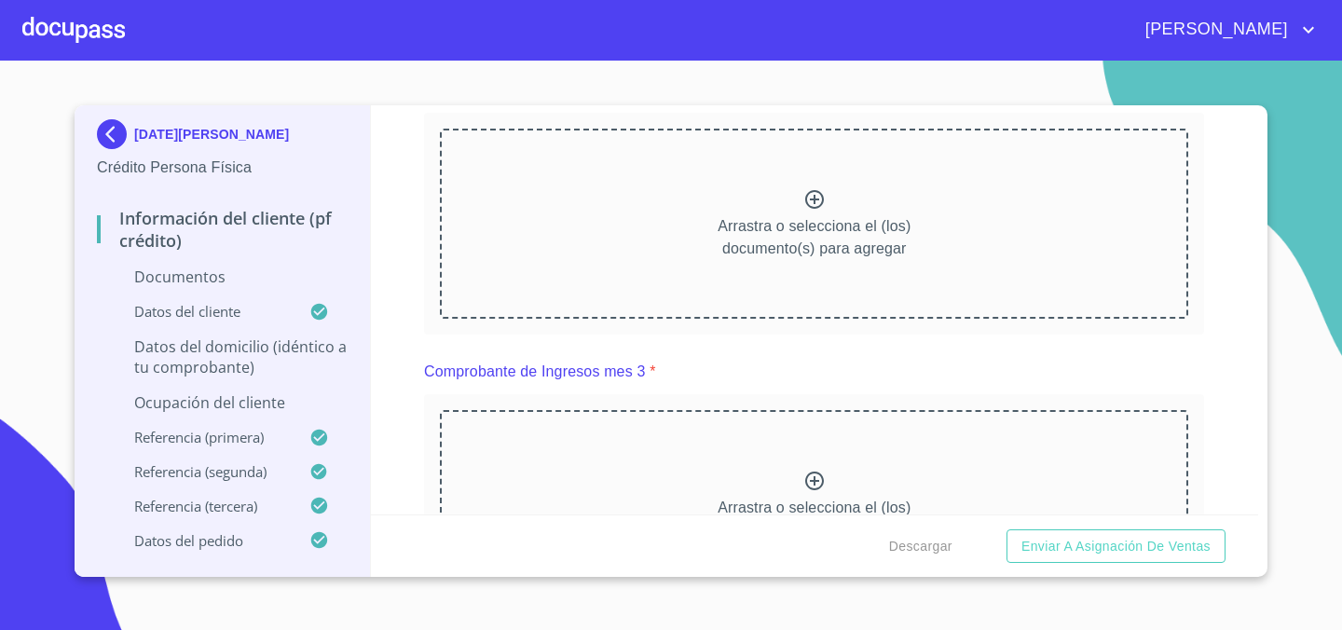
scroll to position [2751, 0]
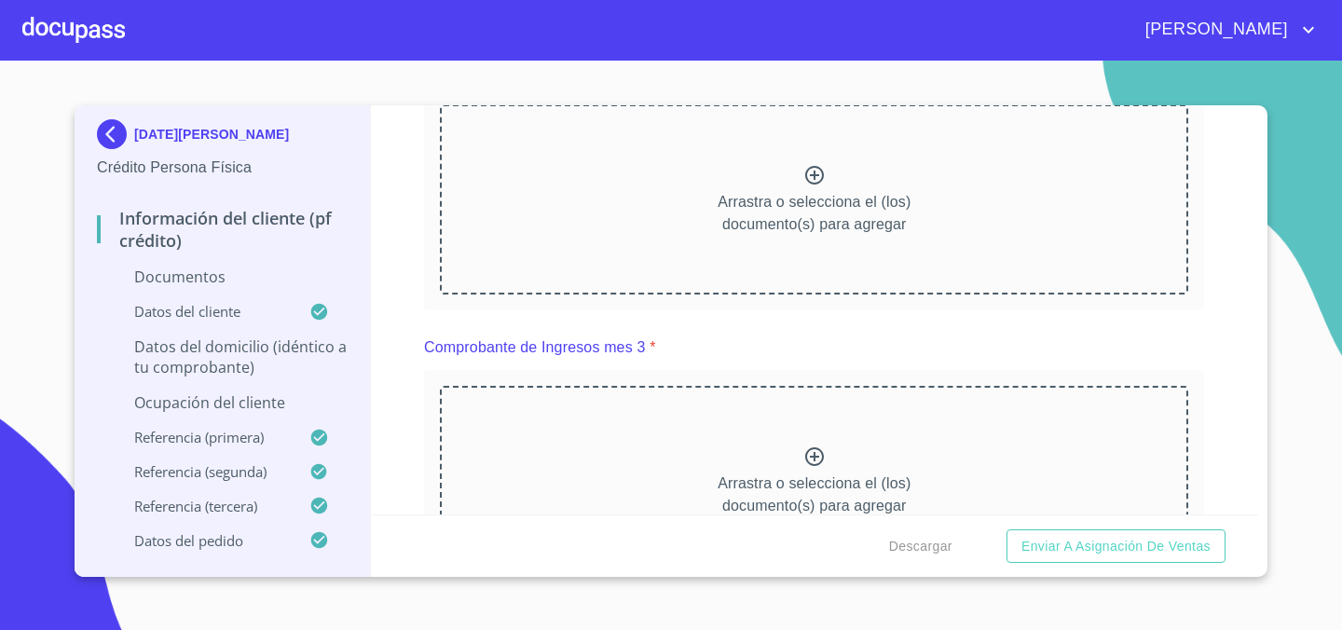
click at [816, 169] on icon at bounding box center [814, 175] width 22 height 22
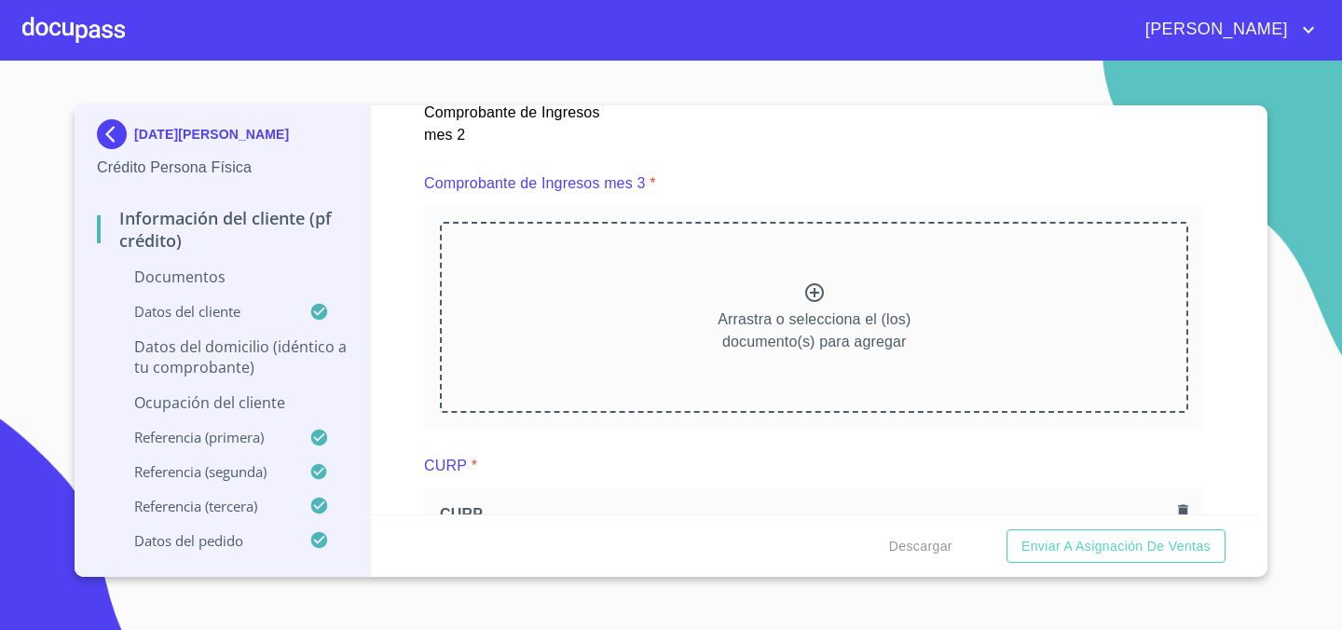
scroll to position [3445, 0]
click at [813, 288] on icon at bounding box center [814, 289] width 19 height 19
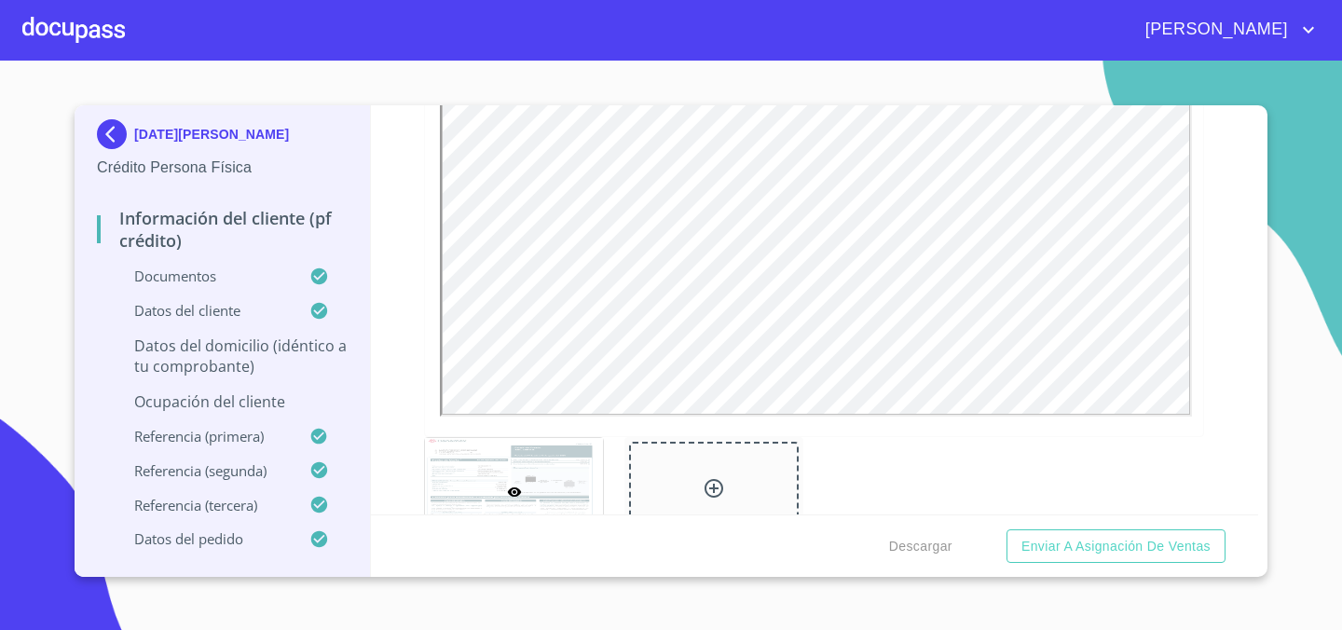
scroll to position [2951, 0]
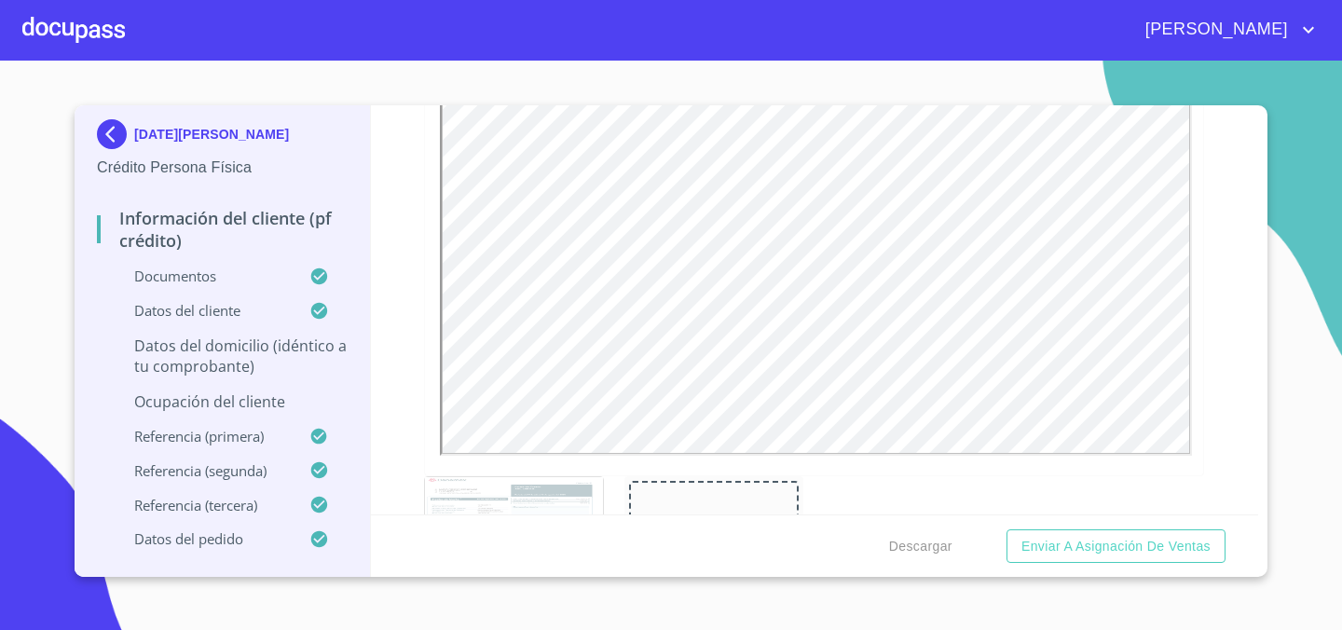
click at [260, 346] on p "Datos del domicilio (idéntico a tu comprobante)" at bounding box center [222, 355] width 251 height 41
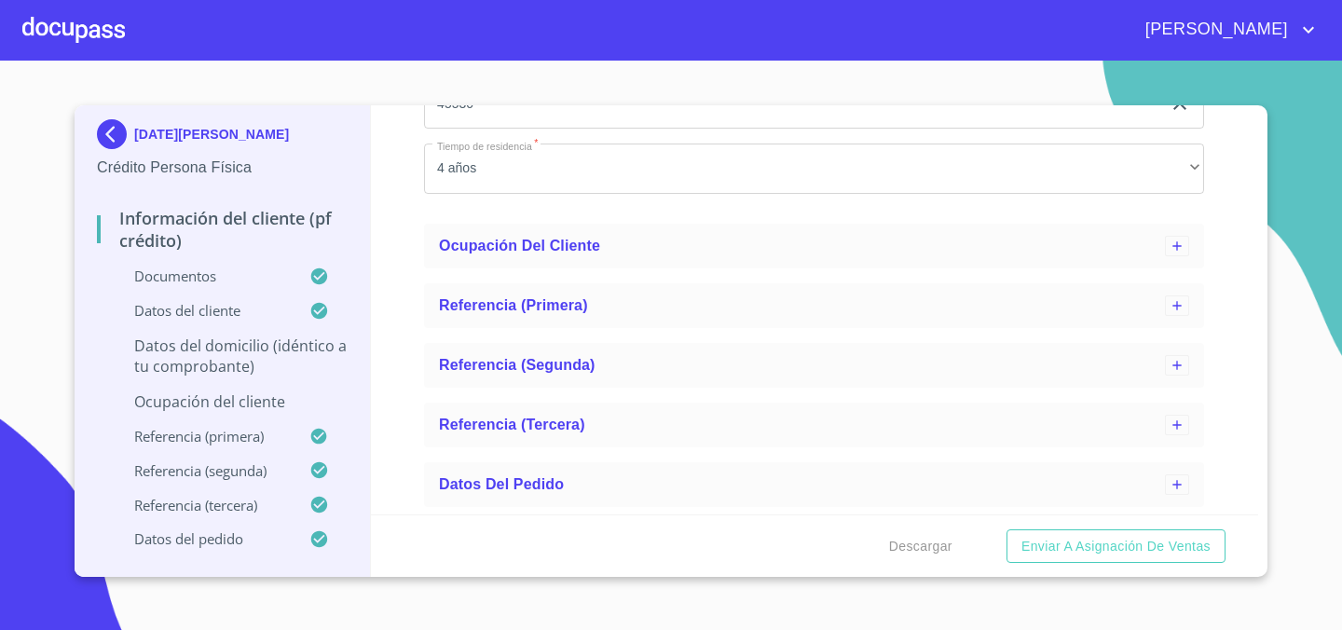
scroll to position [1012, 0]
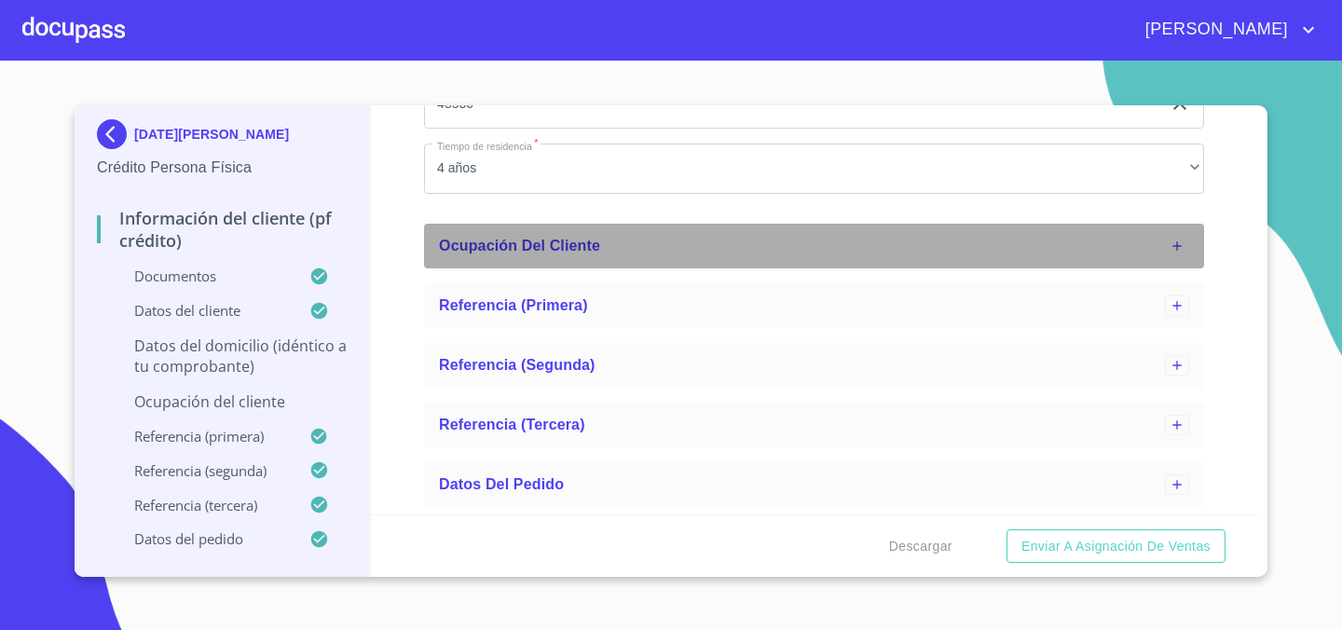
click at [767, 259] on div "Ocupación del Cliente" at bounding box center [814, 246] width 780 height 45
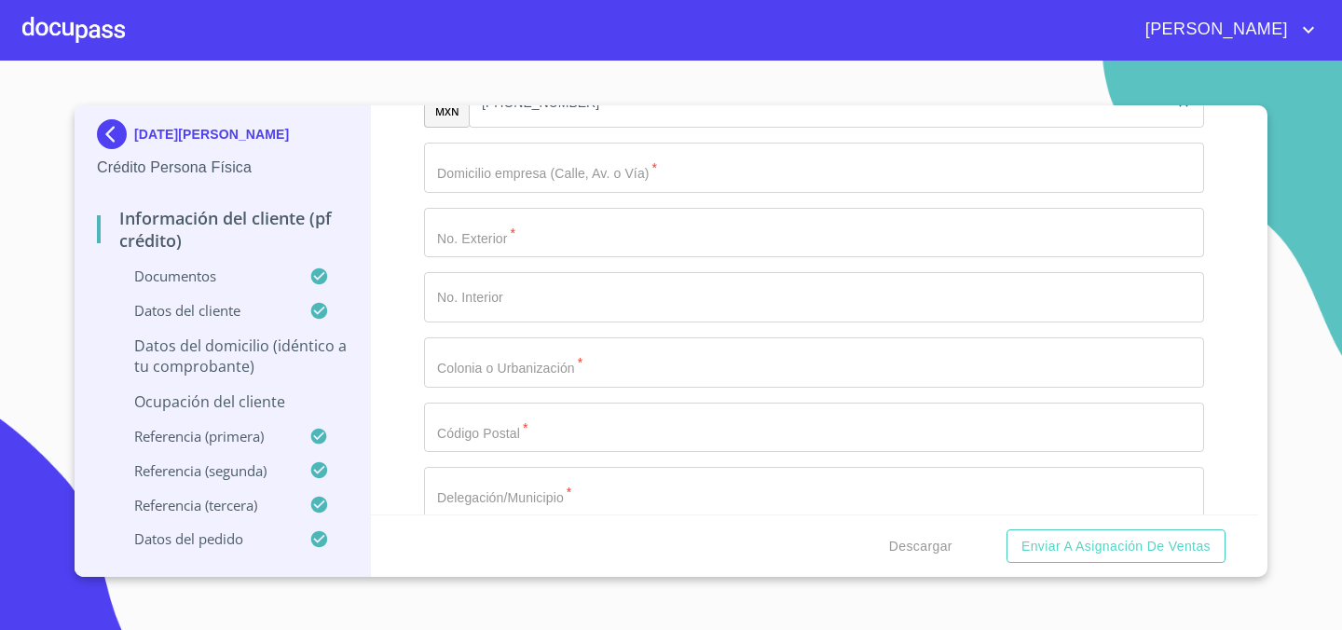
scroll to position [1835, 0]
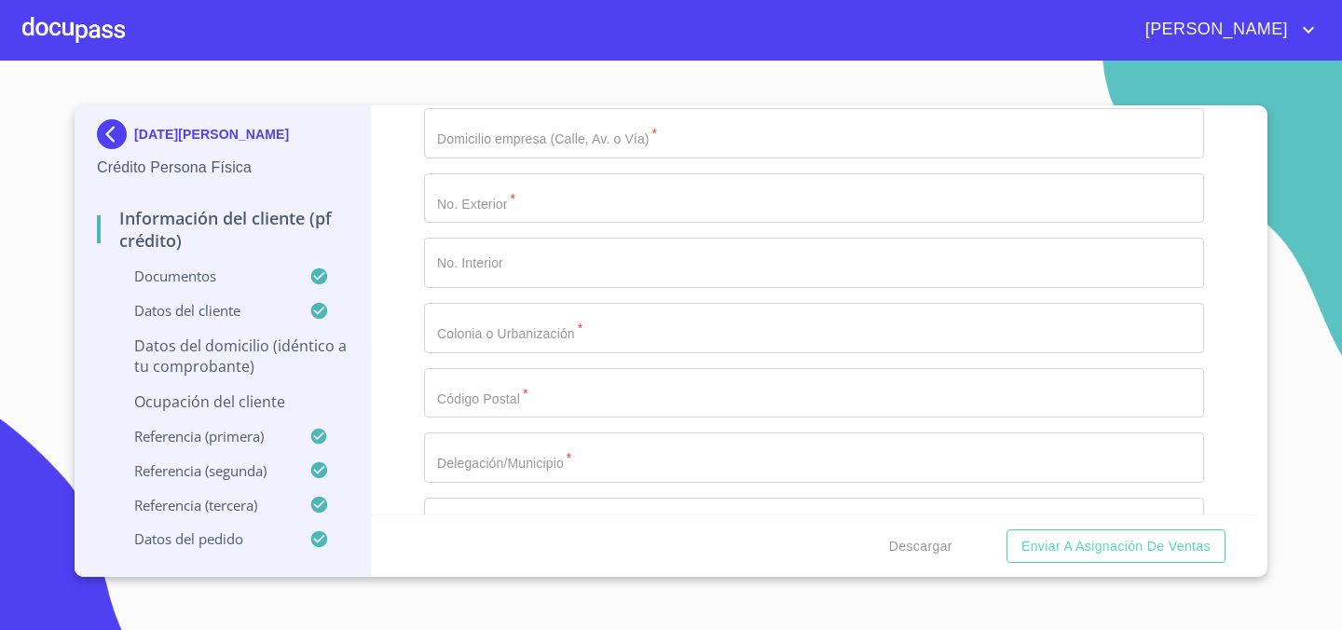
click at [20, 277] on section "LUCIA ROCHA GONZALEZ Crédito Persona Física Información del cliente (PF crédito…" at bounding box center [671, 345] width 1342 height 569
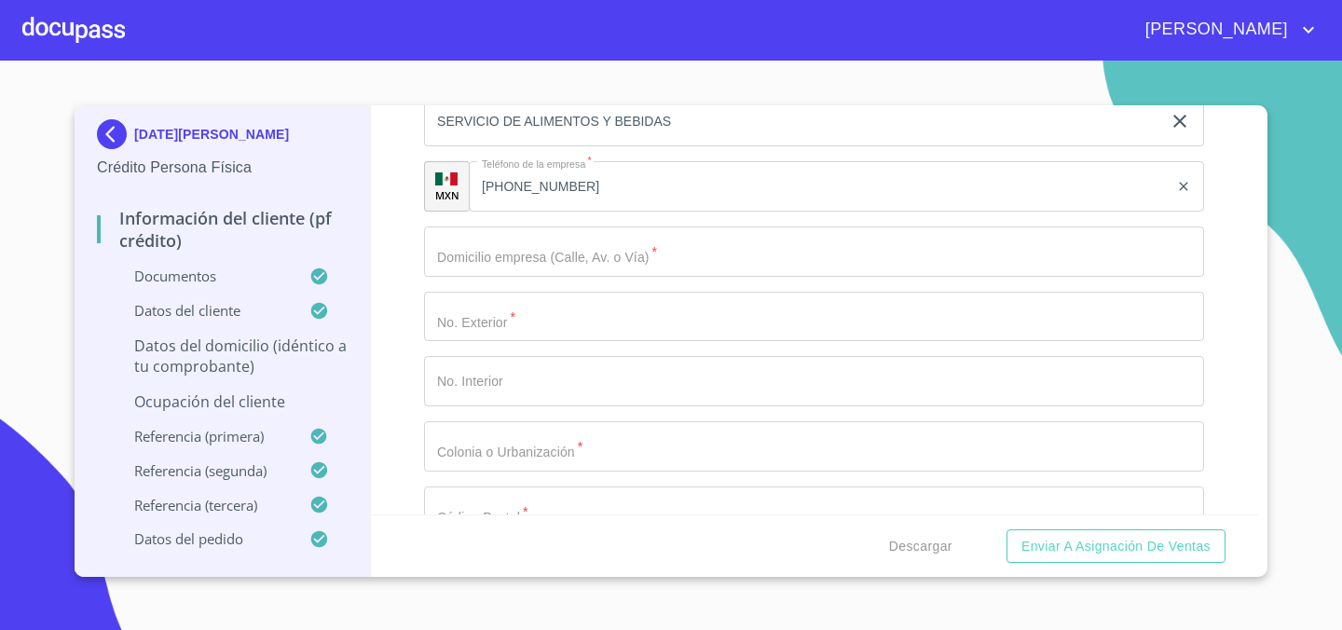
scroll to position [1716, 0]
click at [621, 247] on input "Domicilio completo (Calle, Av. o Vía)   *" at bounding box center [814, 252] width 780 height 50
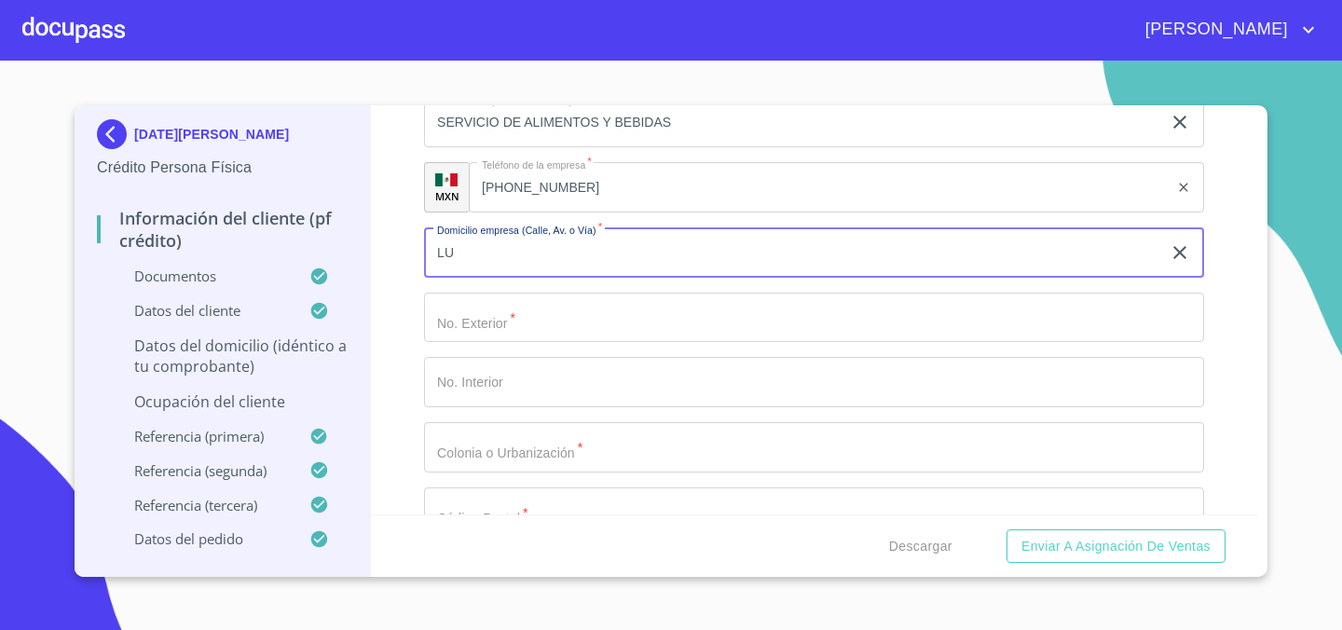
type input "L"
type input "COLORINES"
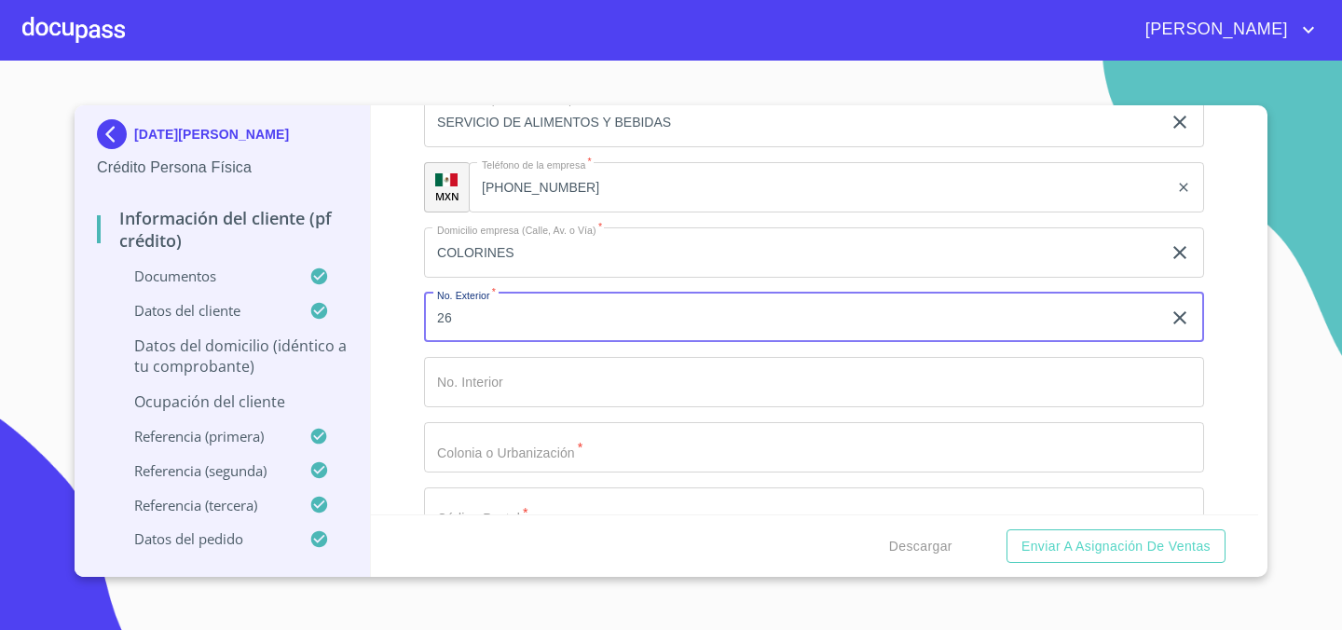
type input "26"
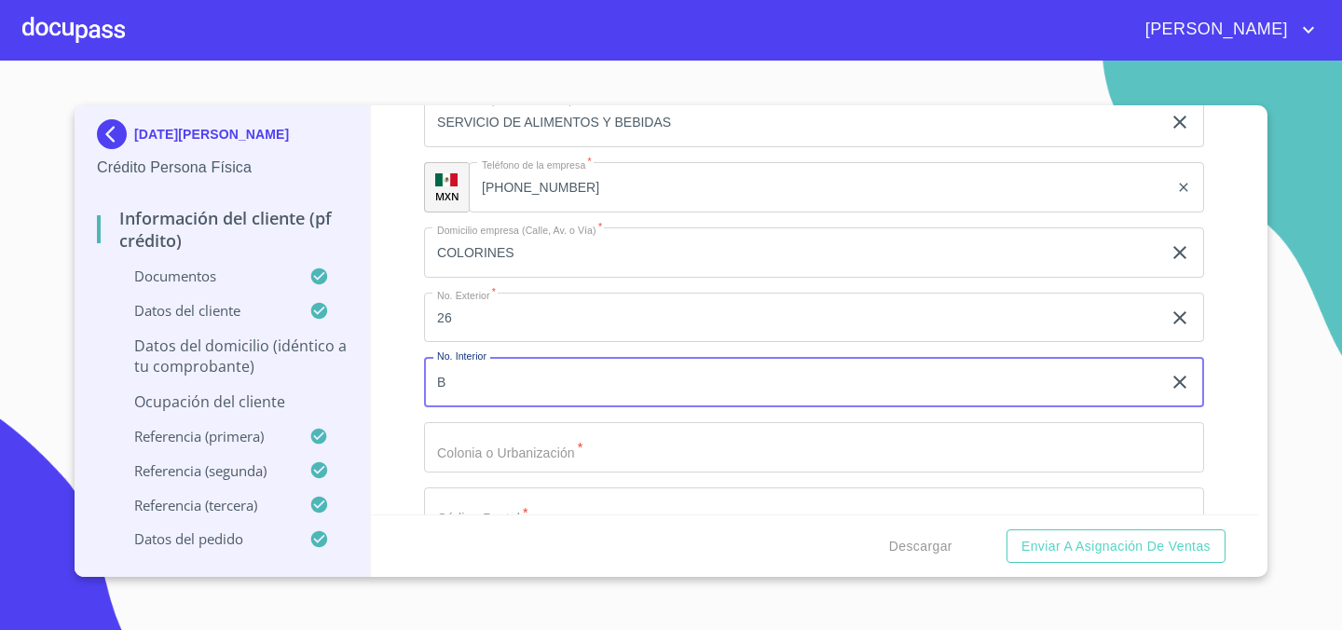
type input "B"
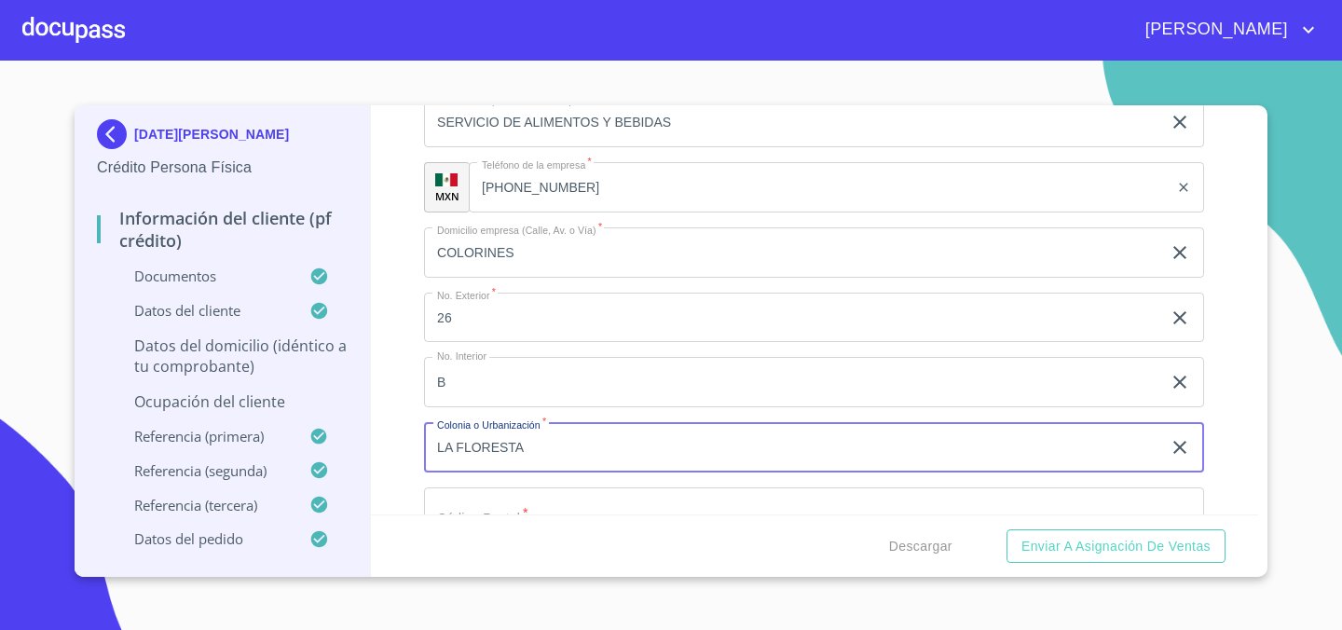
type input "LA FLORESTA"
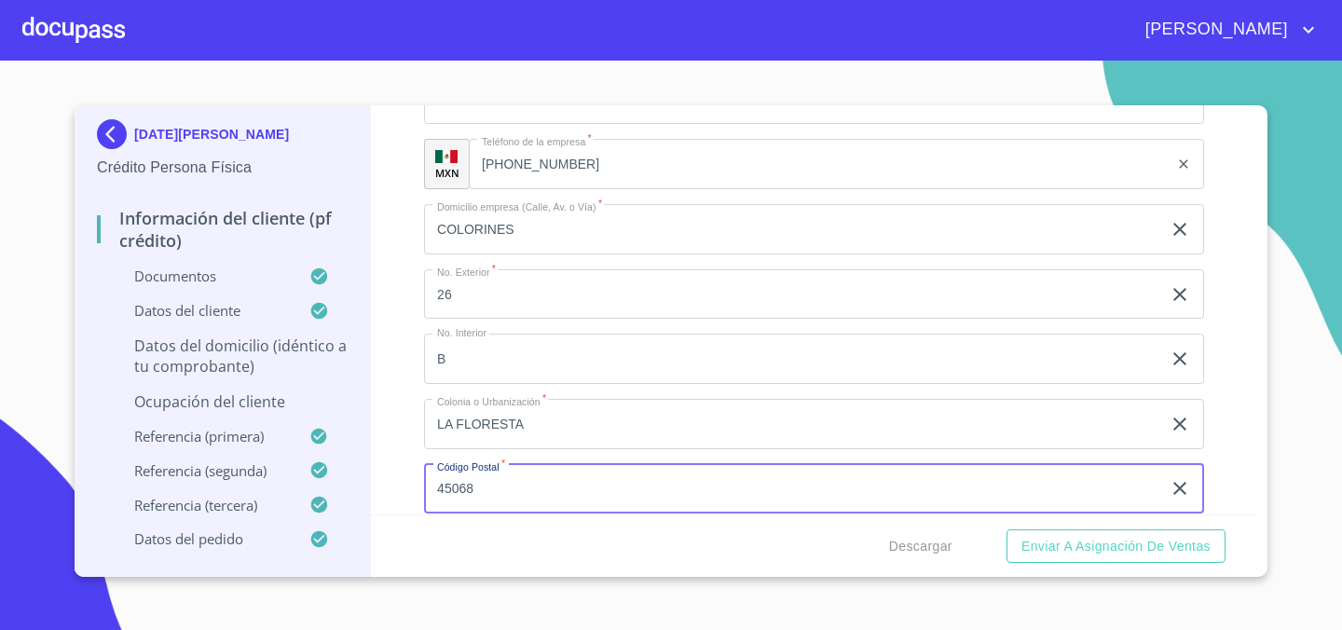
type input "45068"
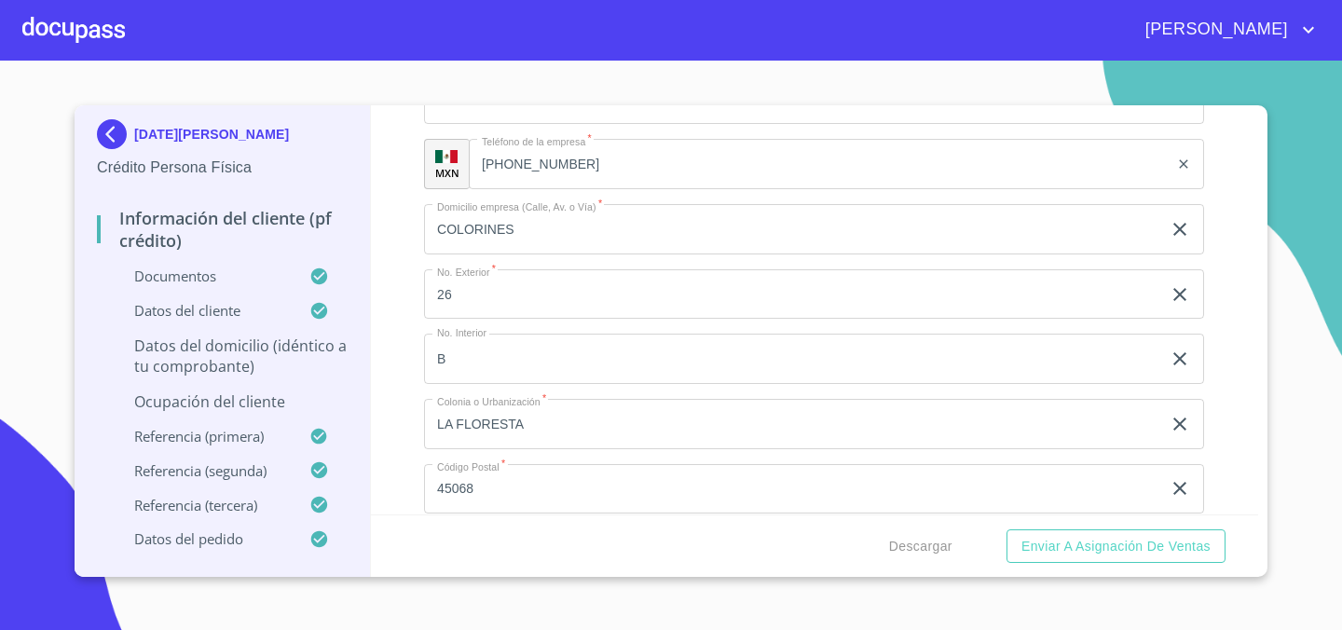
scroll to position [1984, 0]
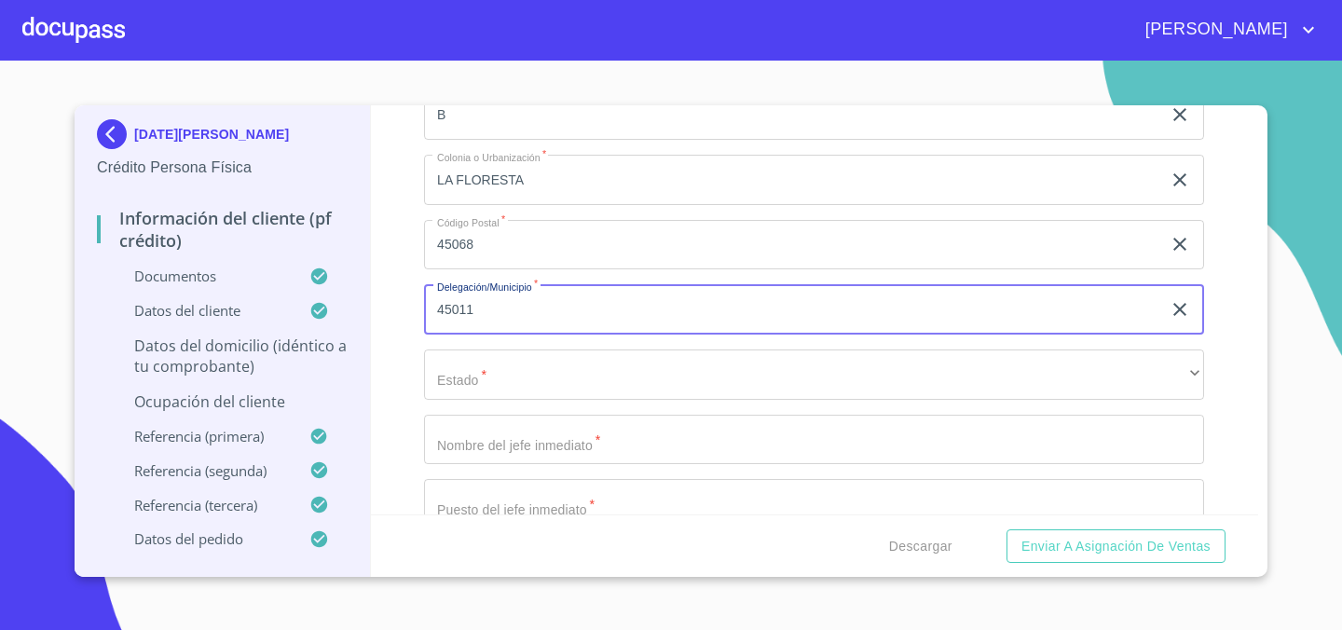
type input "45011"
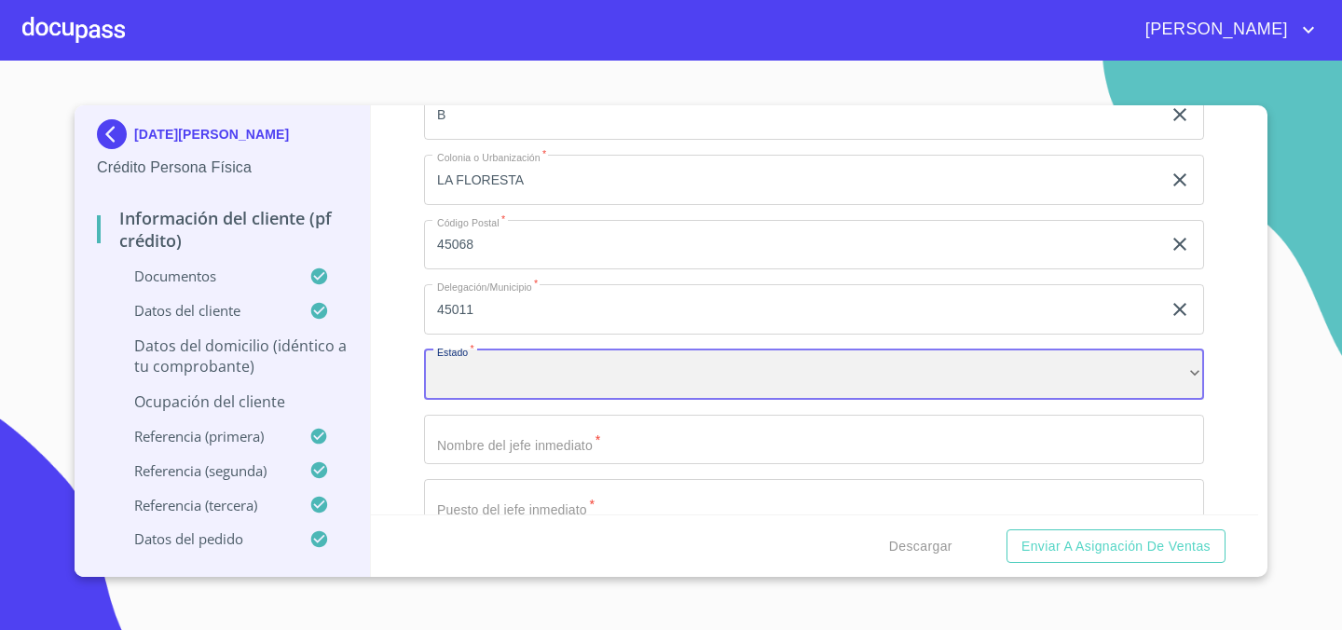
click at [511, 377] on div "​" at bounding box center [814, 374] width 780 height 50
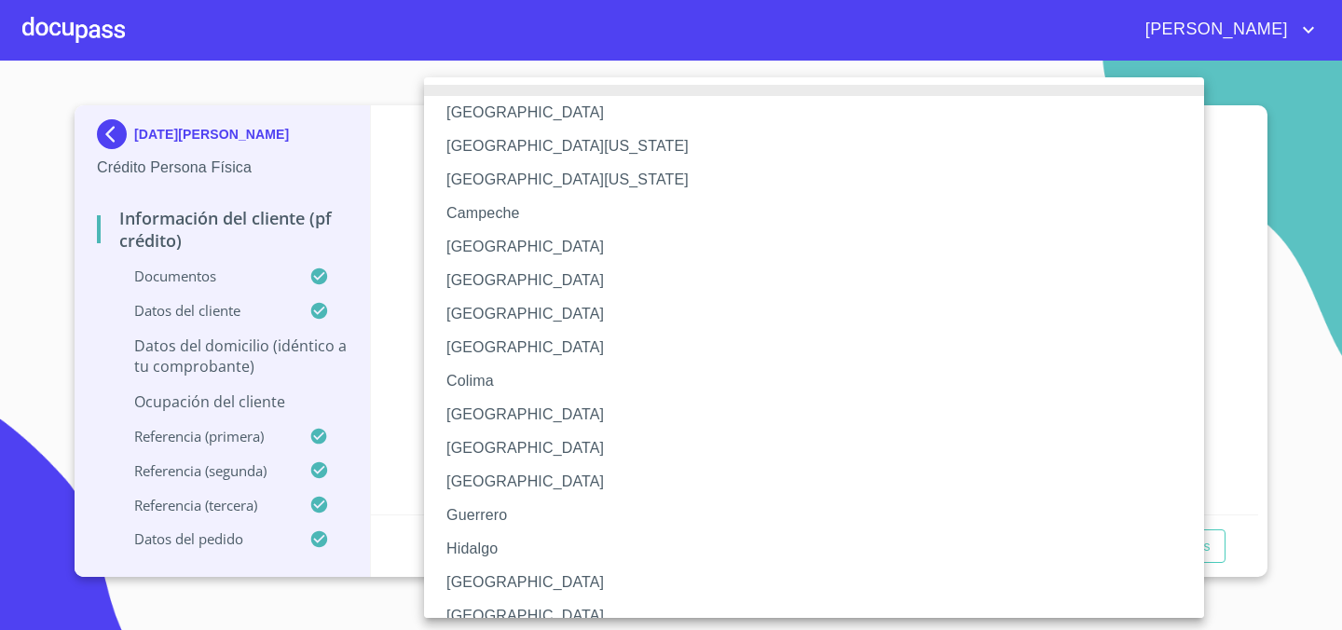
click at [491, 584] on li "[GEOGRAPHIC_DATA]" at bounding box center [814, 583] width 780 height 34
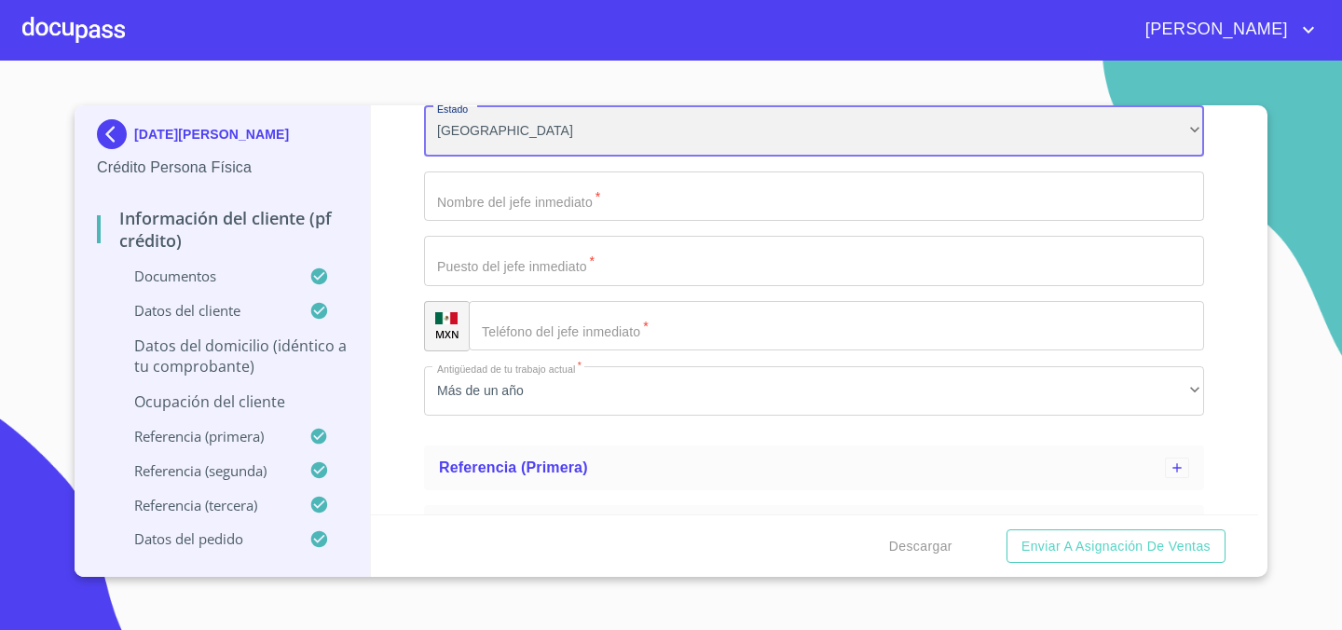
scroll to position [2253, 0]
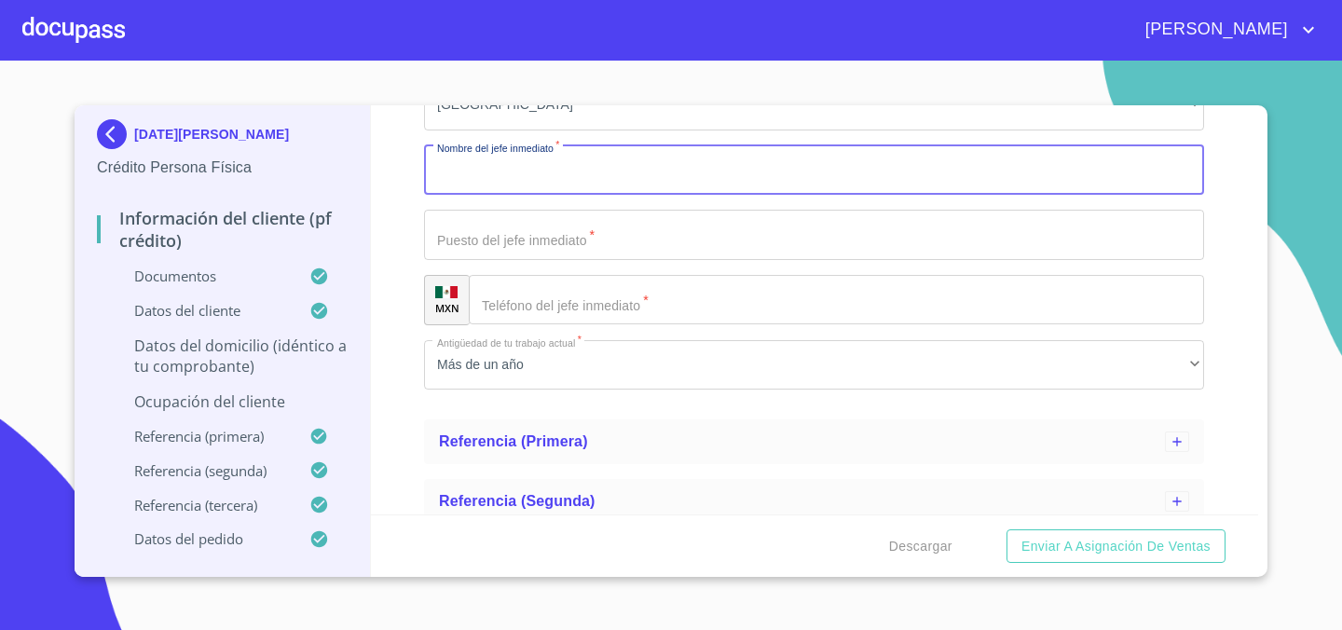
click at [562, 182] on input "Domicilio completo (Calle, Av. o Vía)   *" at bounding box center [814, 170] width 780 height 50
click at [563, 242] on input "Domicilio completo (Calle, Av. o Vía)   *" at bounding box center [814, 235] width 780 height 50
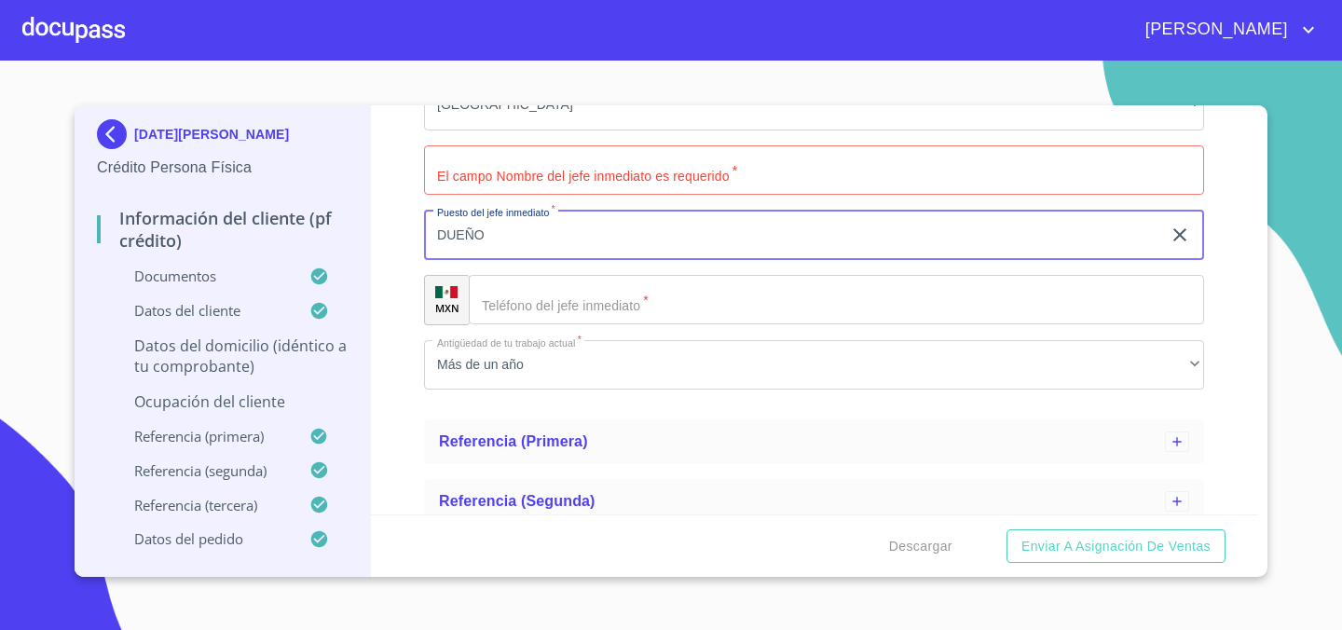
type input "DUEÑO"
click at [647, 150] on input "Domicilio completo (Calle, Av. o Vía)   *" at bounding box center [814, 170] width 780 height 50
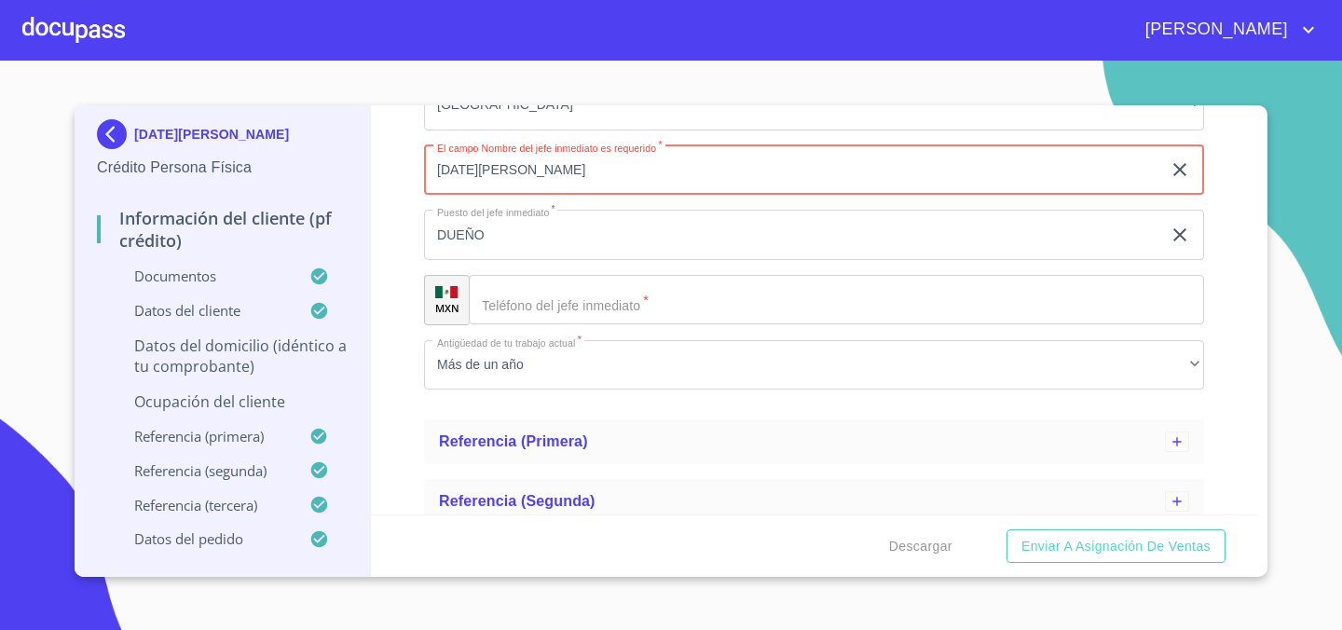
type input "[DATE][PERSON_NAME]"
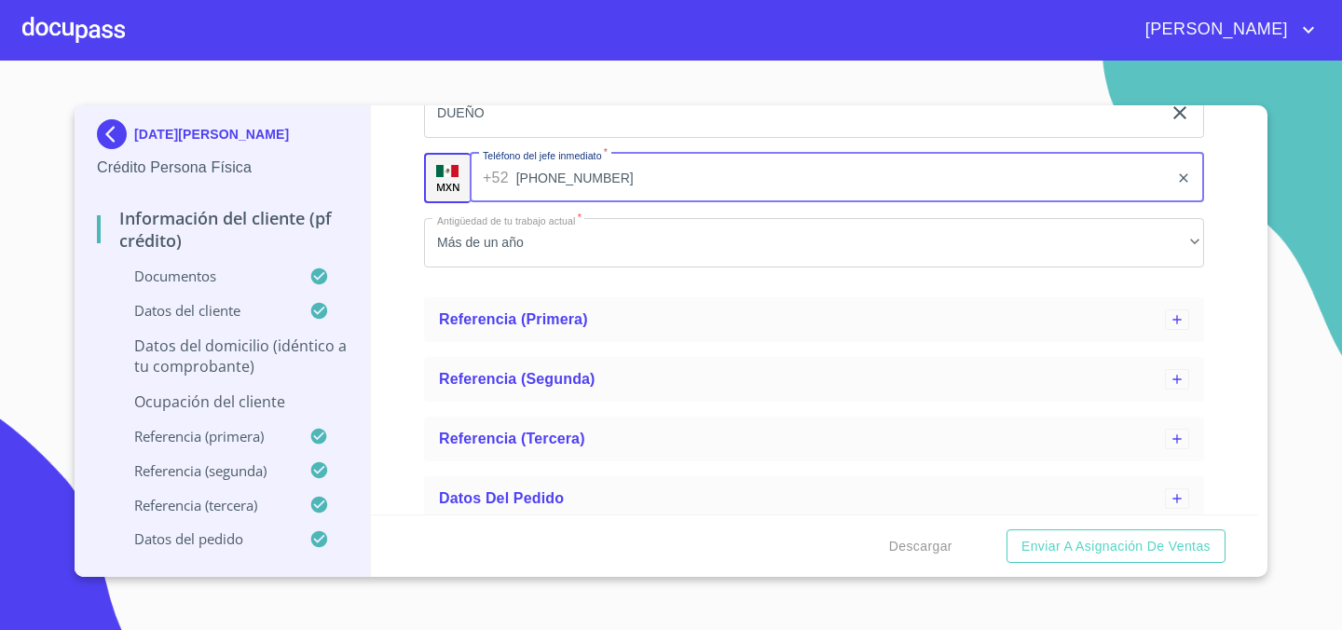
scroll to position [2389, 0]
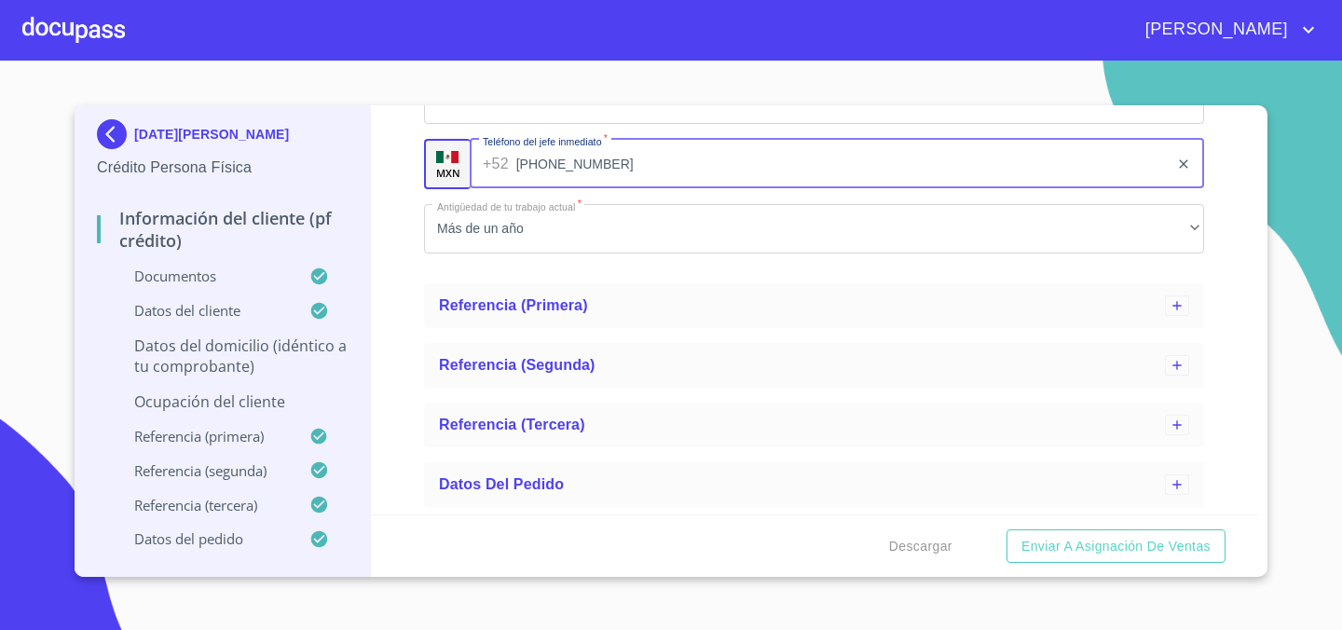
type input "[PHONE_NUMBER]"
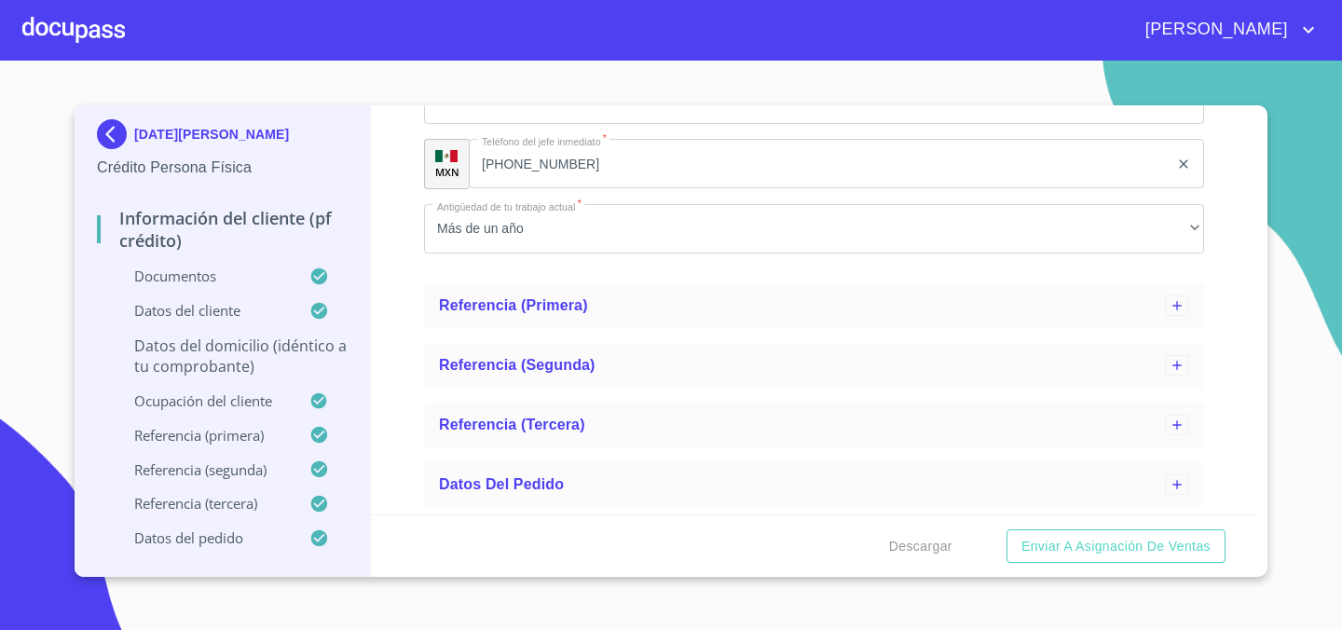
click at [409, 431] on div "Información del cliente (PF crédito) Documentos Datos del cliente Estado Civil …" at bounding box center [815, 309] width 888 height 409
click at [300, 351] on p "Datos del domicilio (idéntico a tu comprobante)" at bounding box center [222, 355] width 251 height 41
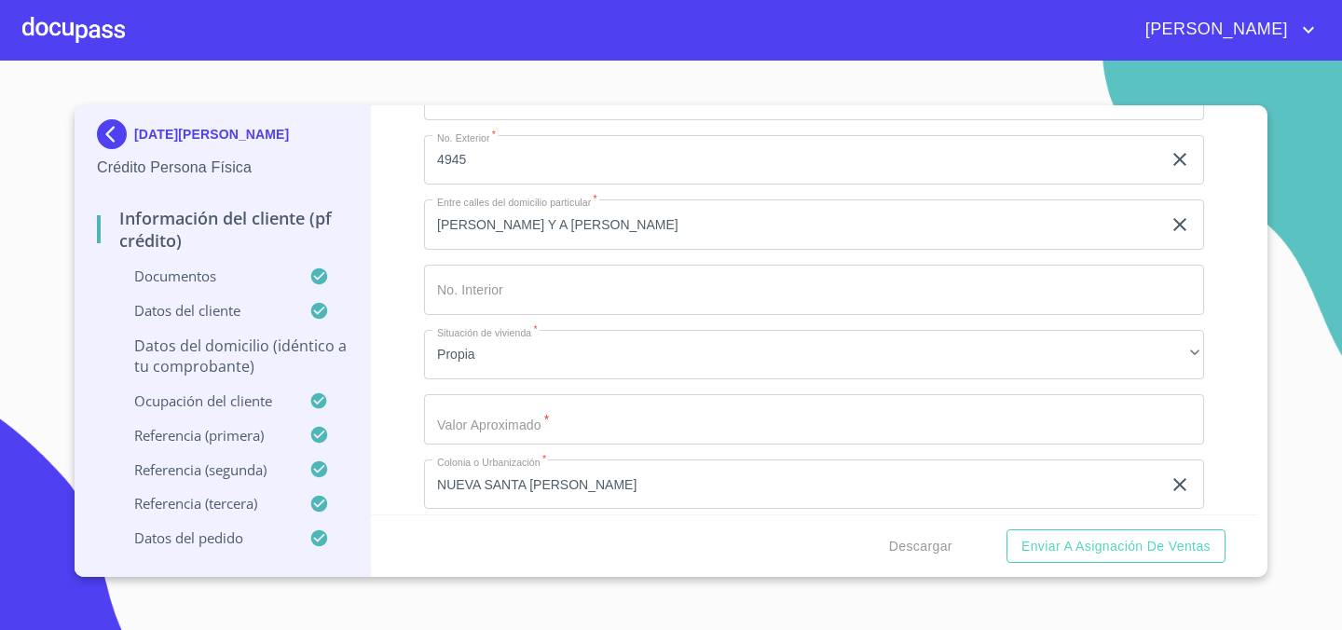
scroll to position [375, 0]
click at [561, 412] on input "Domicilio completo (Calle, Av. o Vía)   *" at bounding box center [814, 415] width 780 height 50
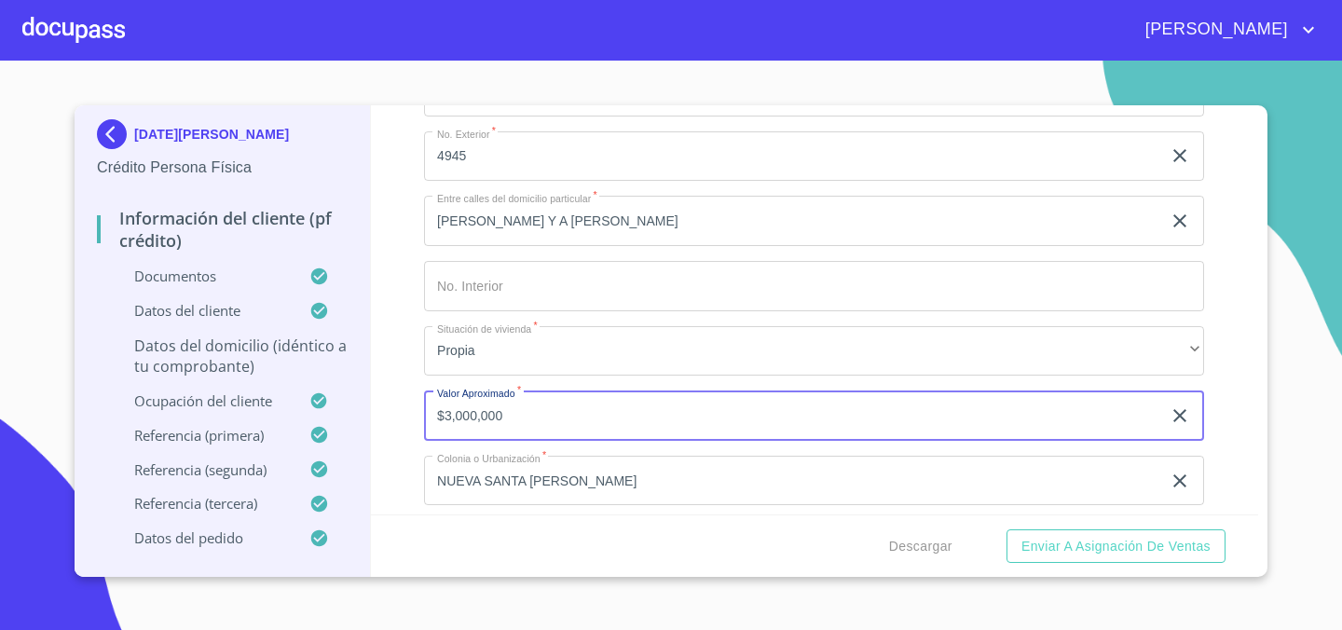
type input "$3,000,000"
click at [399, 413] on div "Información del cliente (PF crédito) Documentos Datos del cliente Estado Civil …" at bounding box center [815, 309] width 888 height 409
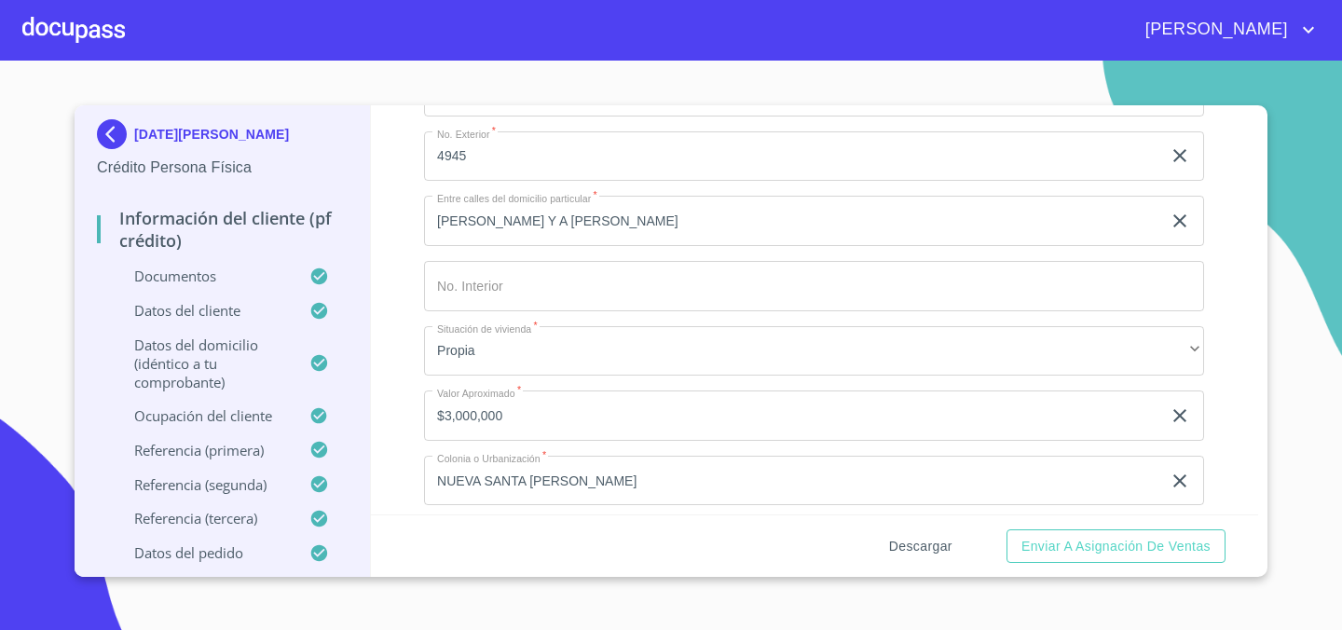
click at [901, 541] on span "Descargar" at bounding box center [920, 546] width 63 height 23
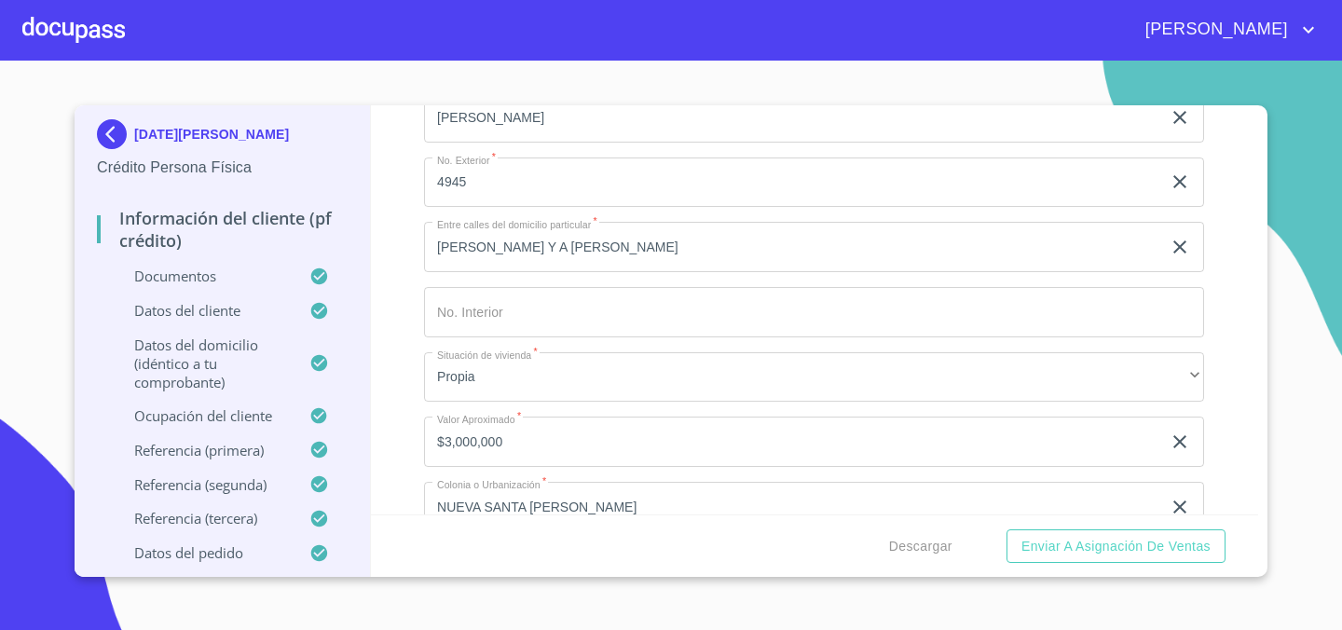
scroll to position [345, 0]
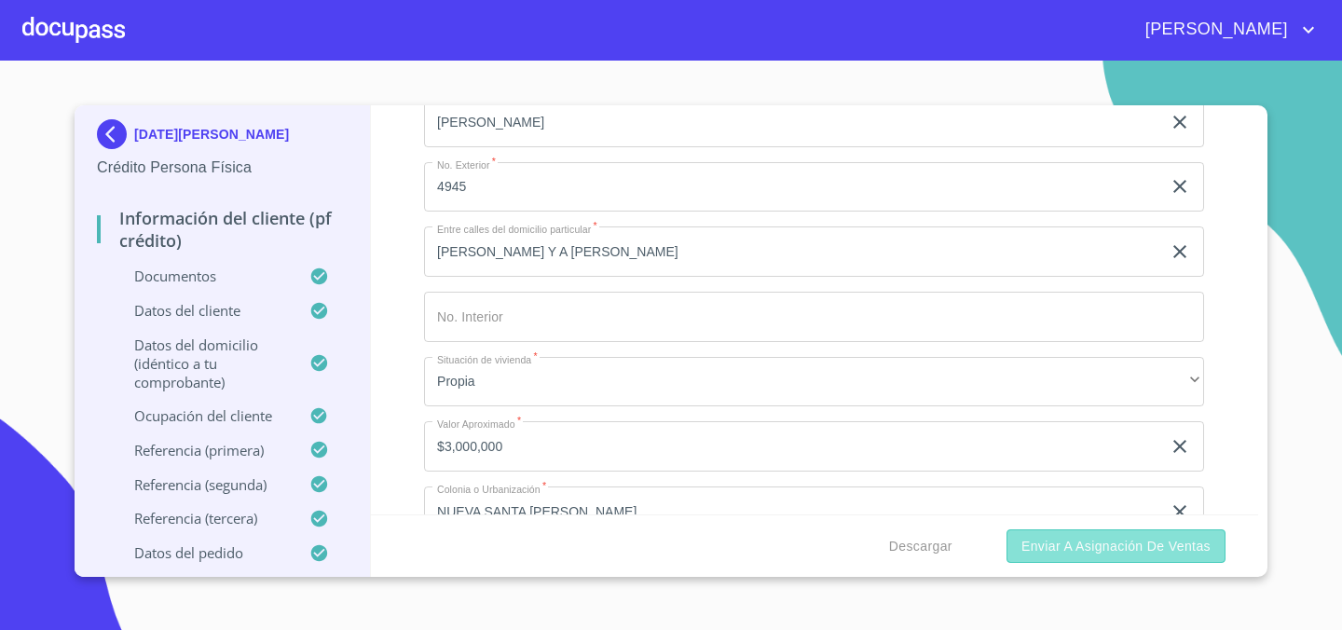
click at [1072, 546] on span "Enviar a Asignación de Ventas" at bounding box center [1115, 546] width 189 height 23
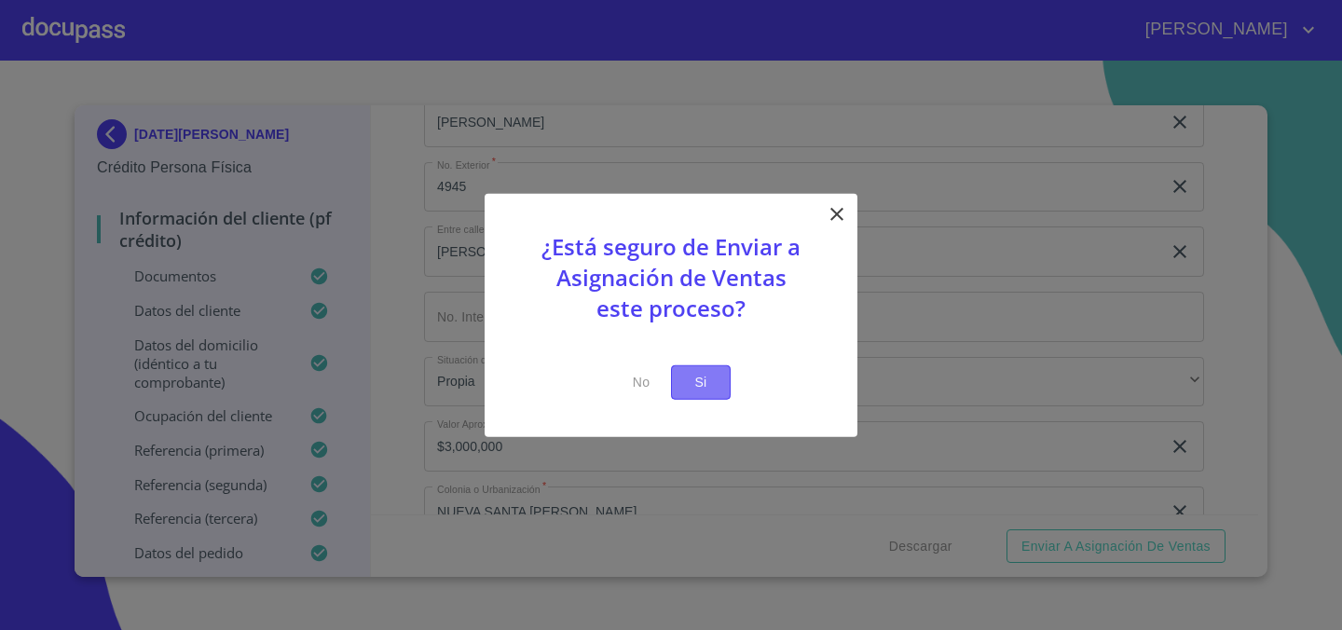
click at [705, 386] on span "Si" at bounding box center [701, 382] width 30 height 23
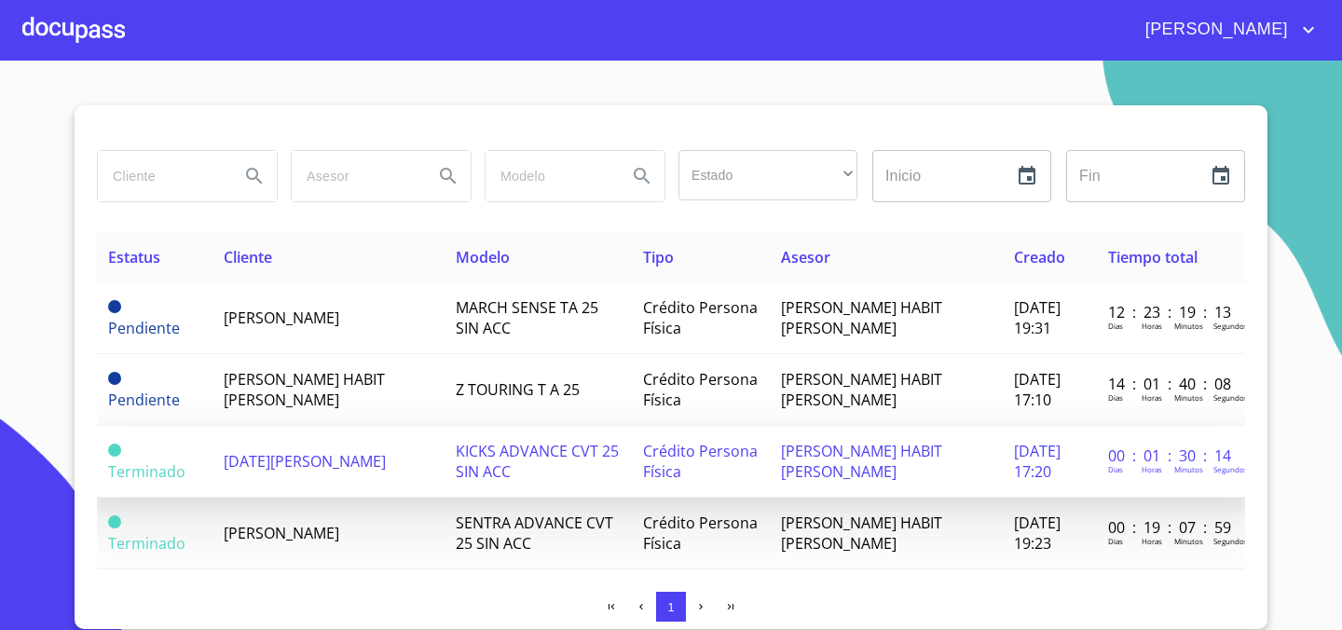
click at [620, 460] on td "KICKS ADVANCE CVT 25 SIN ACC" at bounding box center [537, 462] width 187 height 72
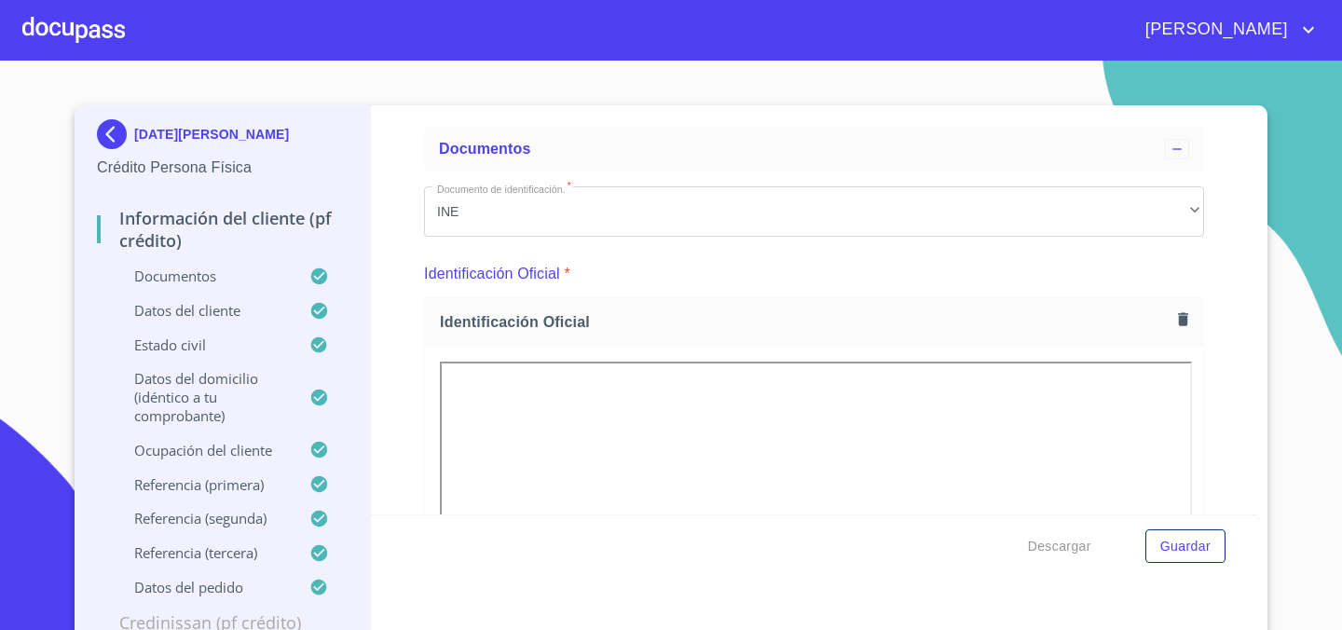
scroll to position [79, 0]
click at [1193, 538] on span "Guardar" at bounding box center [1185, 546] width 50 height 23
